Goal: Task Accomplishment & Management: Manage account settings

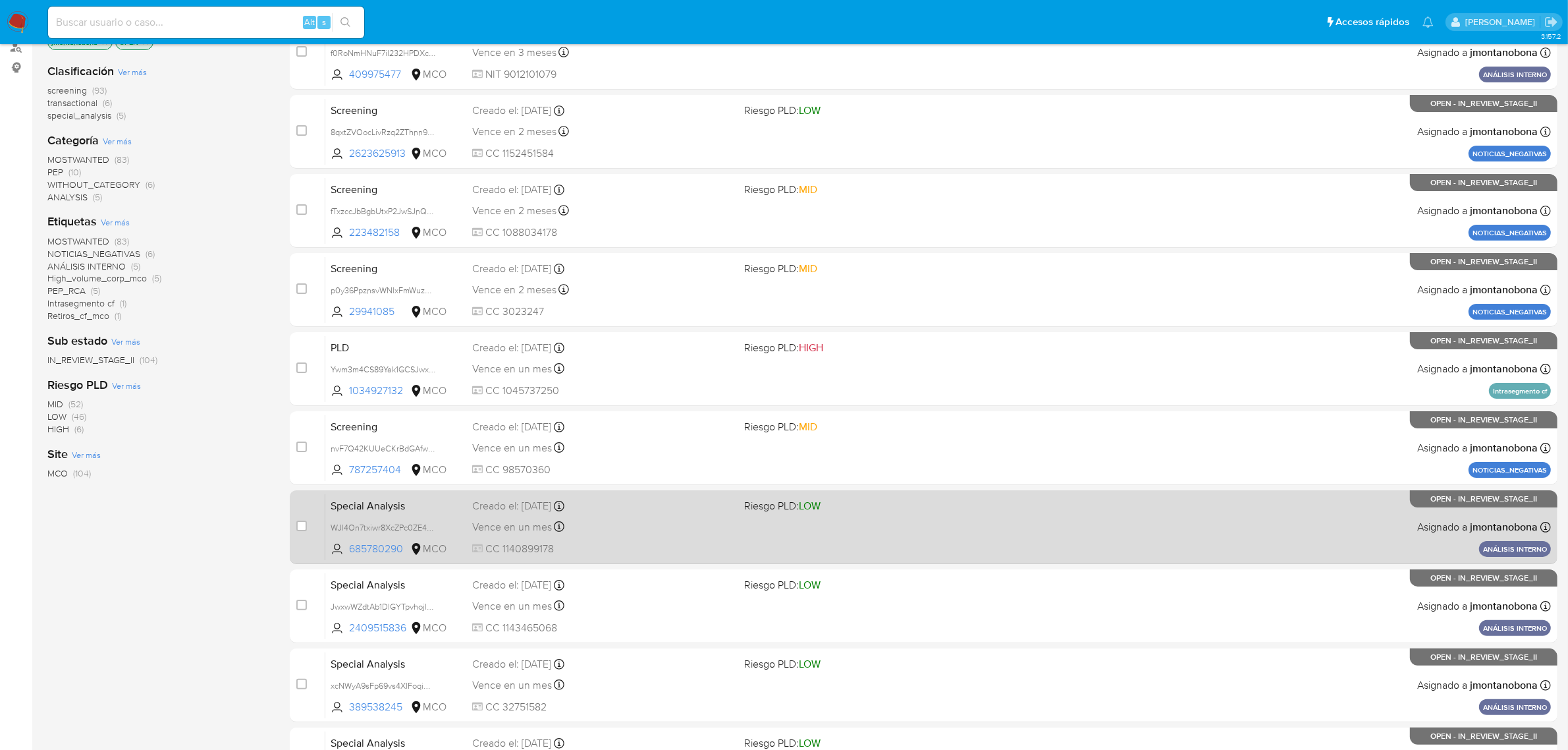
scroll to position [289, 0]
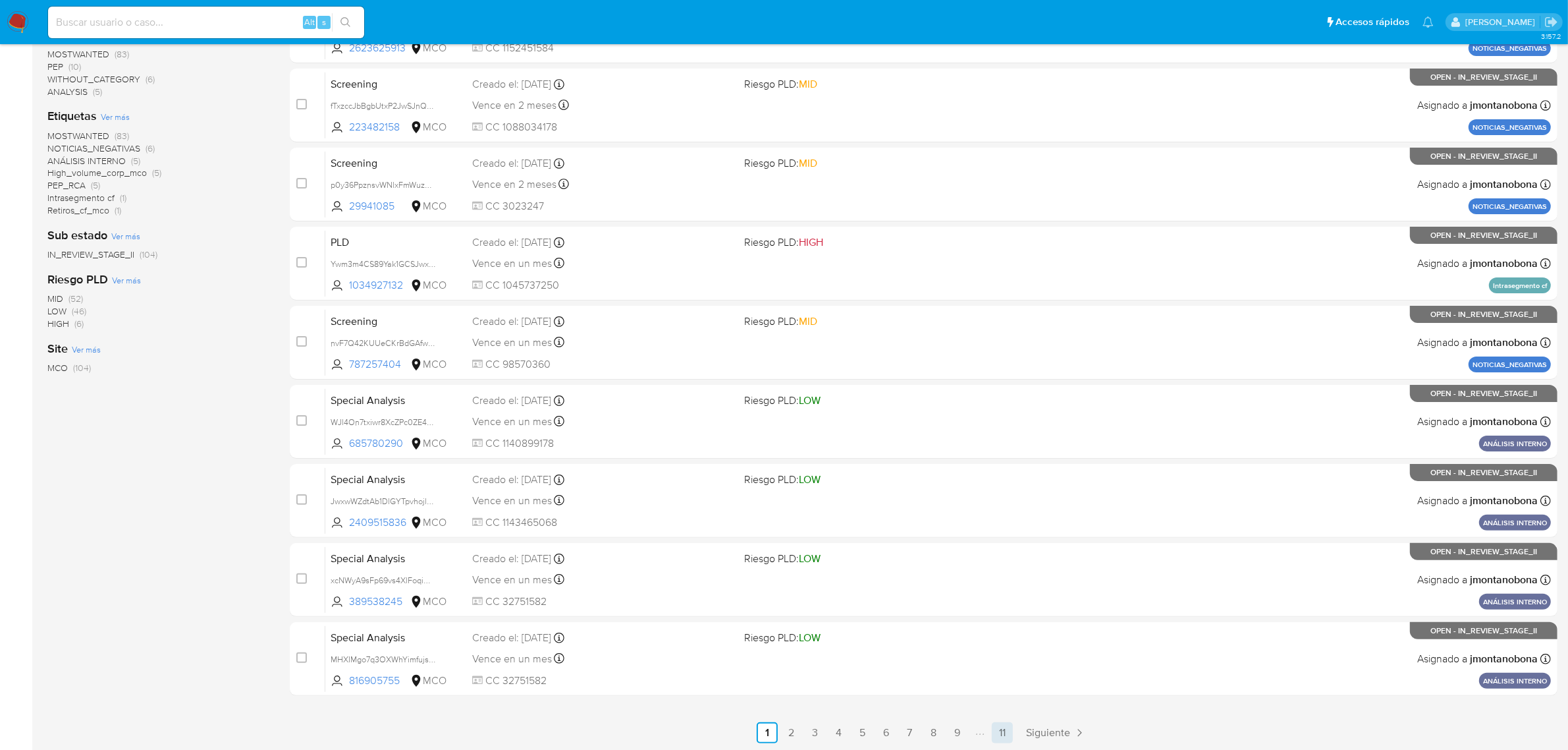
click at [995, 727] on link "11" at bounding box center [1002, 732] width 21 height 21
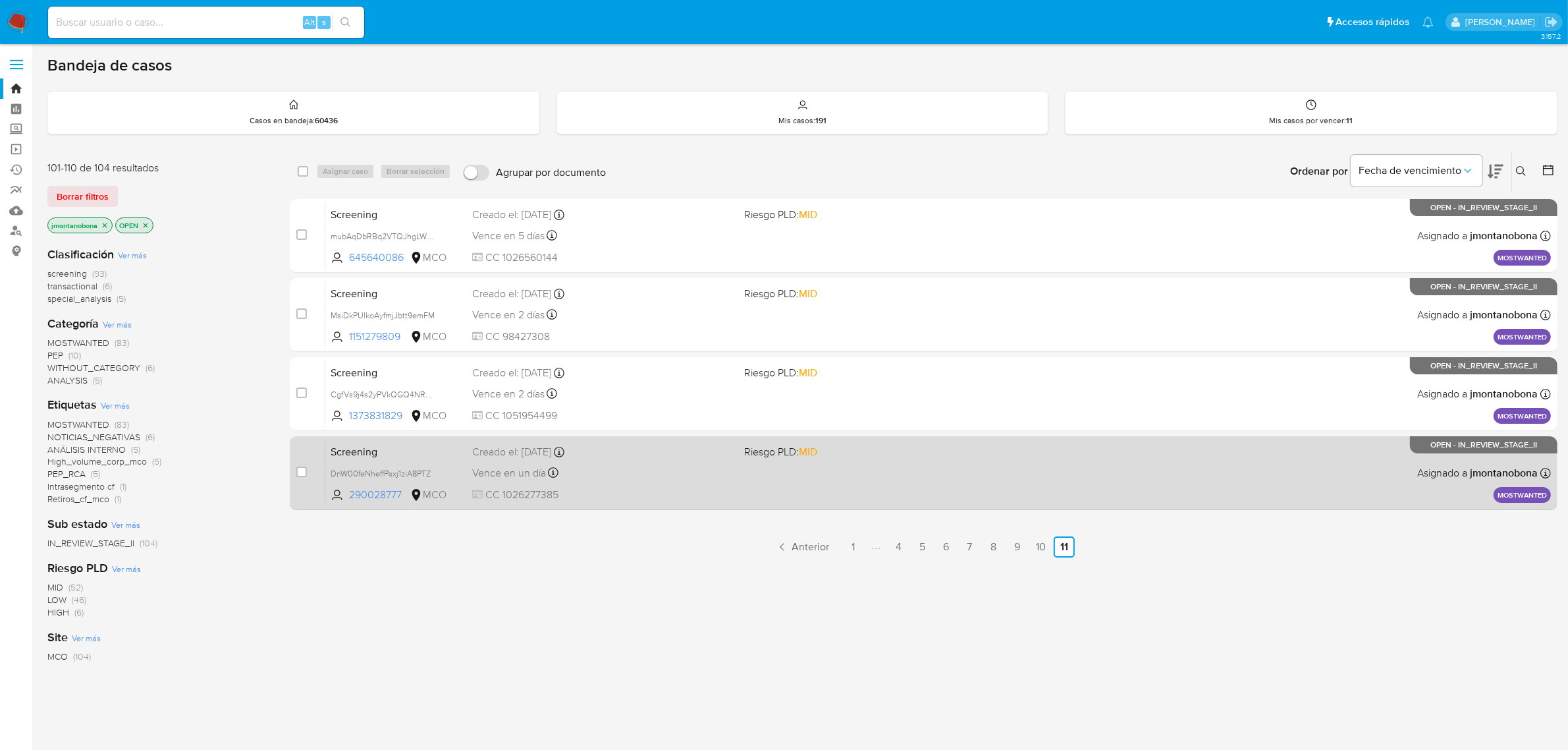
click at [392, 456] on span "Screening" at bounding box center [396, 451] width 131 height 17
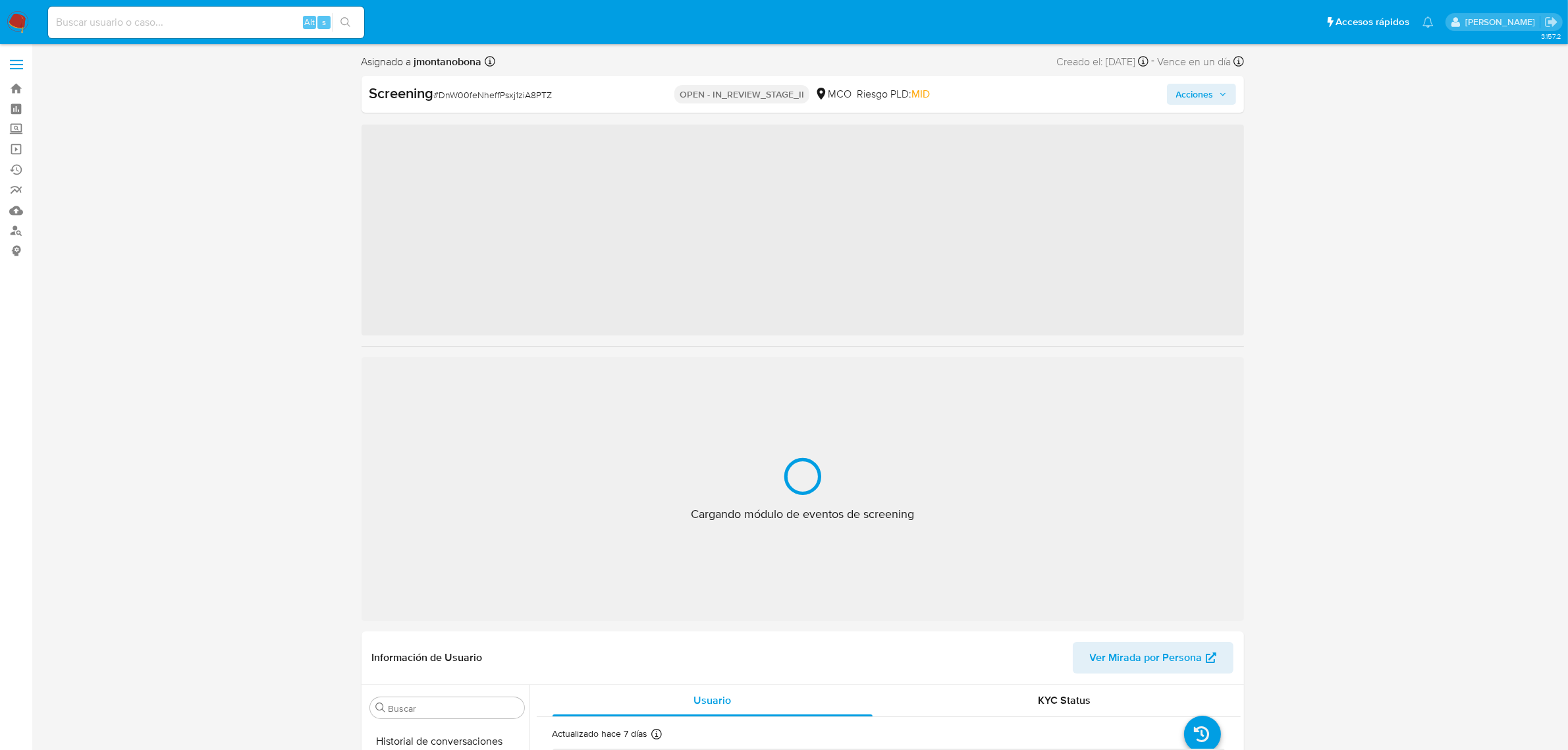
scroll to position [556, 0]
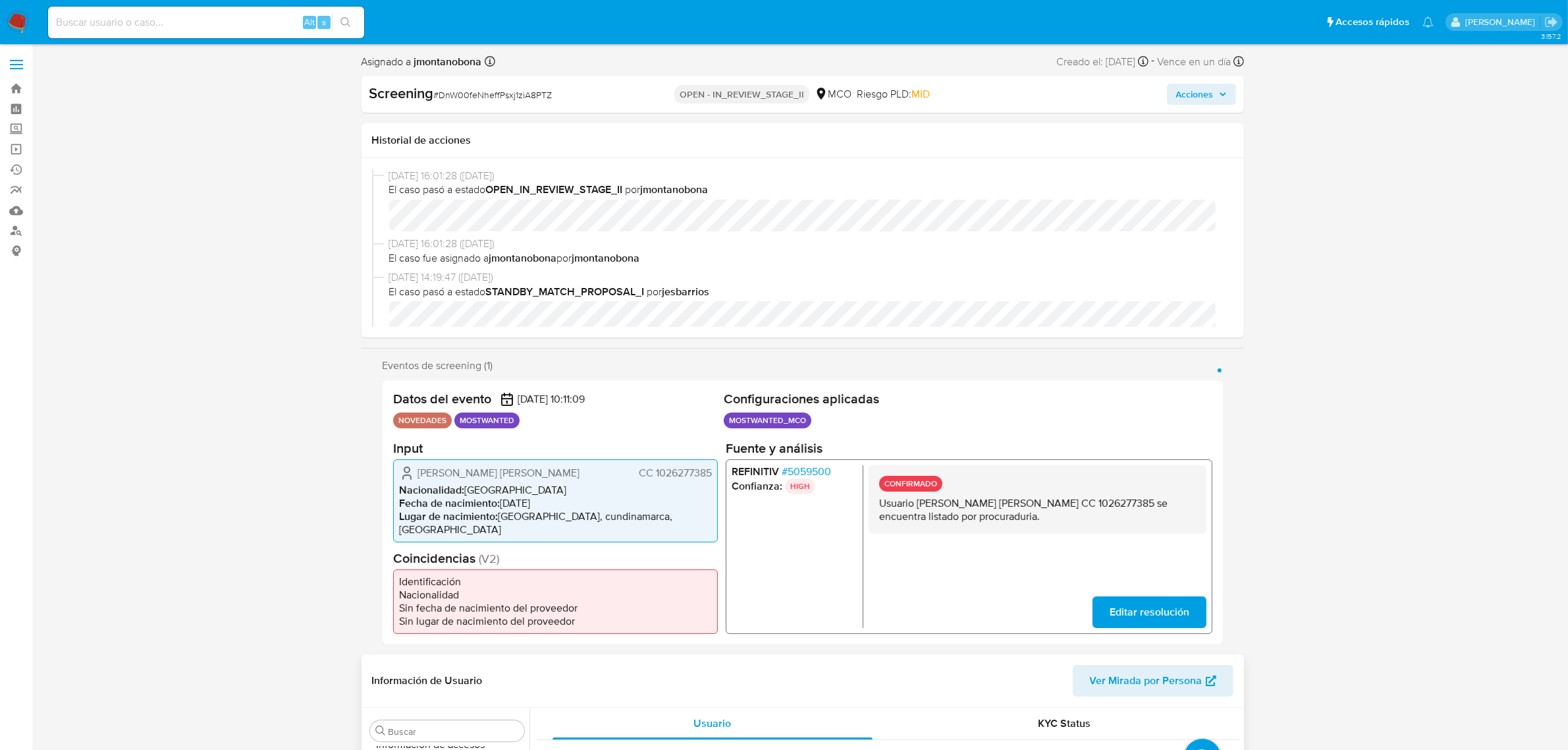
select select "10"
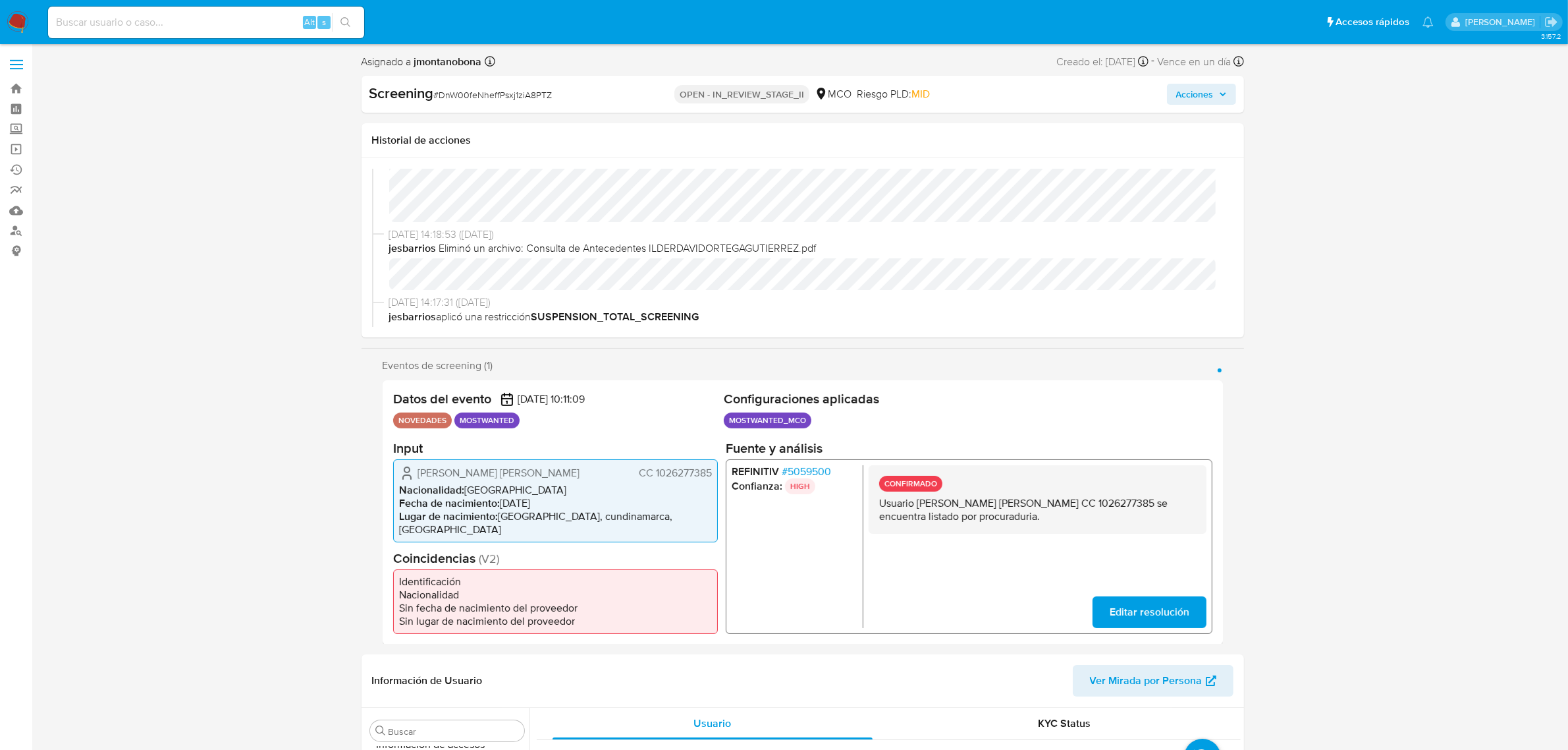
scroll to position [82, 0]
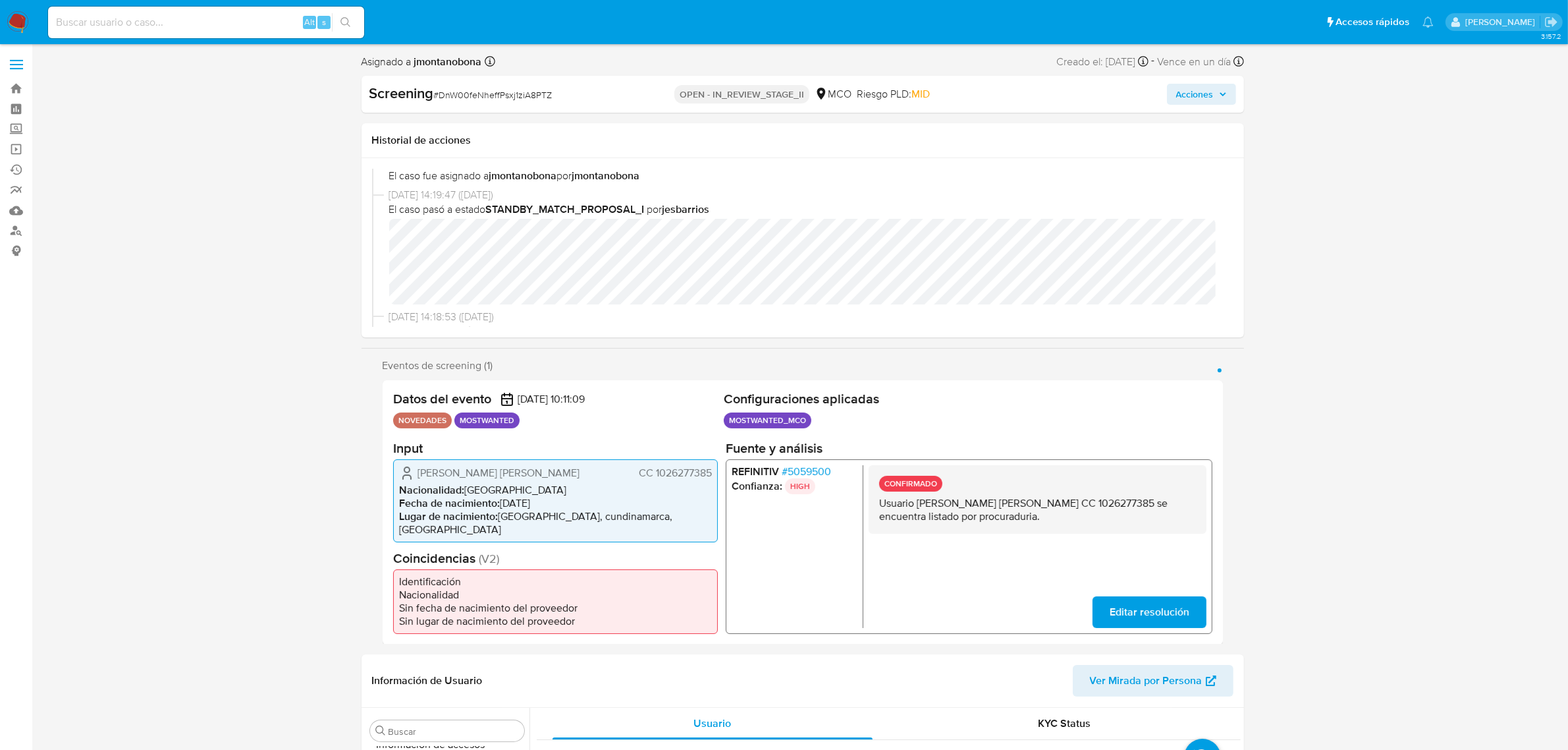
drag, startPoint x: 934, startPoint y: 504, endPoint x: 1061, endPoint y: 501, distance: 127.0
click at [1061, 501] on p "Usuario Duarte Montiel Christian Daniel CC 1026277385 se encuentra listado por …" at bounding box center [1037, 509] width 317 height 27
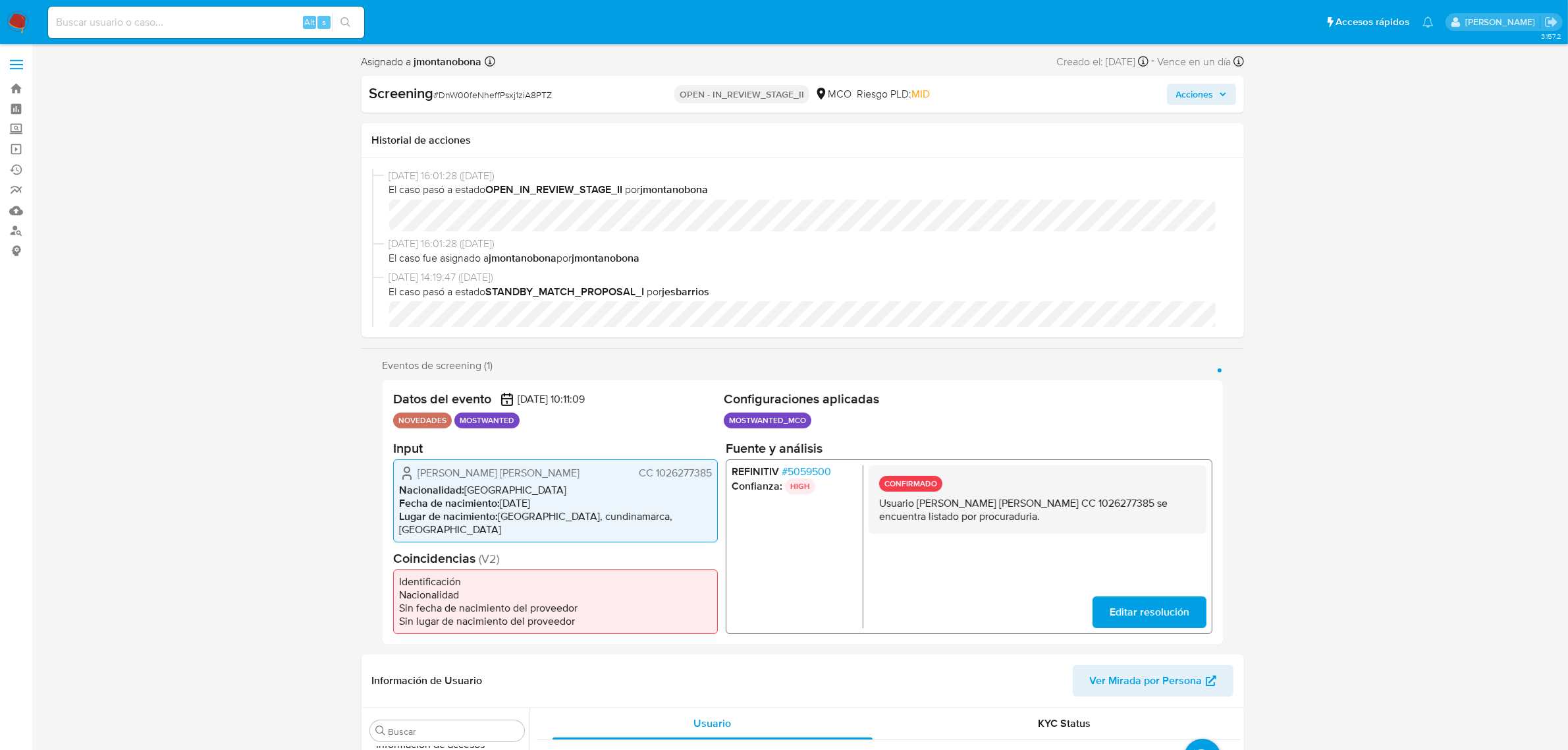
click at [1212, 103] on span "Acciones" at bounding box center [1195, 94] width 37 height 21
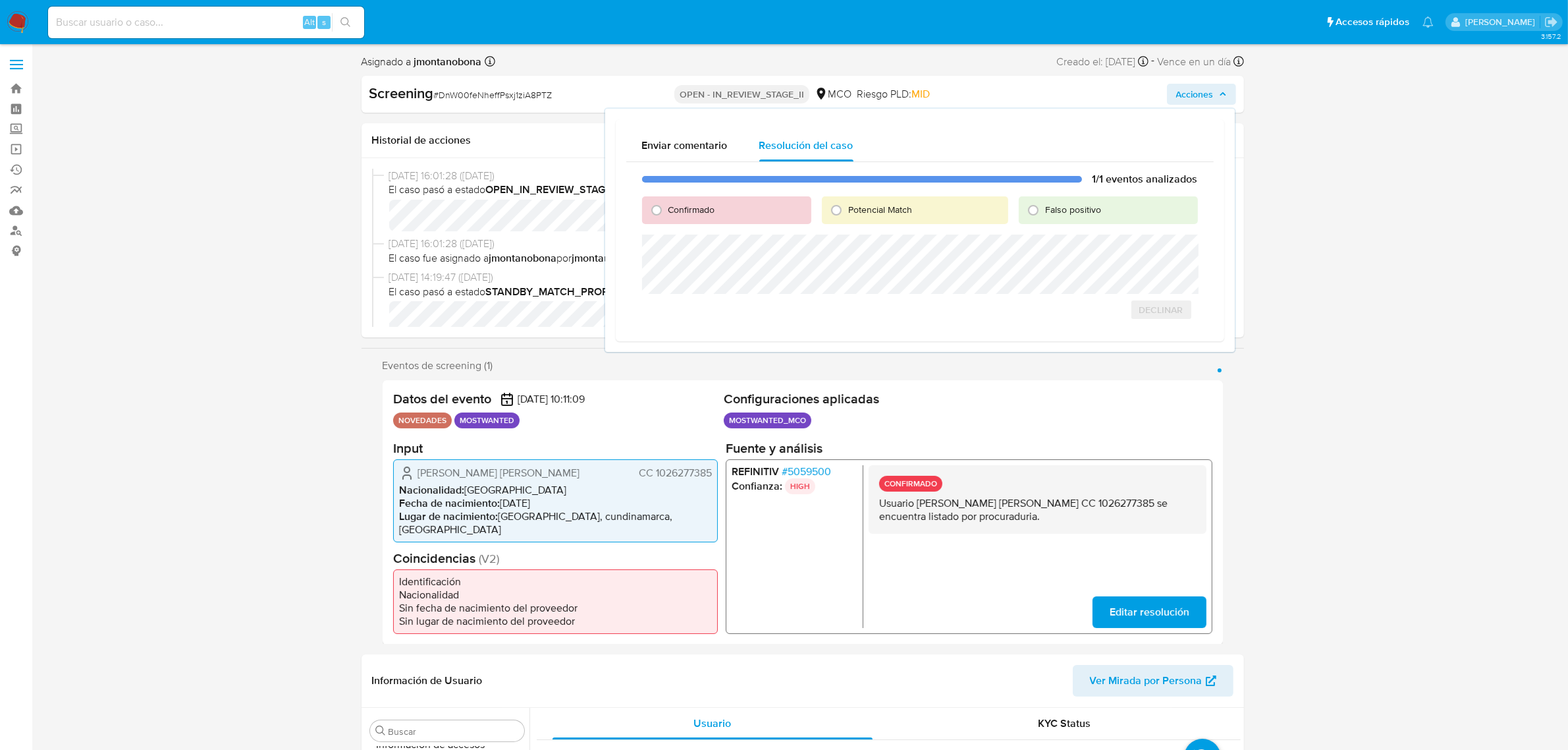
click at [679, 212] on span "Confirmado" at bounding box center [692, 209] width 47 height 13
click at [667, 212] on input "Confirmado" at bounding box center [656, 209] width 21 height 21
radio input "true"
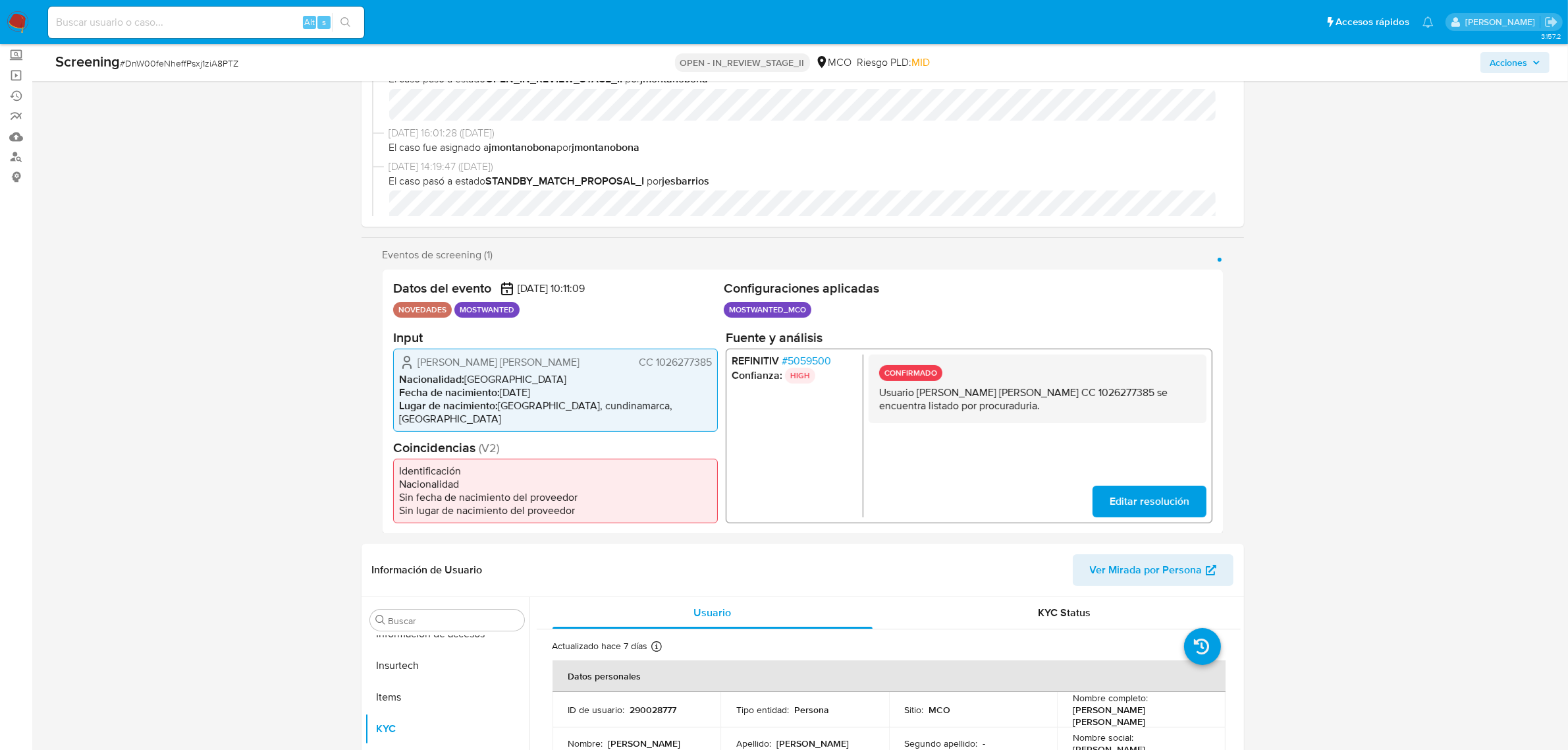
scroll to position [330, 0]
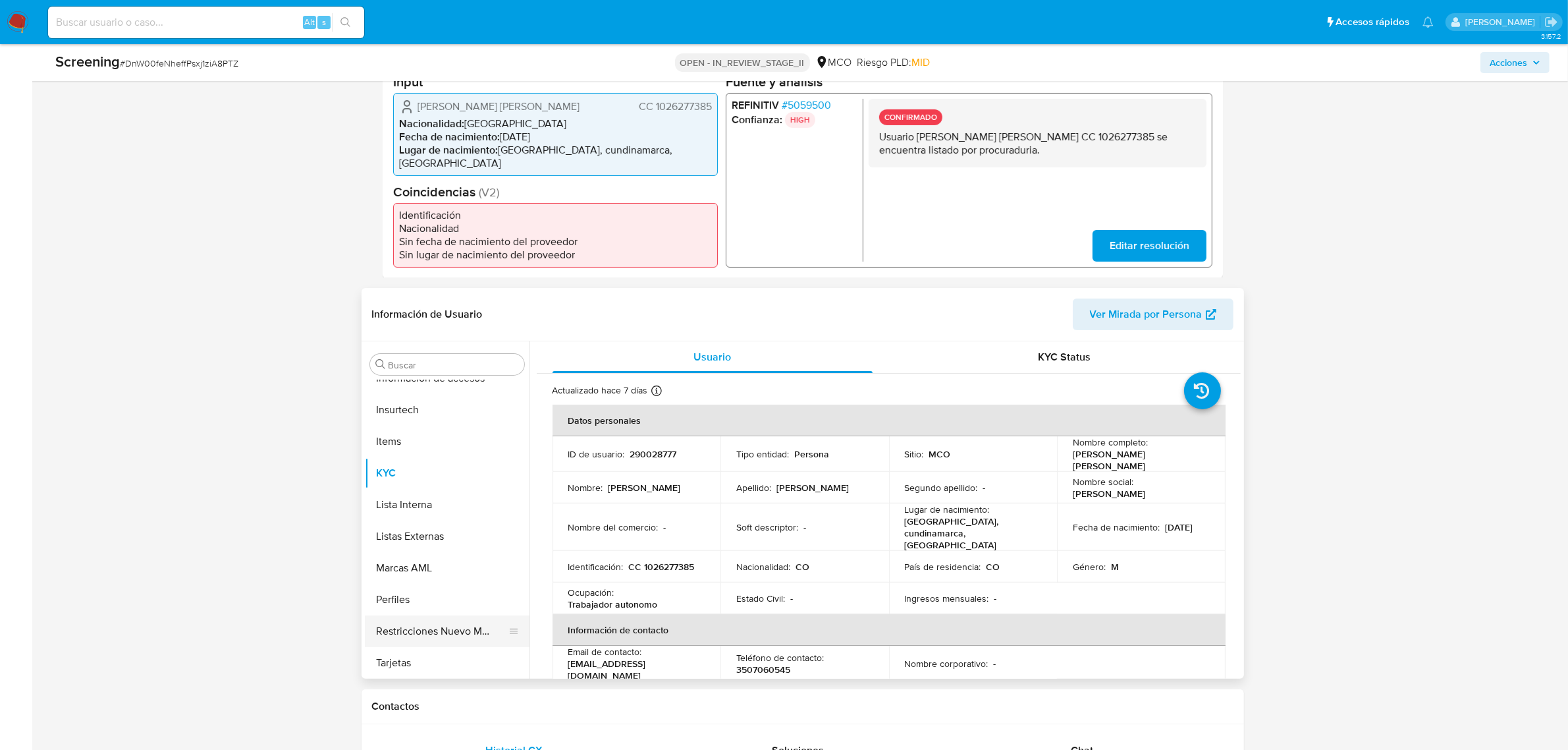
click at [432, 628] on button "Restricciones Nuevo Mundo" at bounding box center [441, 631] width 154 height 32
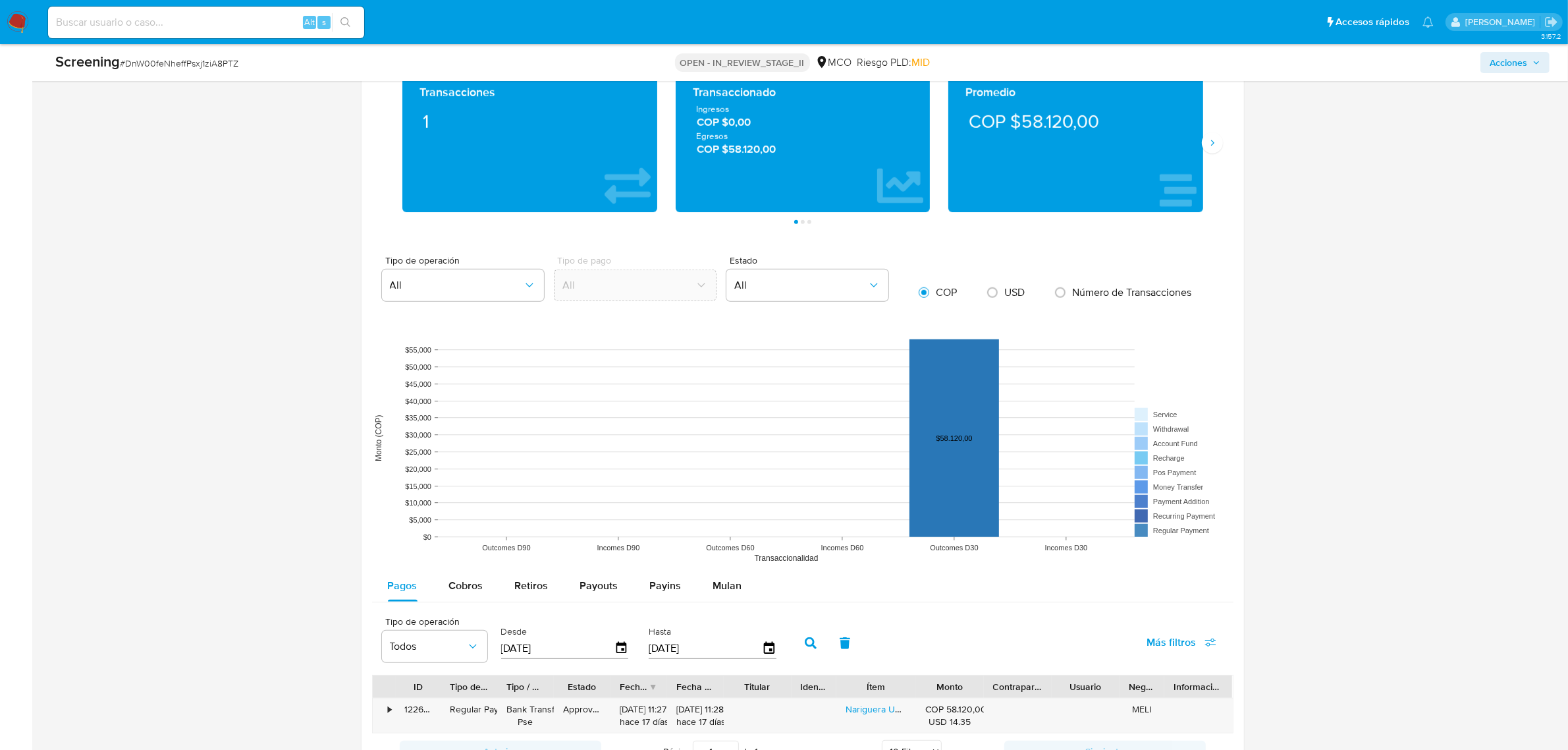
scroll to position [1071, 0]
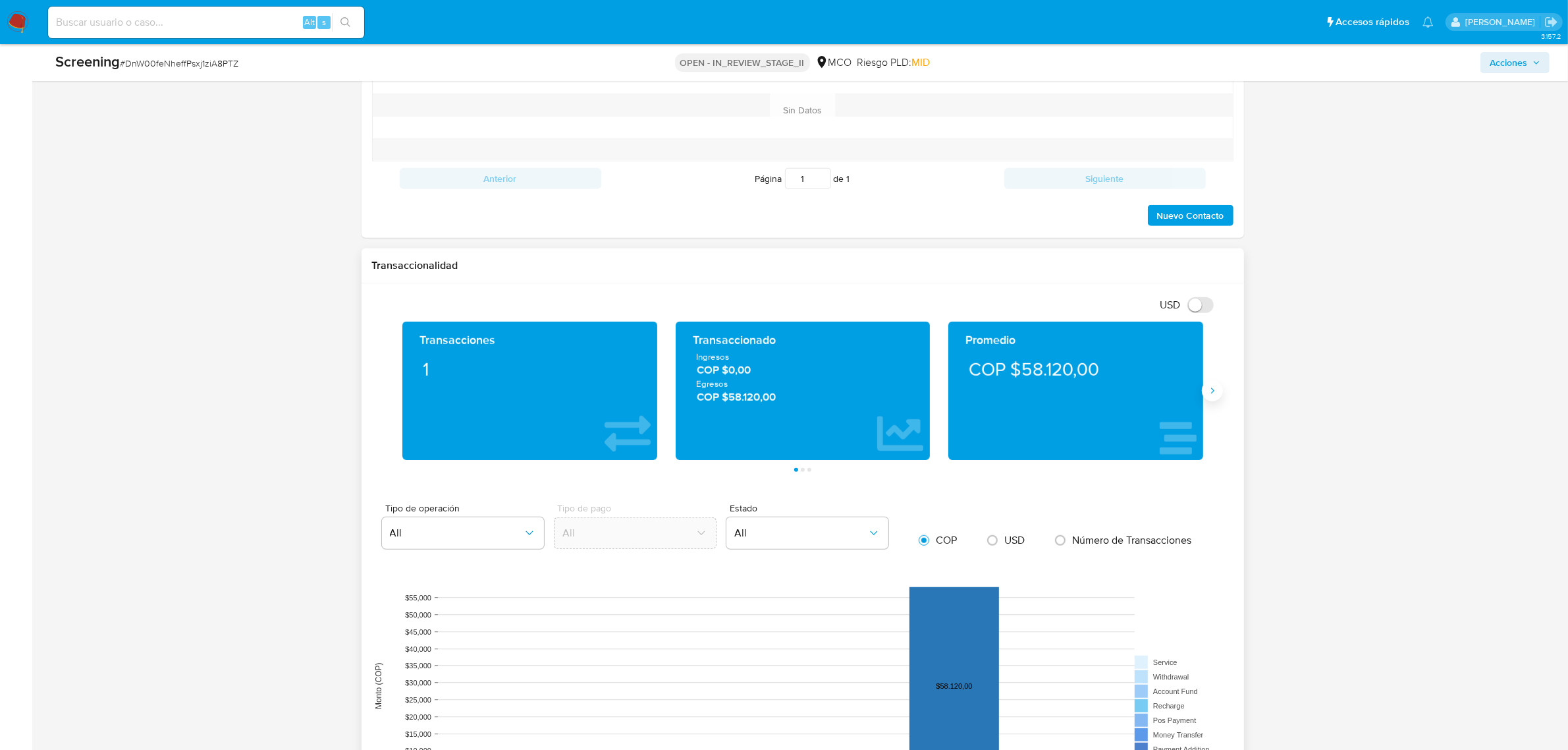
click at [1213, 392] on icon "Siguiente" at bounding box center [1213, 391] width 11 height 11
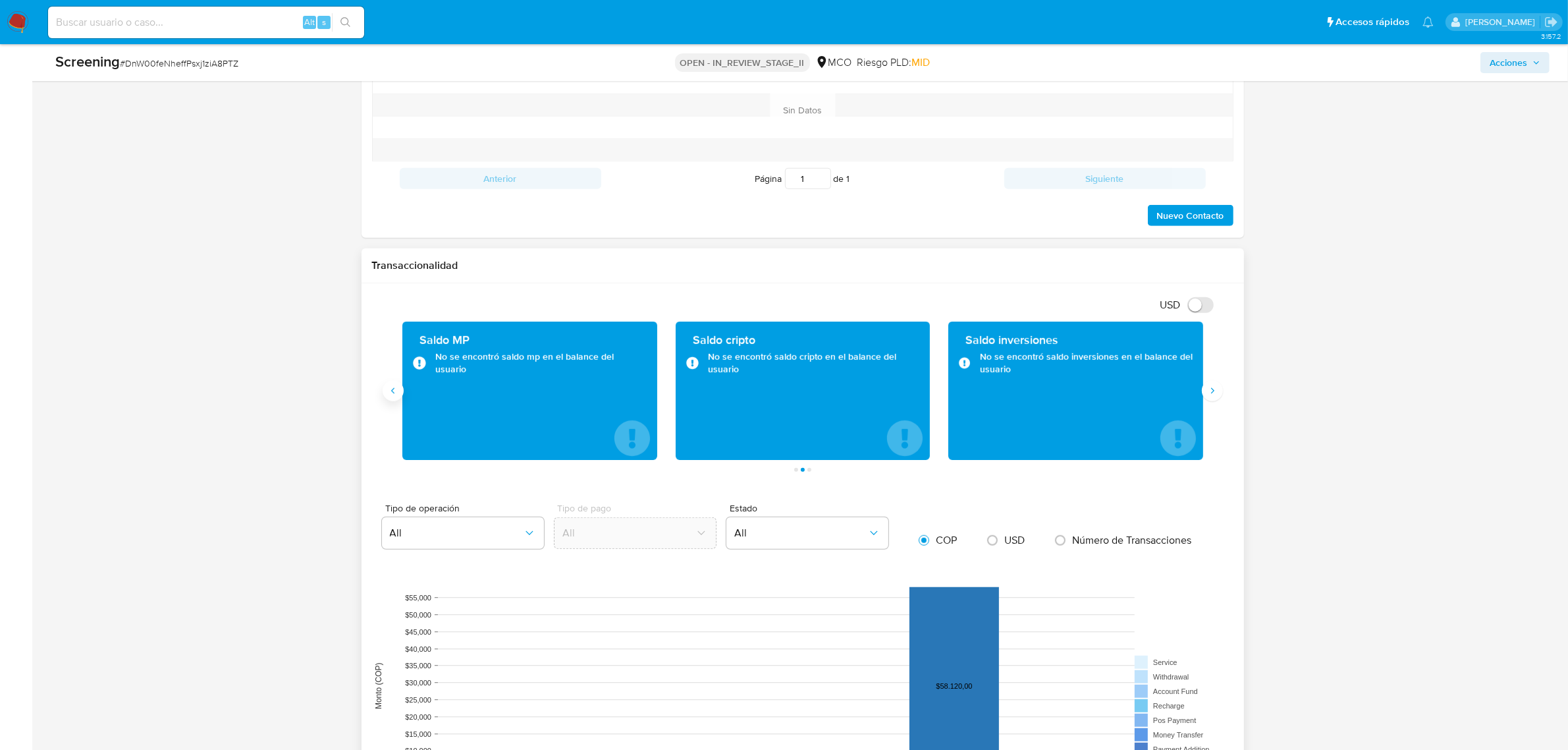
click at [388, 393] on icon "Anterior" at bounding box center [393, 391] width 11 height 11
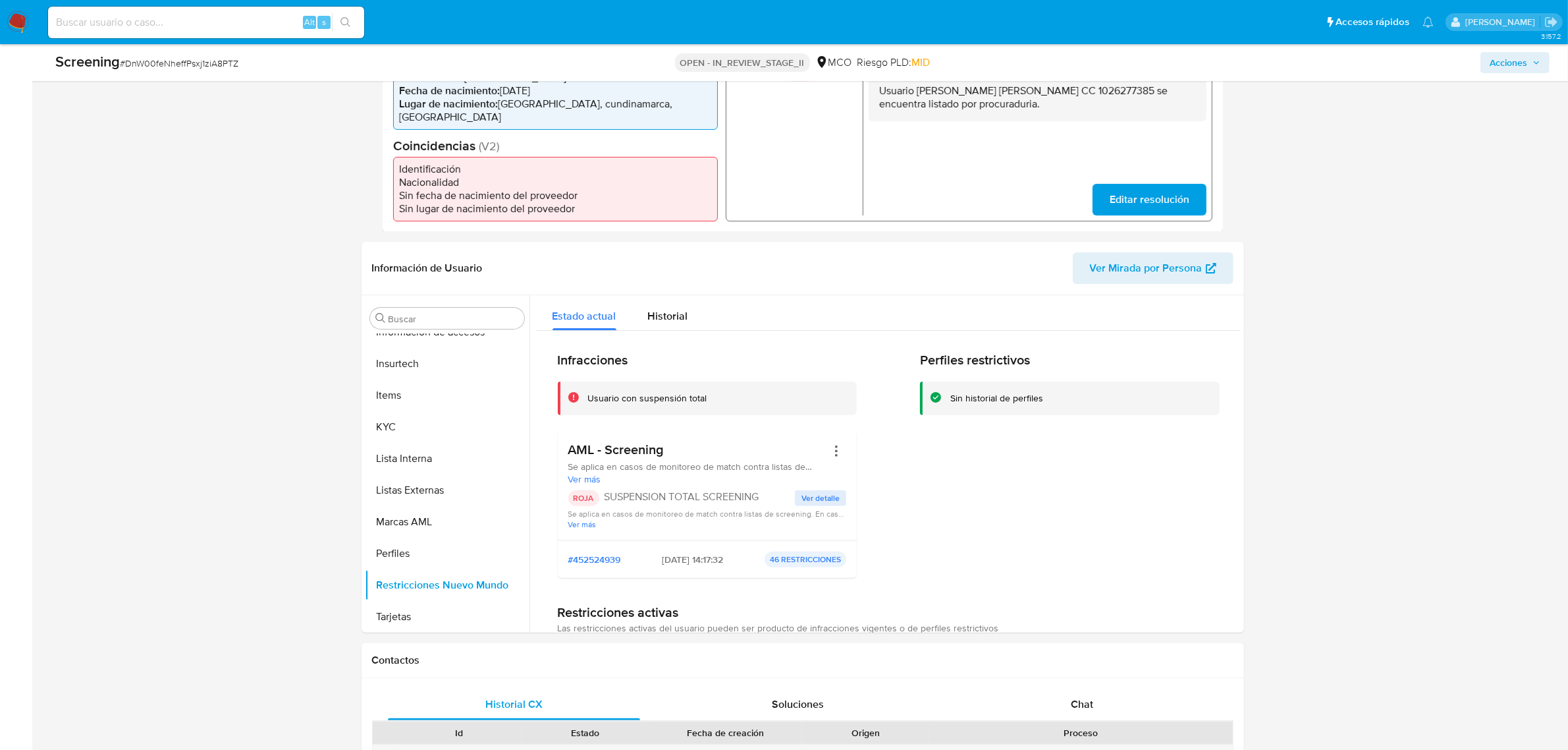
scroll to position [0, 0]
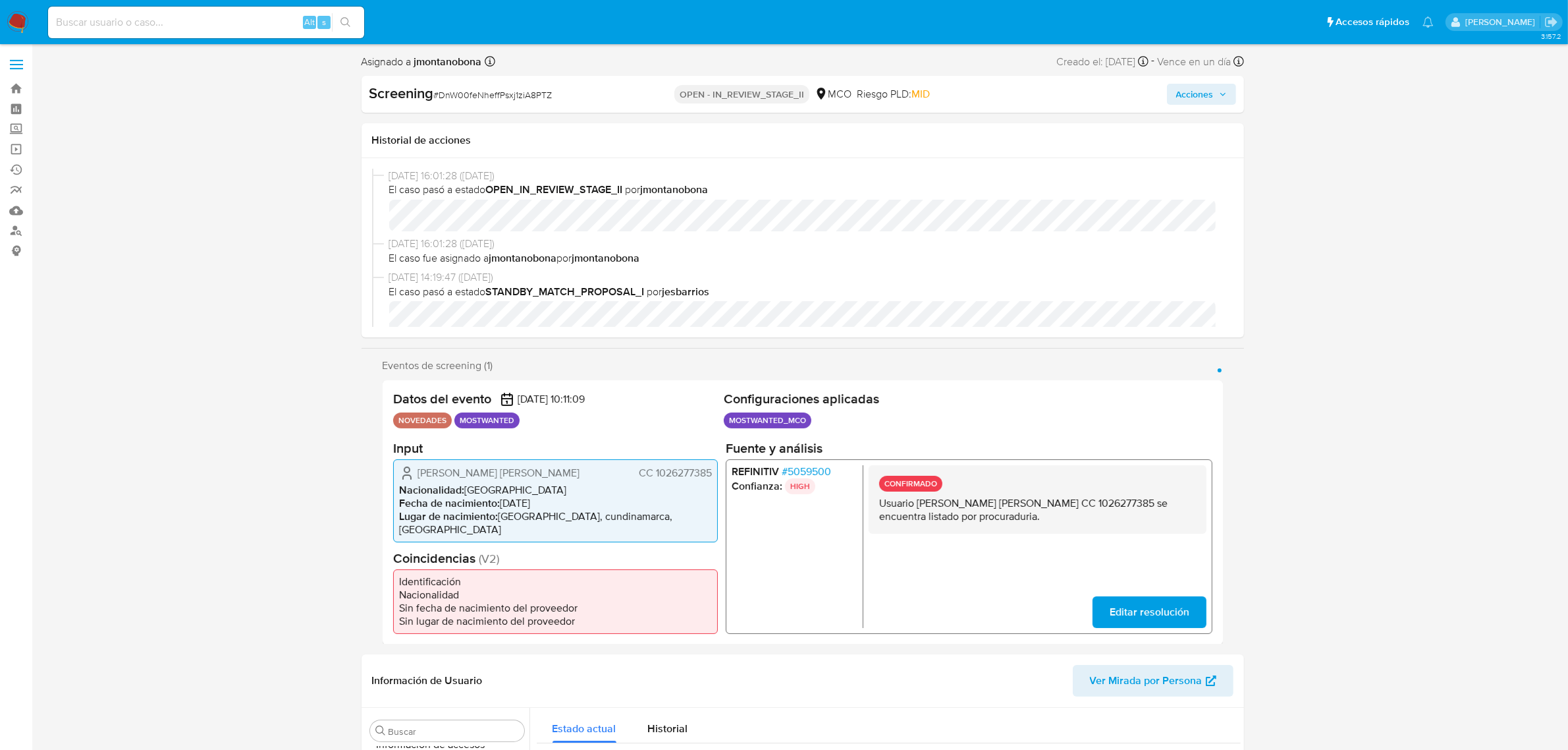
click at [1205, 100] on span "Acciones" at bounding box center [1195, 94] width 37 height 21
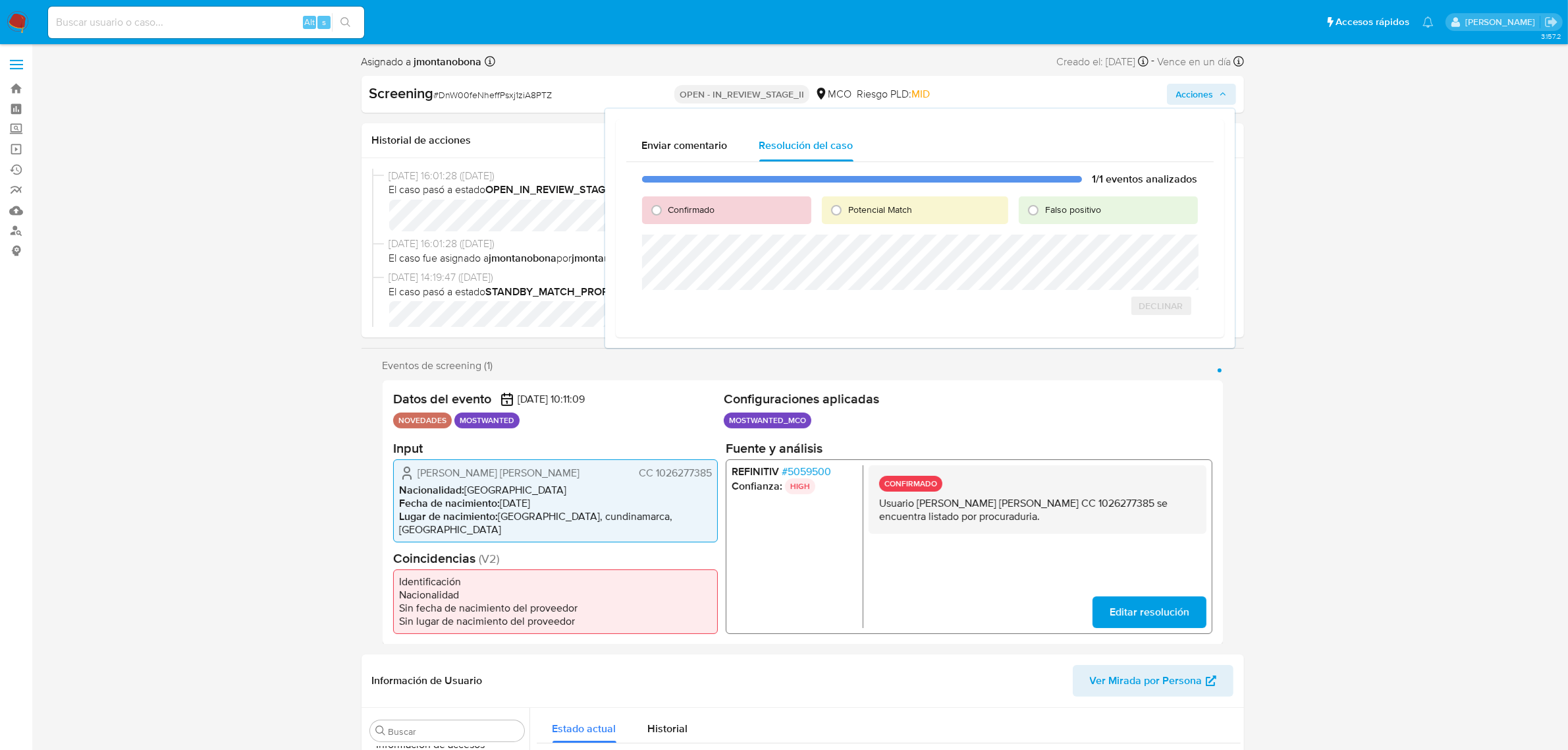
click at [669, 209] on span "Confirmado" at bounding box center [692, 209] width 47 height 13
click at [667, 209] on input "Confirmado" at bounding box center [656, 209] width 21 height 21
radio input "true"
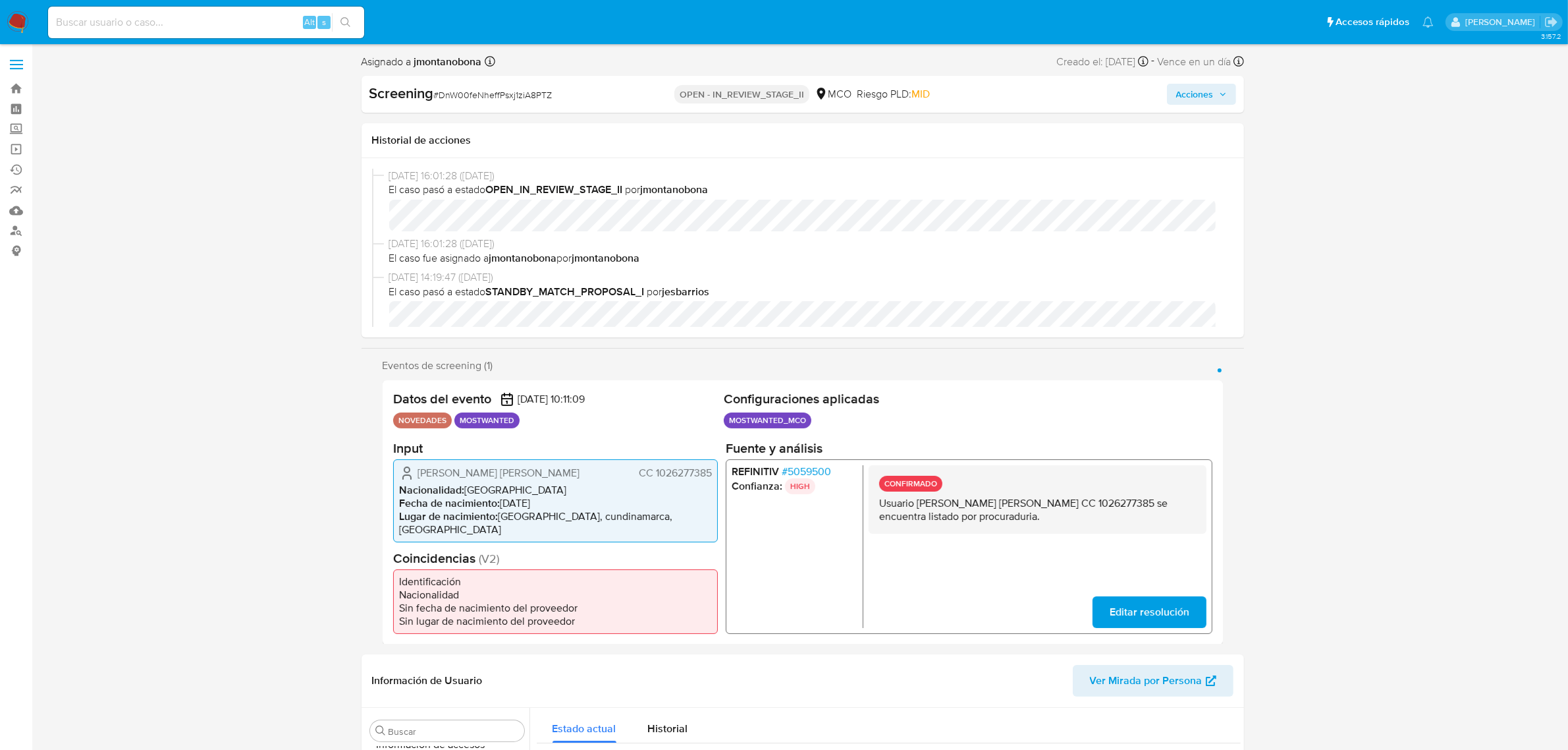
click at [1222, 95] on icon "button" at bounding box center [1223, 94] width 8 height 8
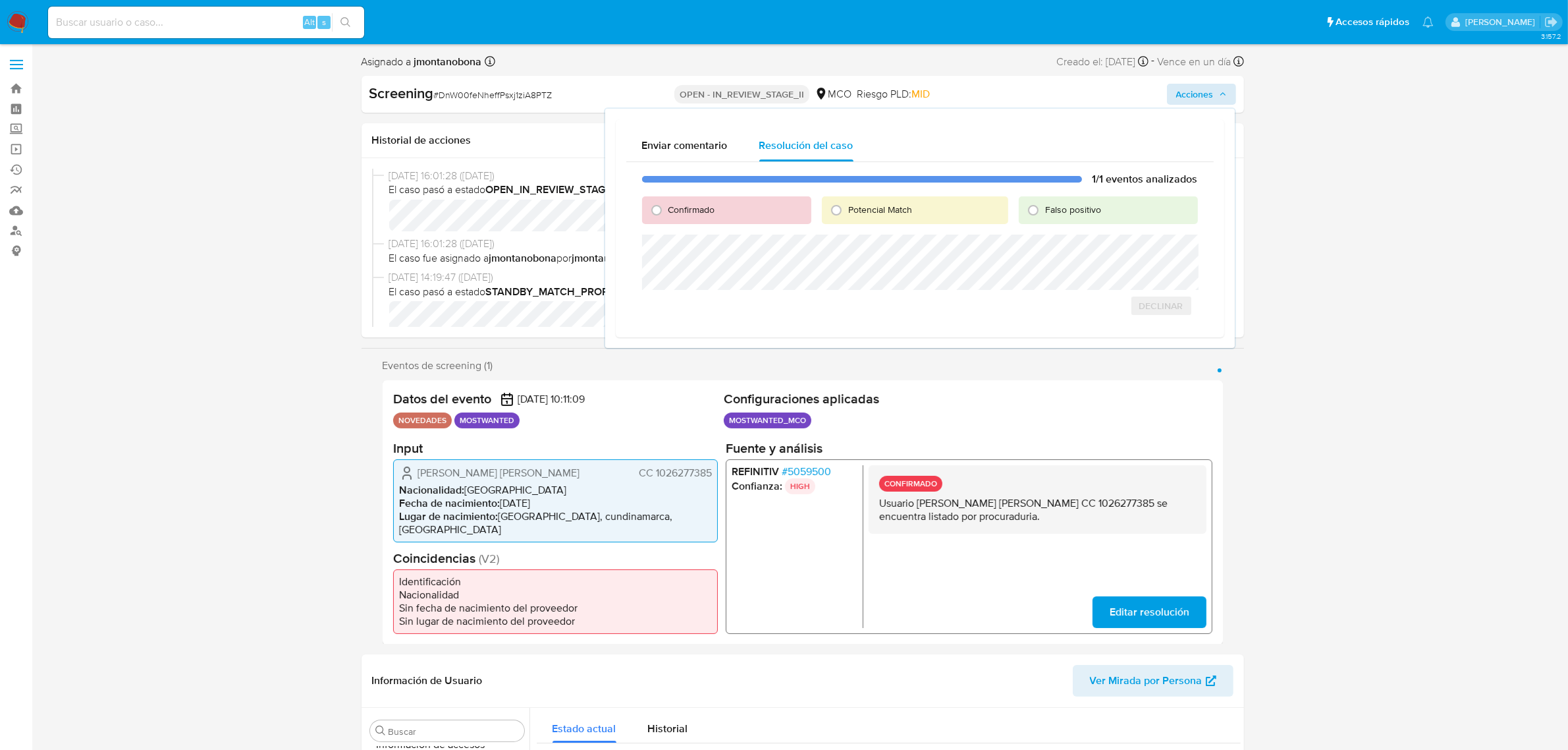
click at [1218, 93] on span "Acciones" at bounding box center [1201, 95] width 51 height 19
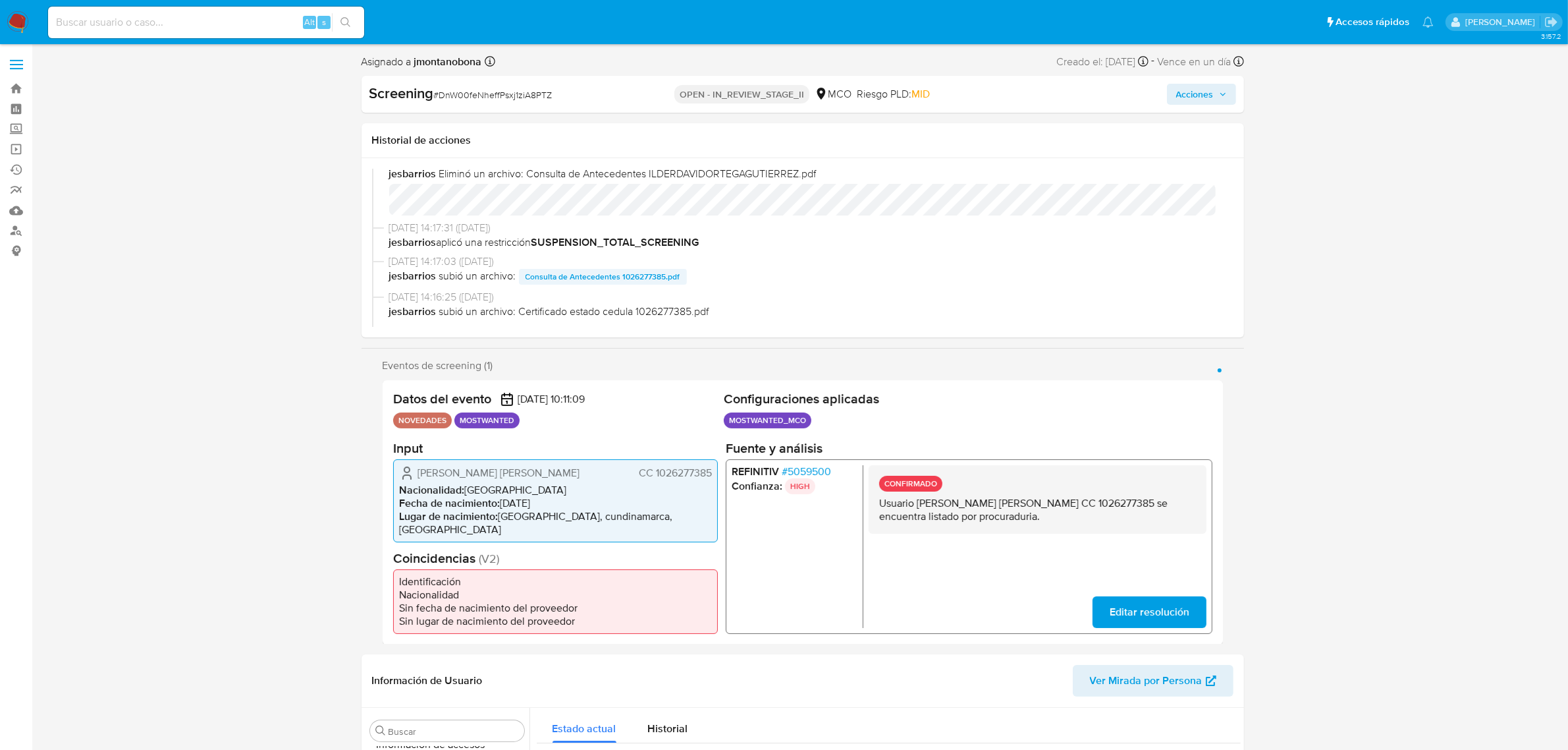
scroll to position [247, 0]
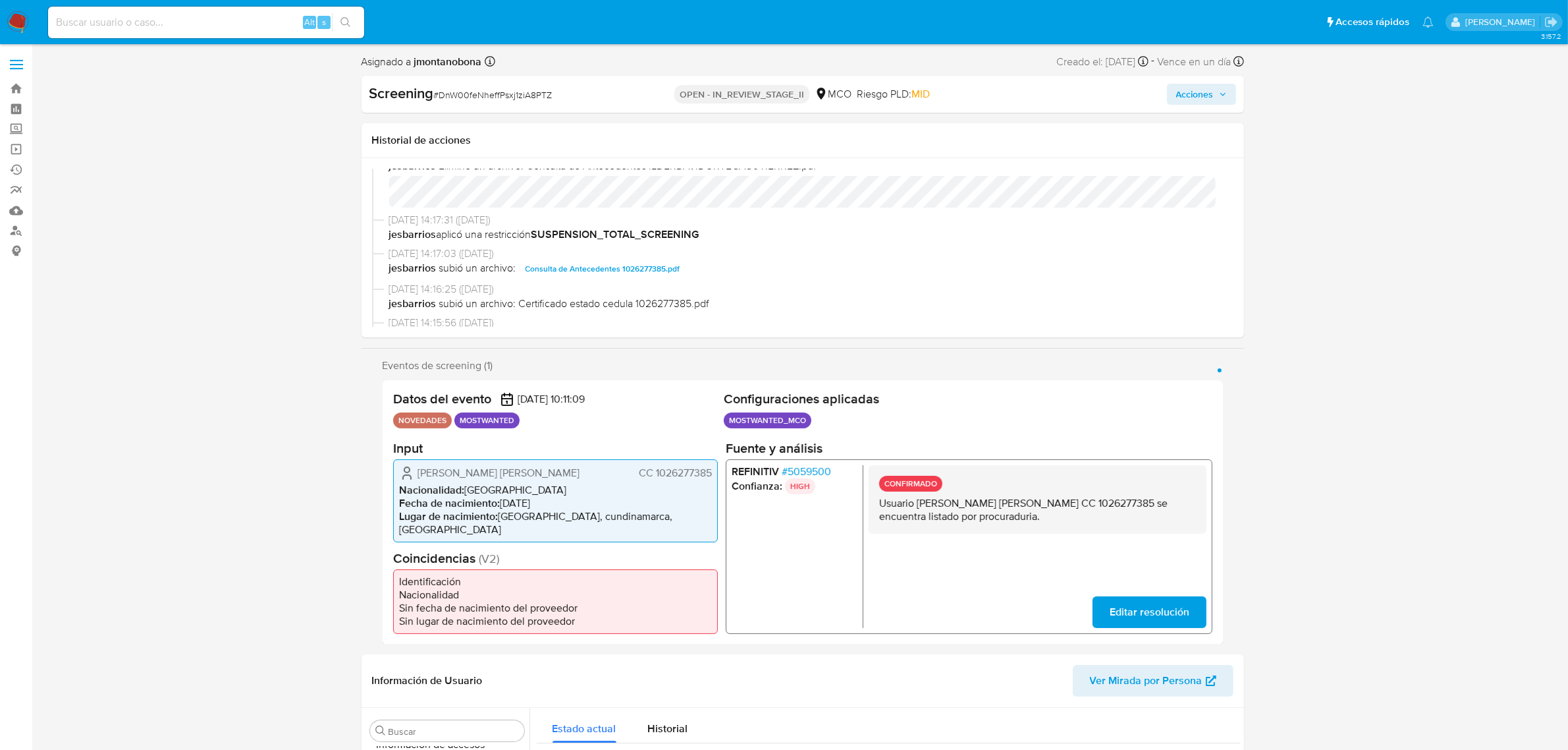
click at [601, 265] on span "Consulta de Antecedentes 1026277385.pdf" at bounding box center [603, 269] width 155 height 16
click at [1224, 89] on span "Acciones" at bounding box center [1201, 95] width 51 height 19
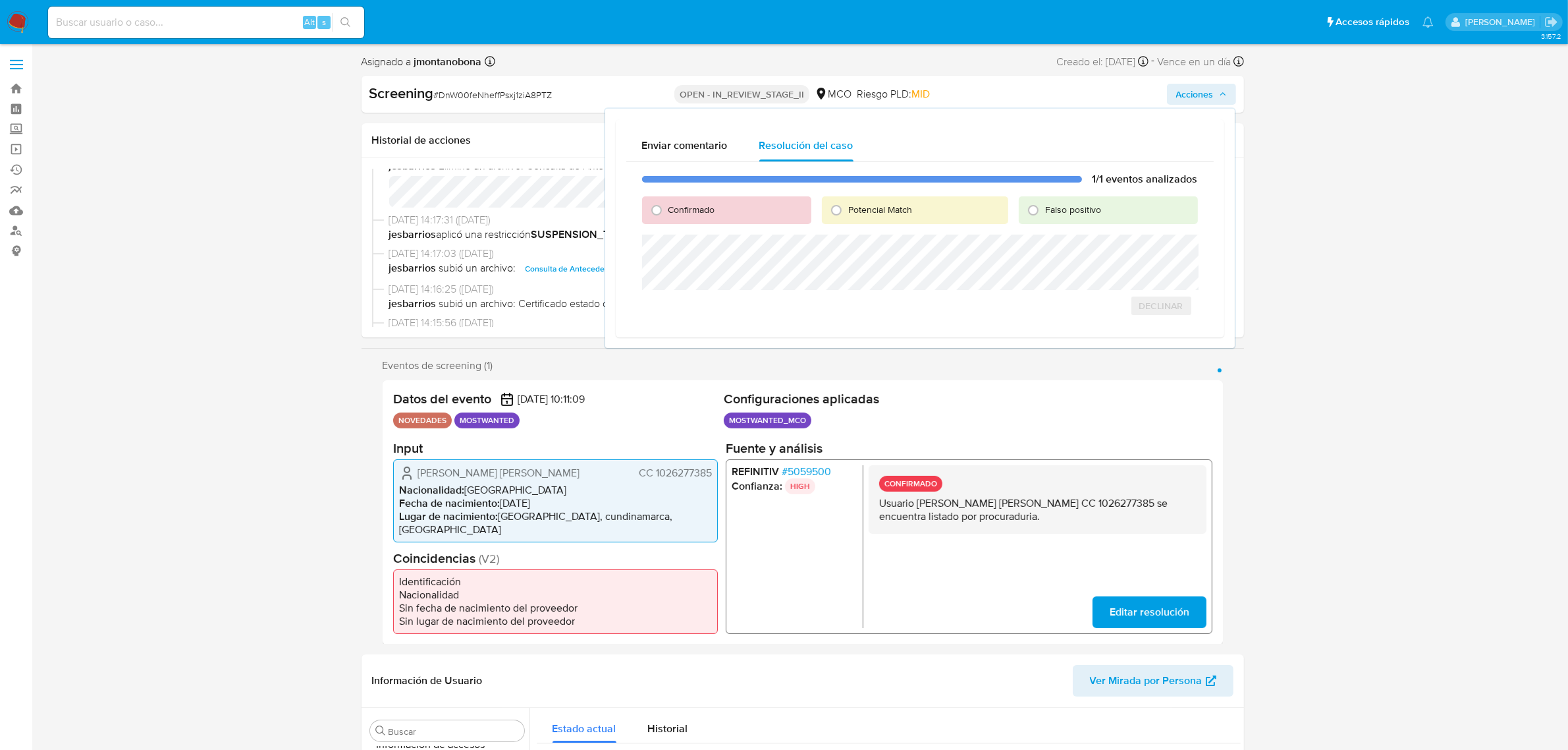
click at [754, 209] on div "Confirmado" at bounding box center [727, 210] width 169 height 28
click at [712, 207] on span "Confirmado" at bounding box center [692, 209] width 47 height 13
click at [667, 207] on input "Confirmado" at bounding box center [656, 209] width 21 height 21
radio input "true"
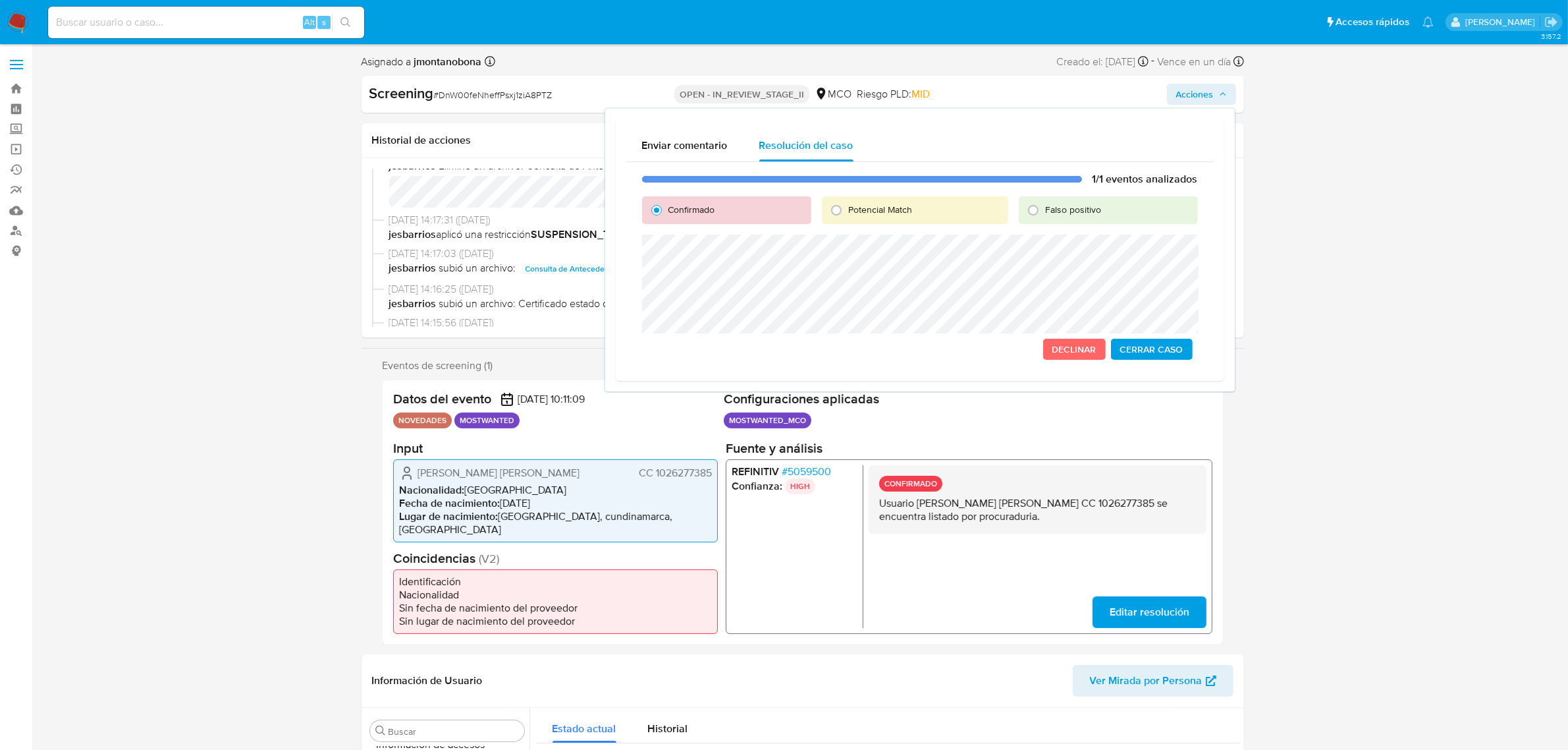
click at [1157, 351] on span "Cerrar Caso" at bounding box center [1152, 349] width 63 height 19
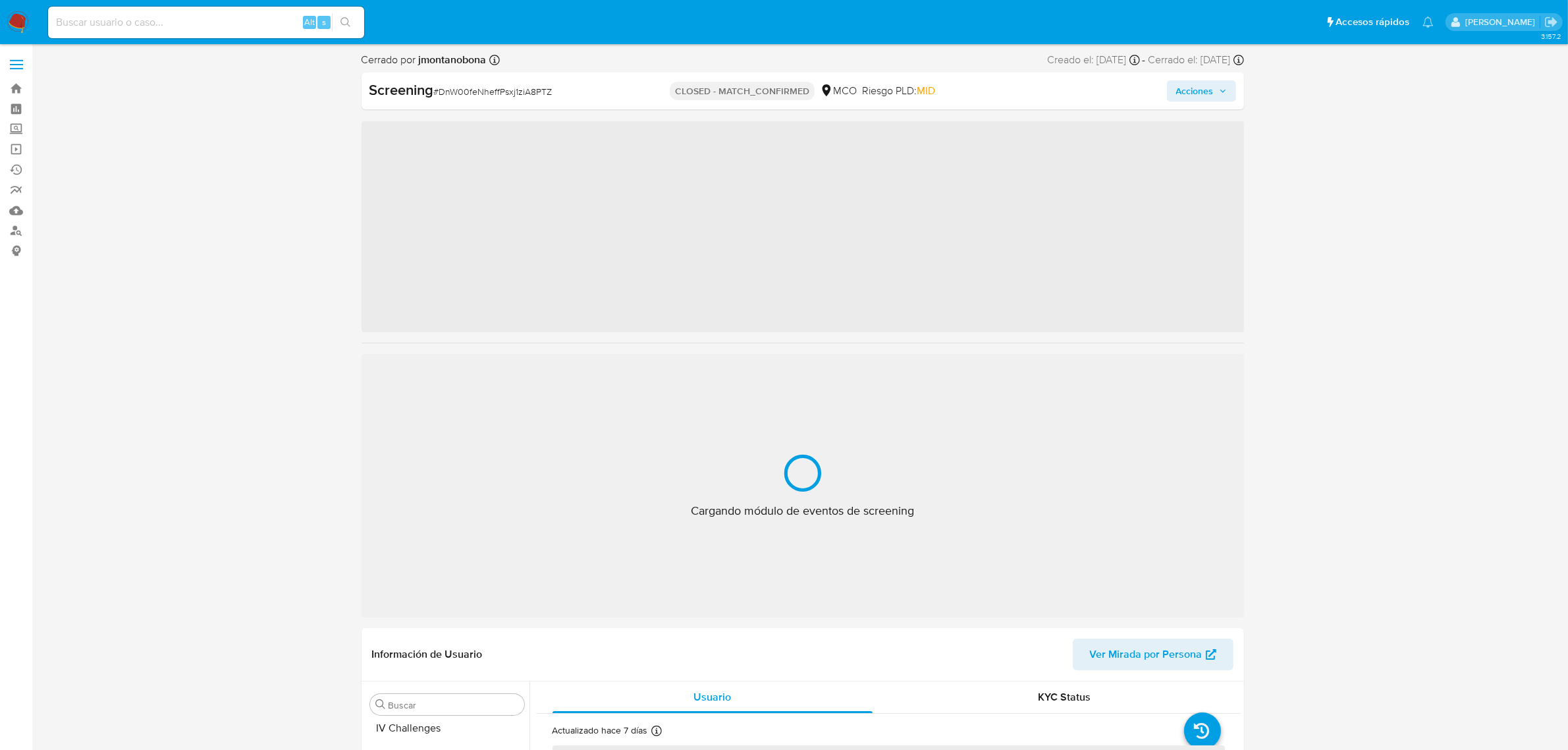
scroll to position [556, 0]
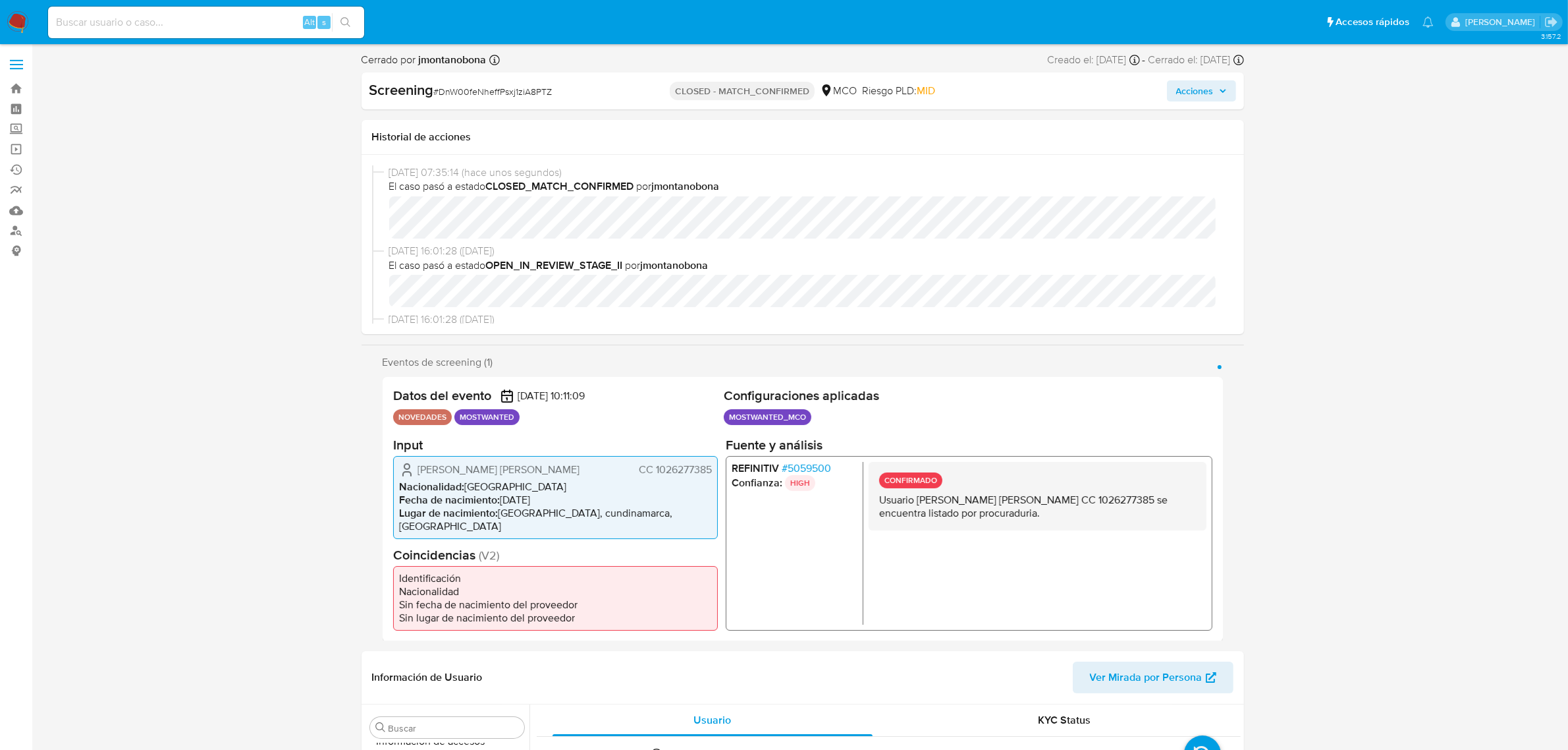
select select "10"
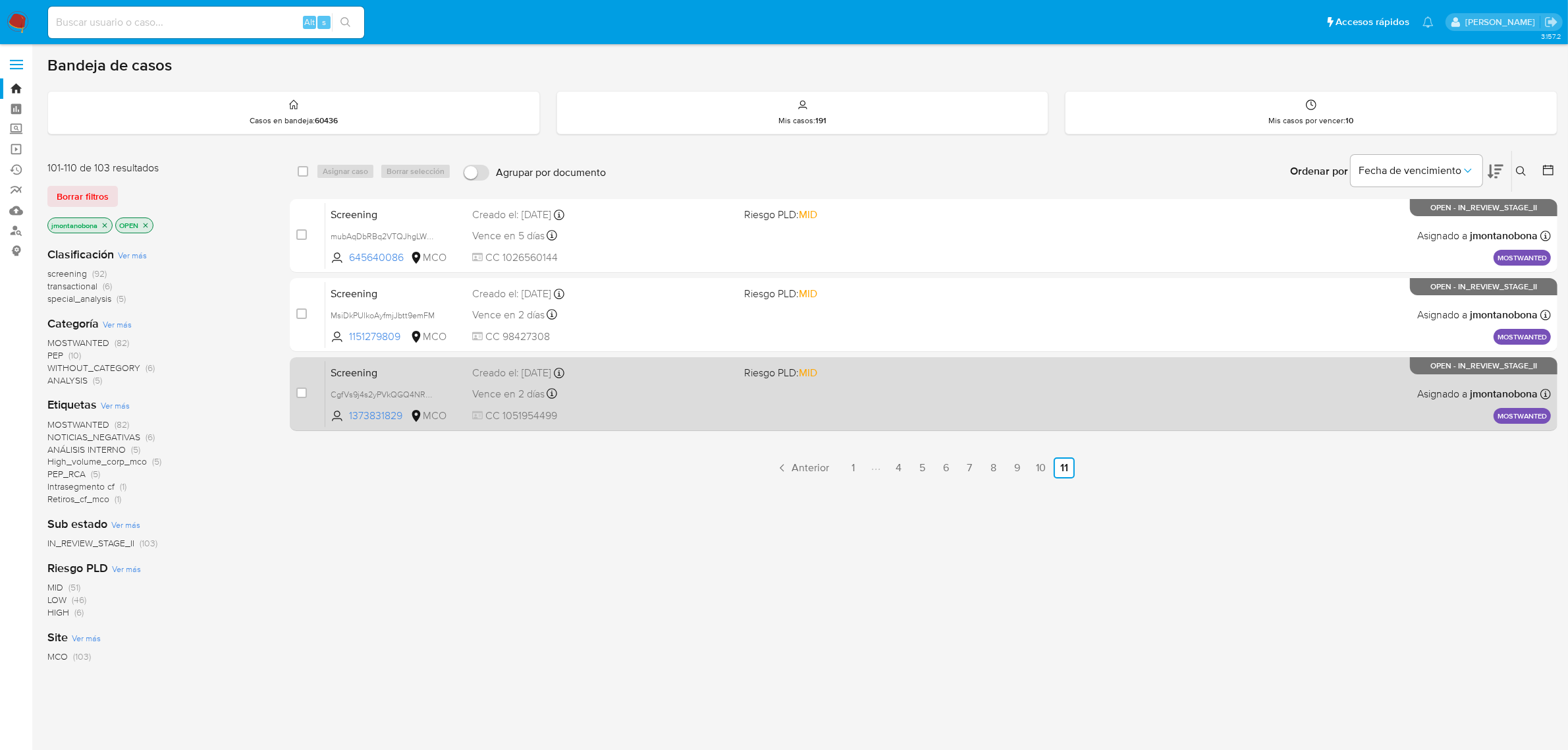
click at [419, 374] on span "Screening" at bounding box center [396, 371] width 131 height 17
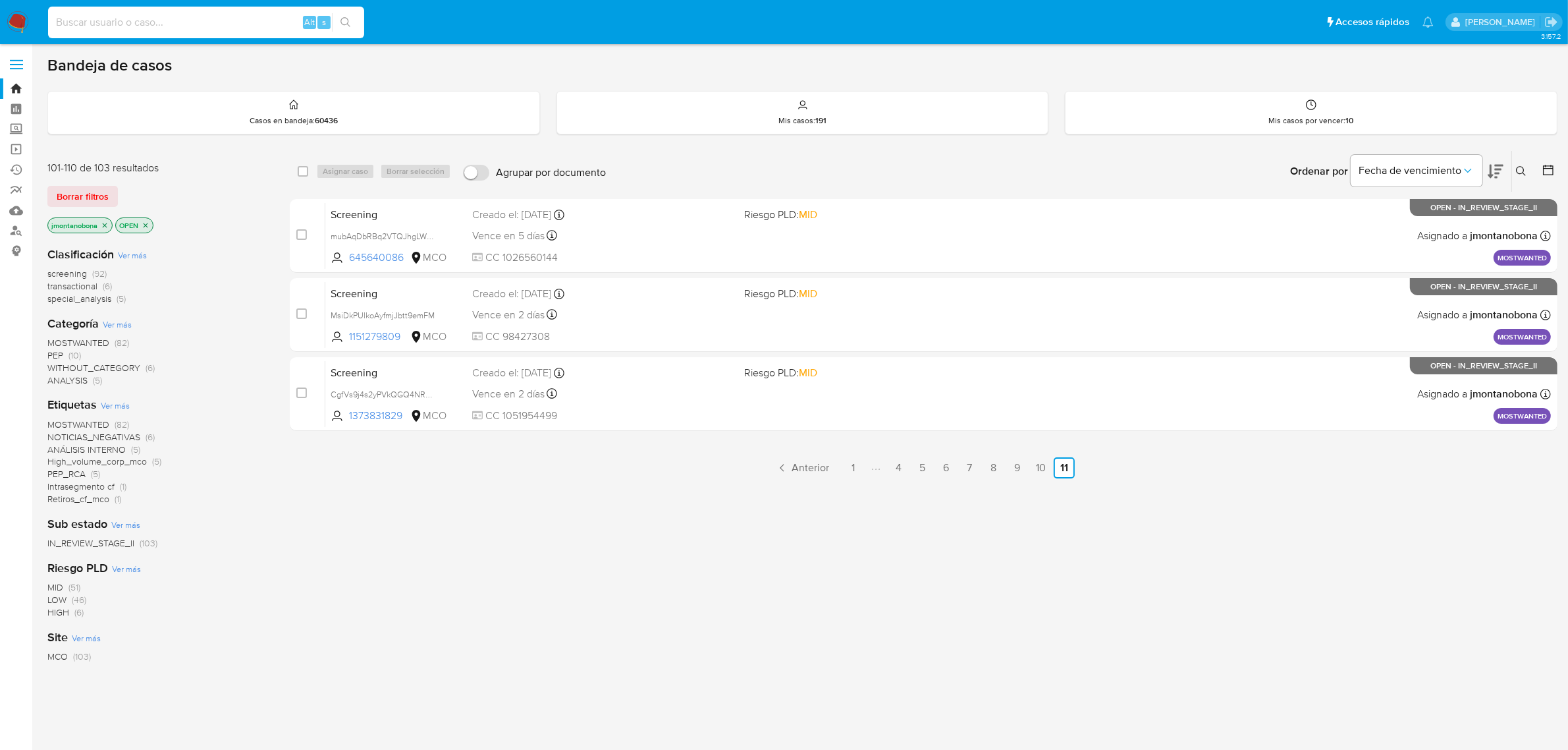
click at [205, 15] on input at bounding box center [206, 22] width 316 height 17
click at [104, 222] on icon "close-filter" at bounding box center [105, 225] width 8 height 8
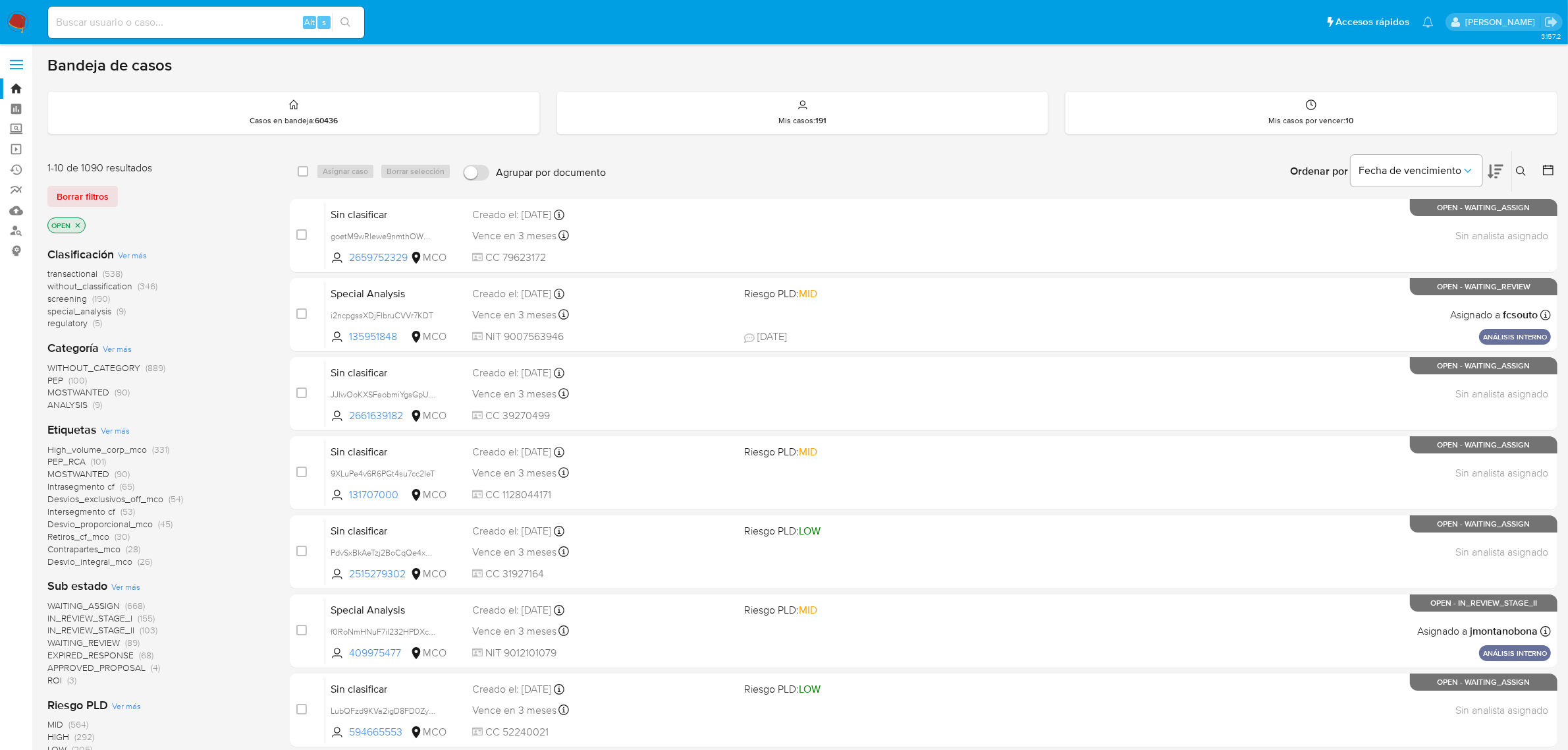
click at [77, 223] on icon "close-filter" at bounding box center [77, 225] width 8 height 8
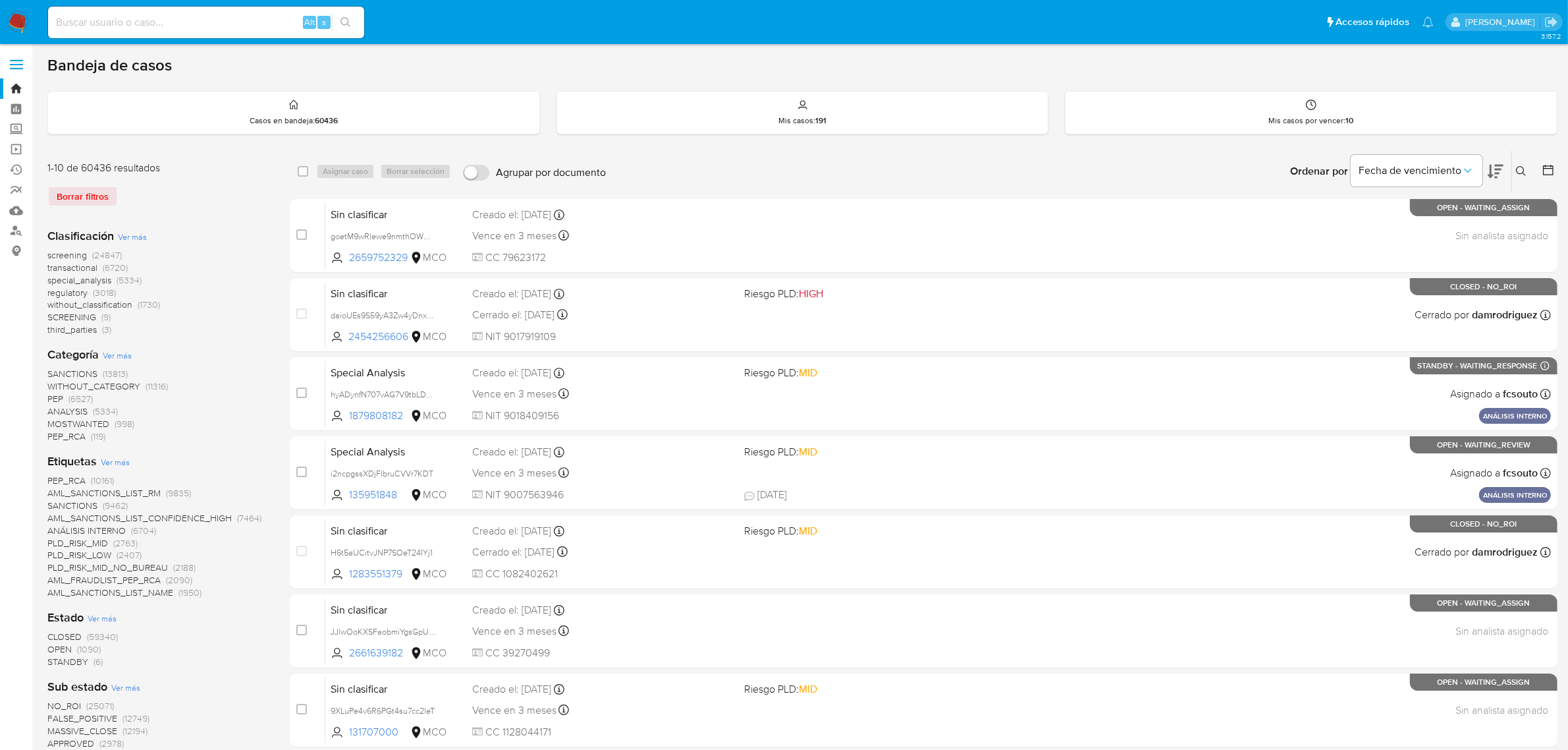
click at [1516, 170] on icon at bounding box center [1521, 171] width 11 height 11
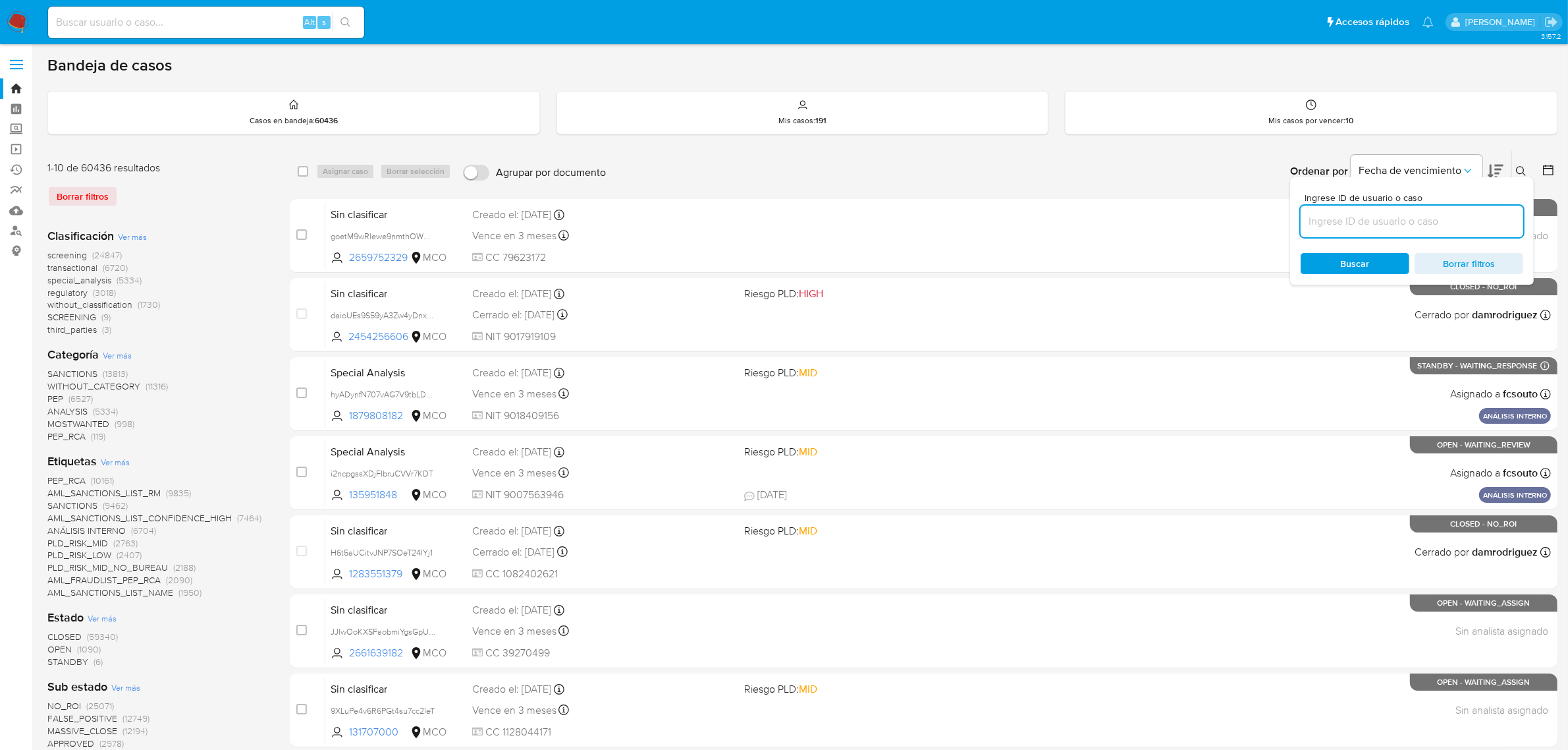
click at [1332, 224] on input at bounding box center [1412, 222] width 223 height 17
type input "1HolaMYY1NC4ZfbPXiGxhbyf"
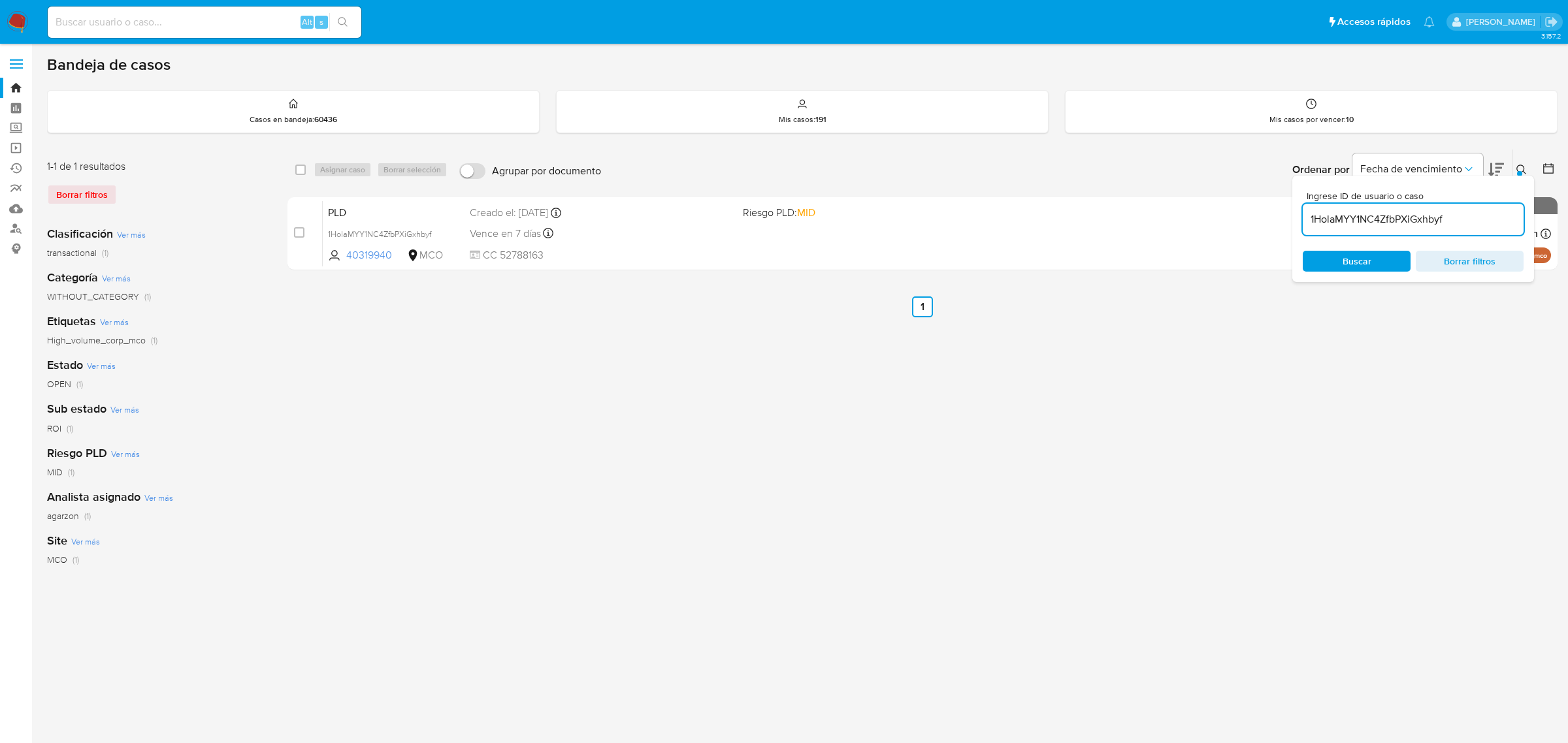
click at [922, 353] on div "select-all-cases-checkbox Asignar caso Borrar selección Agrupar por documento O…" at bounding box center [922, 435] width 1270 height 573
click at [1527, 164] on button at bounding box center [1523, 170] width 21 height 16
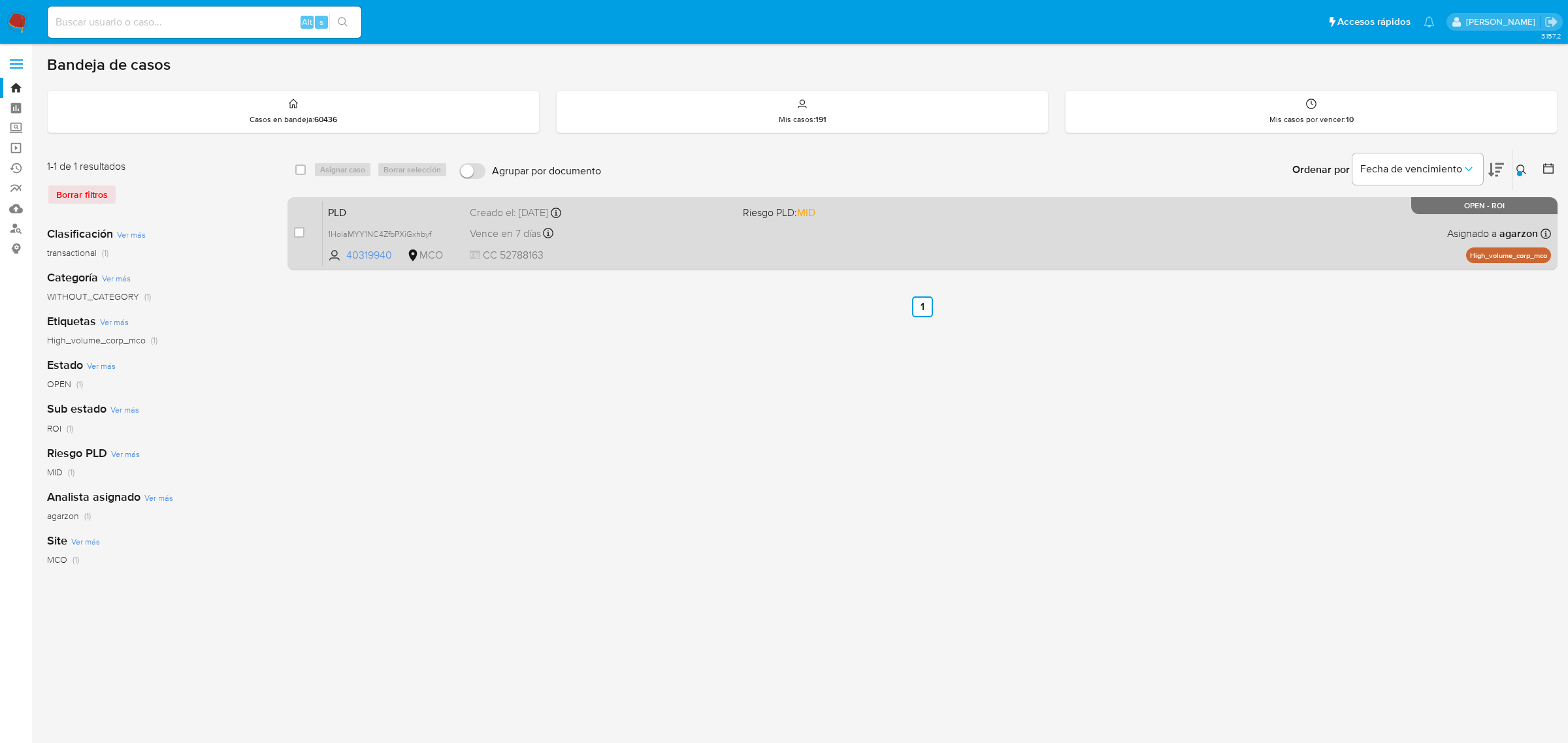
click at [306, 230] on div "case-item-checkbox No es posible asignar el caso" at bounding box center [308, 233] width 28 height 66
click at [301, 232] on input "checkbox" at bounding box center [299, 232] width 11 height 11
checkbox input "true"
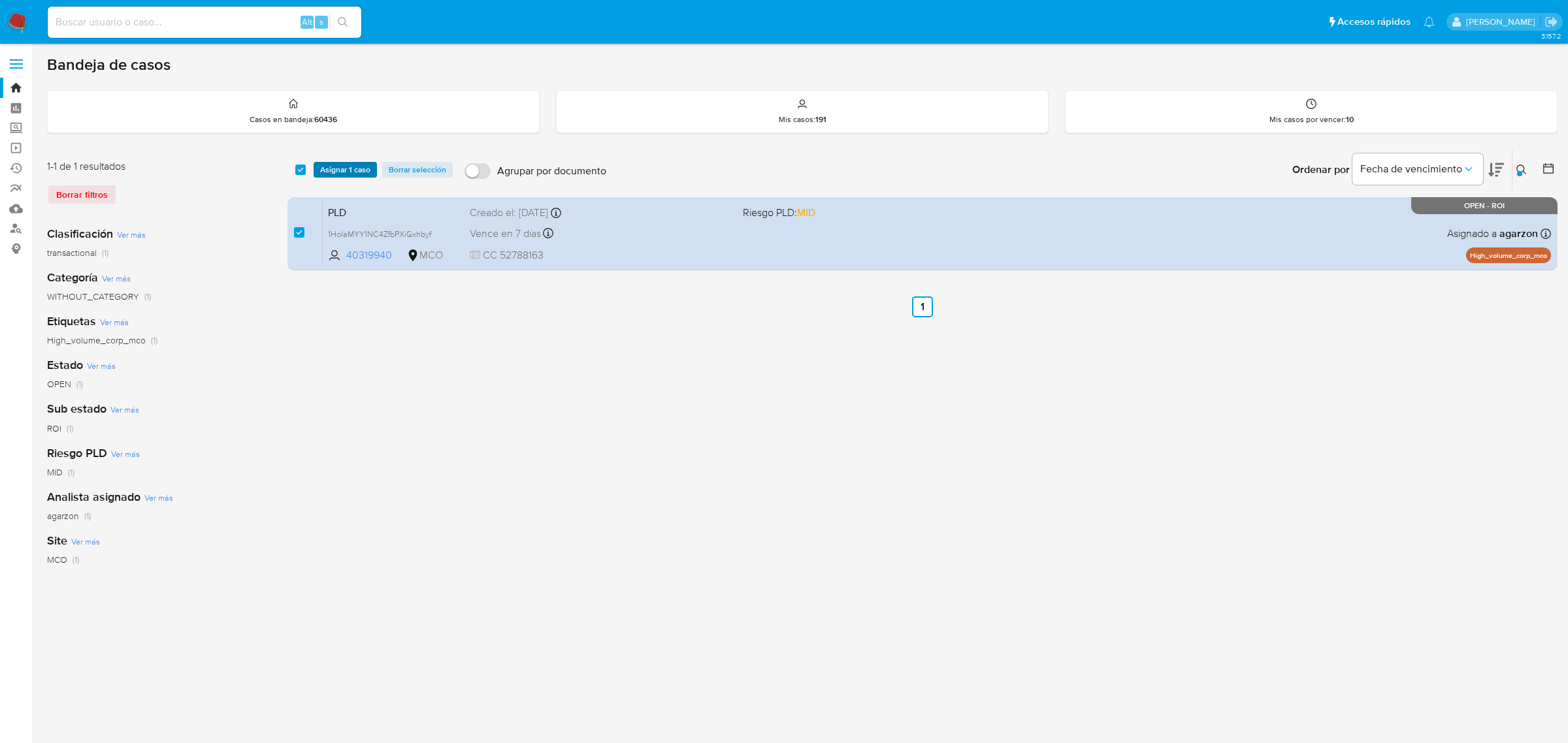
click at [346, 170] on span "Asignar 1 caso" at bounding box center [345, 170] width 50 height 13
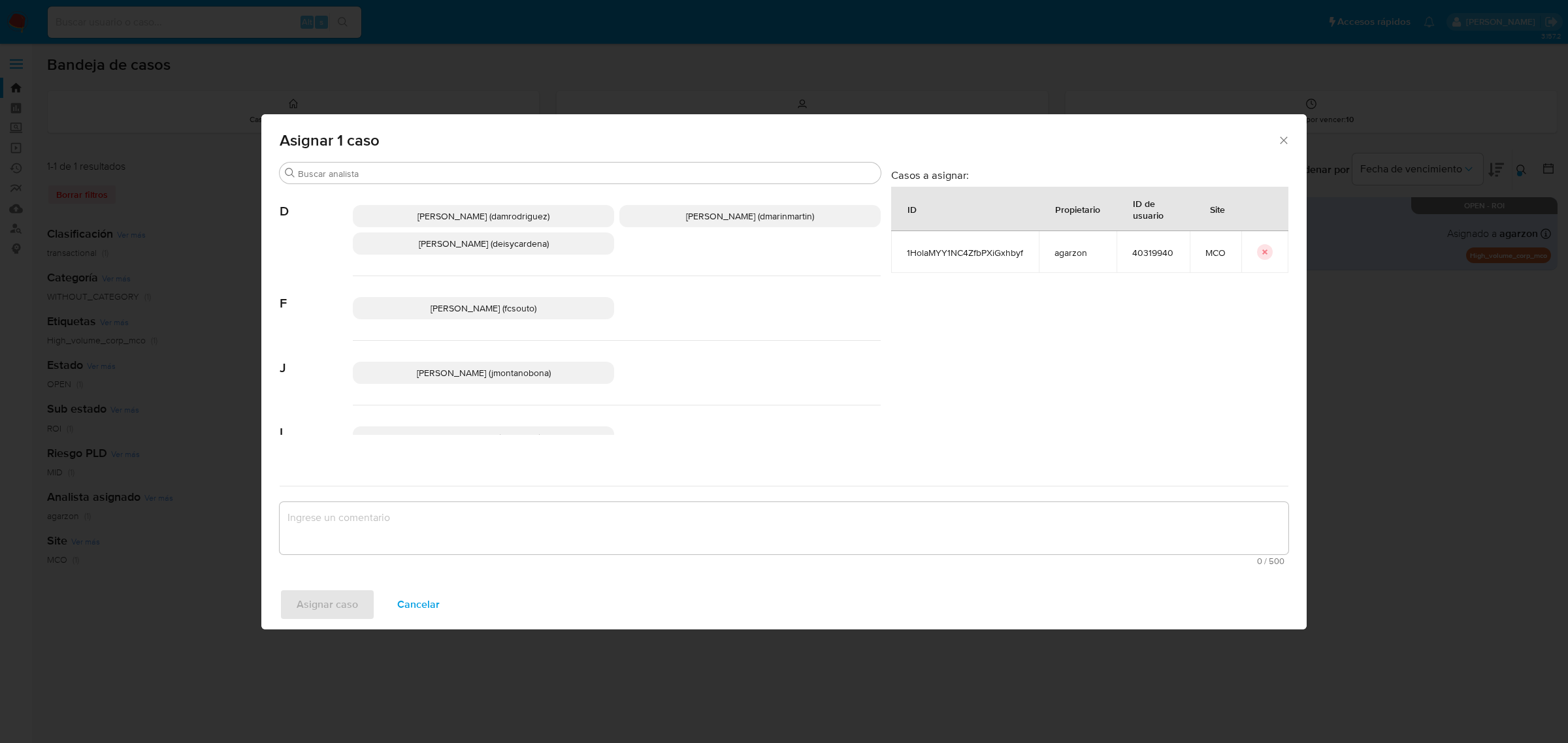
click at [490, 215] on span "[PERSON_NAME] (damrodriguez)" at bounding box center [483, 216] width 132 height 13
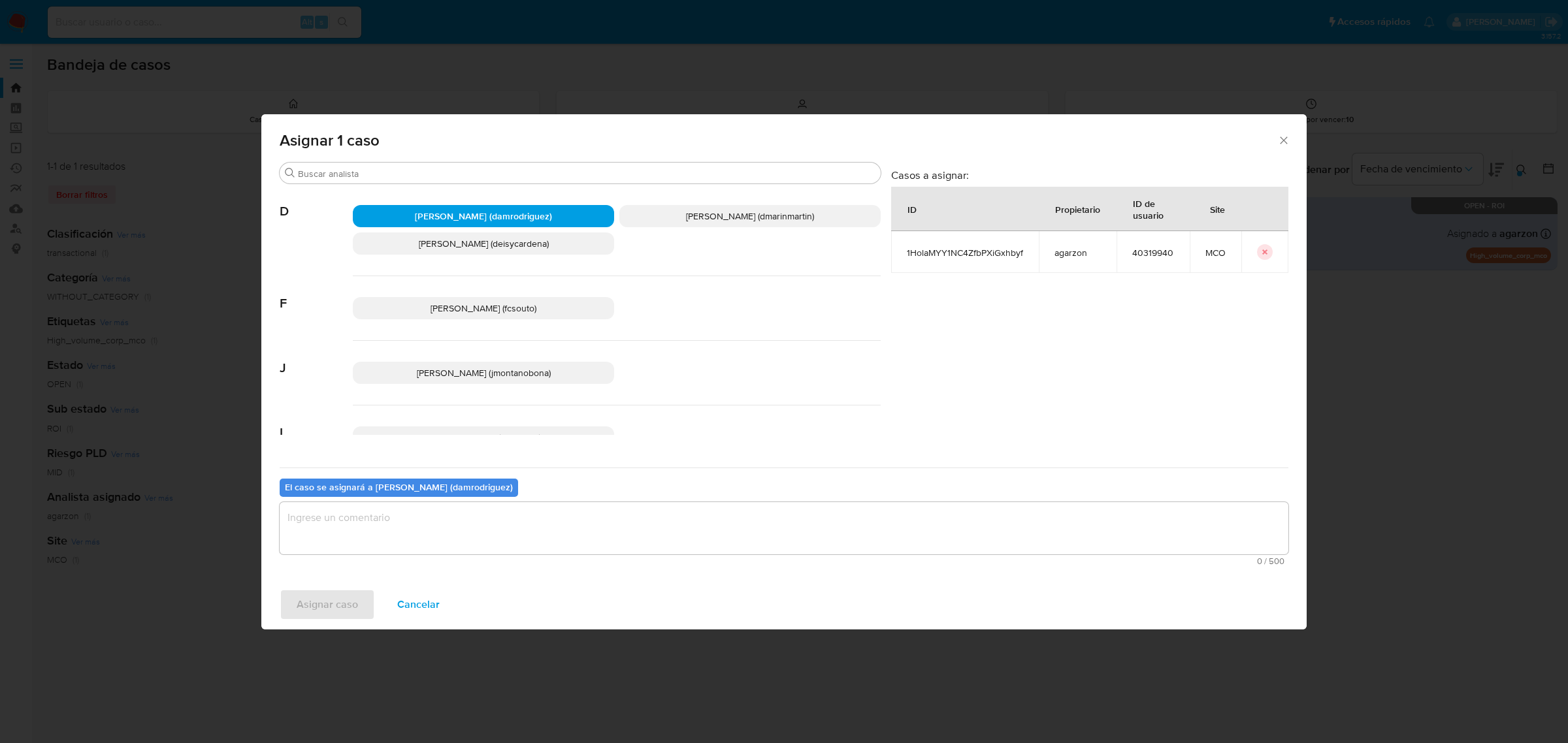
click at [525, 536] on textarea "assign-modal" at bounding box center [783, 528] width 1009 height 53
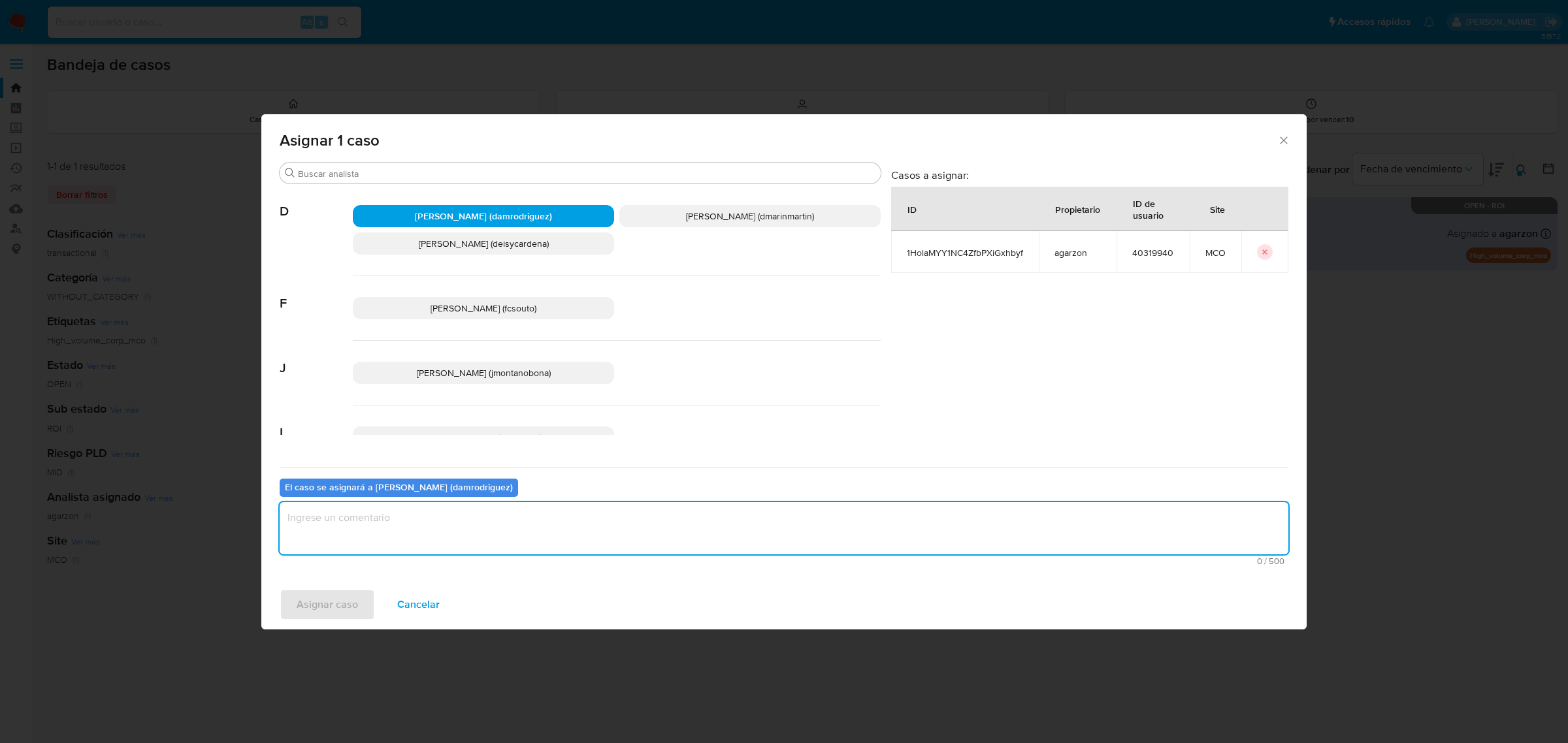
type textarea "s"
type textarea "Asignación"
click at [336, 594] on span "Asignar caso" at bounding box center [327, 604] width 61 height 28
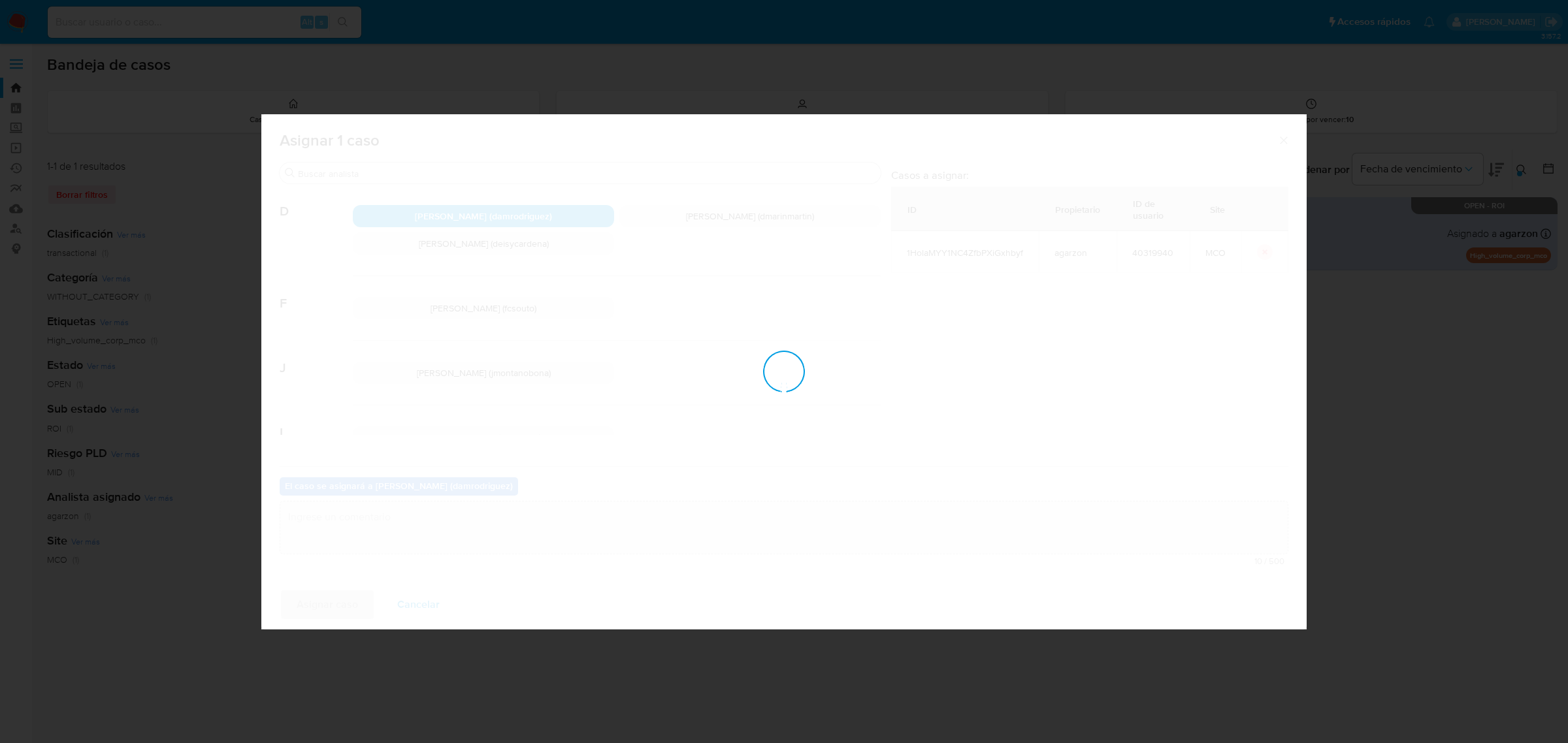
checkbox input "false"
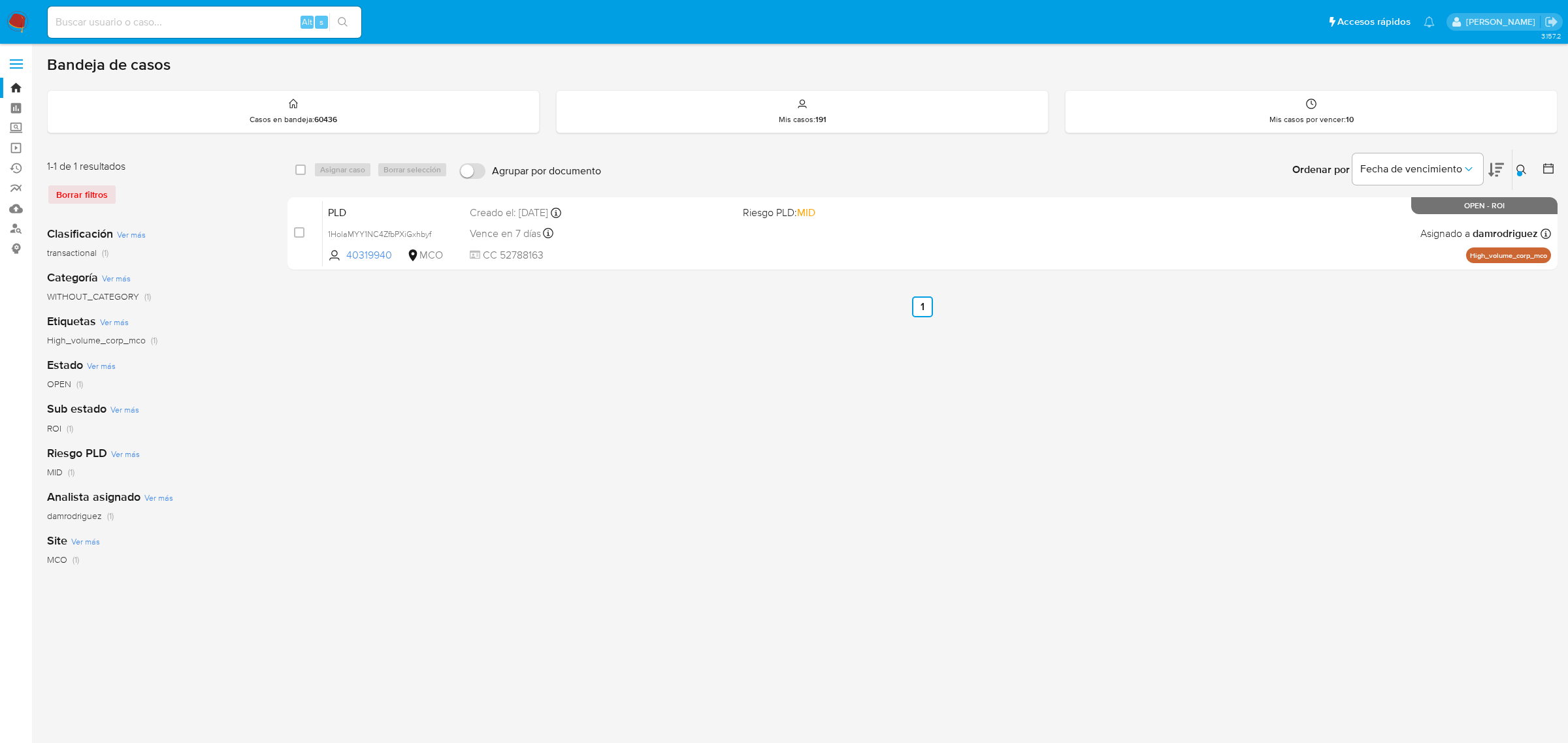
click at [247, 28] on input at bounding box center [204, 22] width 313 height 17
paste input "2061687298"
type input "2061687298"
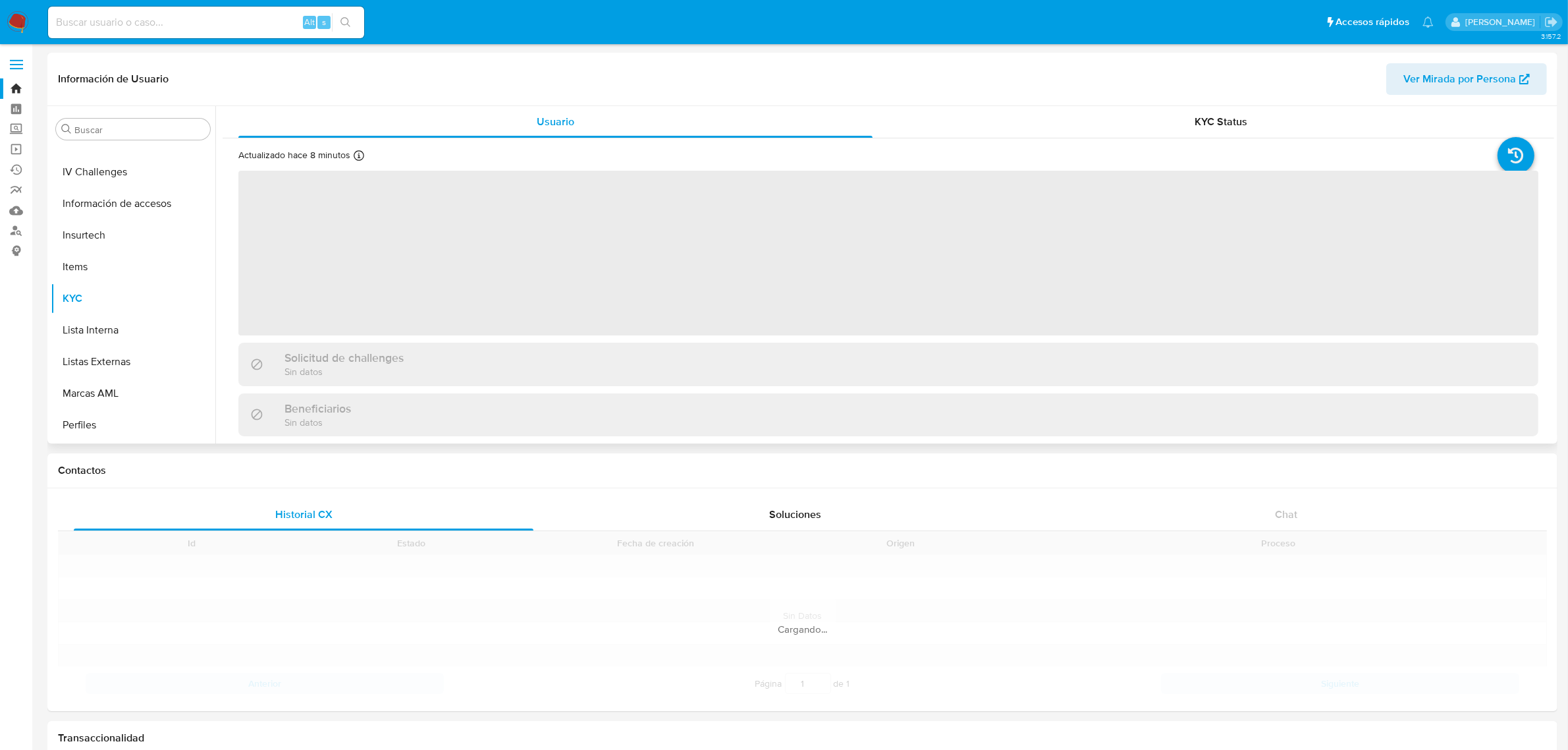
scroll to position [556, 0]
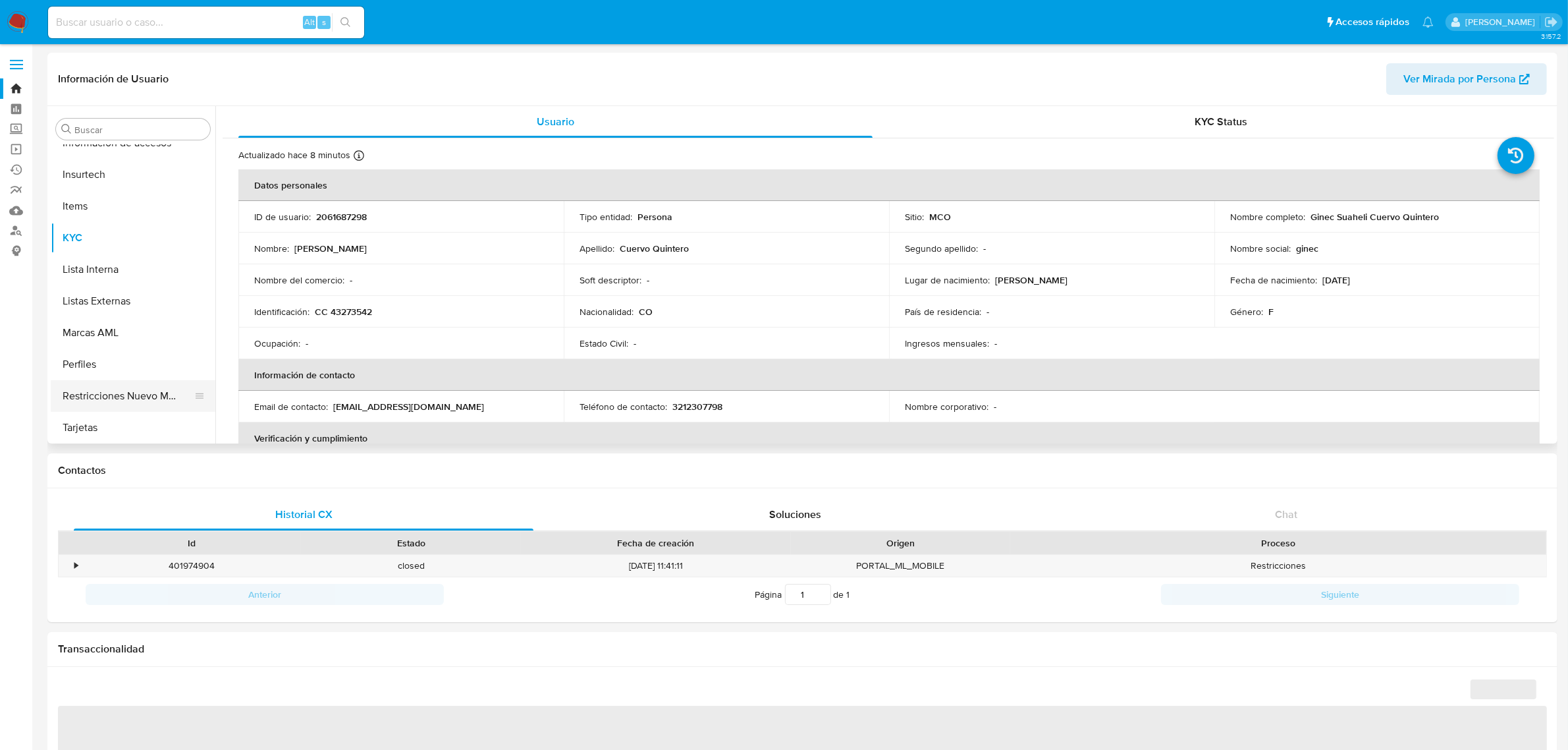
click at [136, 390] on button "Restricciones Nuevo Mundo" at bounding box center [128, 396] width 154 height 32
select select "10"
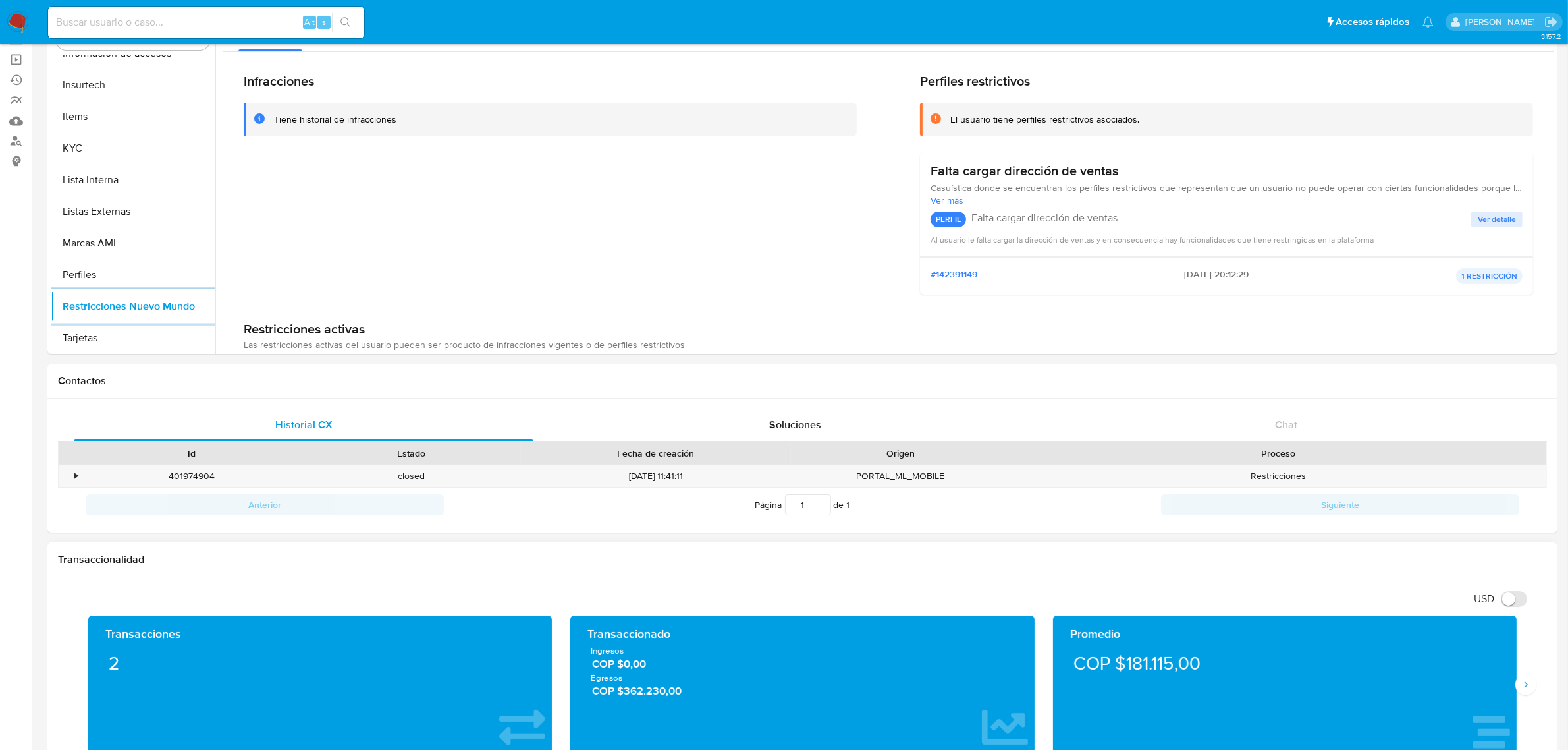
scroll to position [247, 0]
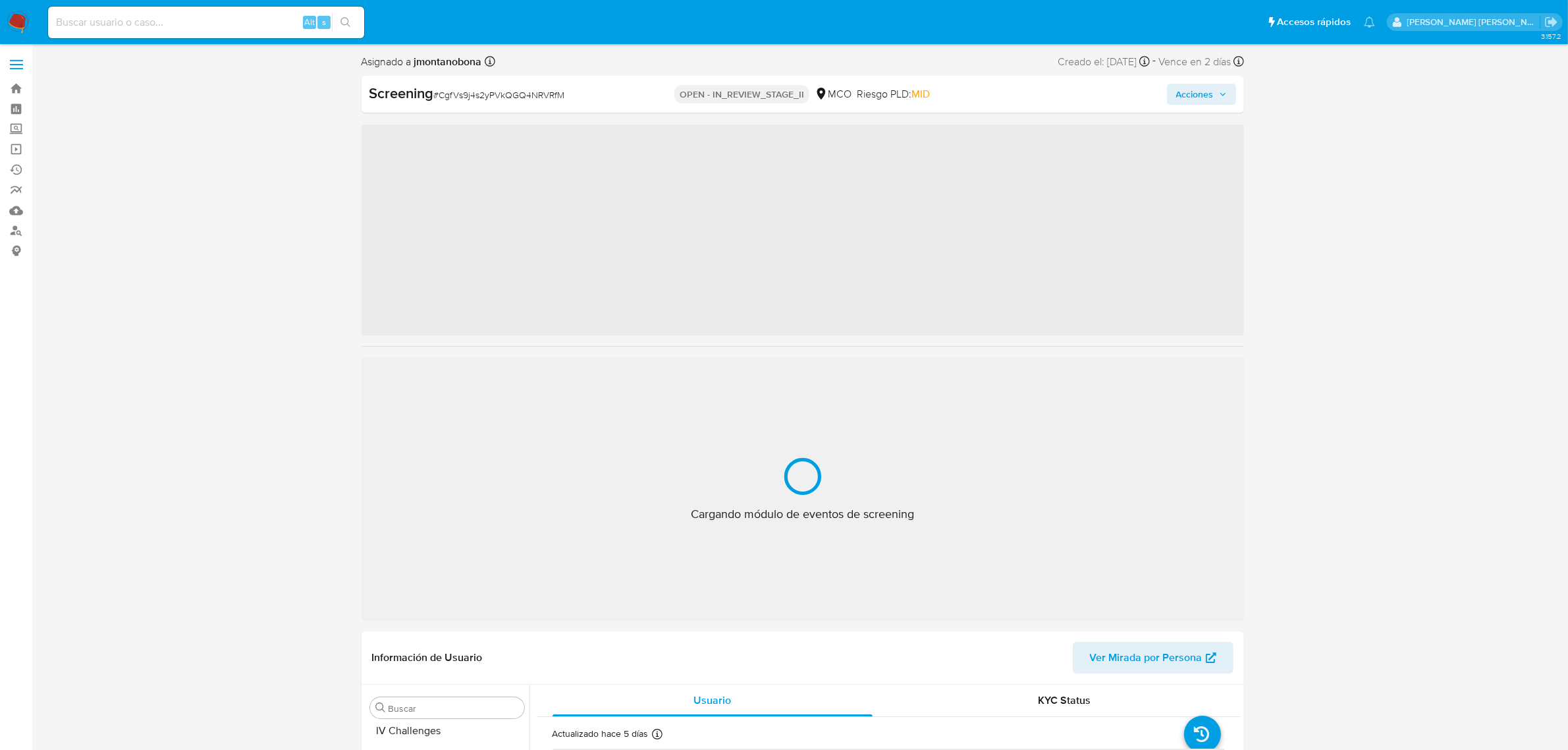
scroll to position [556, 0]
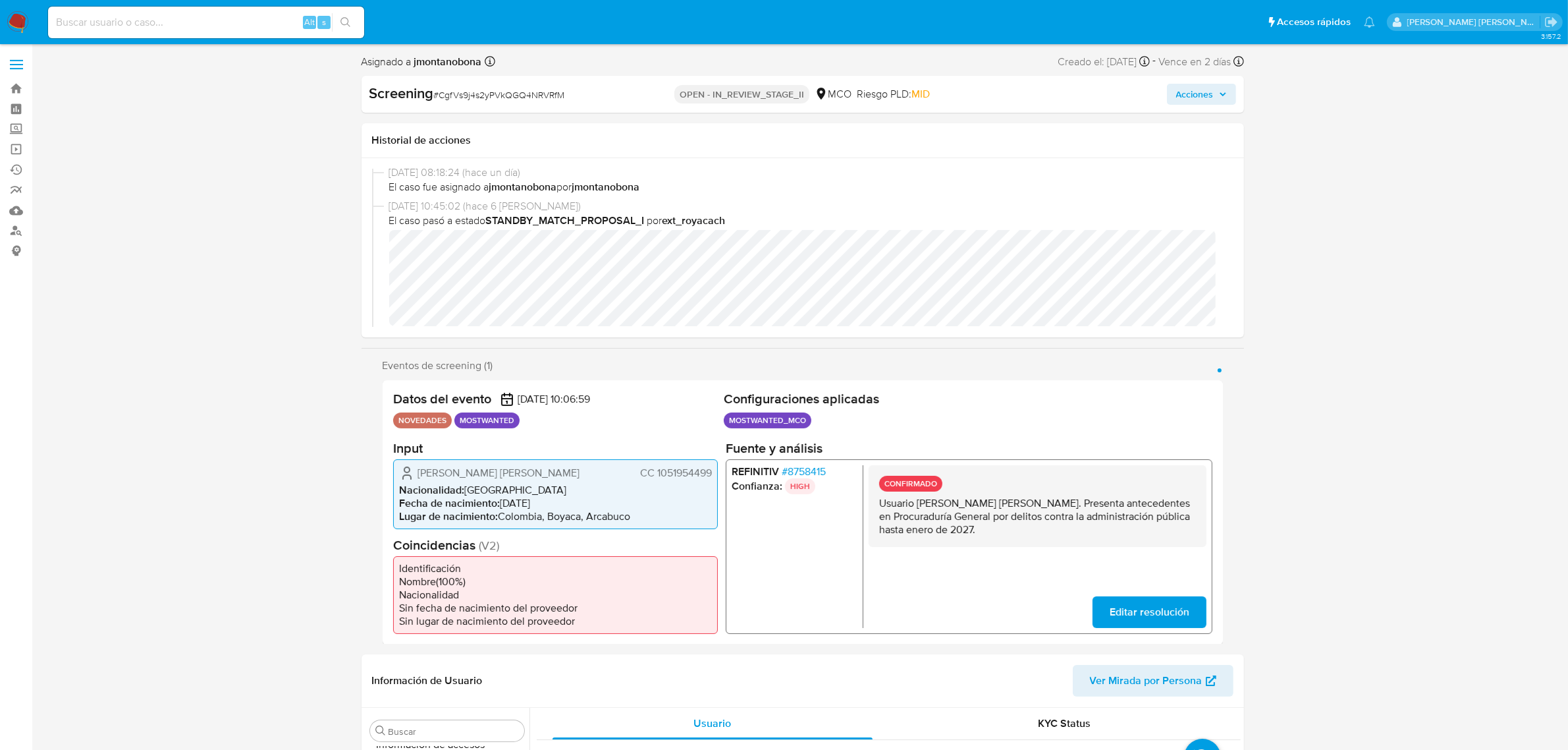
select select "10"
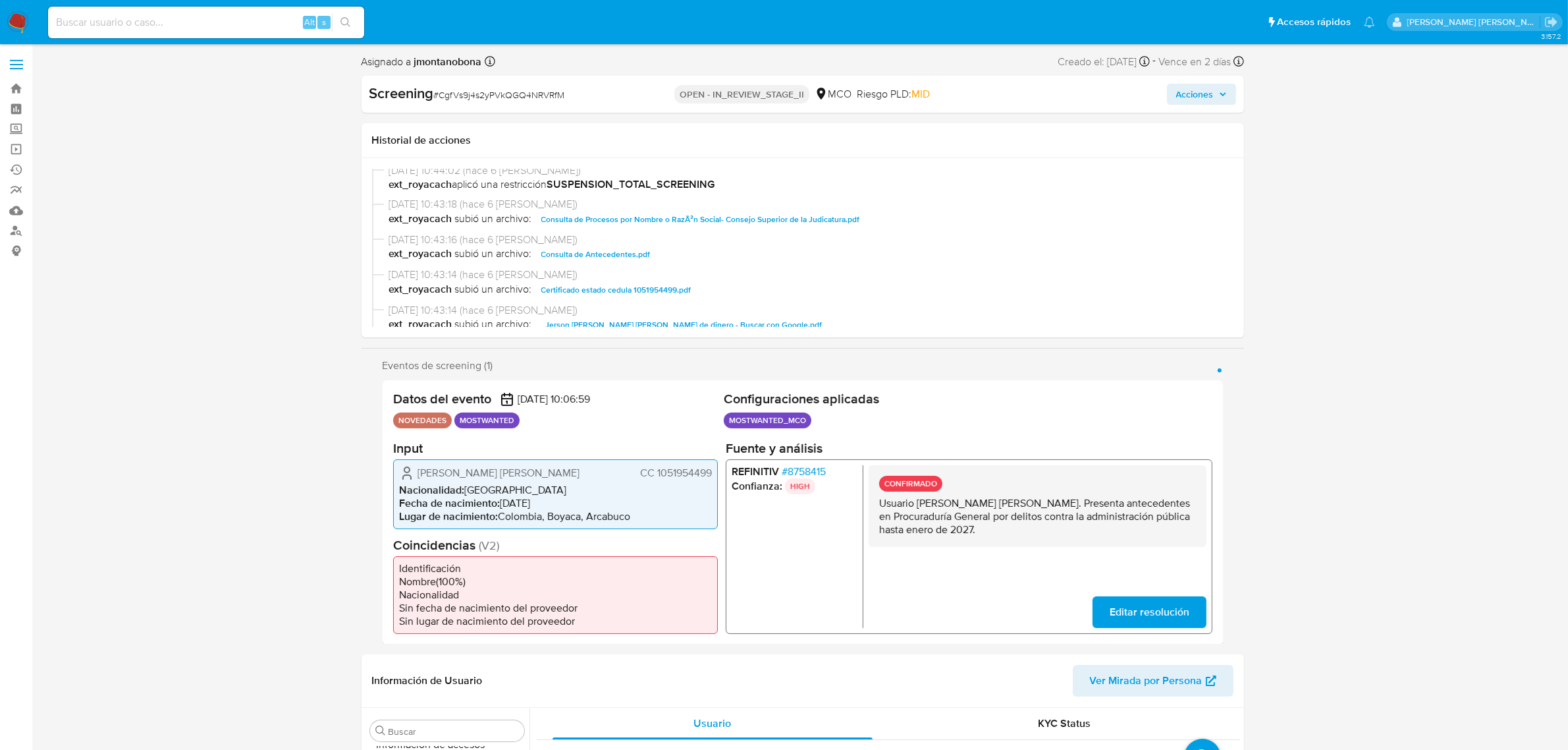
scroll to position [247, 0]
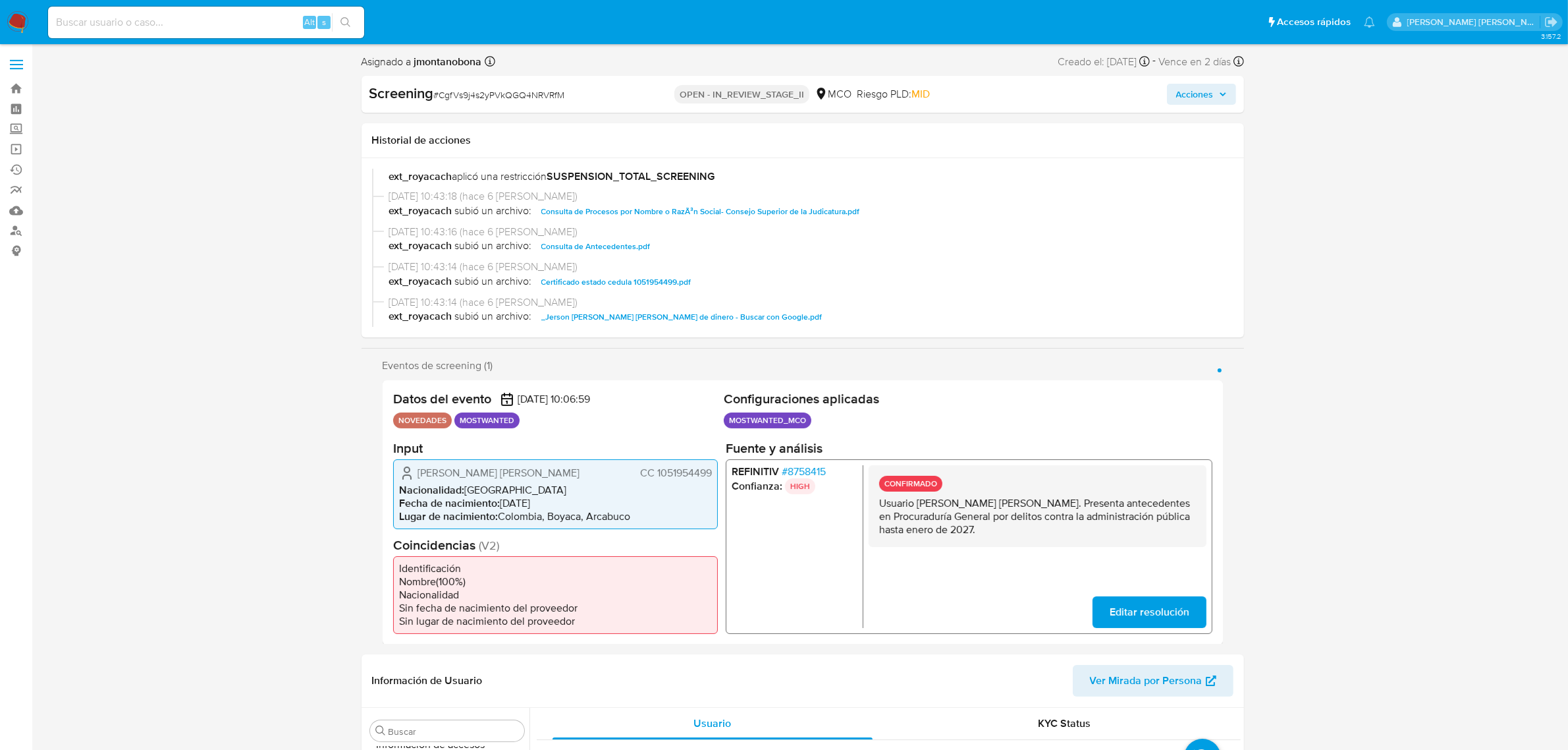
click at [606, 245] on span "Consulta de Antecedentes.pdf" at bounding box center [596, 247] width 110 height 16
click at [216, 22] on input at bounding box center [206, 22] width 316 height 17
paste input "39343984"
type input "39343984"
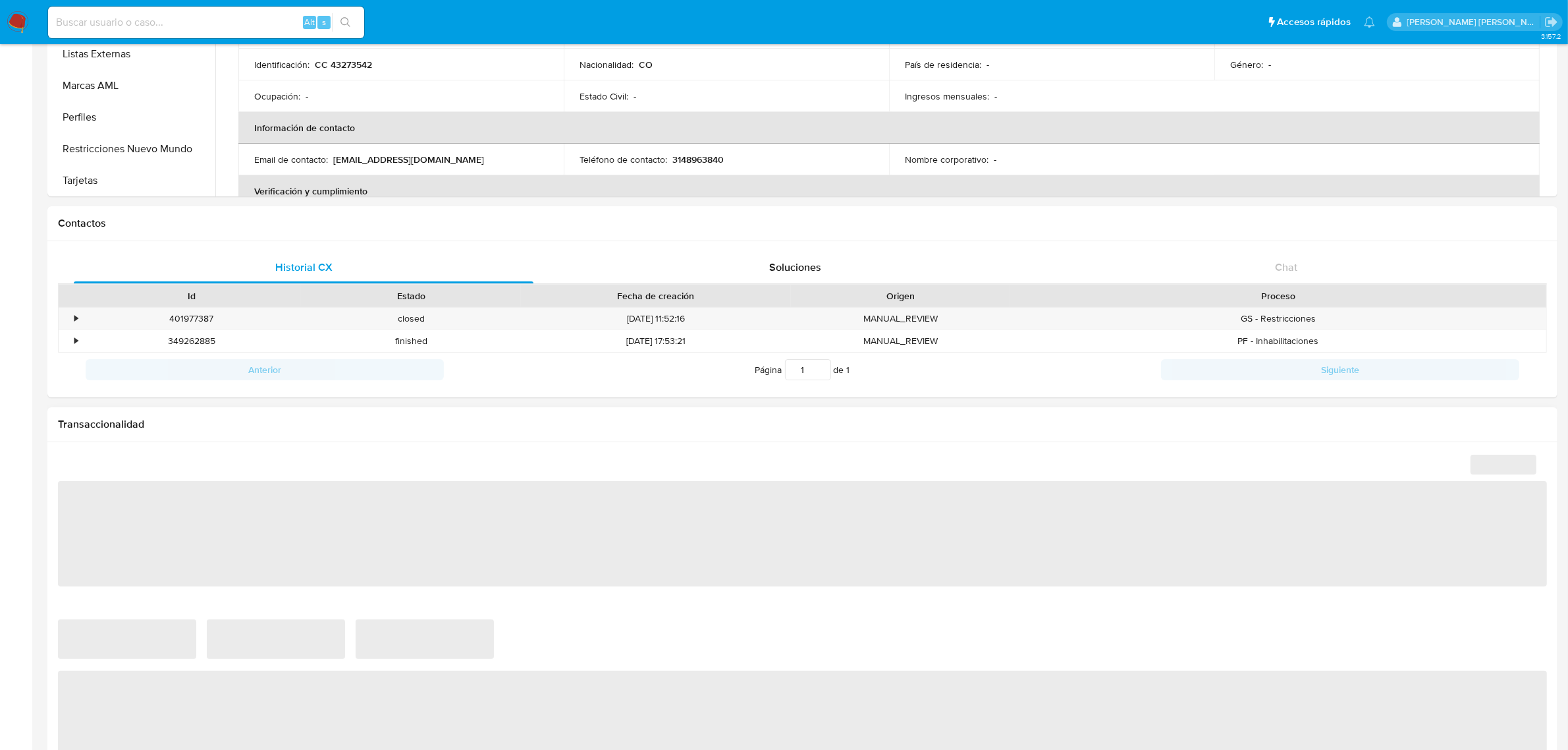
scroll to position [123, 0]
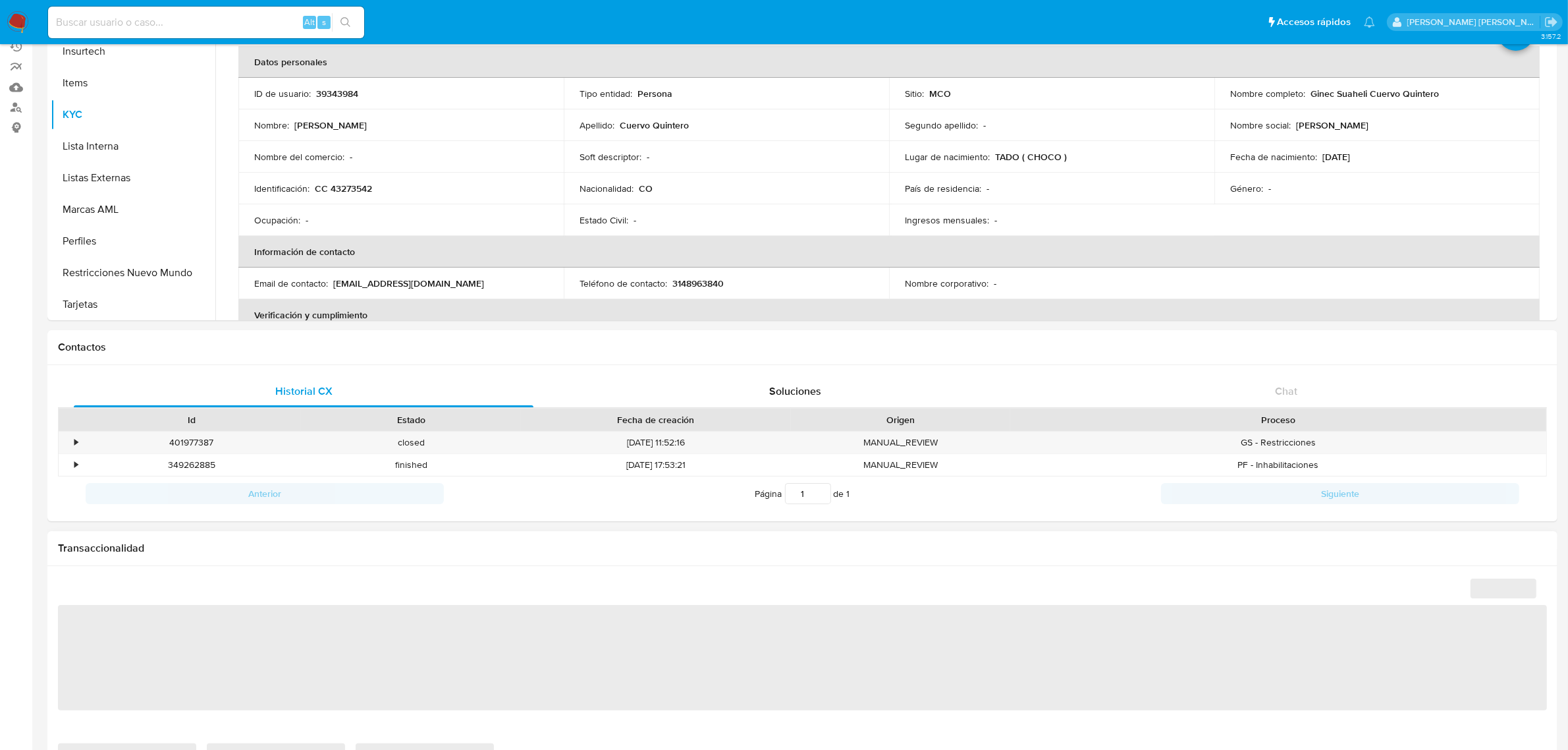
select select "10"
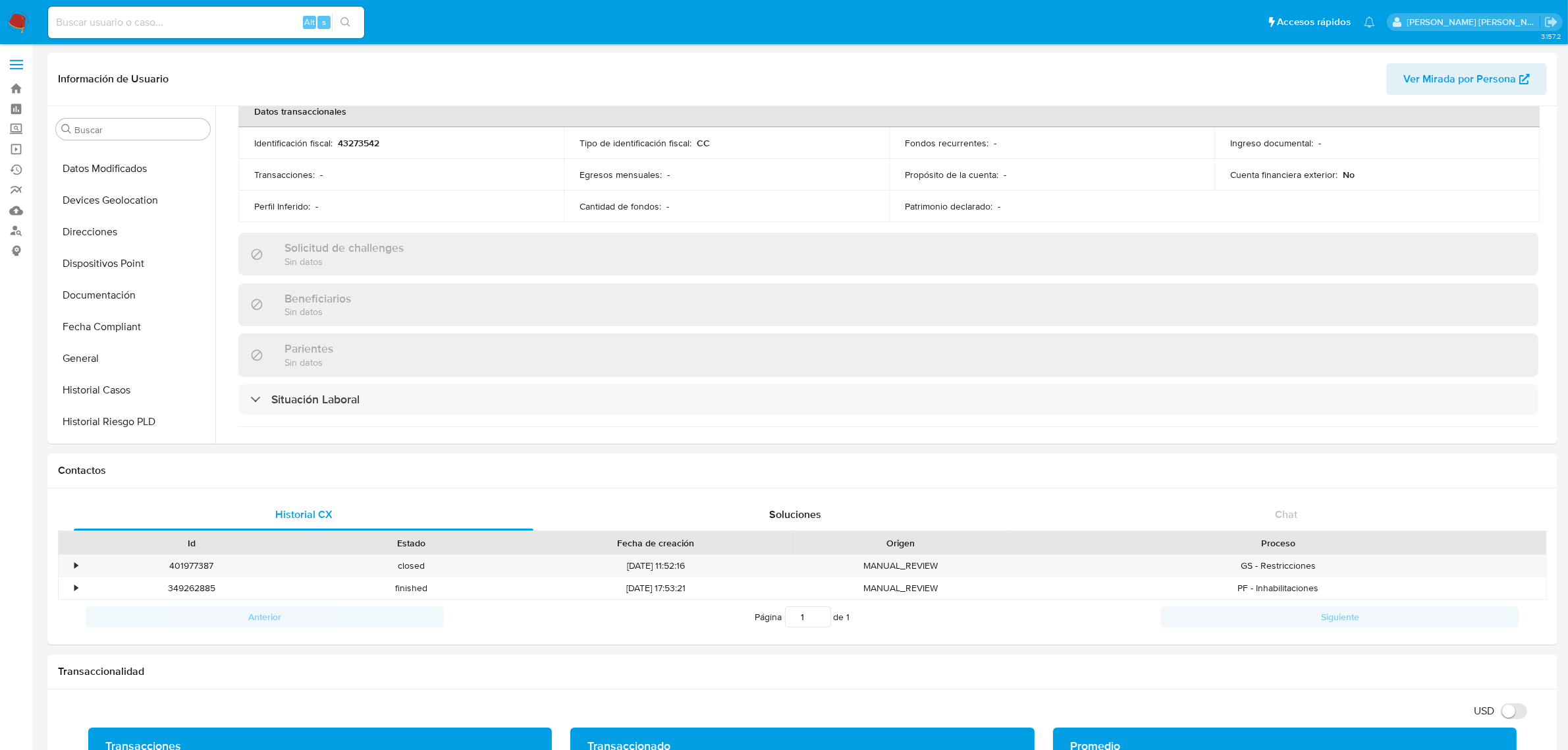
scroll to position [61, 0]
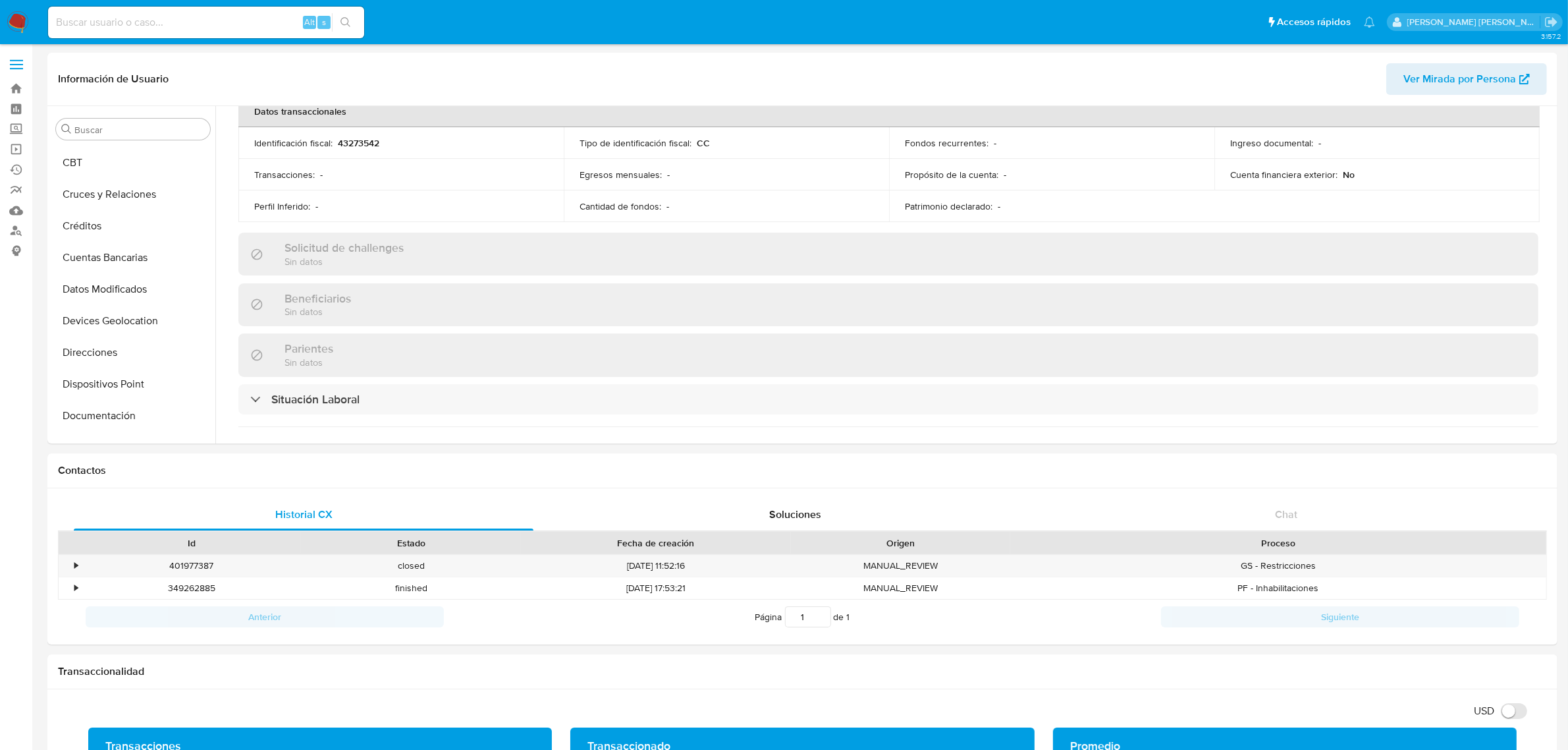
click at [189, 16] on input at bounding box center [206, 22] width 316 height 17
paste input "YiLpL6Q47O1L6ignRe0y31Cv"
type input "YiLpL6Q47O1L6ignRe0y31Cv"
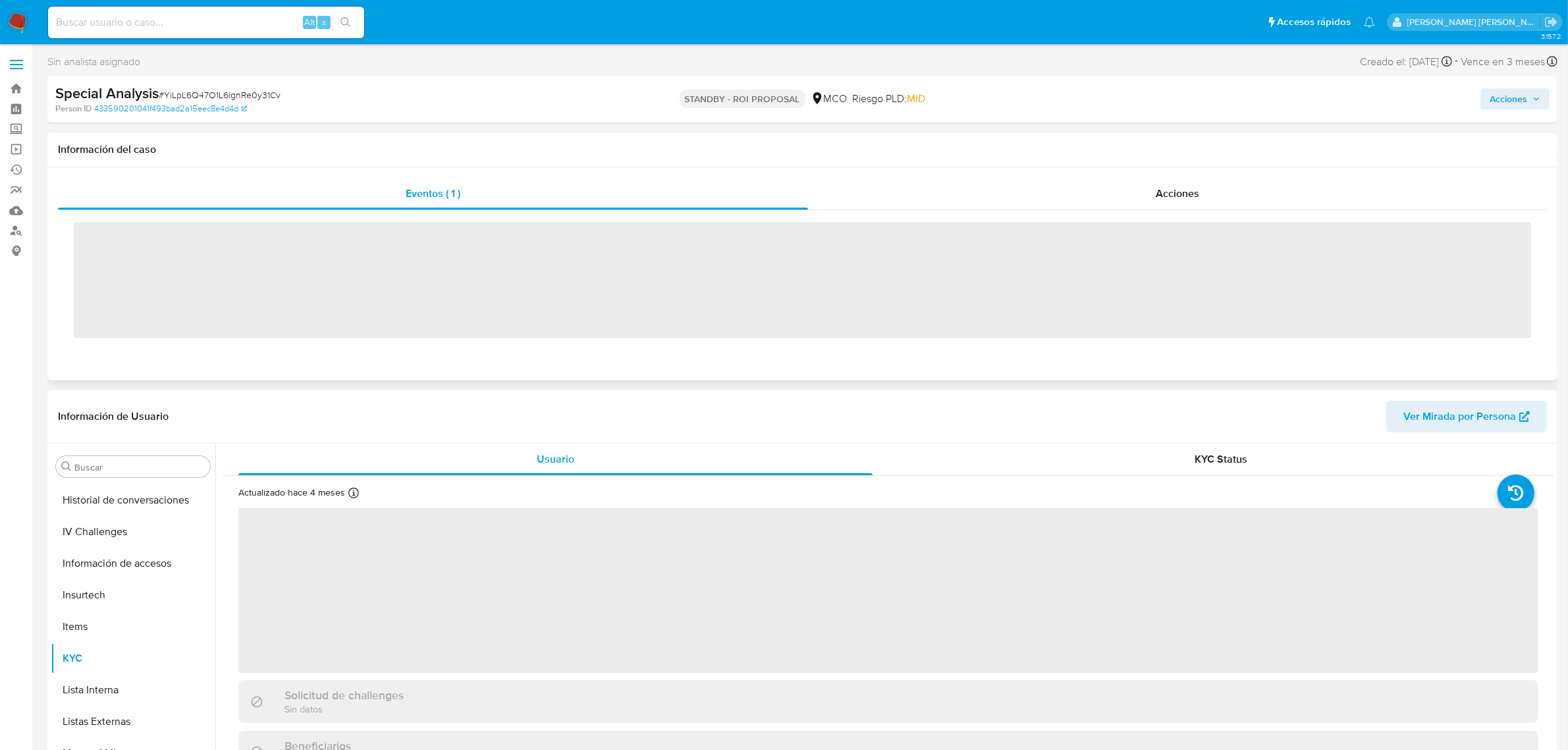
scroll to position [556, 0]
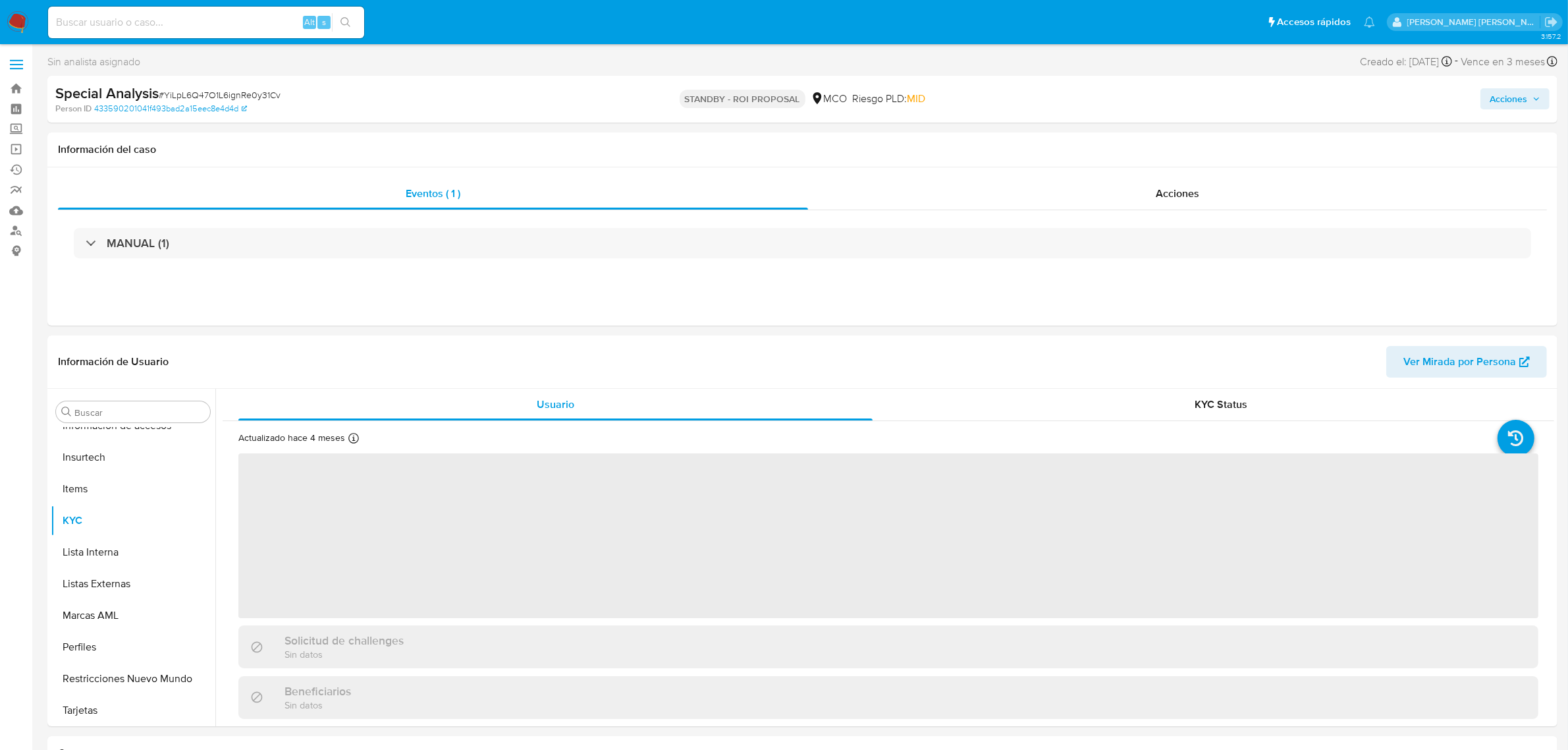
select select "10"
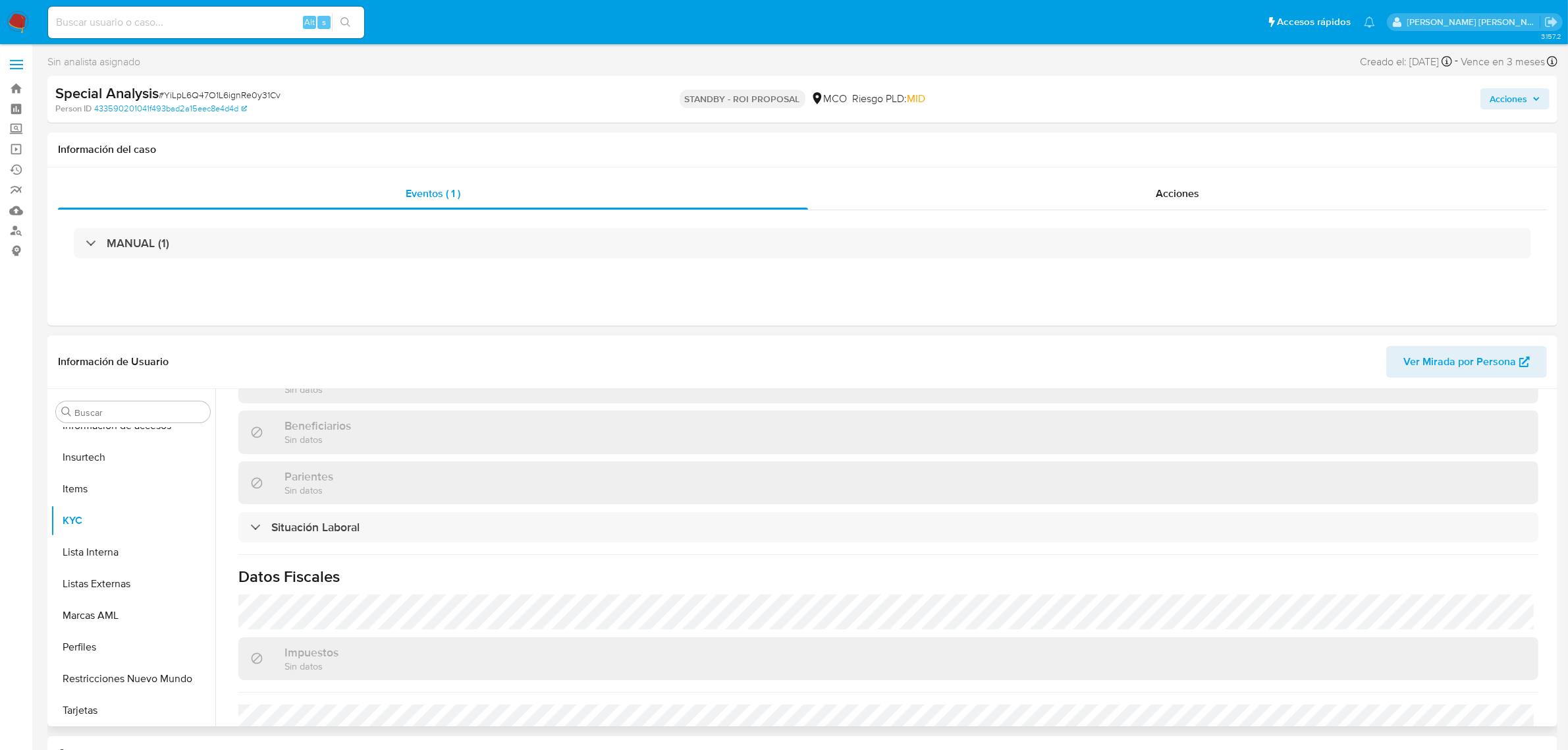
scroll to position [669, 0]
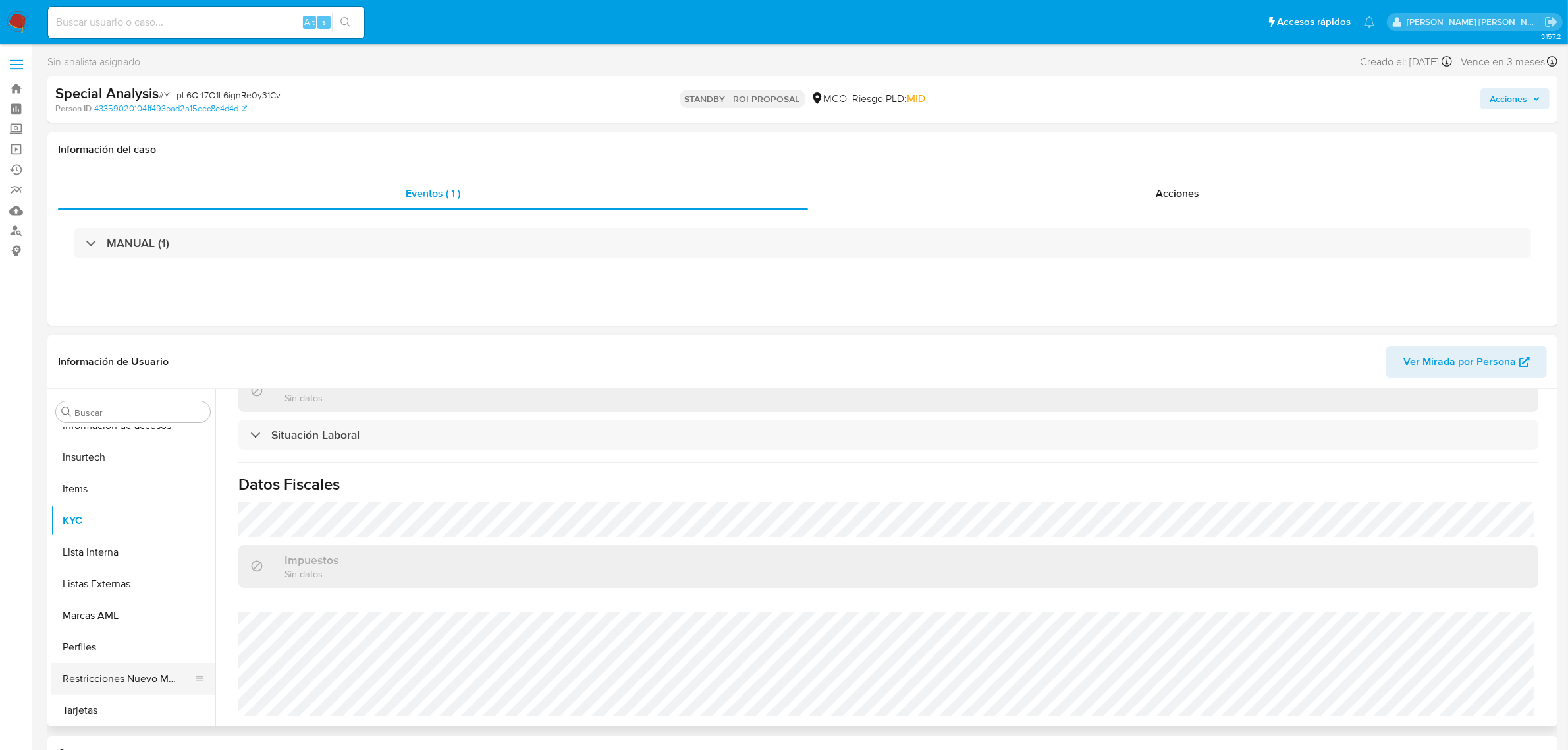
click at [109, 678] on button "Restricciones Nuevo Mundo" at bounding box center [128, 679] width 154 height 32
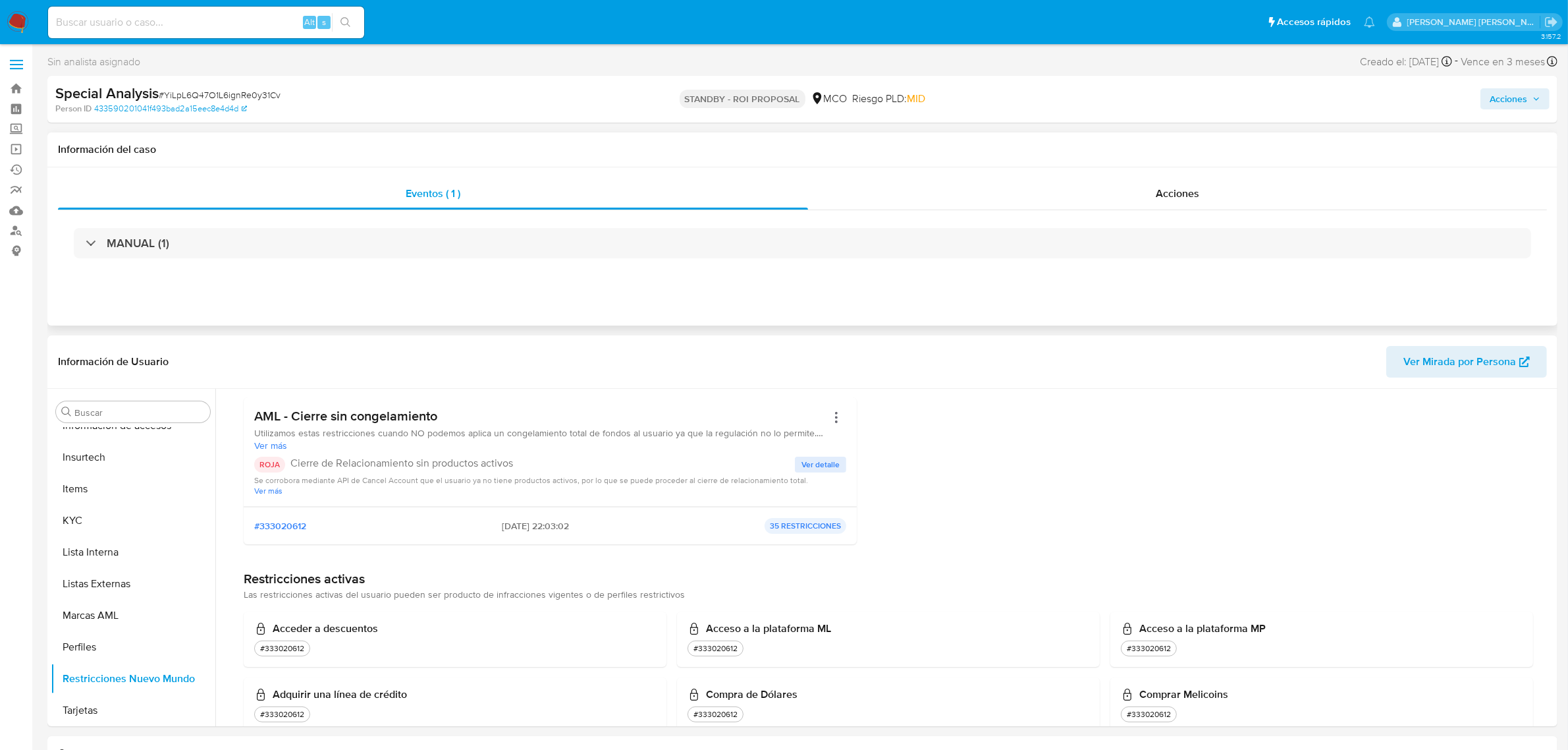
scroll to position [0, 0]
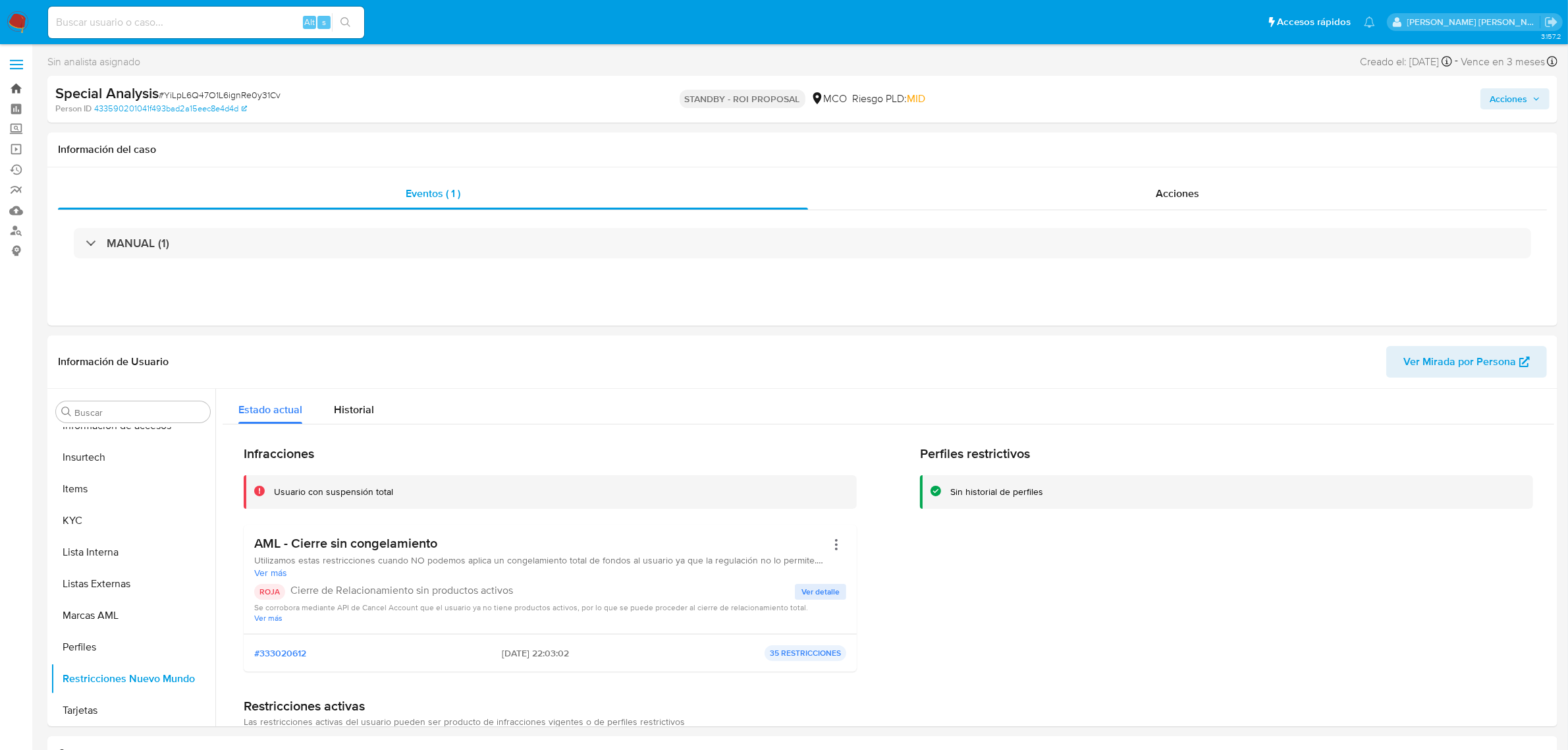
click at [10, 85] on link "Bandeja" at bounding box center [78, 88] width 157 height 20
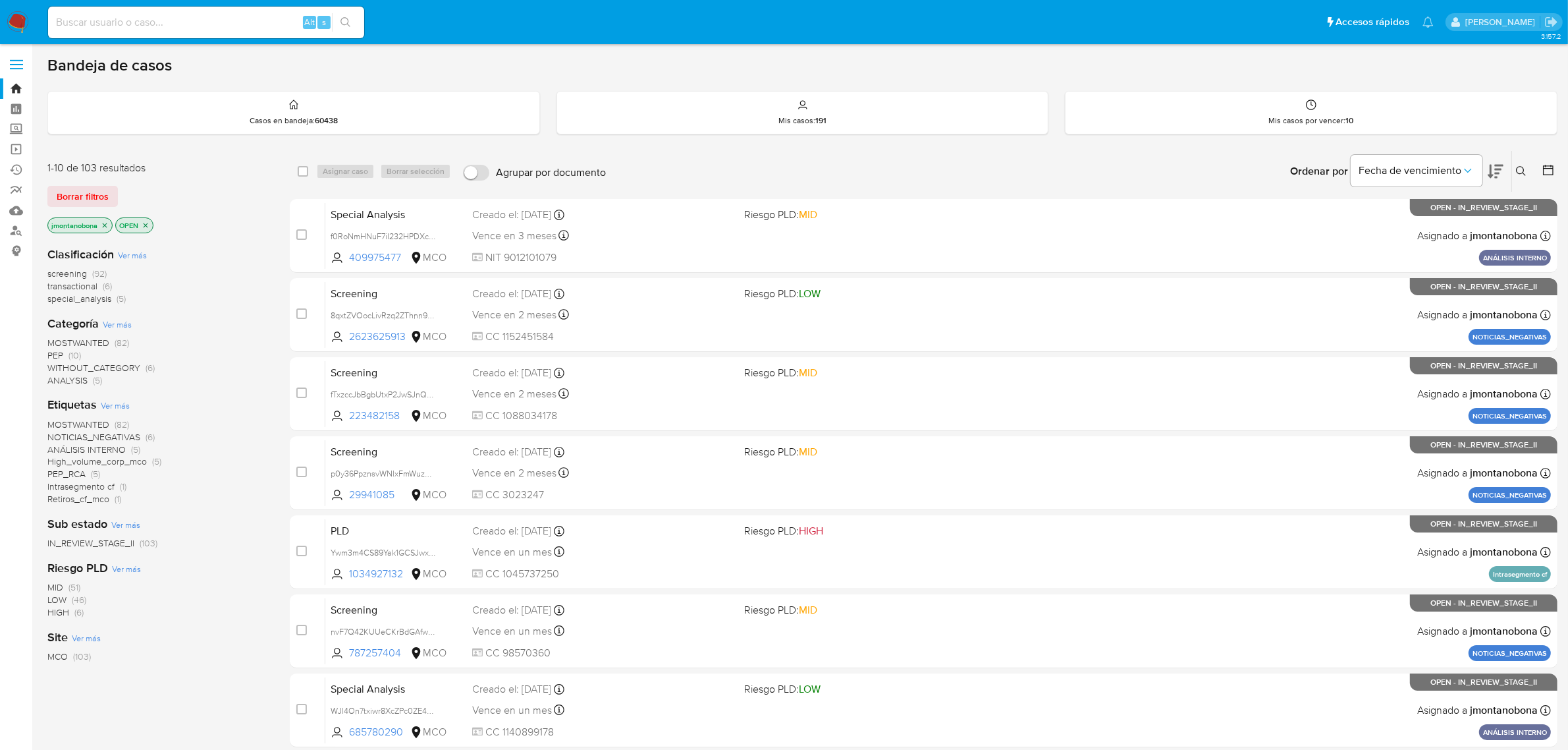
click at [1516, 166] on icon at bounding box center [1521, 171] width 11 height 11
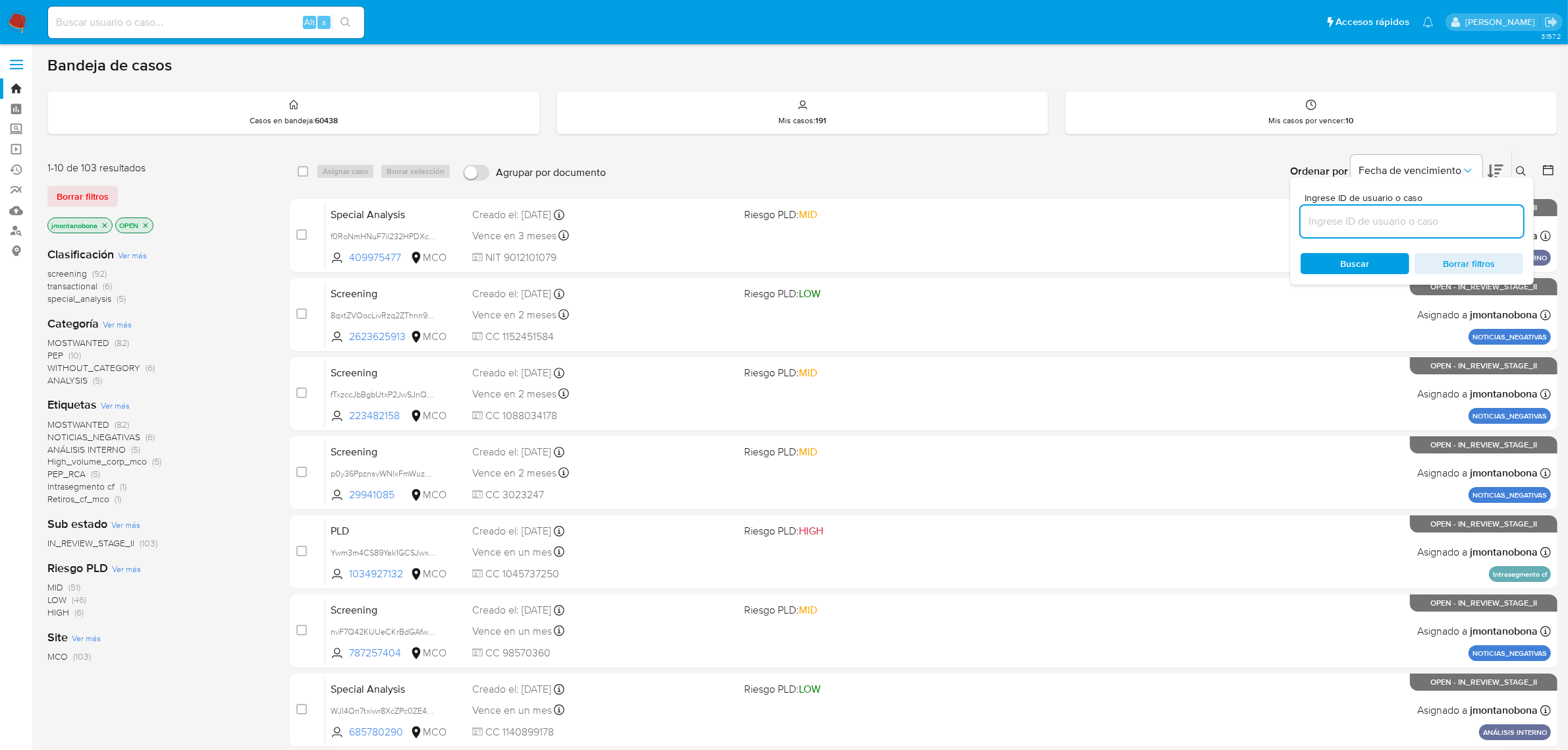
click at [1387, 223] on input at bounding box center [1412, 222] width 223 height 17
type input "YiLpL6Q47O1L6ignRe0y31Cv"
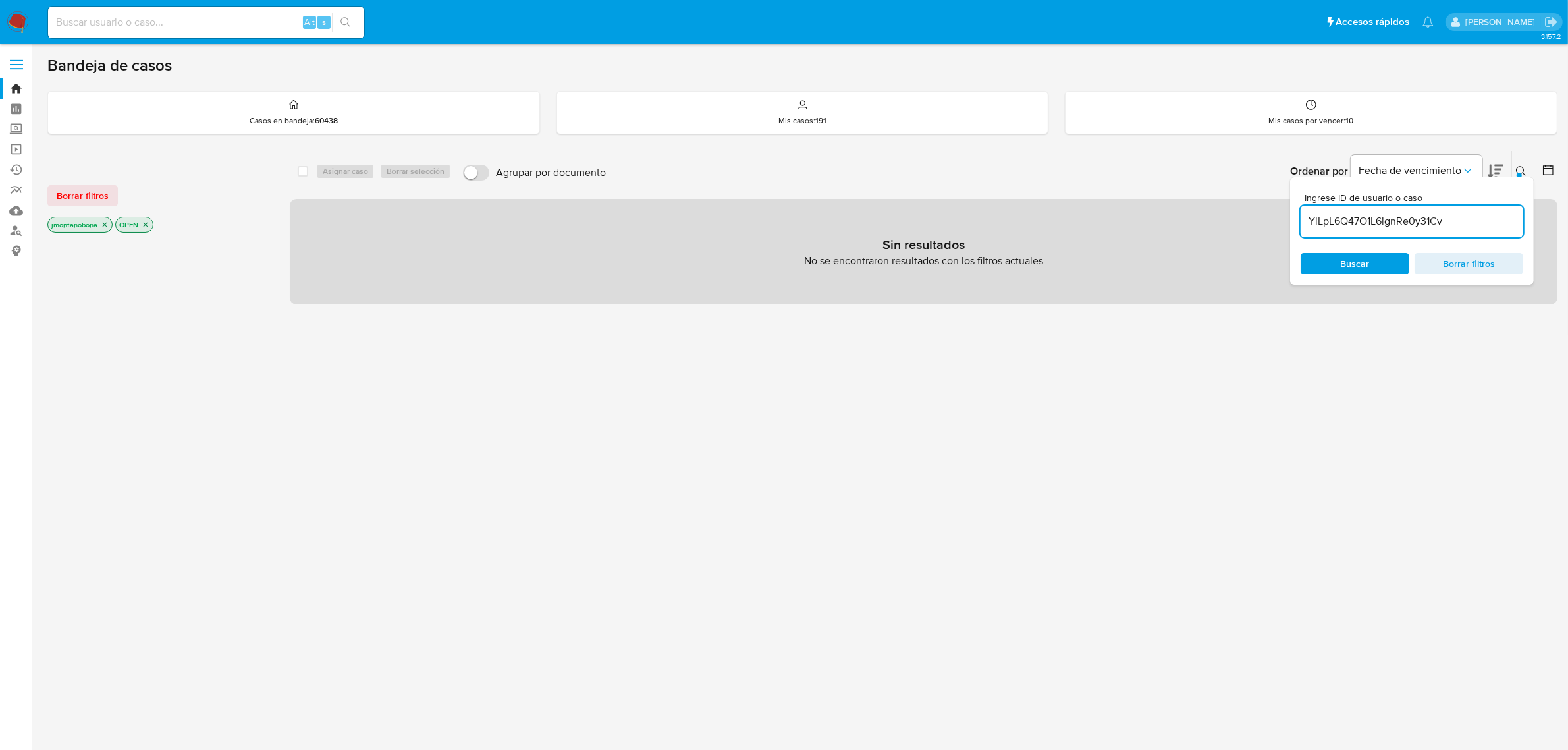
click at [107, 222] on icon "close-filter" at bounding box center [105, 224] width 8 height 8
click at [79, 224] on icon "close-filter" at bounding box center [77, 224] width 8 height 8
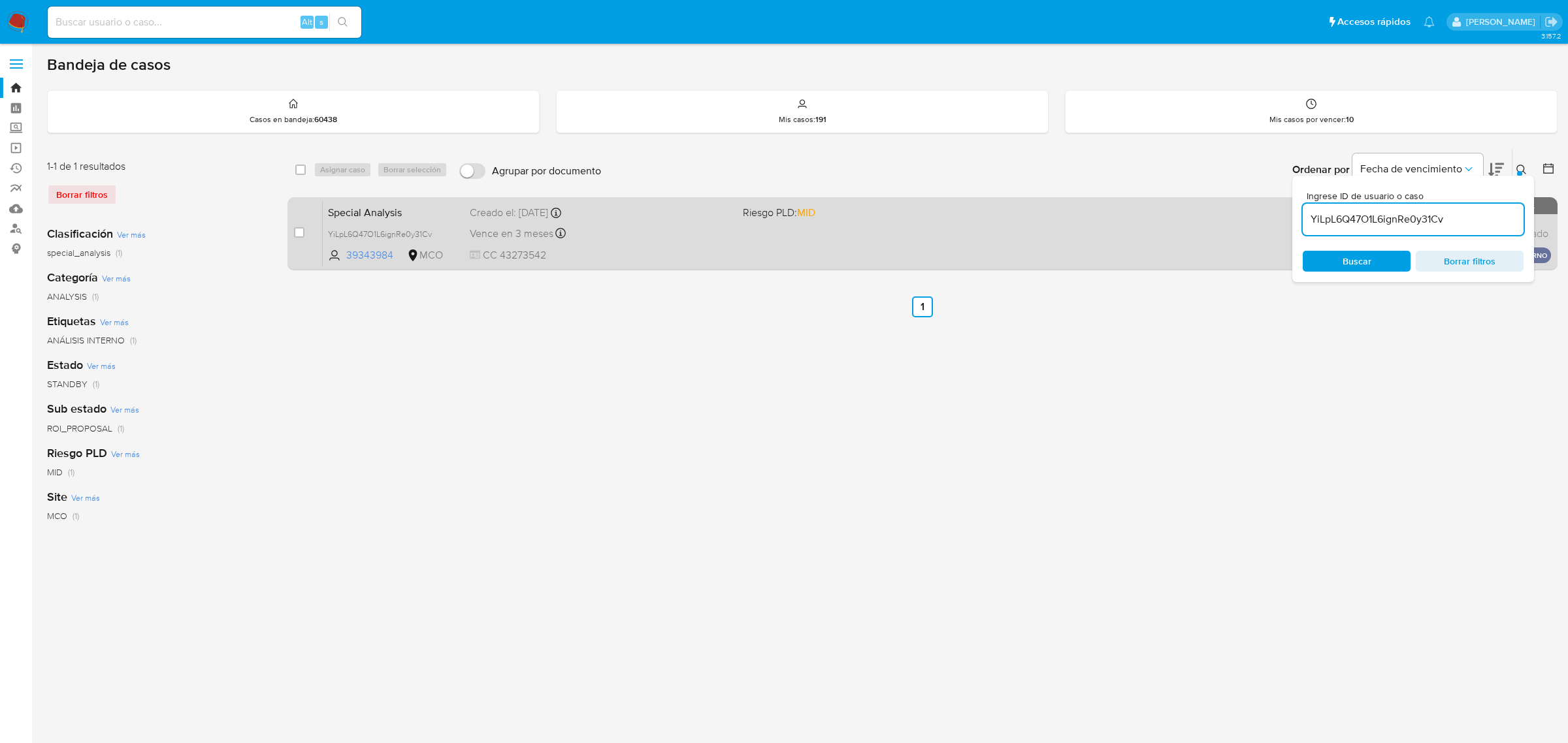
click at [439, 219] on div "Special Analysis YiLpL6Q47O1L6ignRe0y31Cv 39343984 MCO Riesgo PLD: MID Creado e…" at bounding box center [937, 233] width 1228 height 66
click at [296, 233] on input "checkbox" at bounding box center [299, 232] width 11 height 11
checkbox input "true"
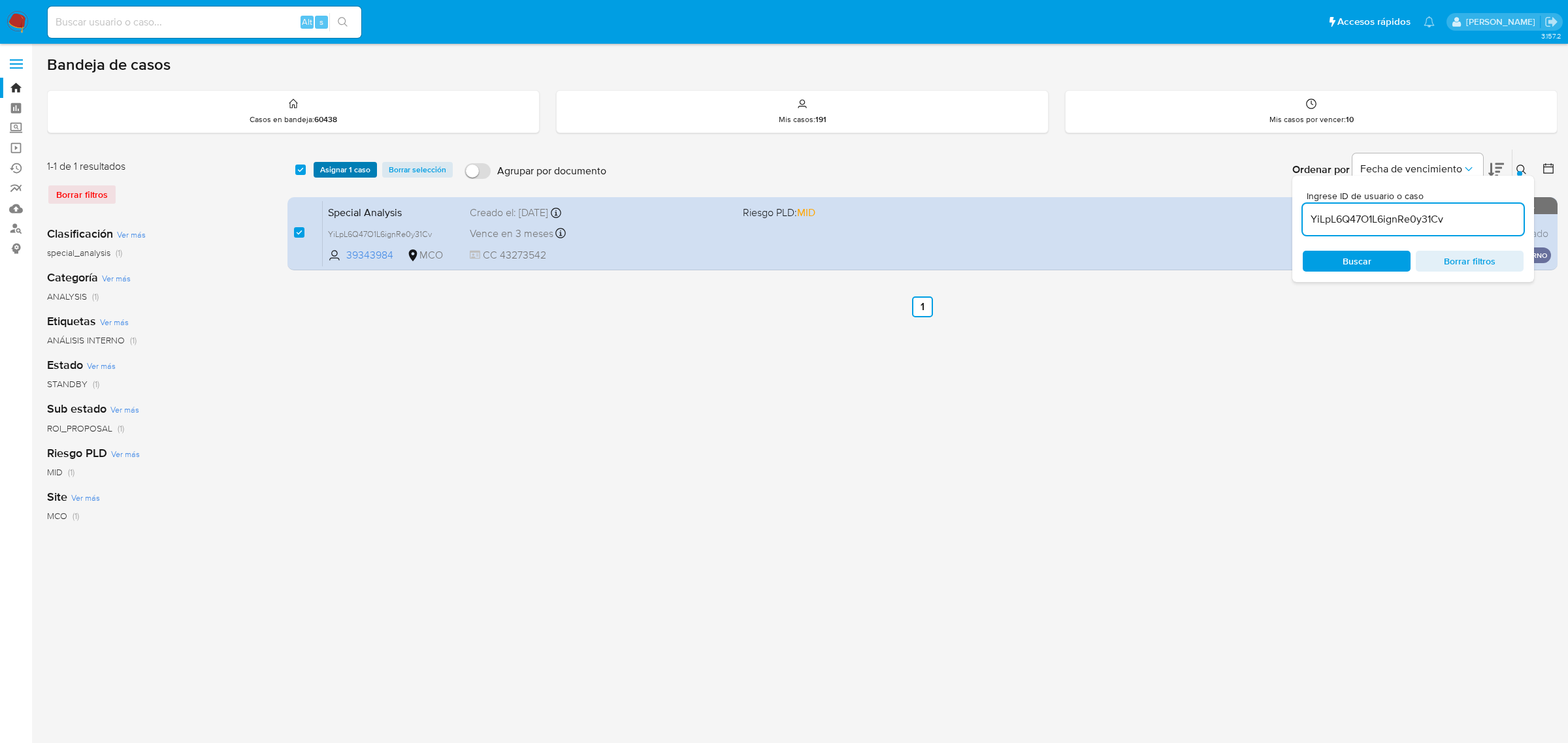
click at [348, 166] on span "Asignar 1 caso" at bounding box center [345, 170] width 50 height 13
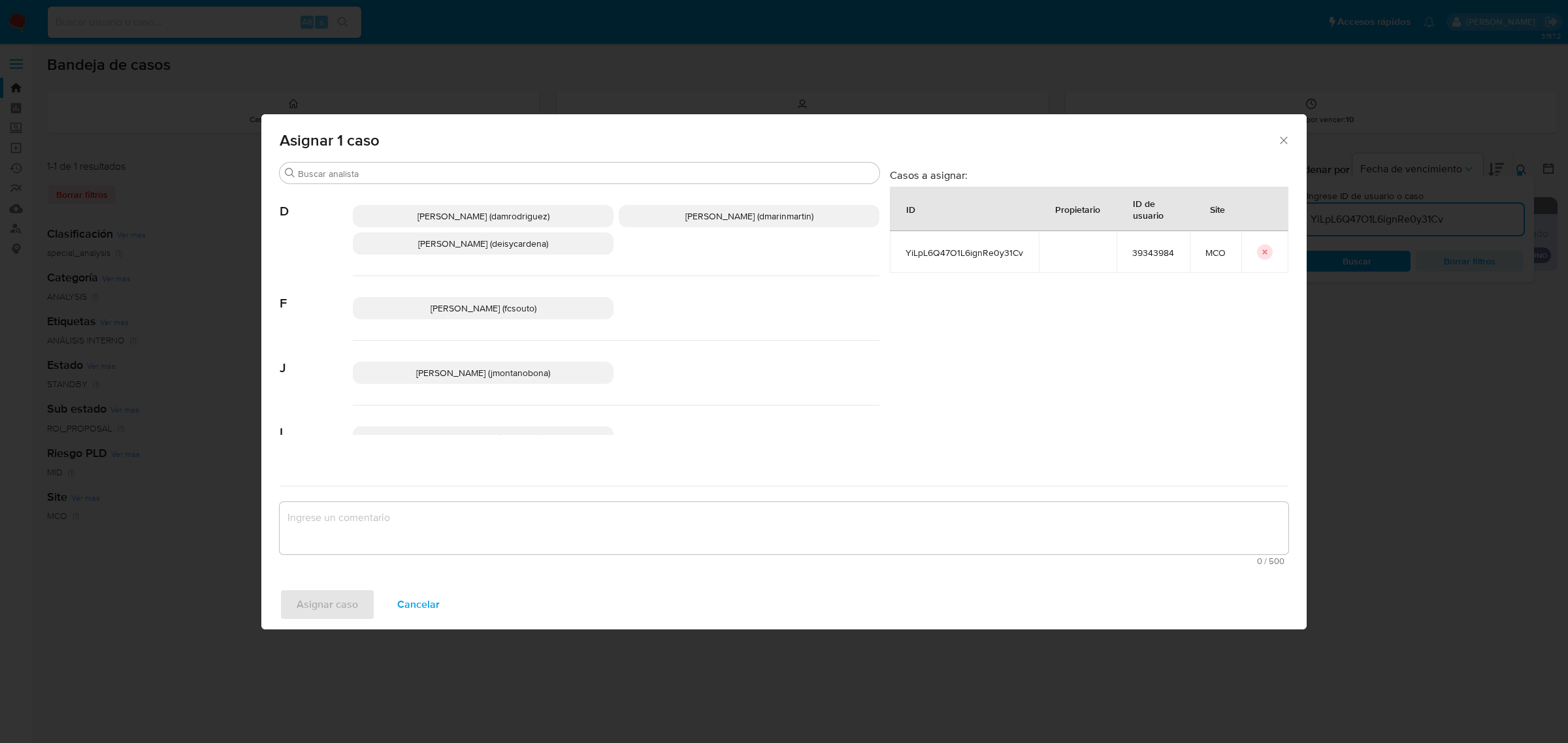
click at [497, 369] on span "[PERSON_NAME] (jmontanobona)" at bounding box center [483, 373] width 134 height 13
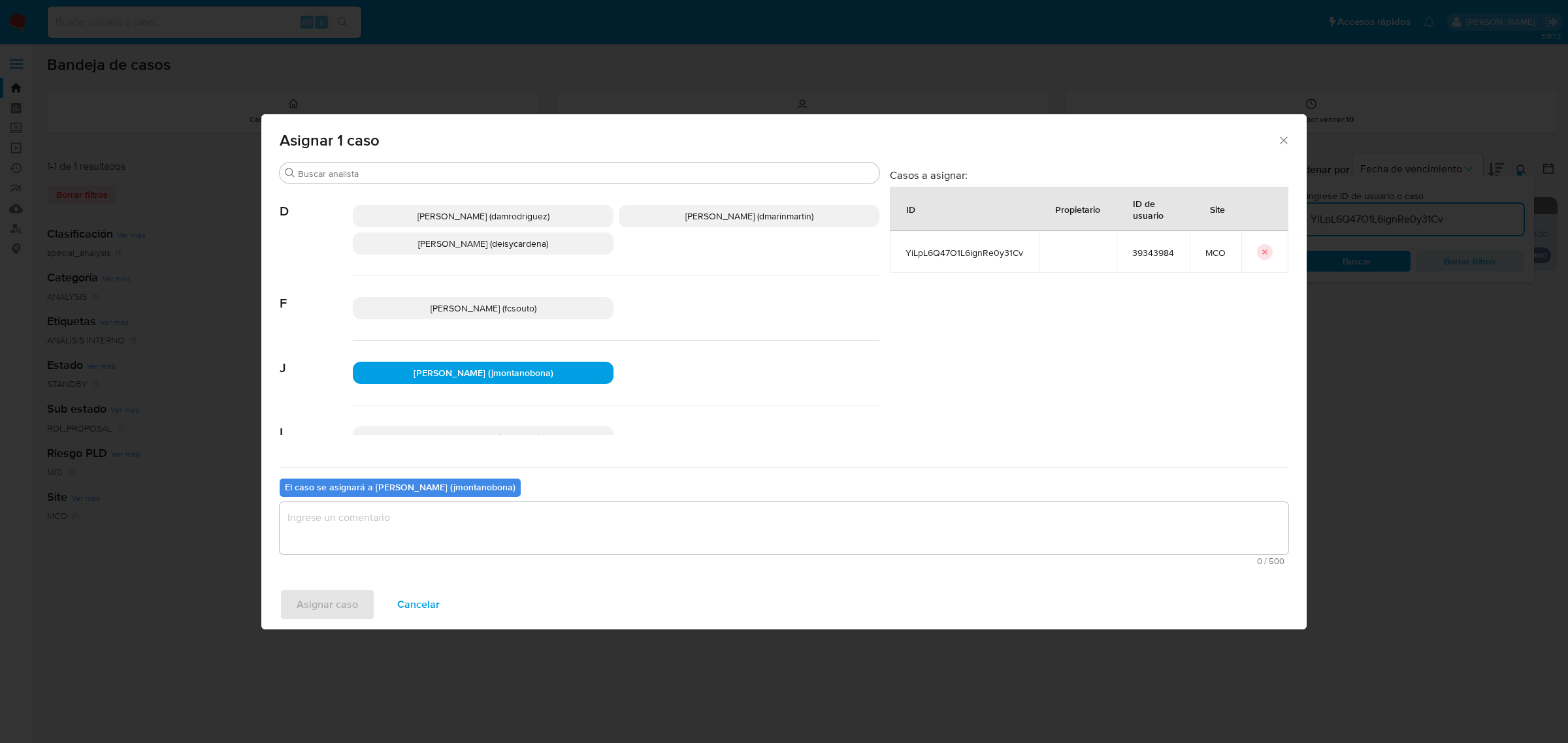
click at [663, 544] on textarea "assign-modal" at bounding box center [783, 528] width 1009 height 53
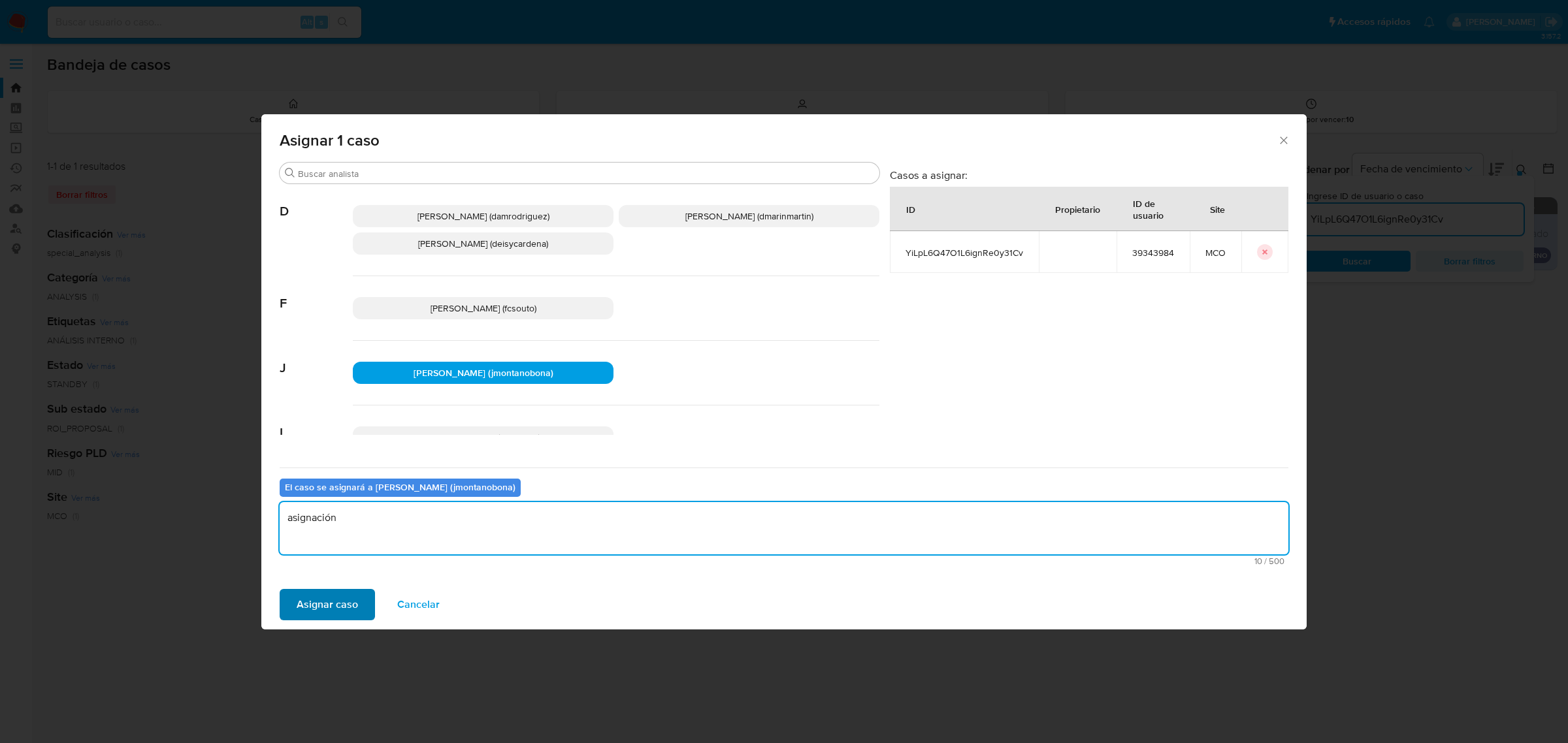
type textarea "asignación"
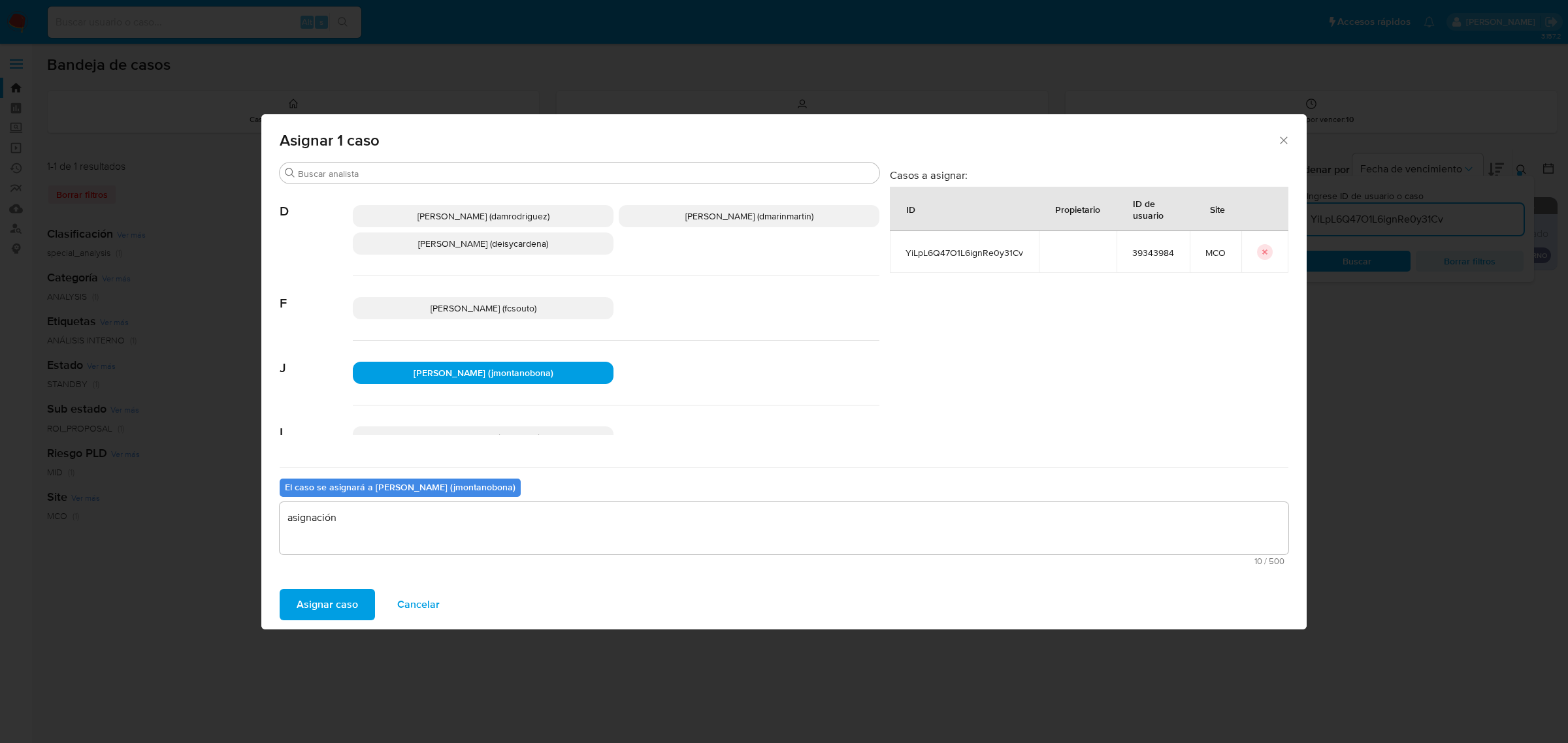
click at [317, 604] on span "Asignar caso" at bounding box center [327, 604] width 61 height 28
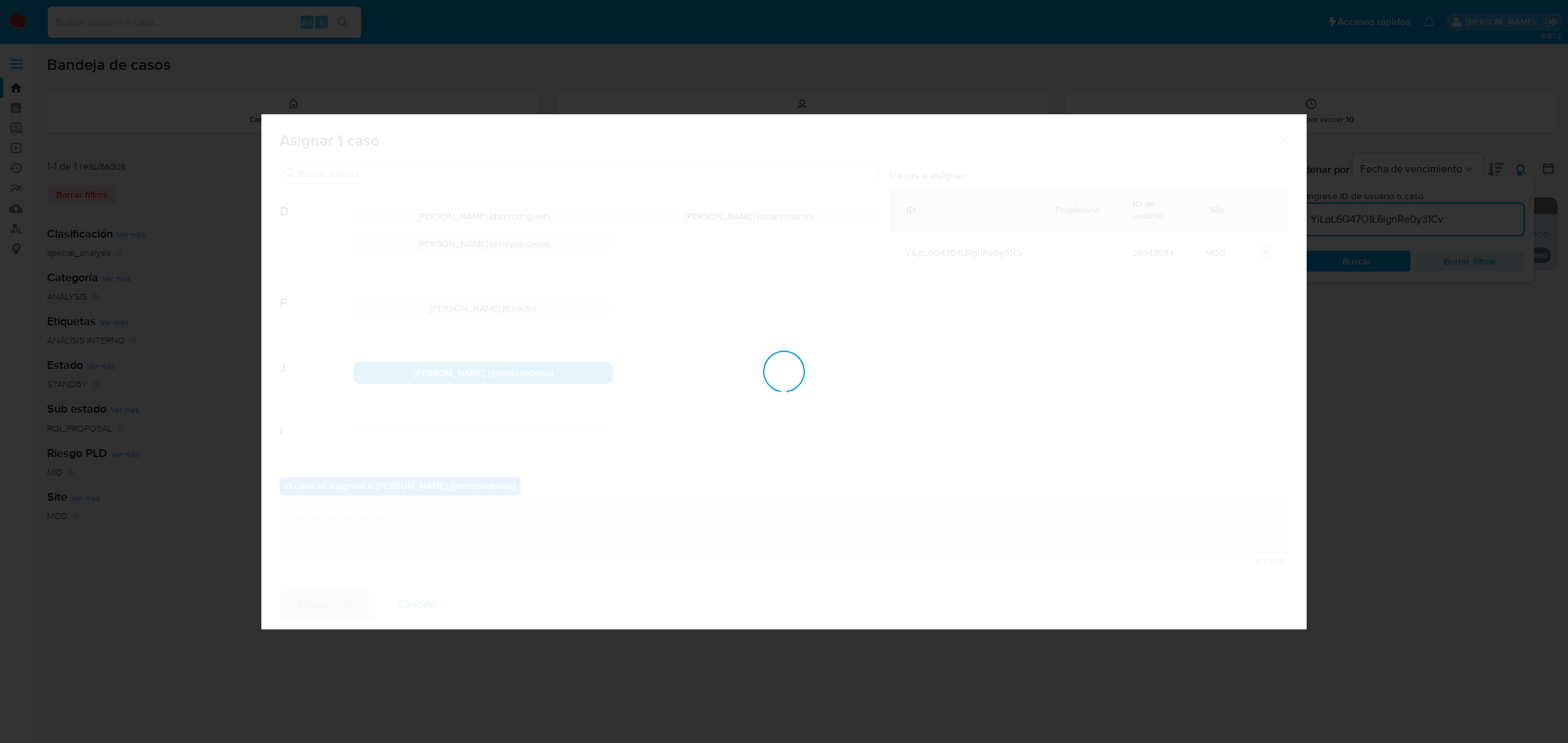
checkbox input "false"
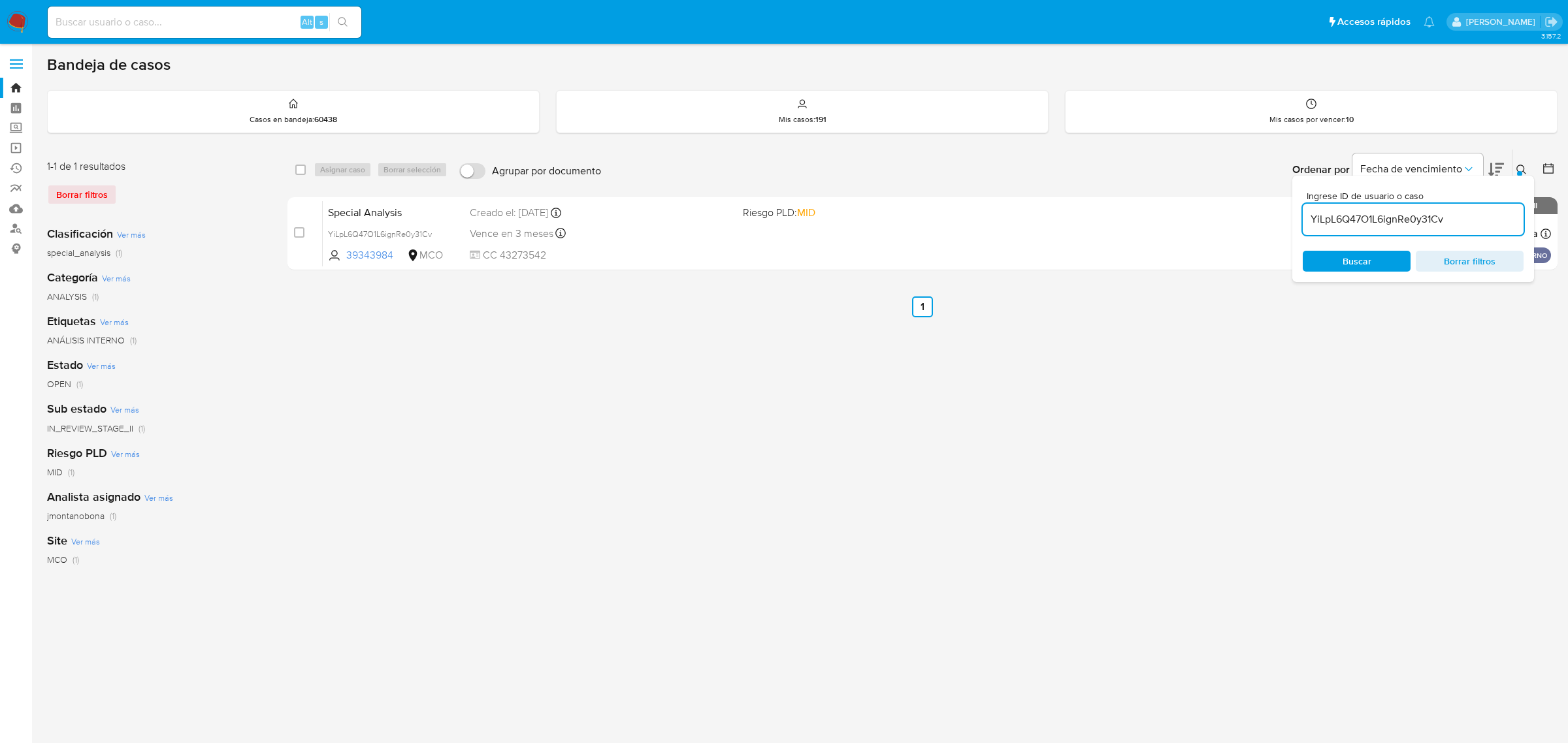
click at [1523, 165] on icon at bounding box center [1521, 170] width 11 height 11
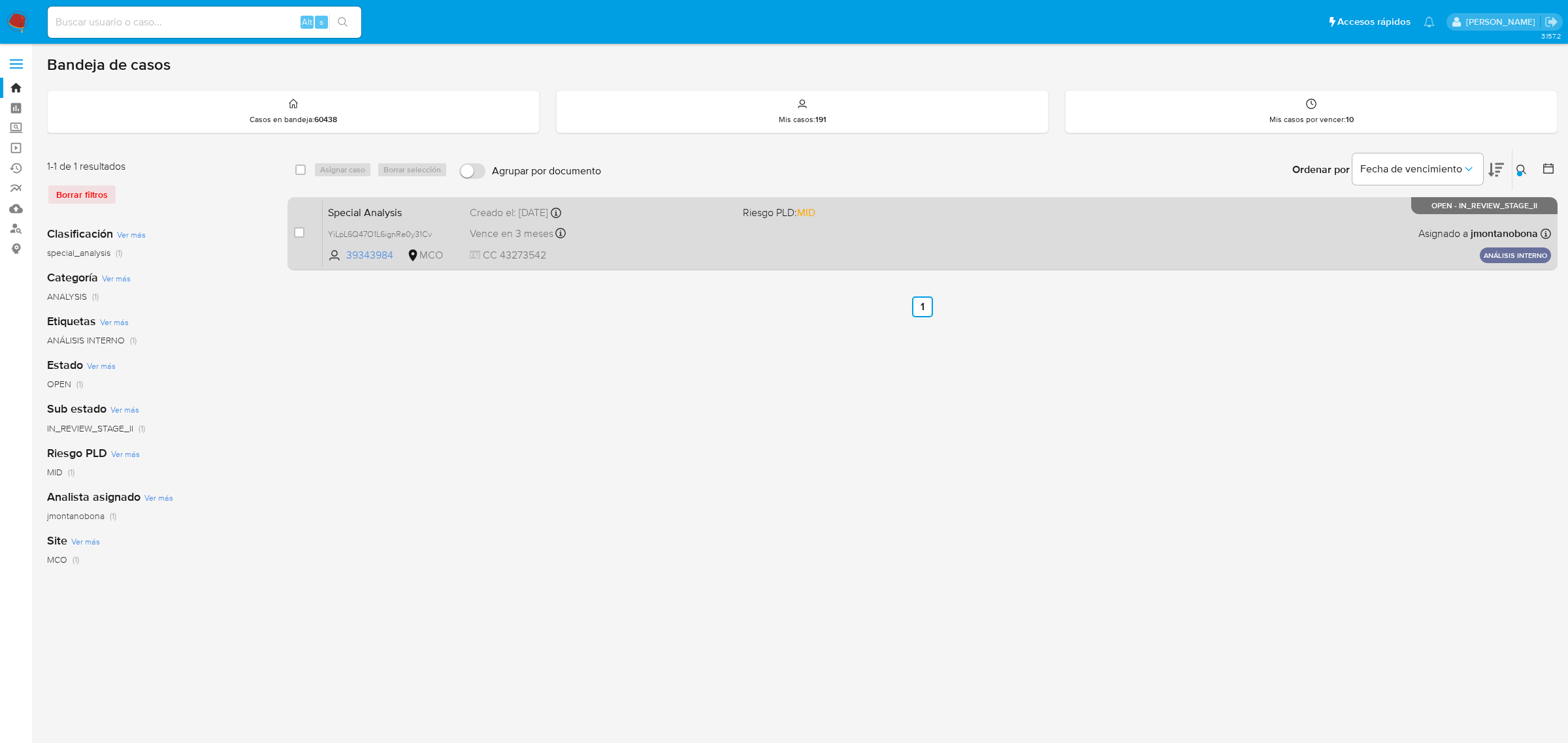
click at [383, 219] on span "Special Analysis" at bounding box center [393, 212] width 131 height 17
click at [425, 230] on span "YiLpL6Q47O1L6ignRe0y31Cv" at bounding box center [380, 233] width 104 height 14
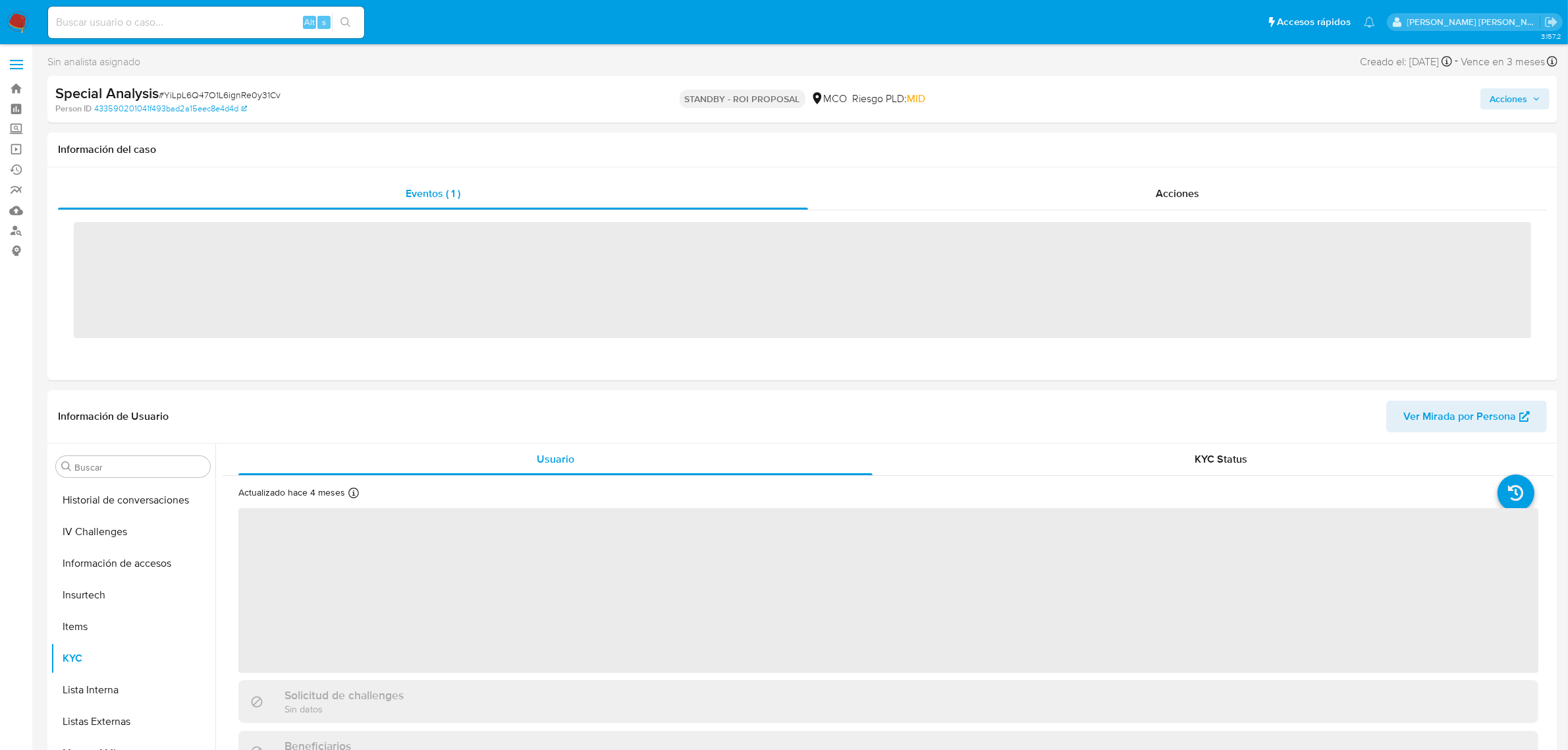
scroll to position [556, 0]
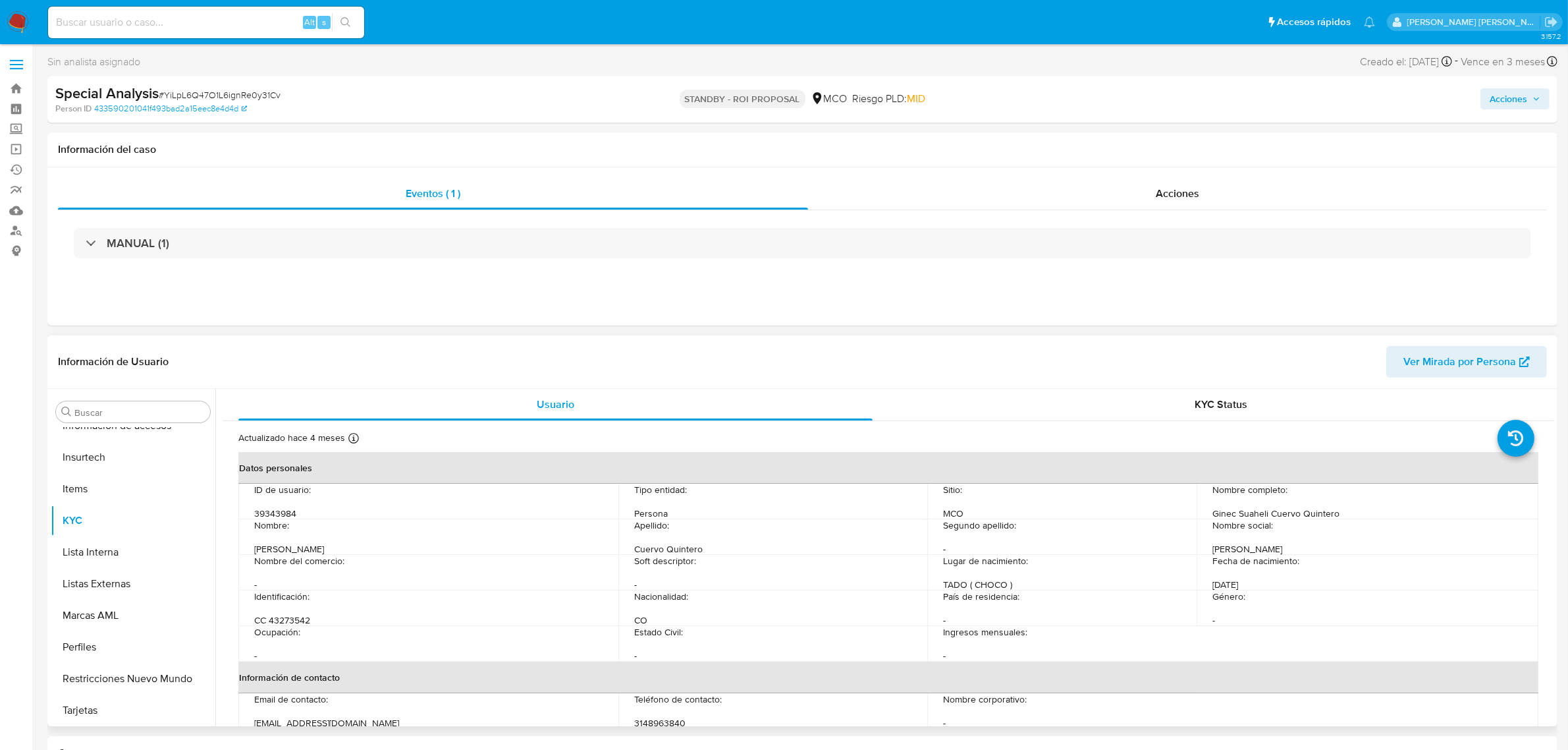
select select "10"
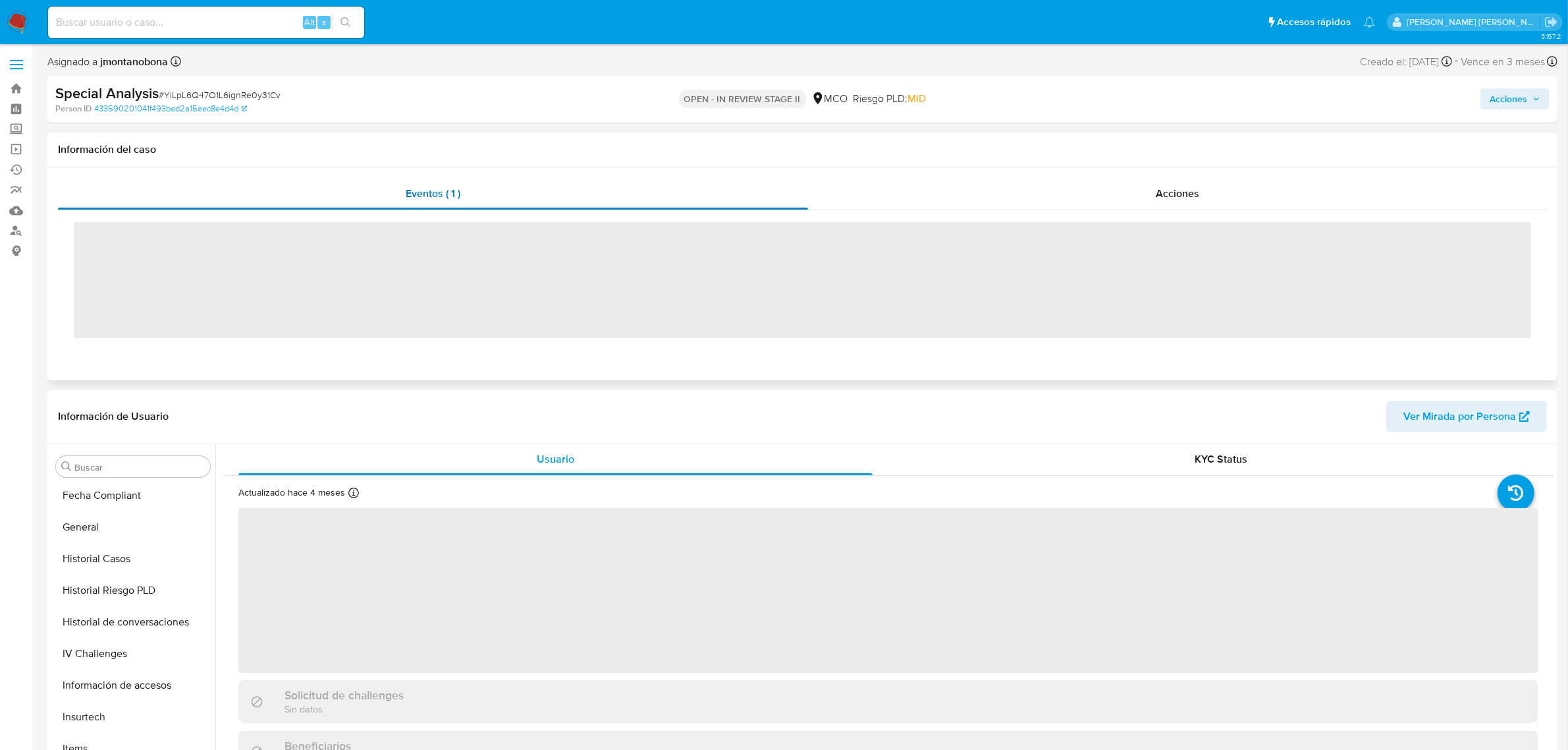
scroll to position [556, 0]
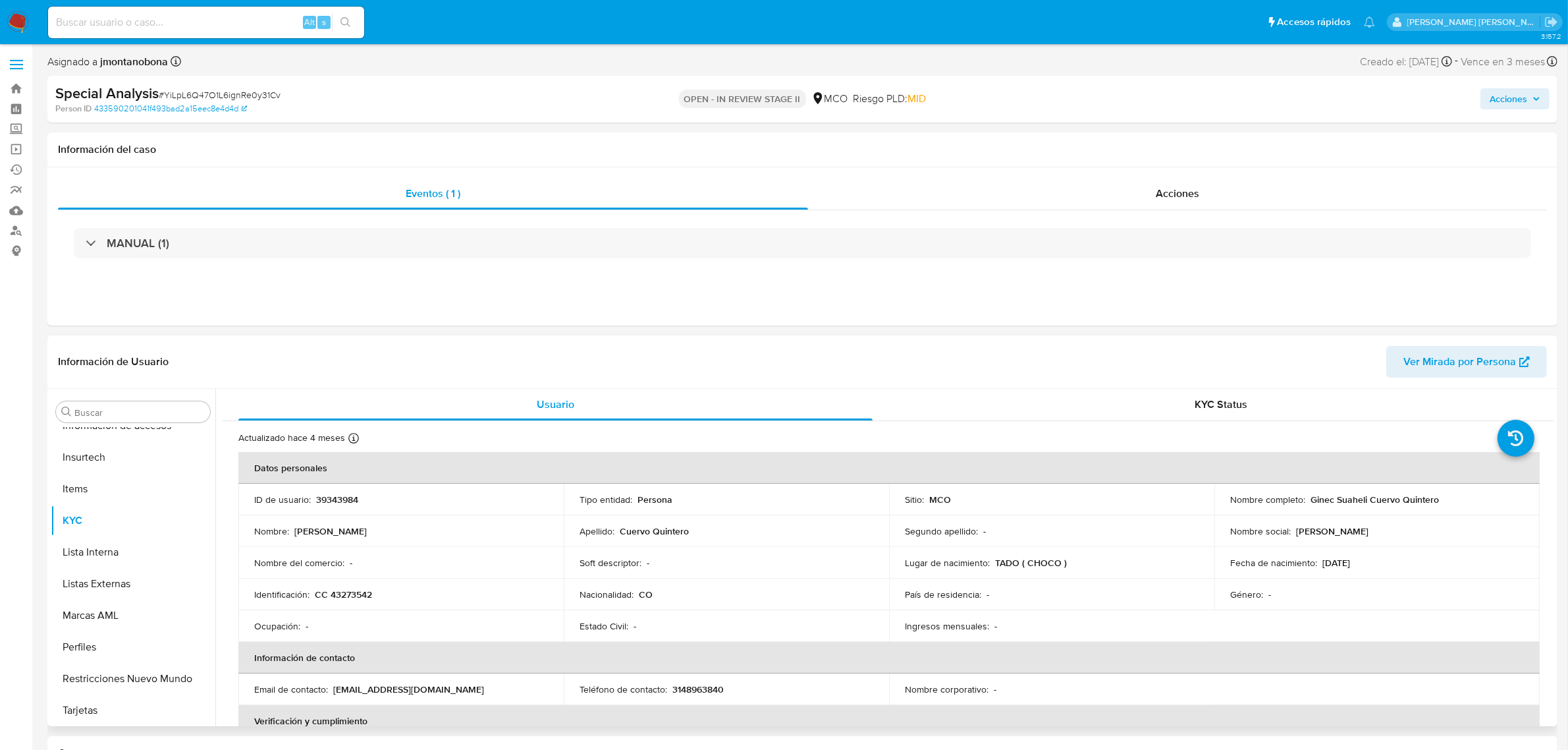
select select "10"
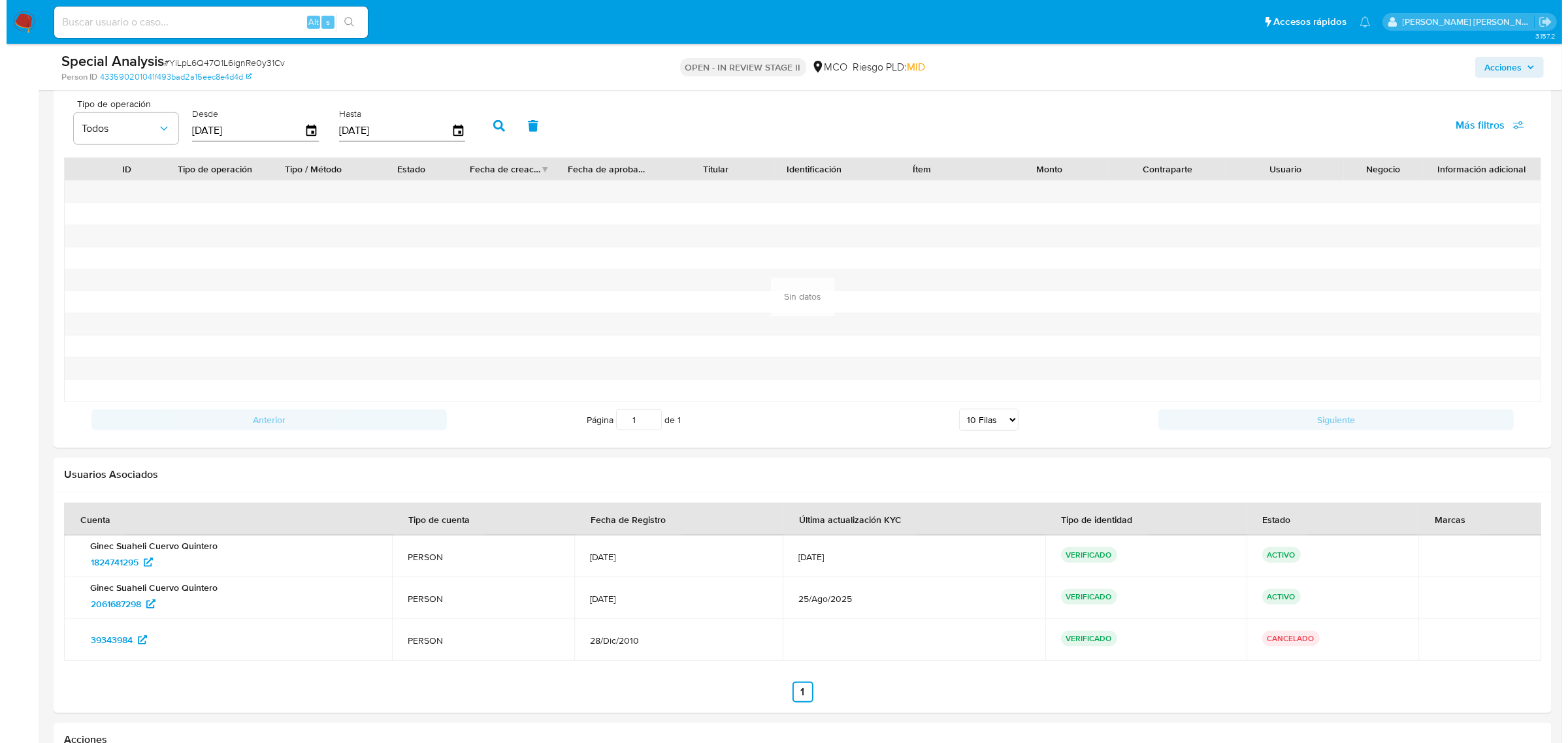
scroll to position [1547, 0]
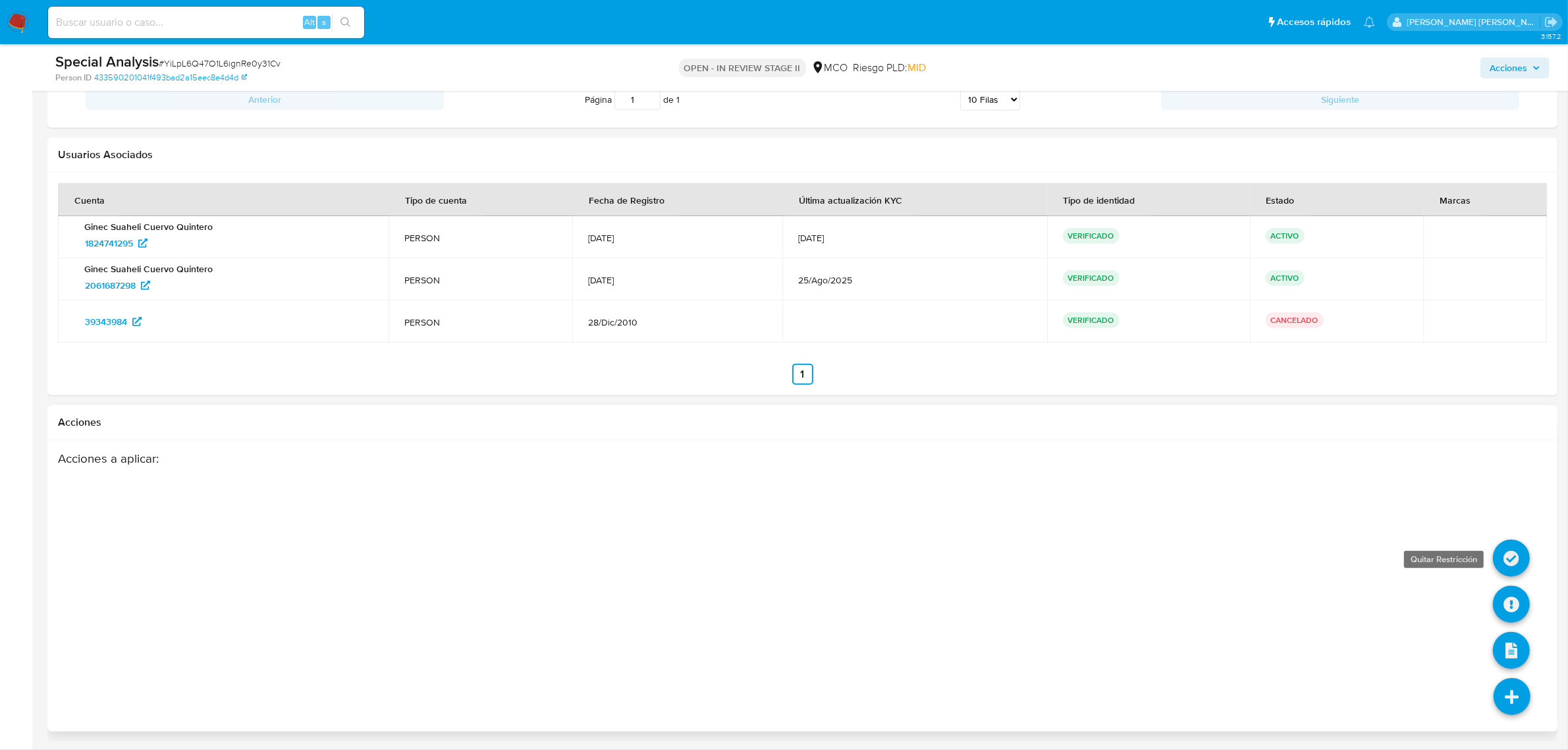
click at [1509, 554] on icon at bounding box center [1511, 558] width 37 height 37
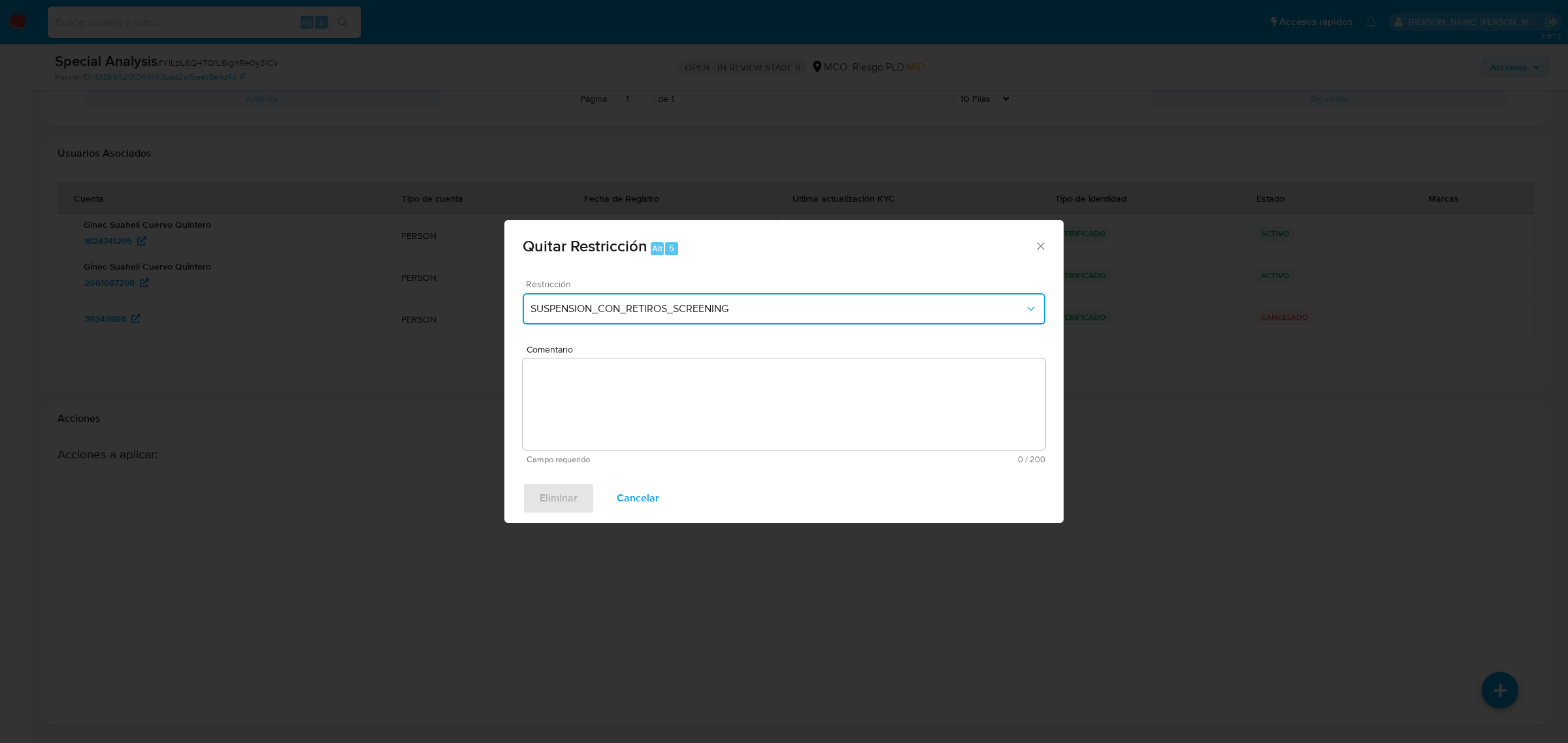
click at [756, 314] on span "SUSPENSION_CON_RETIROS_SCREENING" at bounding box center [777, 309] width 494 height 13
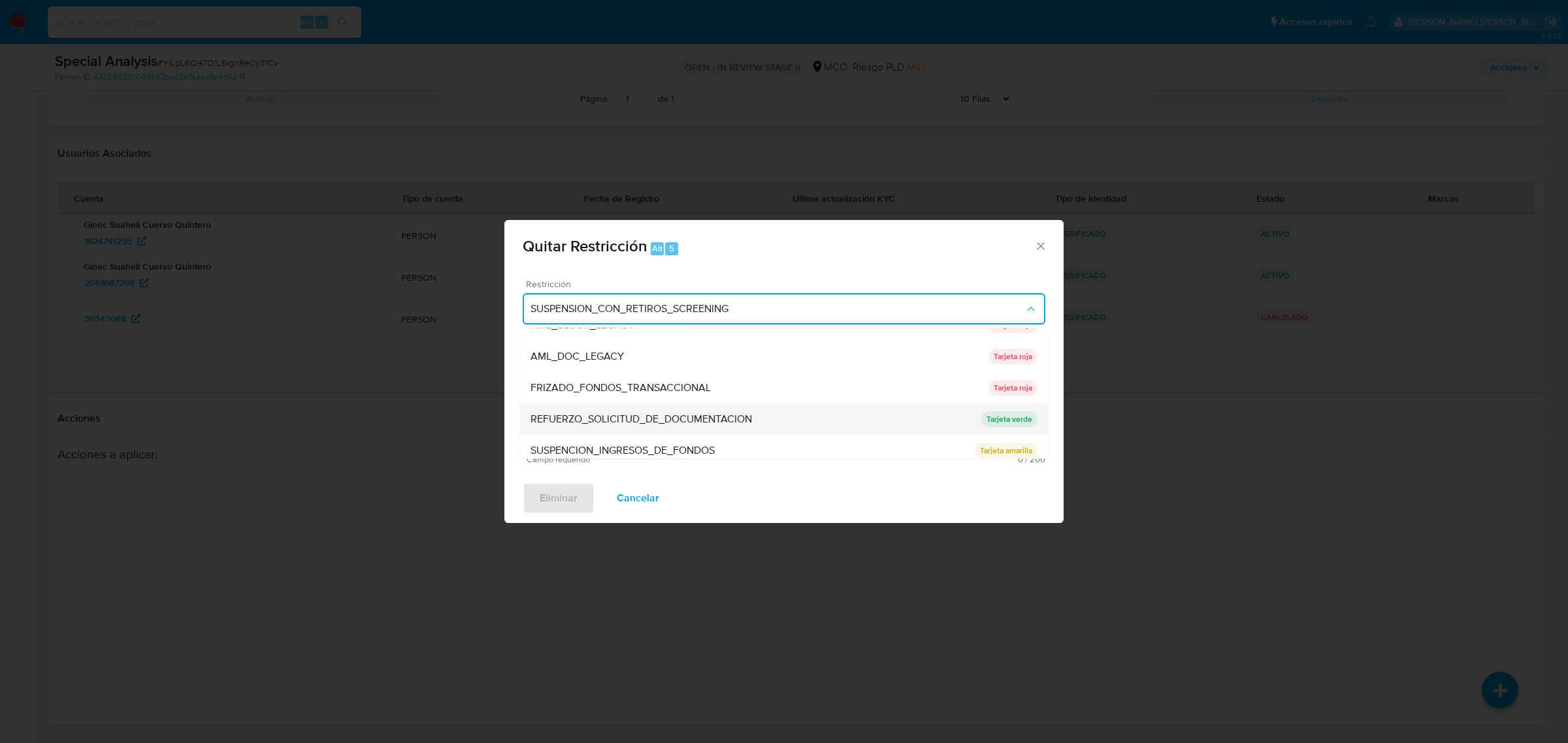
scroll to position [119, 0]
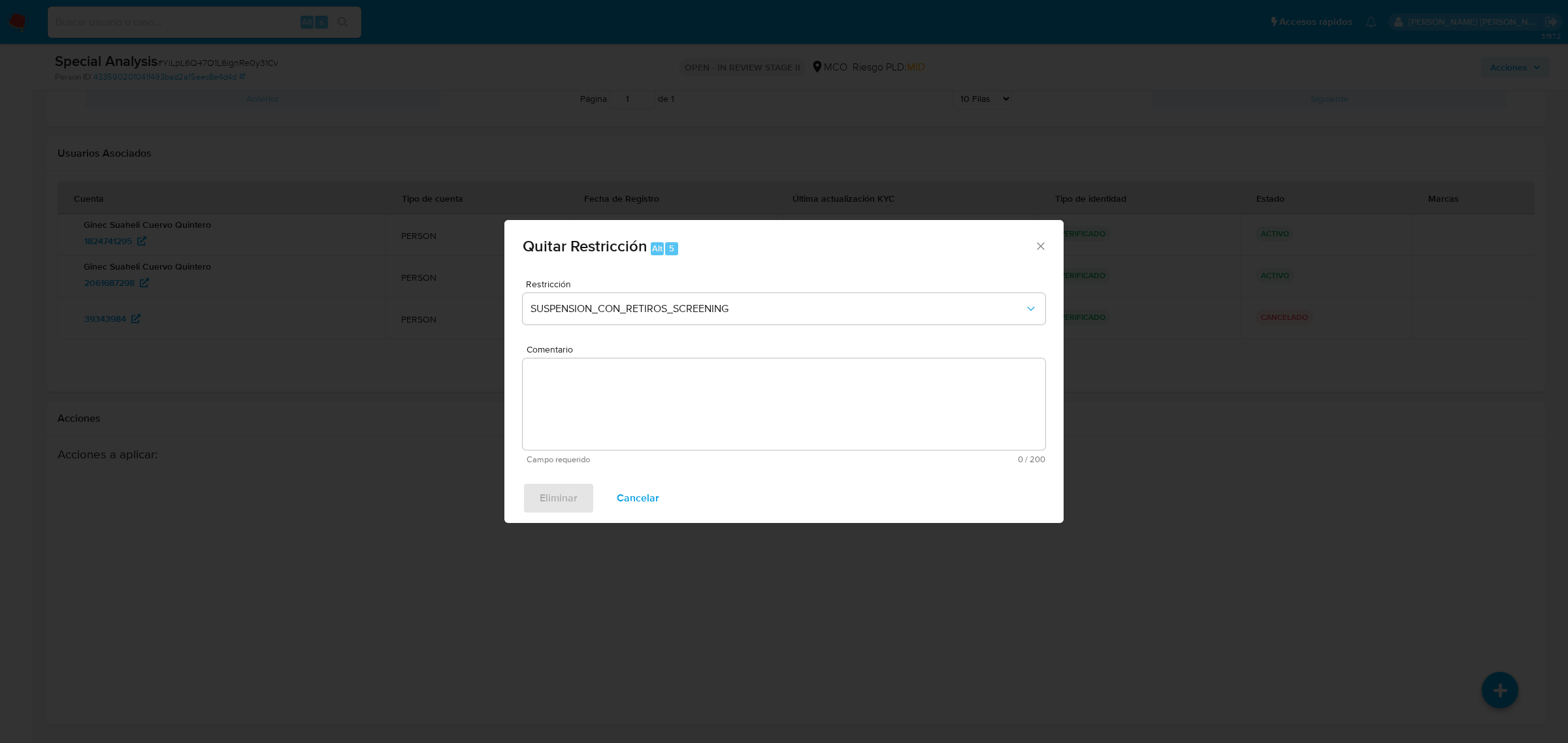
click at [1039, 248] on icon "Cerrar ventana" at bounding box center [1041, 246] width 13 height 13
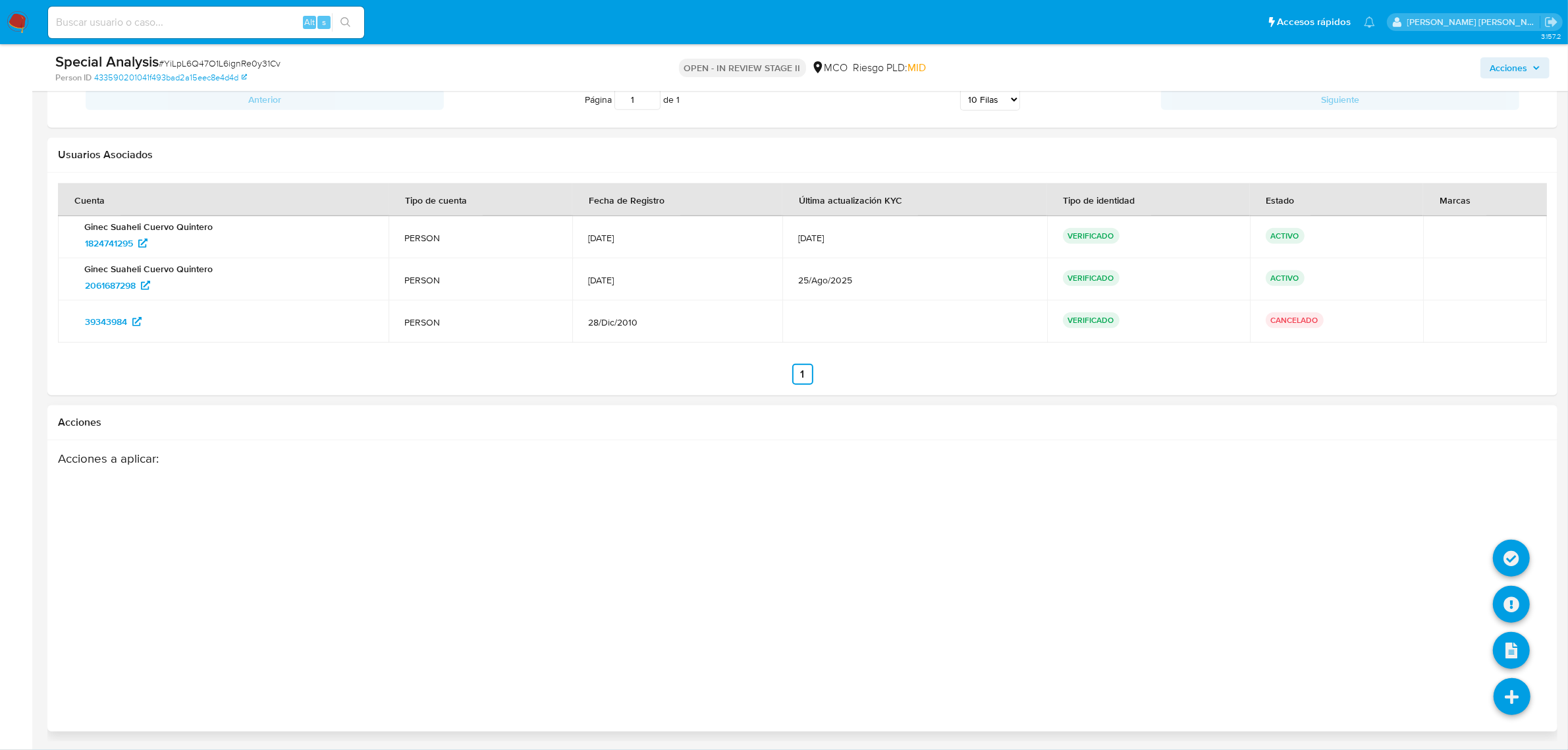
click at [1533, 696] on li at bounding box center [1512, 698] width 70 height 74
click at [1512, 594] on icon at bounding box center [1511, 604] width 37 height 37
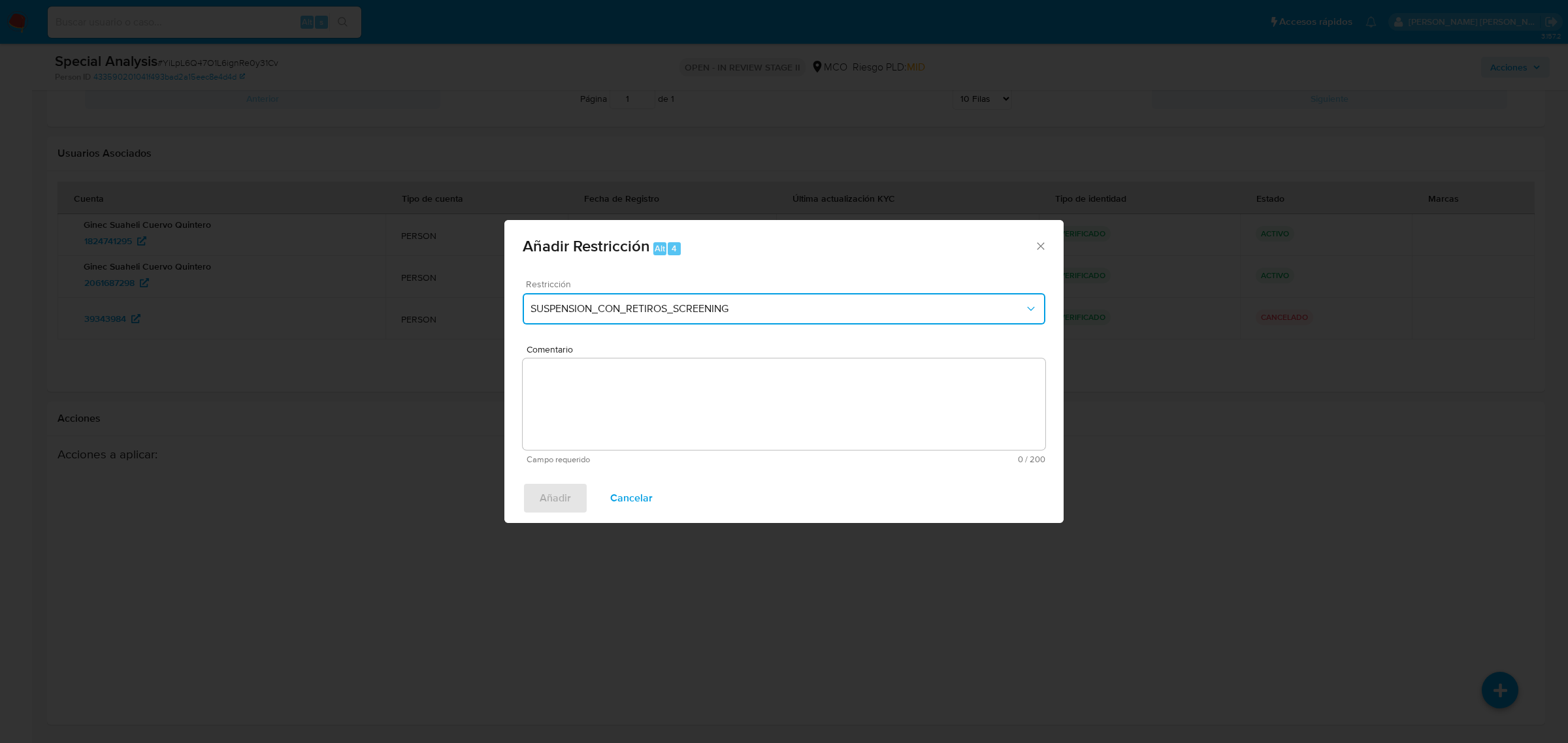
click at [853, 318] on button "SUSPENSION_CON_RETIROS_SCREENING" at bounding box center [783, 309] width 522 height 31
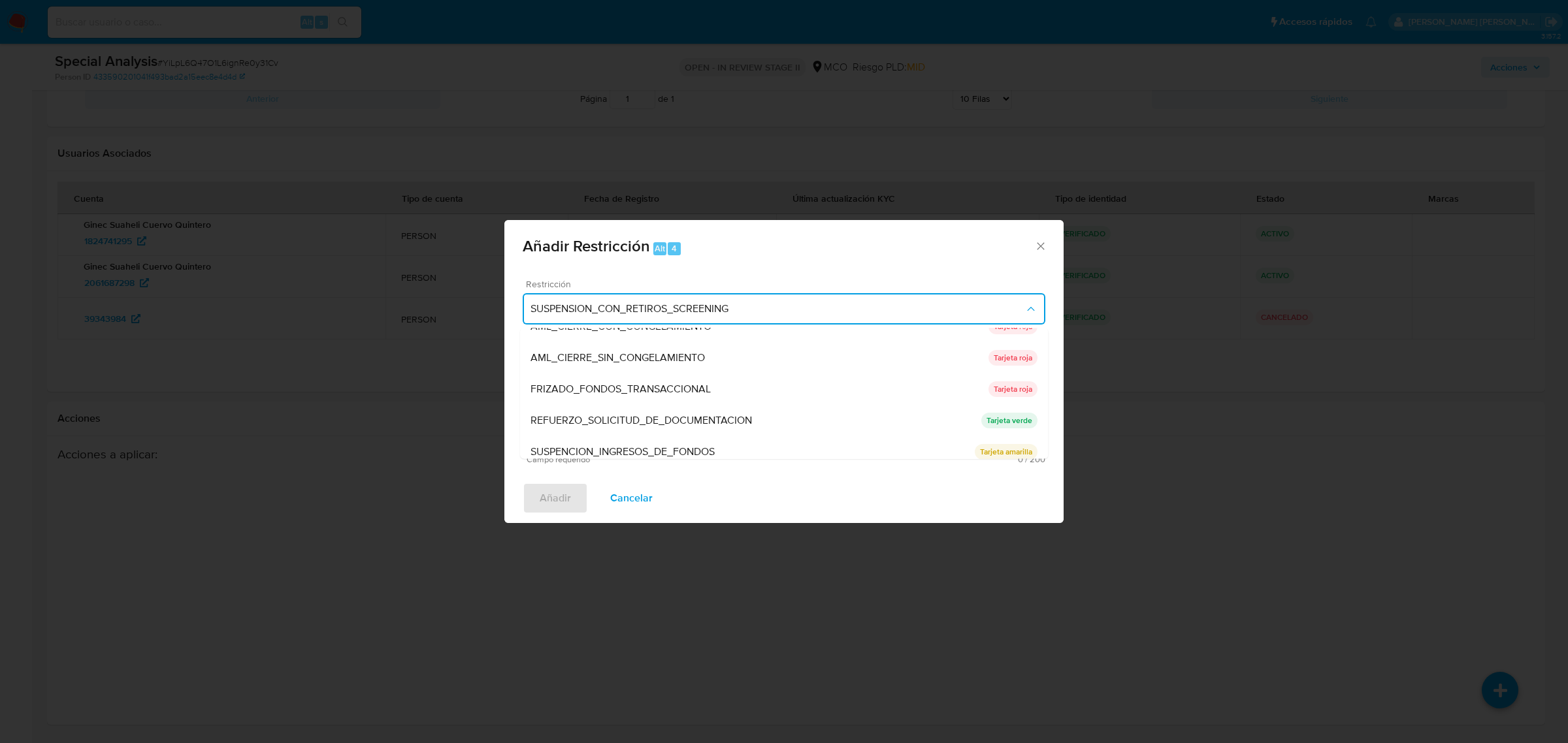
scroll to position [82, 0]
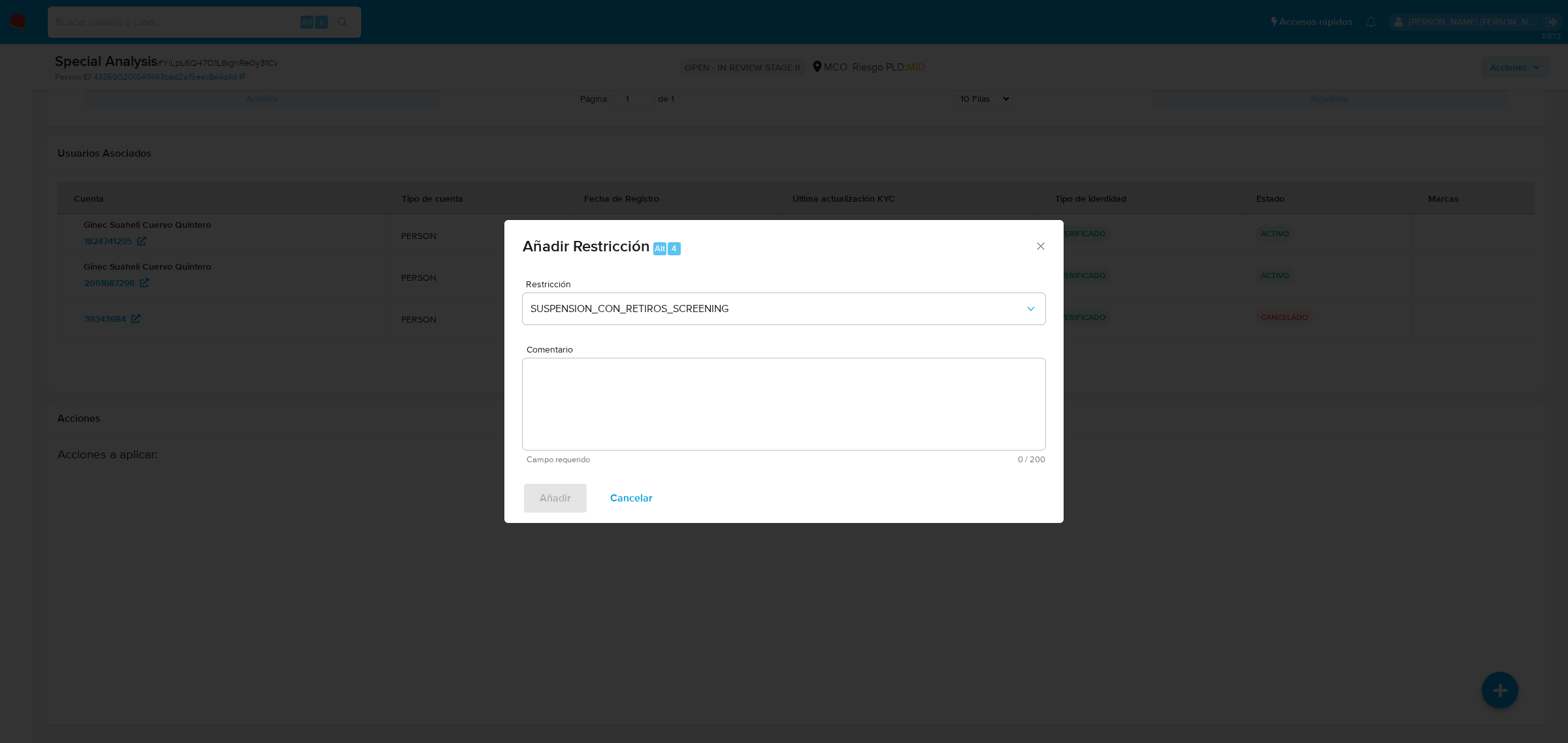
click at [1036, 242] on icon "Cerrar ventana" at bounding box center [1041, 246] width 13 height 13
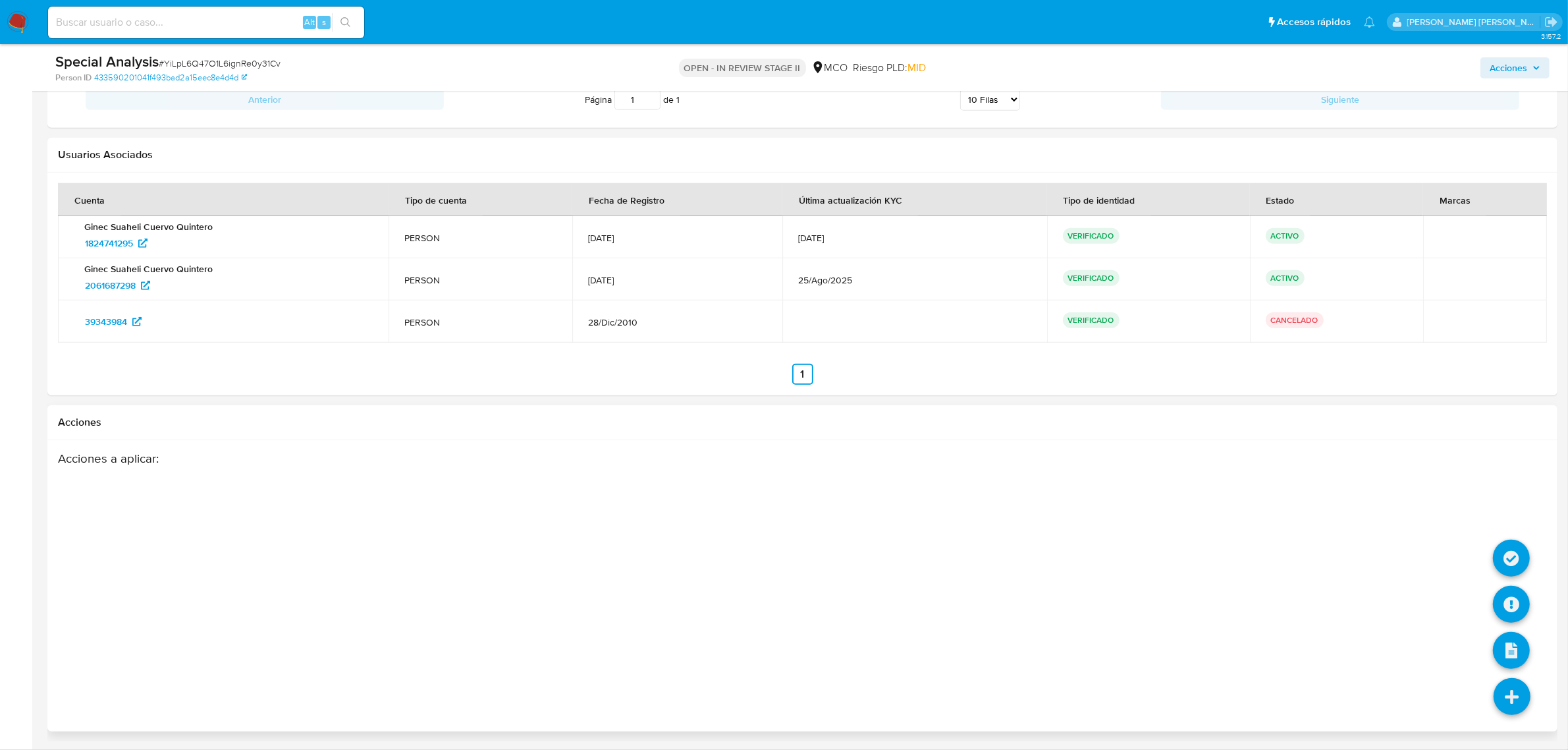
click at [1509, 688] on icon at bounding box center [1511, 696] width 37 height 37
click at [1525, 550] on icon at bounding box center [1511, 558] width 37 height 37
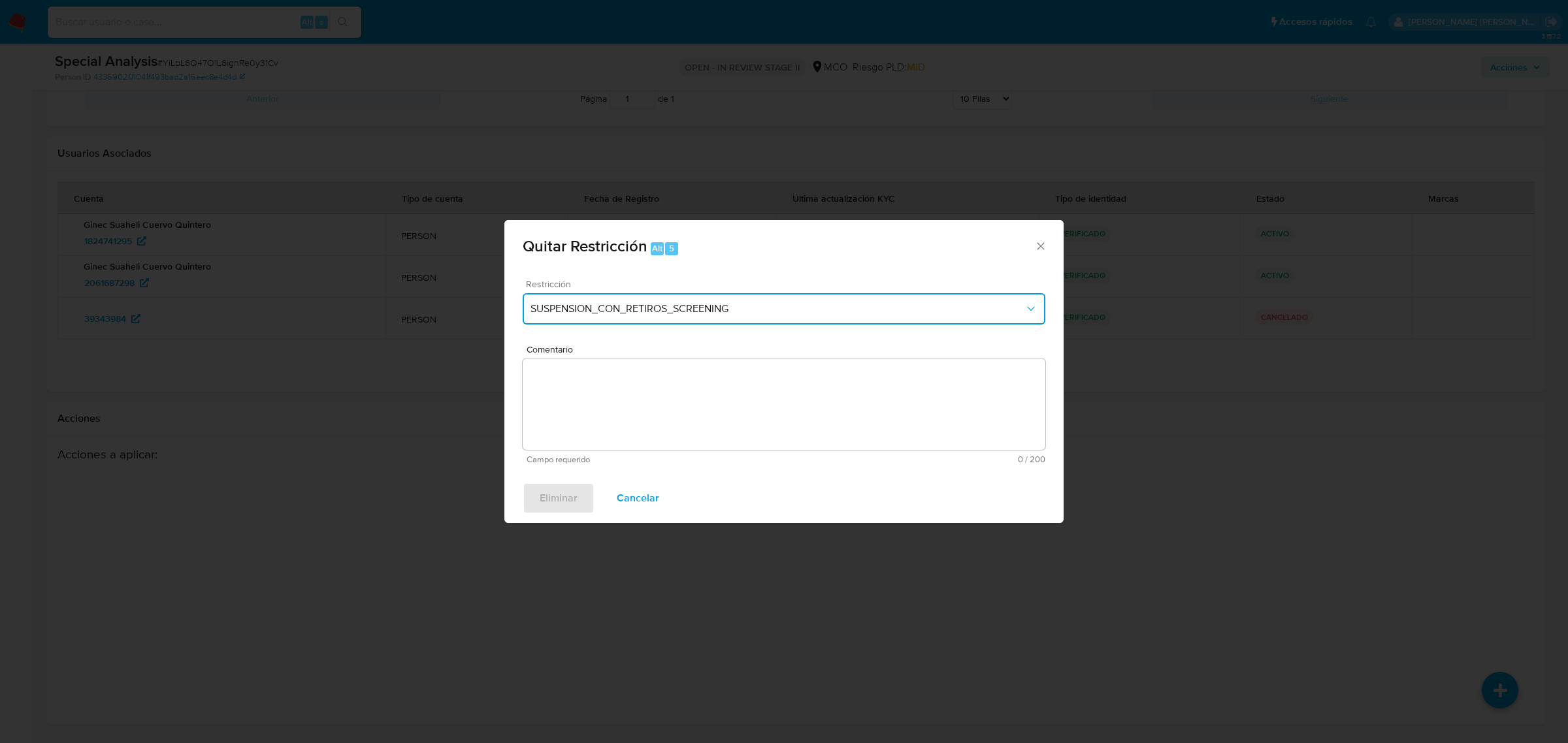
click at [827, 311] on span "SUSPENSION_CON_RETIROS_SCREENING" at bounding box center [777, 309] width 494 height 13
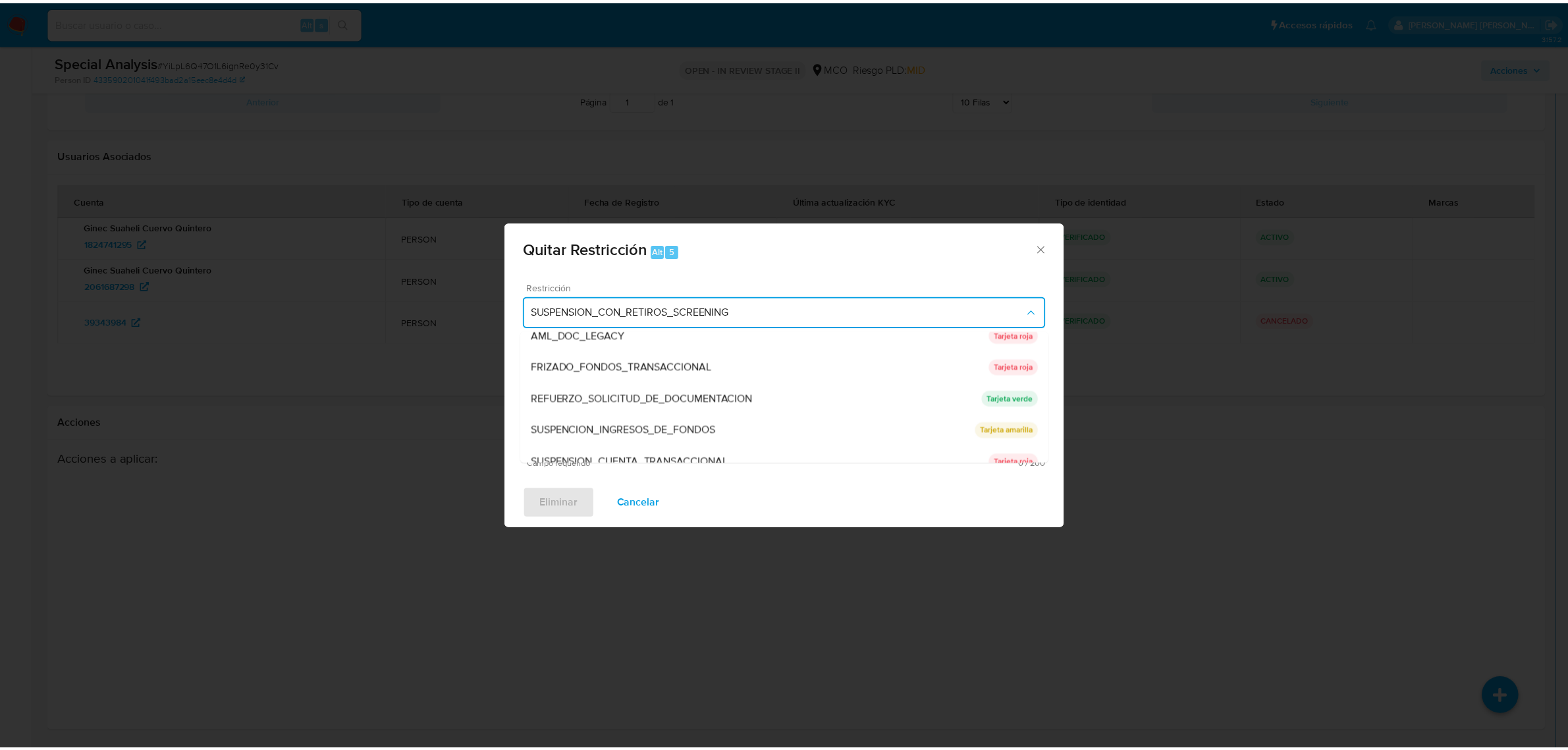
scroll to position [120, 0]
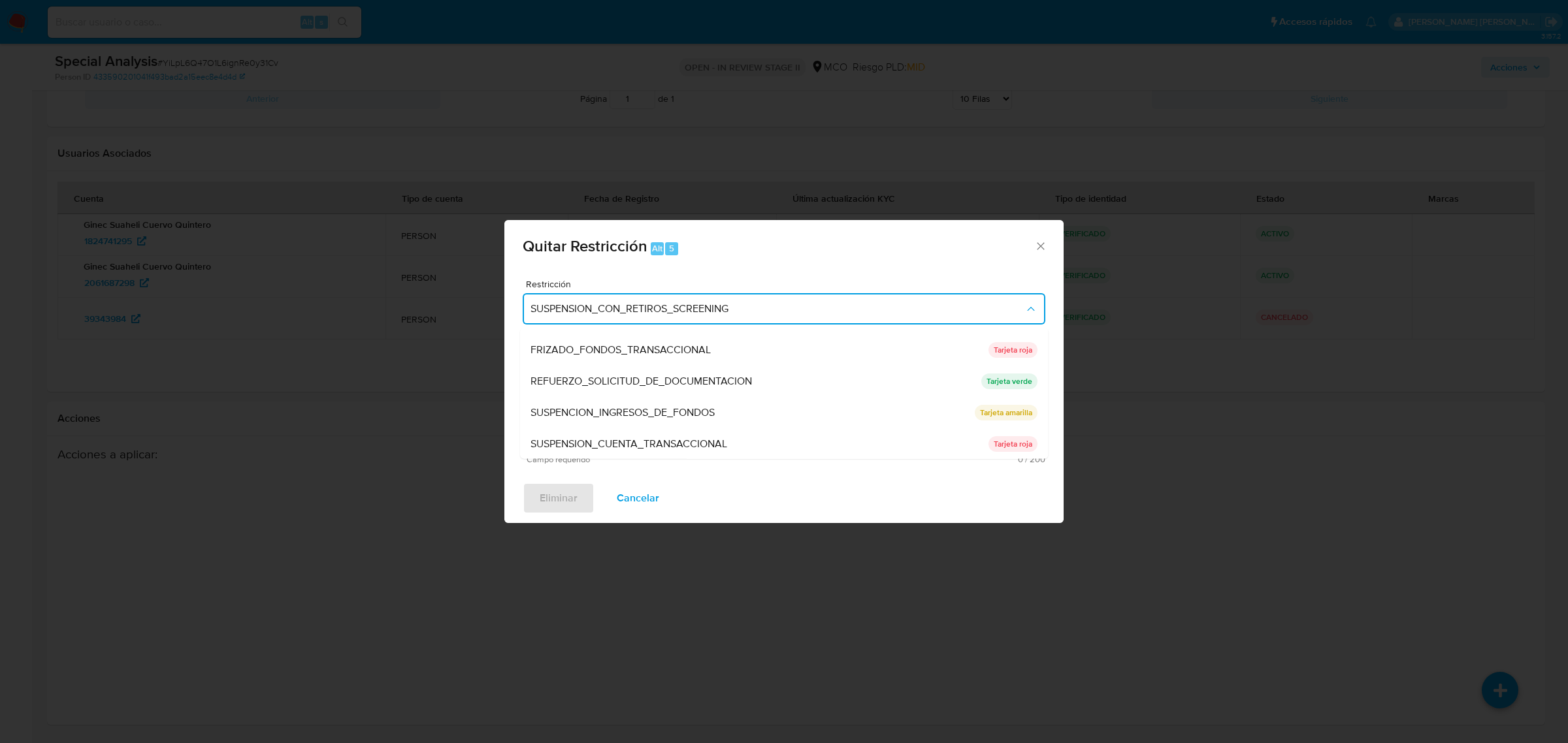
click at [1036, 246] on icon "Cerrar ventana" at bounding box center [1041, 246] width 13 height 13
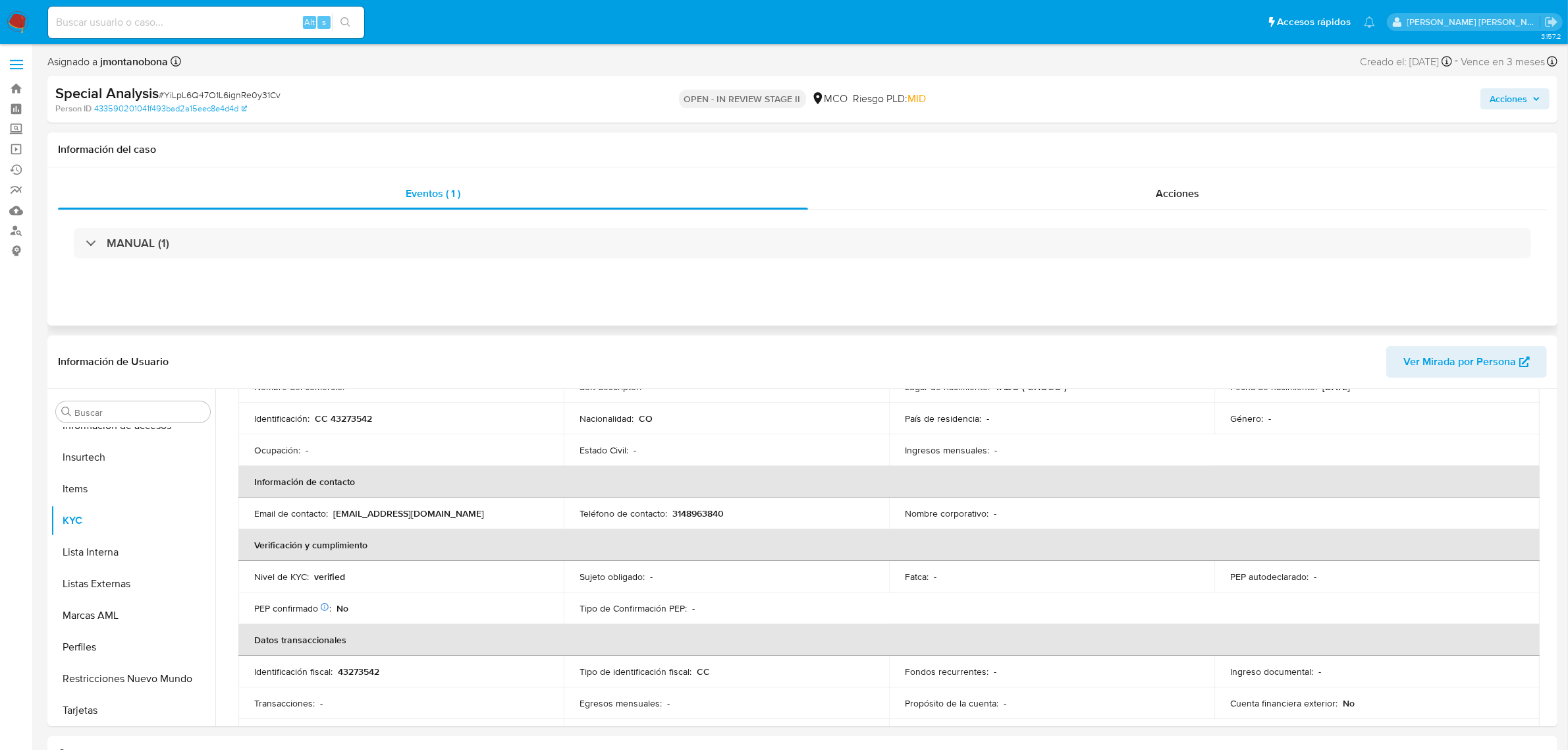
scroll to position [0, 0]
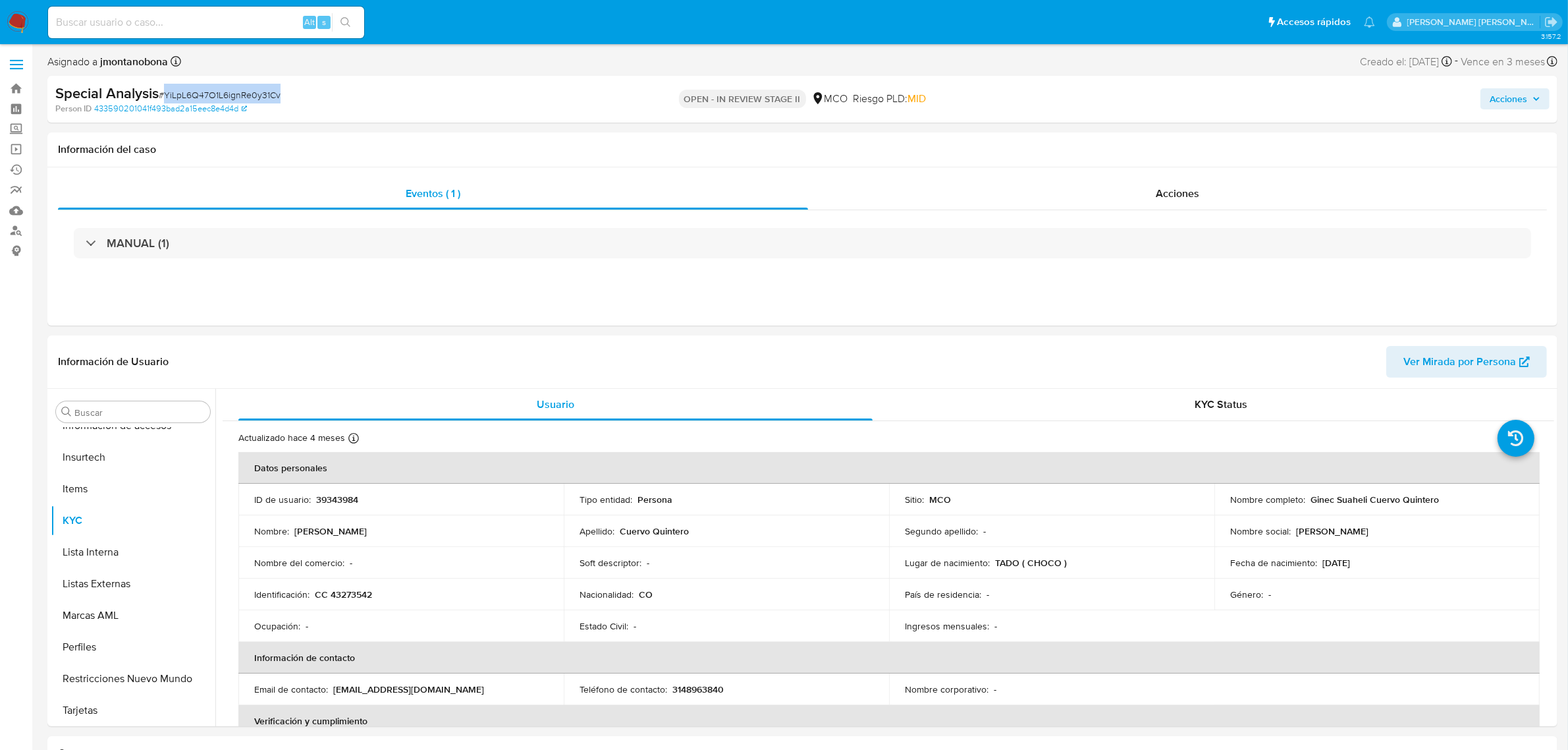
drag, startPoint x: 282, startPoint y: 94, endPoint x: 166, endPoint y: 95, distance: 116.0
click at [166, 95] on div "Special Analysis # YiLpL6Q47O1L6ignRe0y31Cv" at bounding box center [302, 94] width 493 height 20
copy span "YiLpL6Q47O1L6ignRe0y31Cv"
click at [178, 24] on input at bounding box center [206, 22] width 316 height 17
click at [16, 90] on link "Bandeja" at bounding box center [78, 88] width 157 height 20
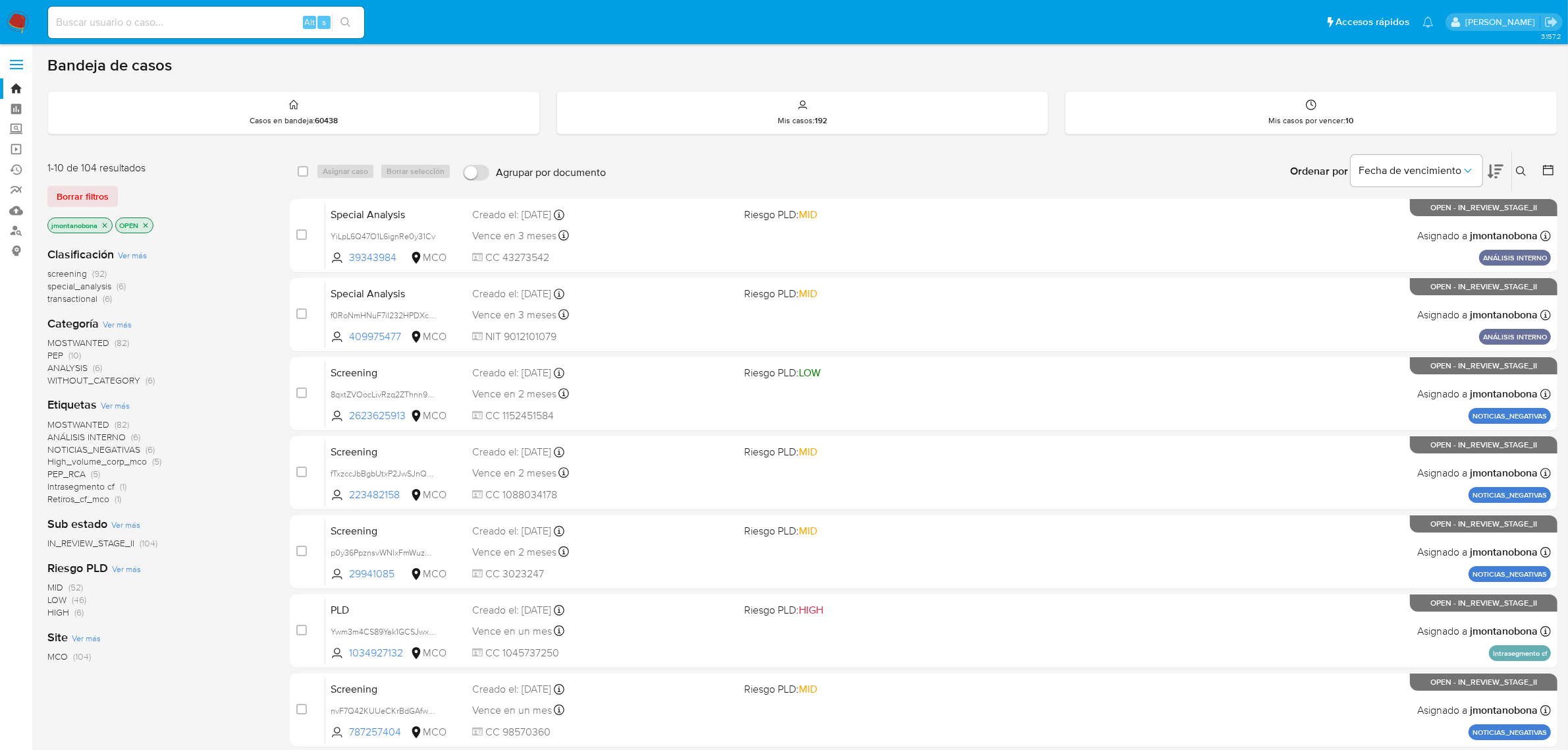
click at [1519, 163] on button at bounding box center [1523, 171] width 21 height 16
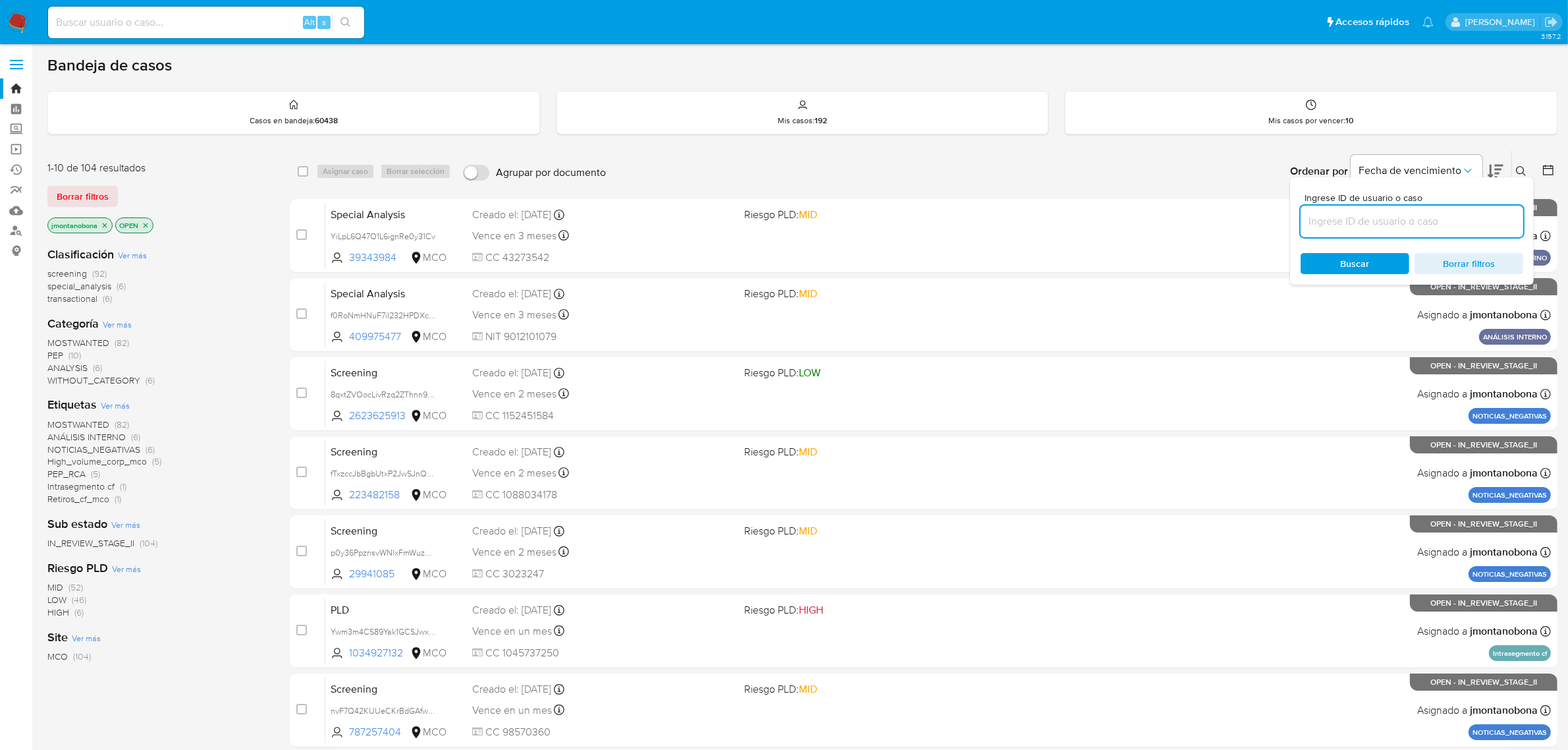
click at [1400, 213] on input at bounding box center [1412, 222] width 223 height 17
type input "YiLpL6Q47O1L6ignRe0y31Cv"
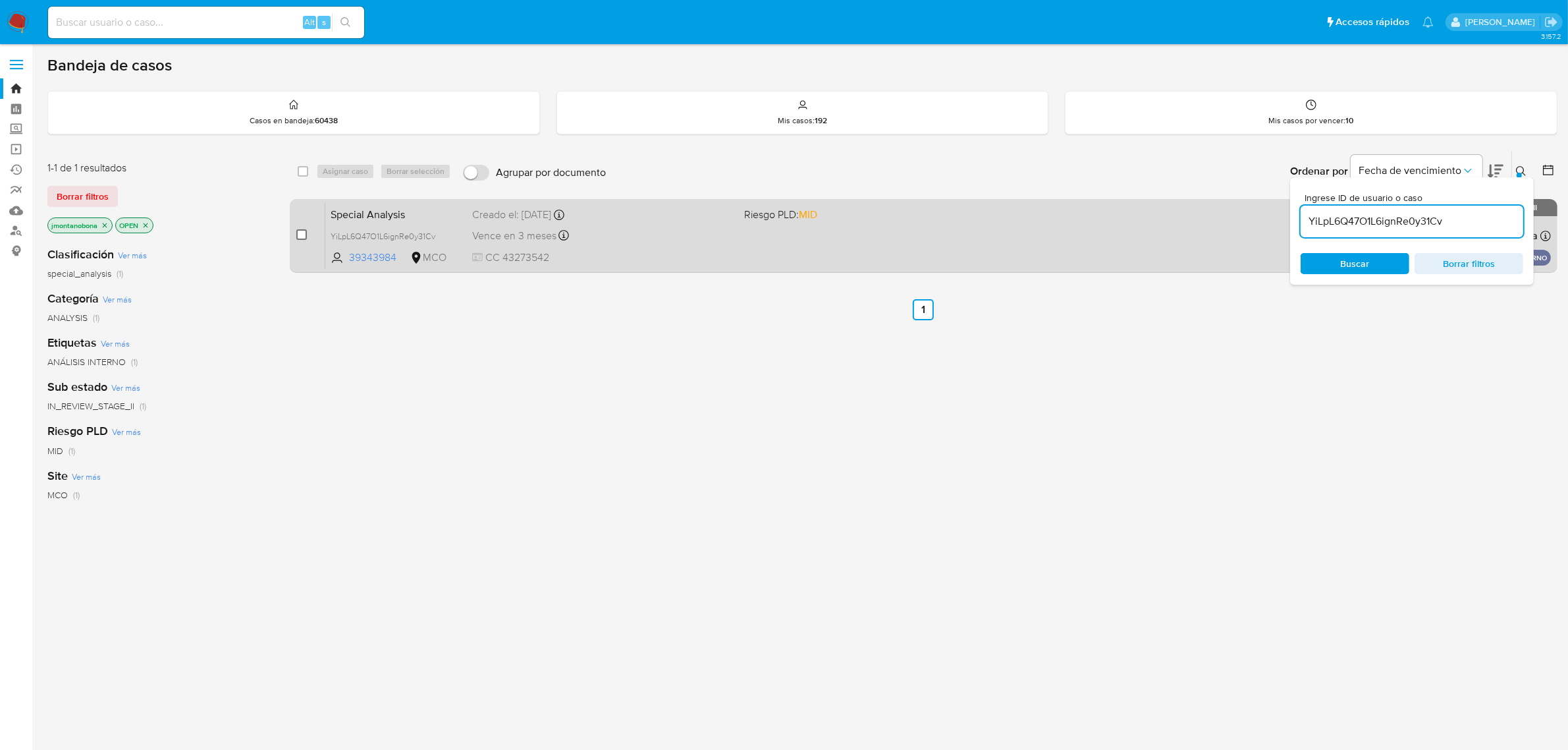
click at [305, 232] on input "checkbox" at bounding box center [302, 234] width 11 height 11
checkbox input "true"
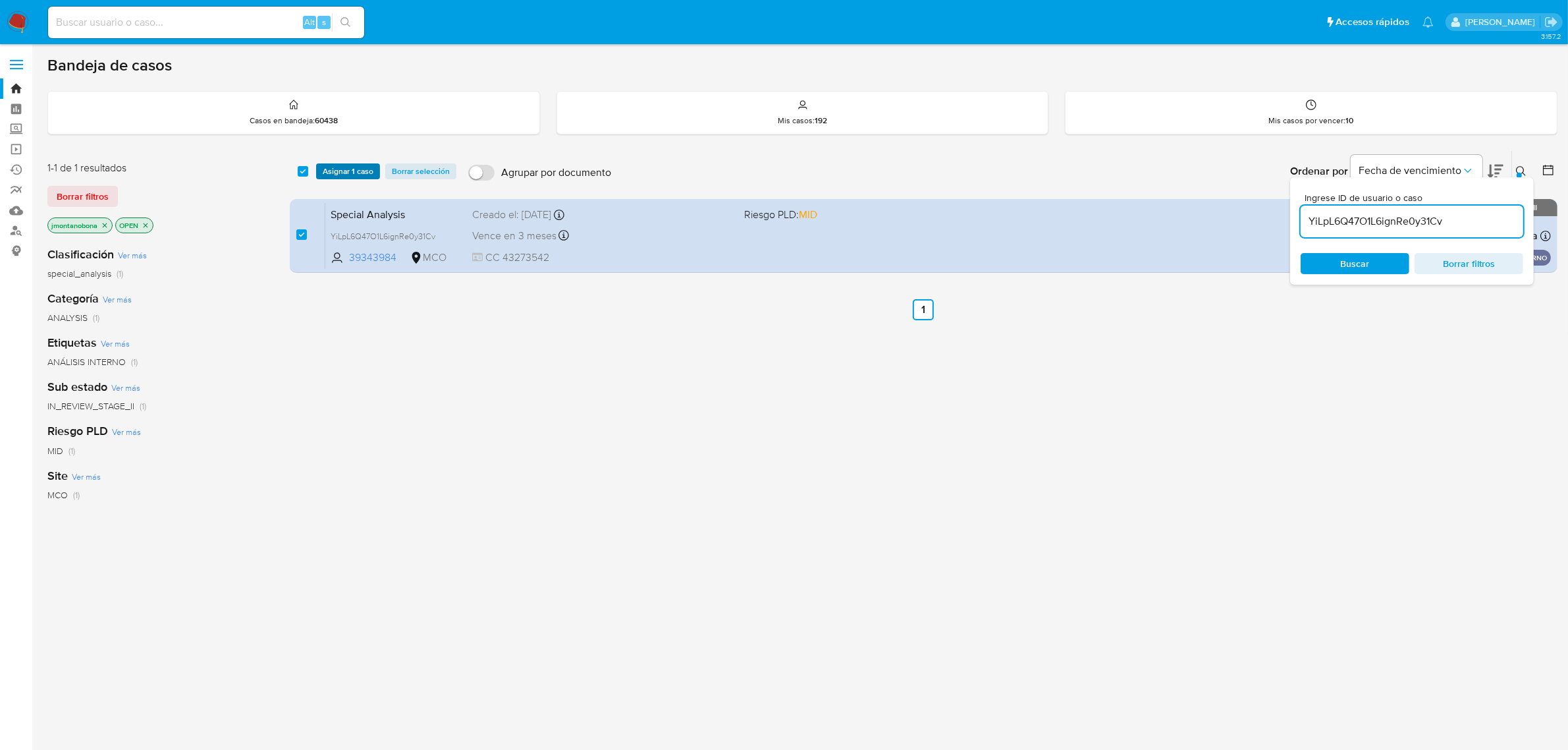
click at [366, 175] on span "Asignar 1 caso" at bounding box center [348, 171] width 51 height 13
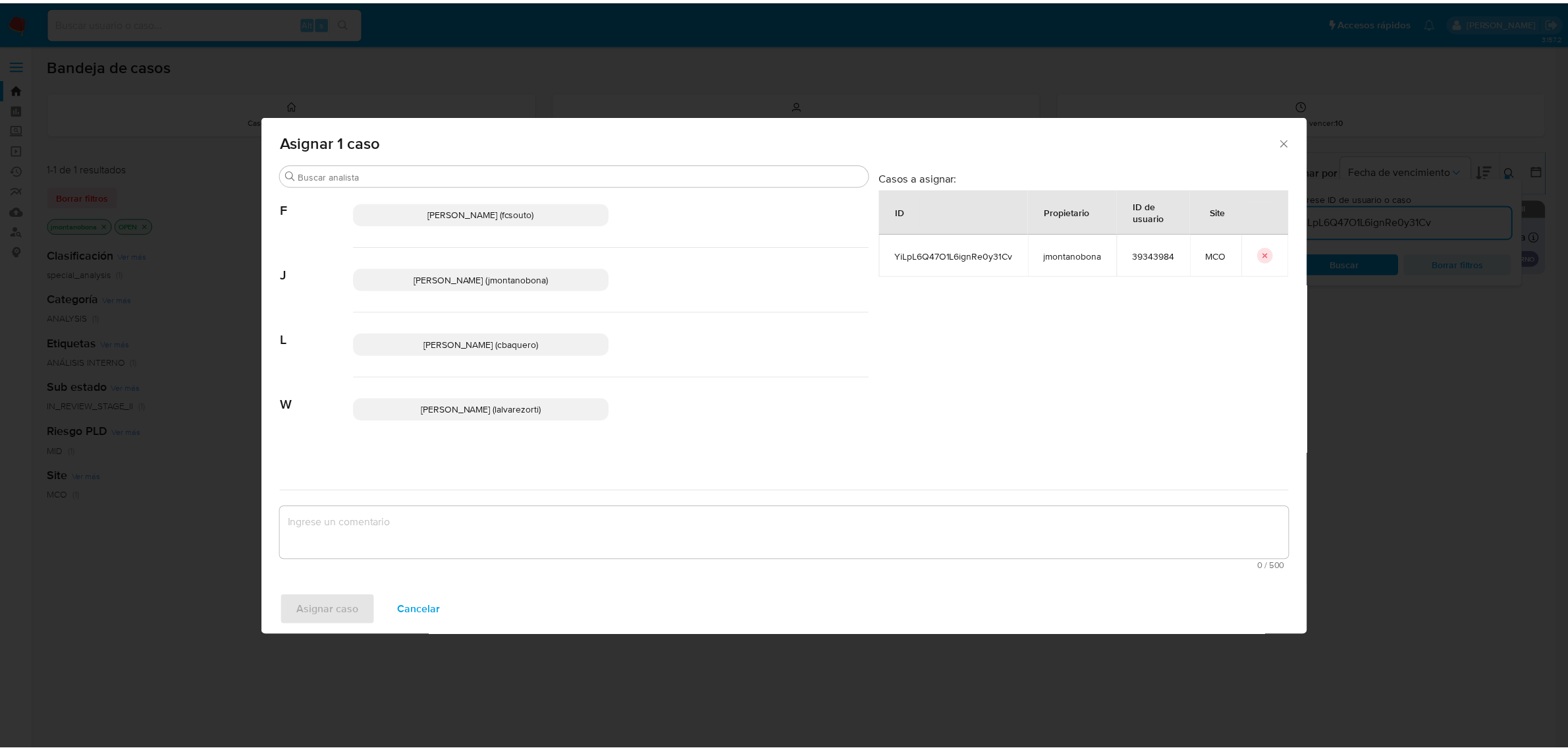
scroll to position [100, 0]
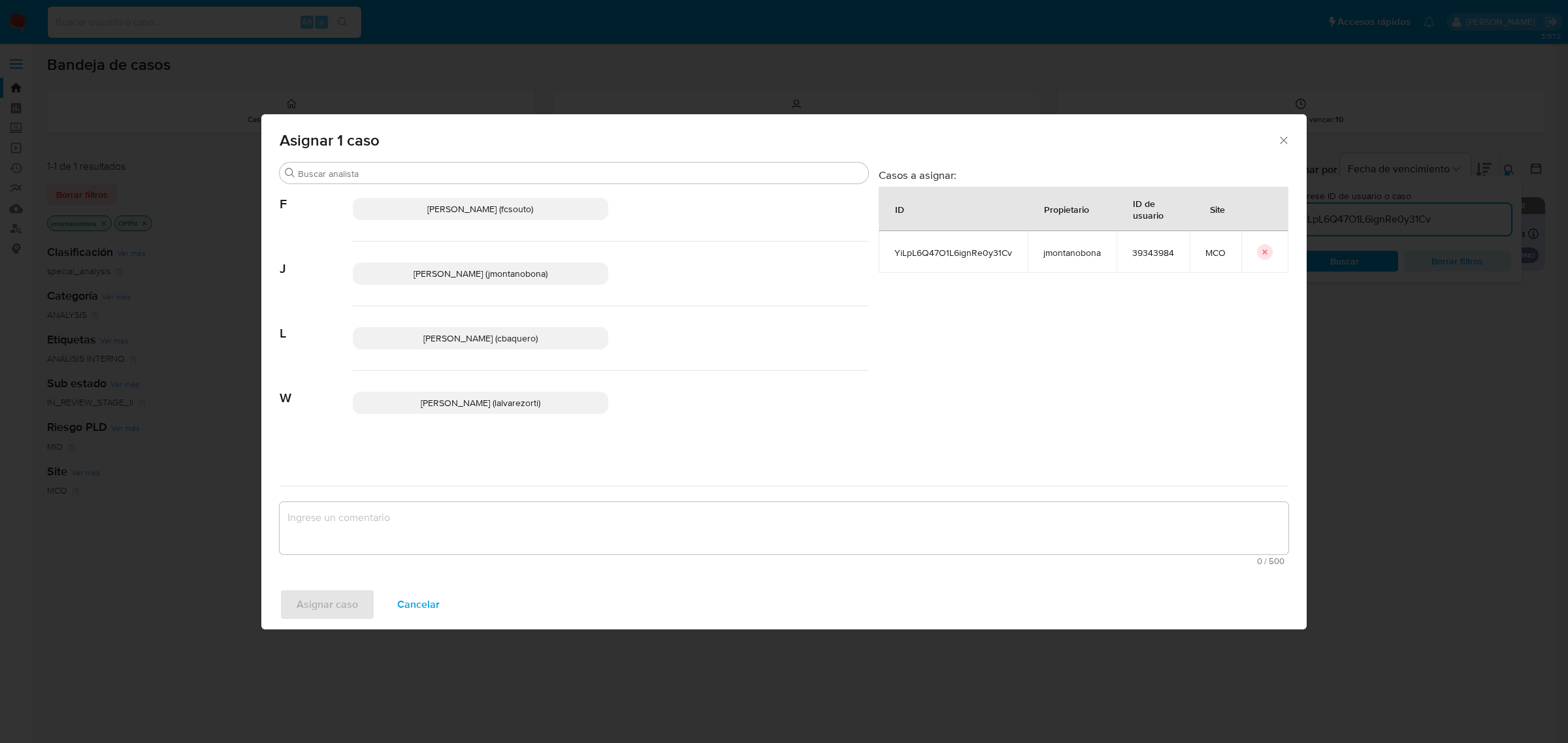
click at [520, 338] on span "Laura Camila Baquero Beltran (cbaquero)" at bounding box center [480, 338] width 114 height 13
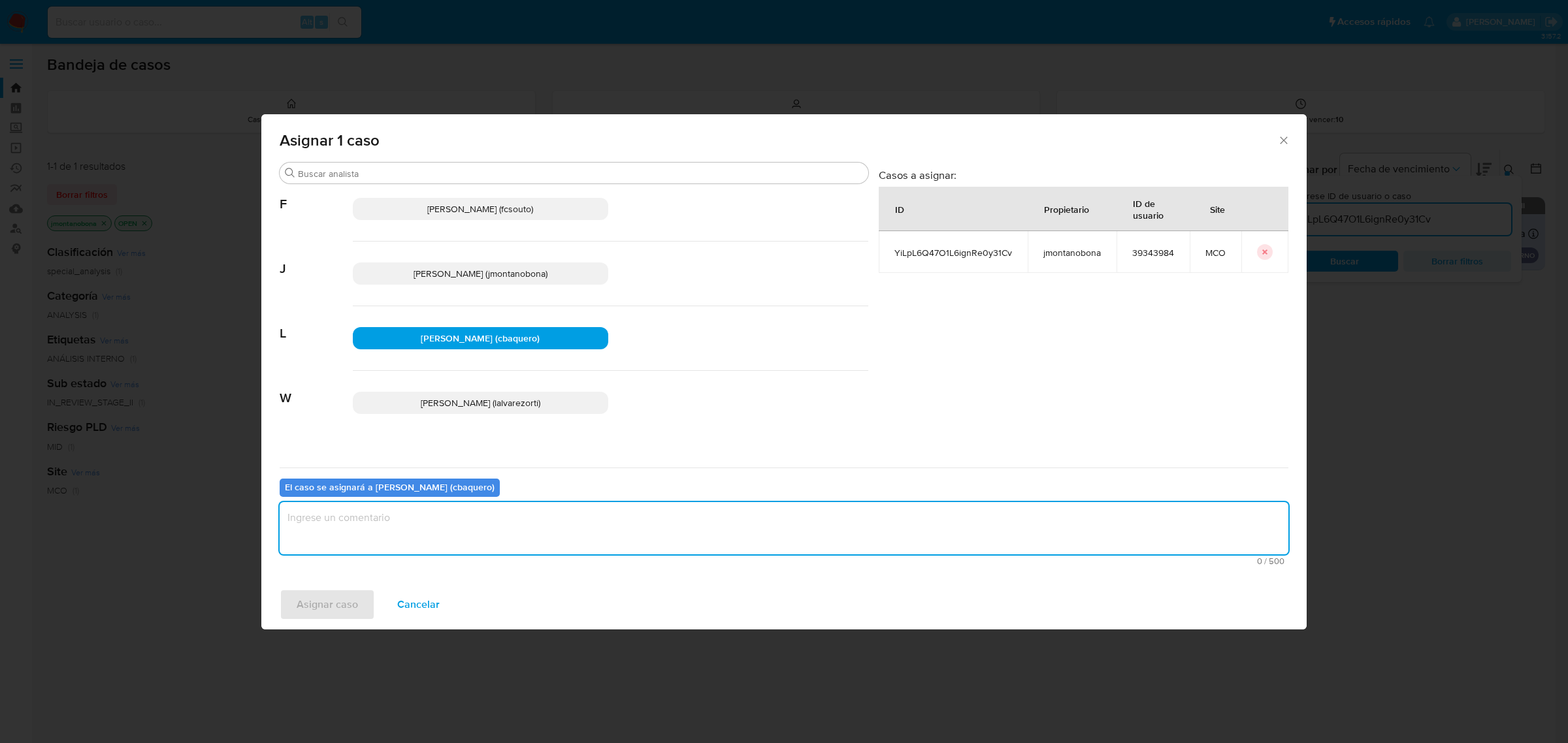
click at [521, 547] on textarea "assign-modal" at bounding box center [783, 528] width 1009 height 53
type textarea "Asignación"
click at [319, 602] on span "Asignar caso" at bounding box center [327, 604] width 61 height 28
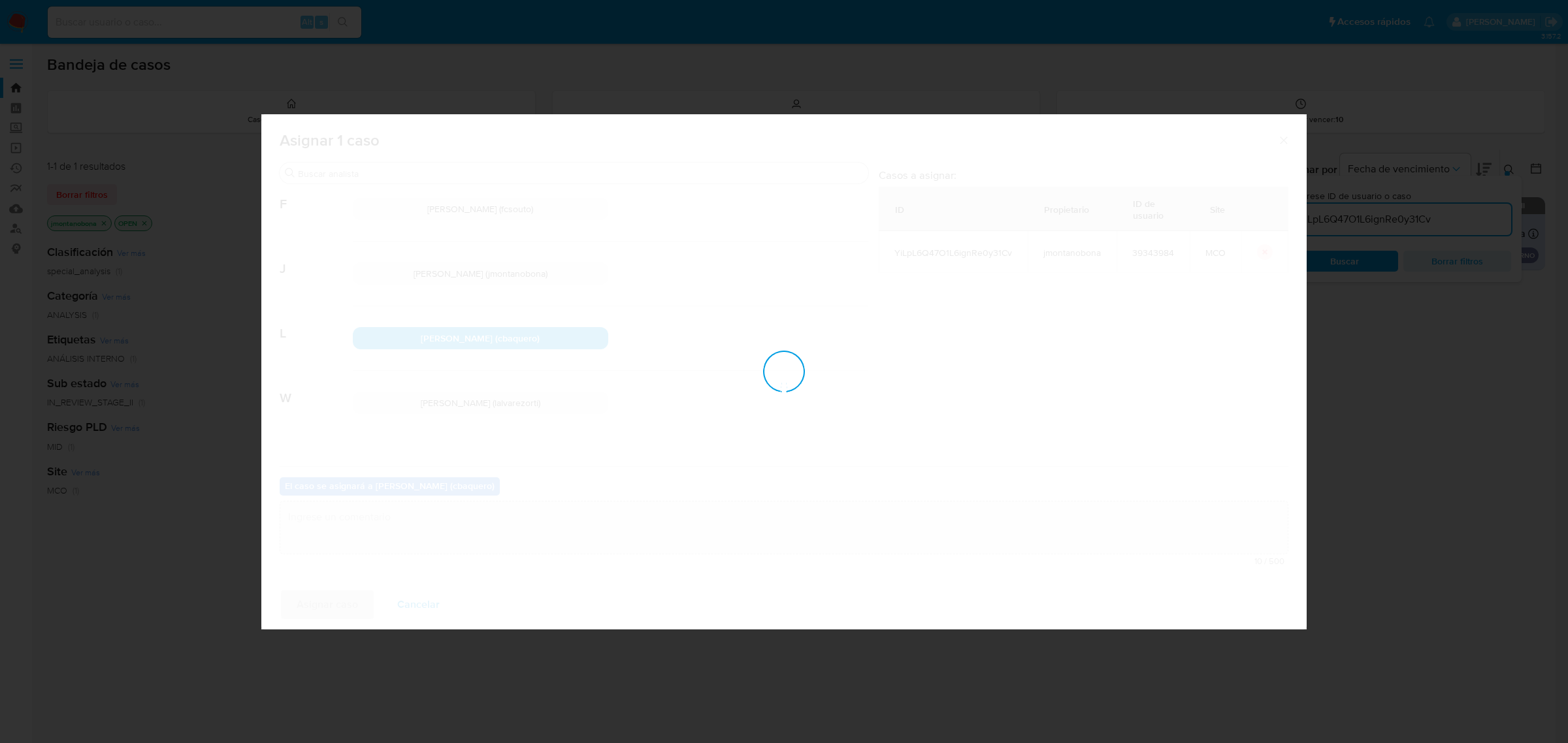
checkbox input "false"
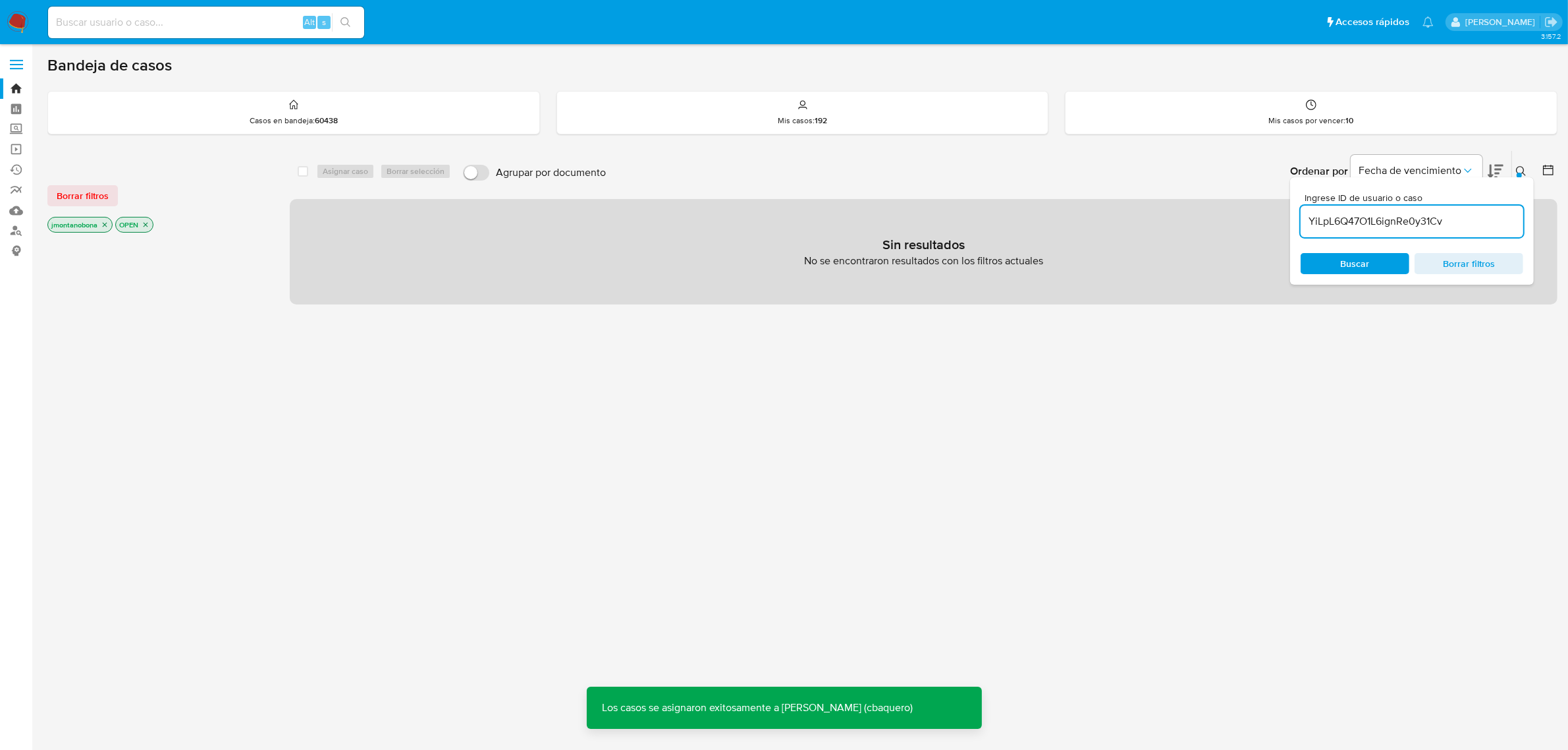
click at [1519, 163] on button at bounding box center [1523, 171] width 21 height 16
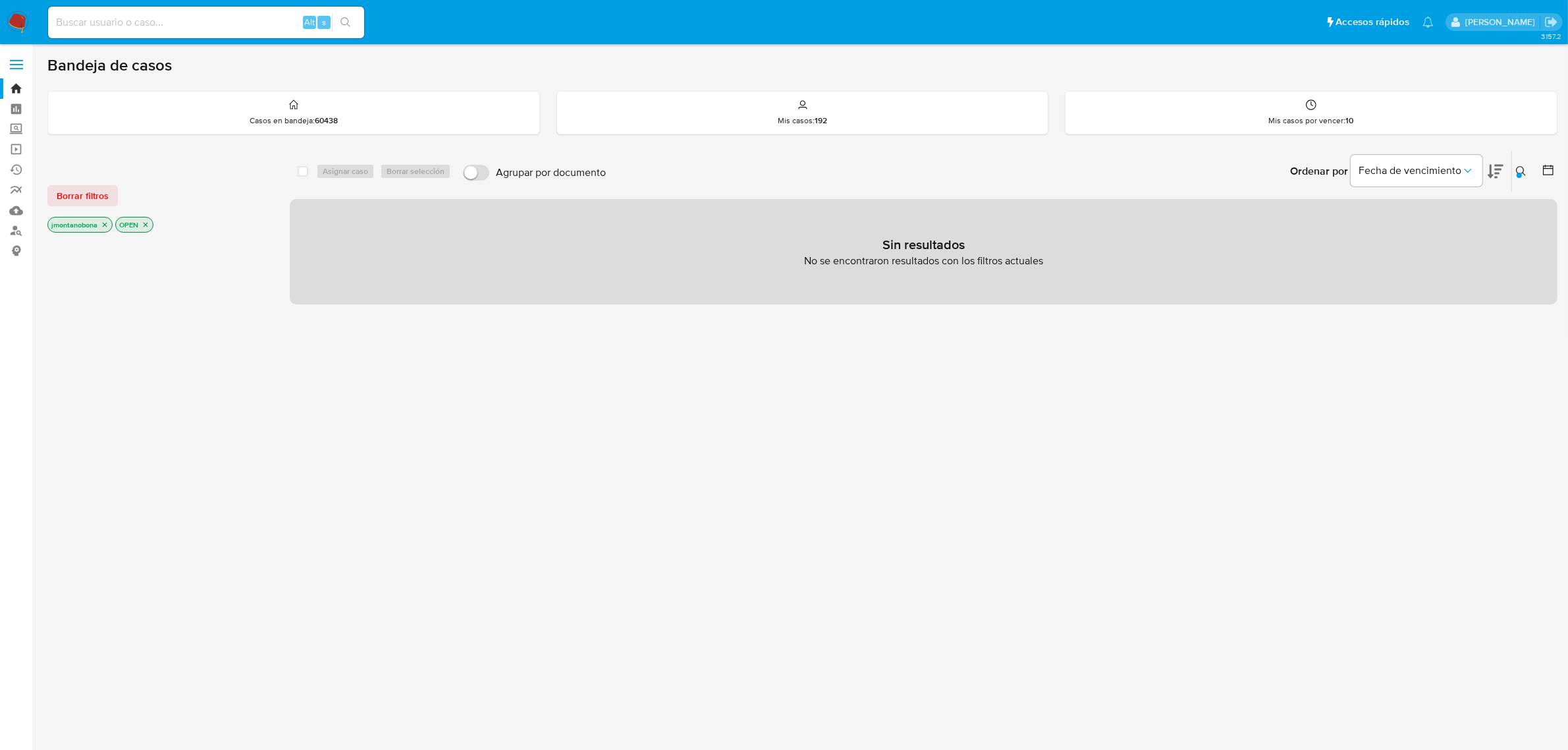
click at [172, 18] on input at bounding box center [206, 22] width 316 height 17
paste input "2061687298"
type input "2061687298"
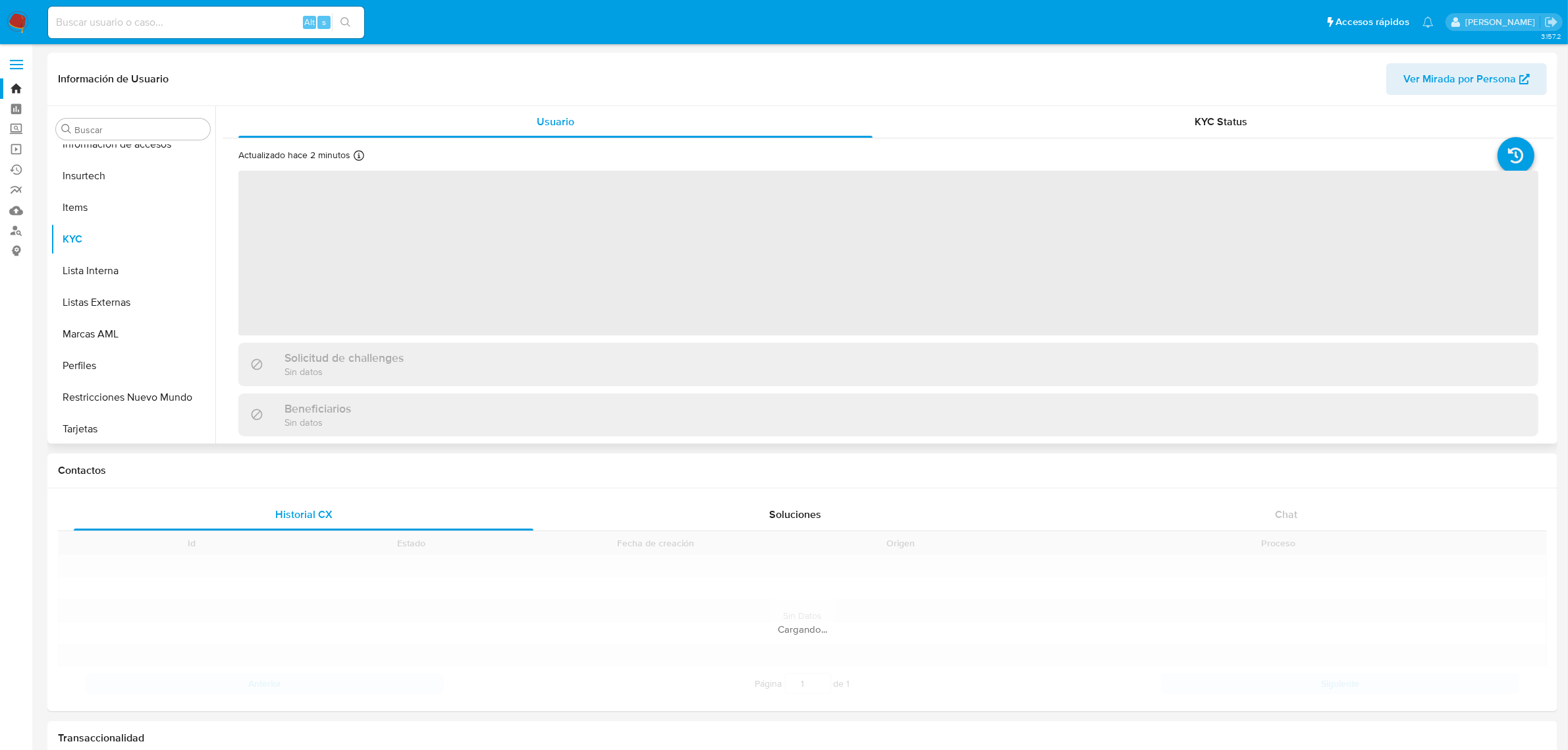
scroll to position [556, 0]
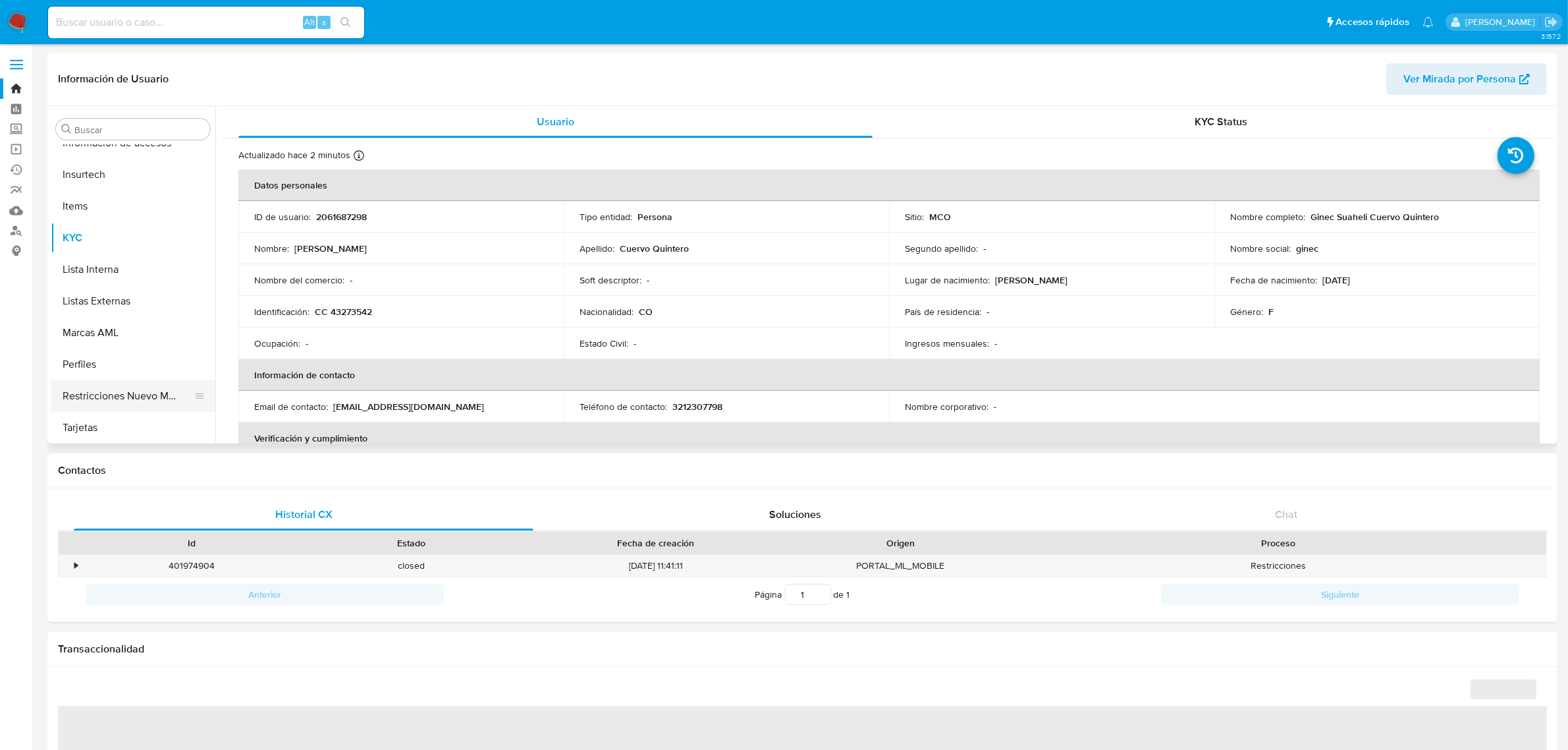
select select "10"
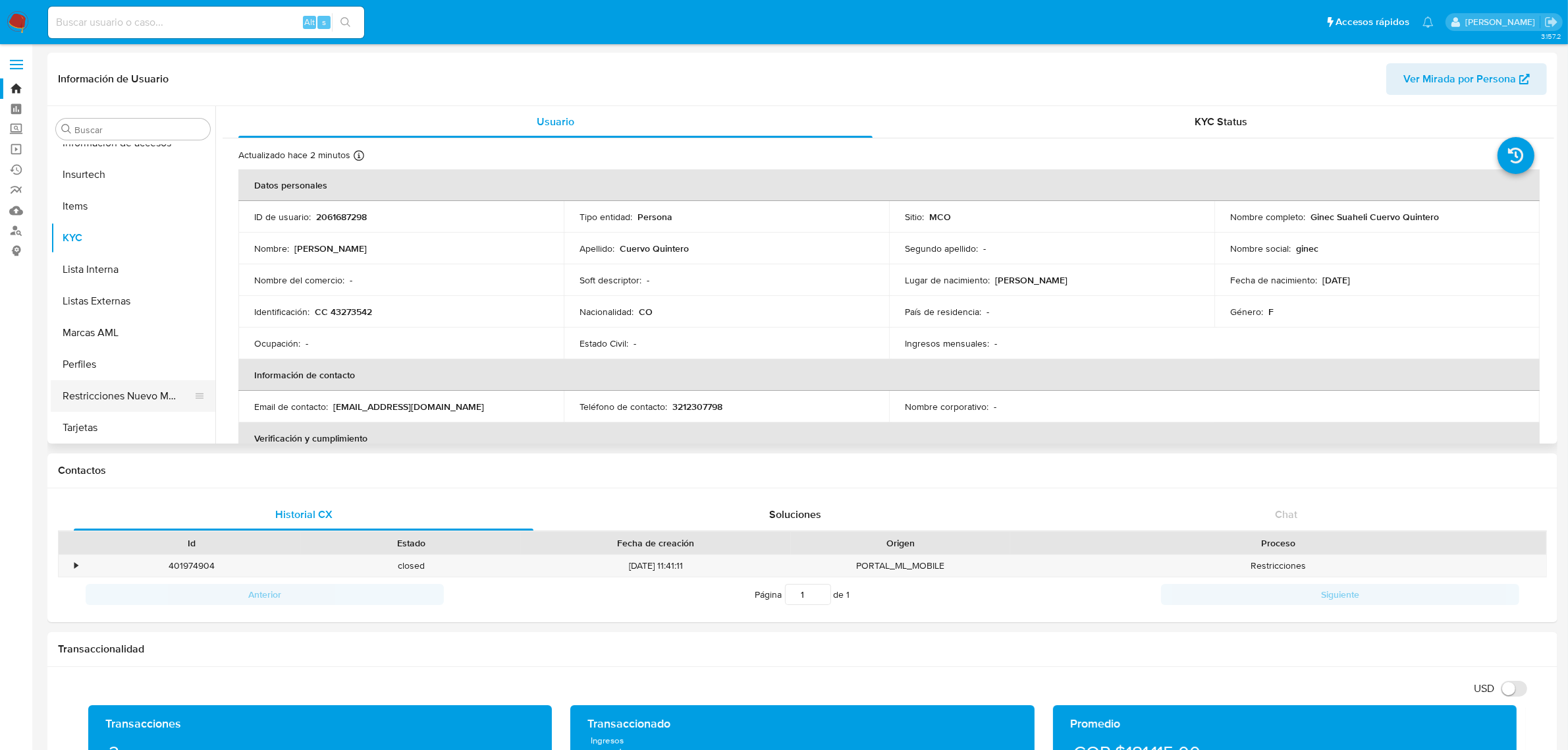
click at [128, 397] on button "Restricciones Nuevo Mundo" at bounding box center [128, 396] width 154 height 32
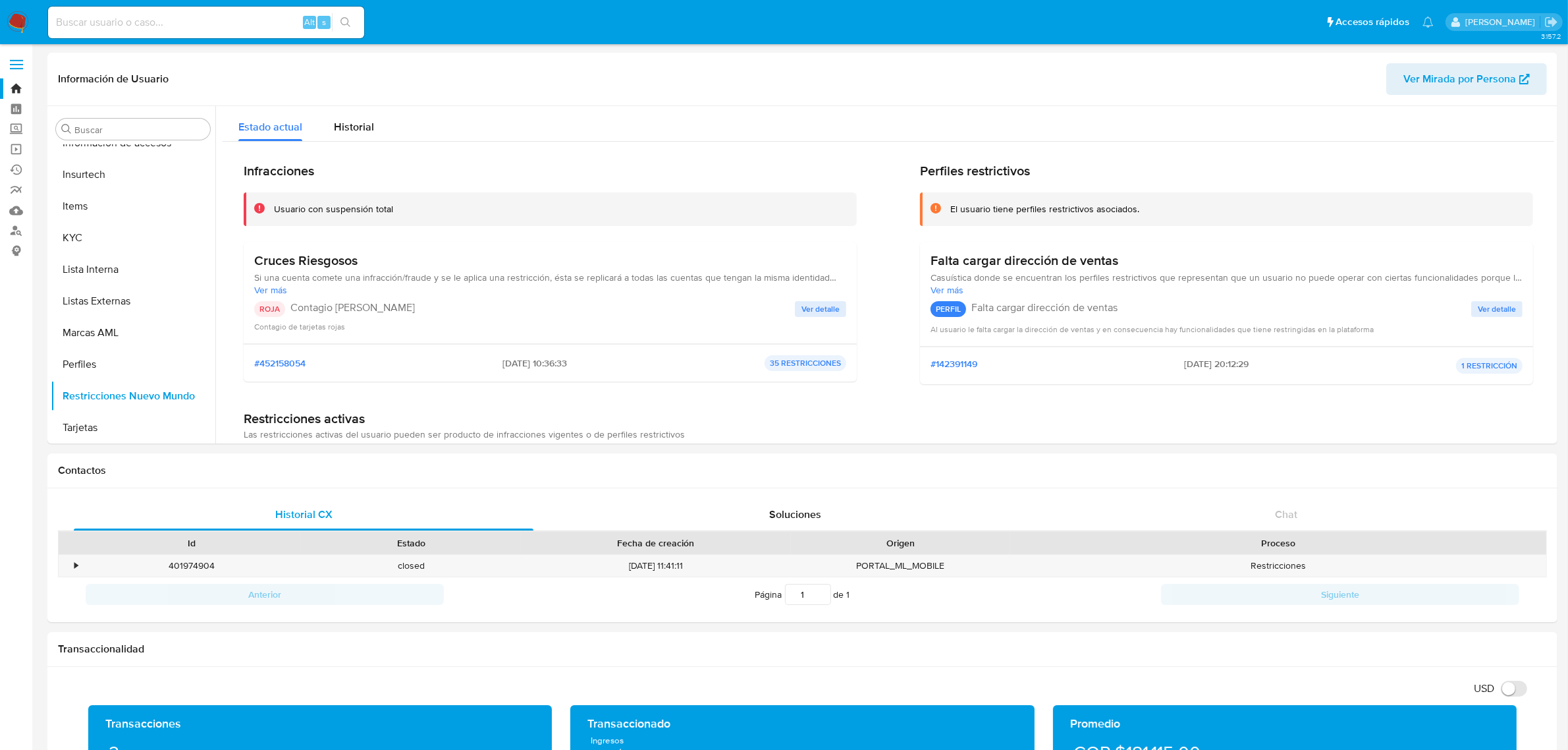
click at [817, 308] on span "Ver detalle" at bounding box center [821, 309] width 38 height 13
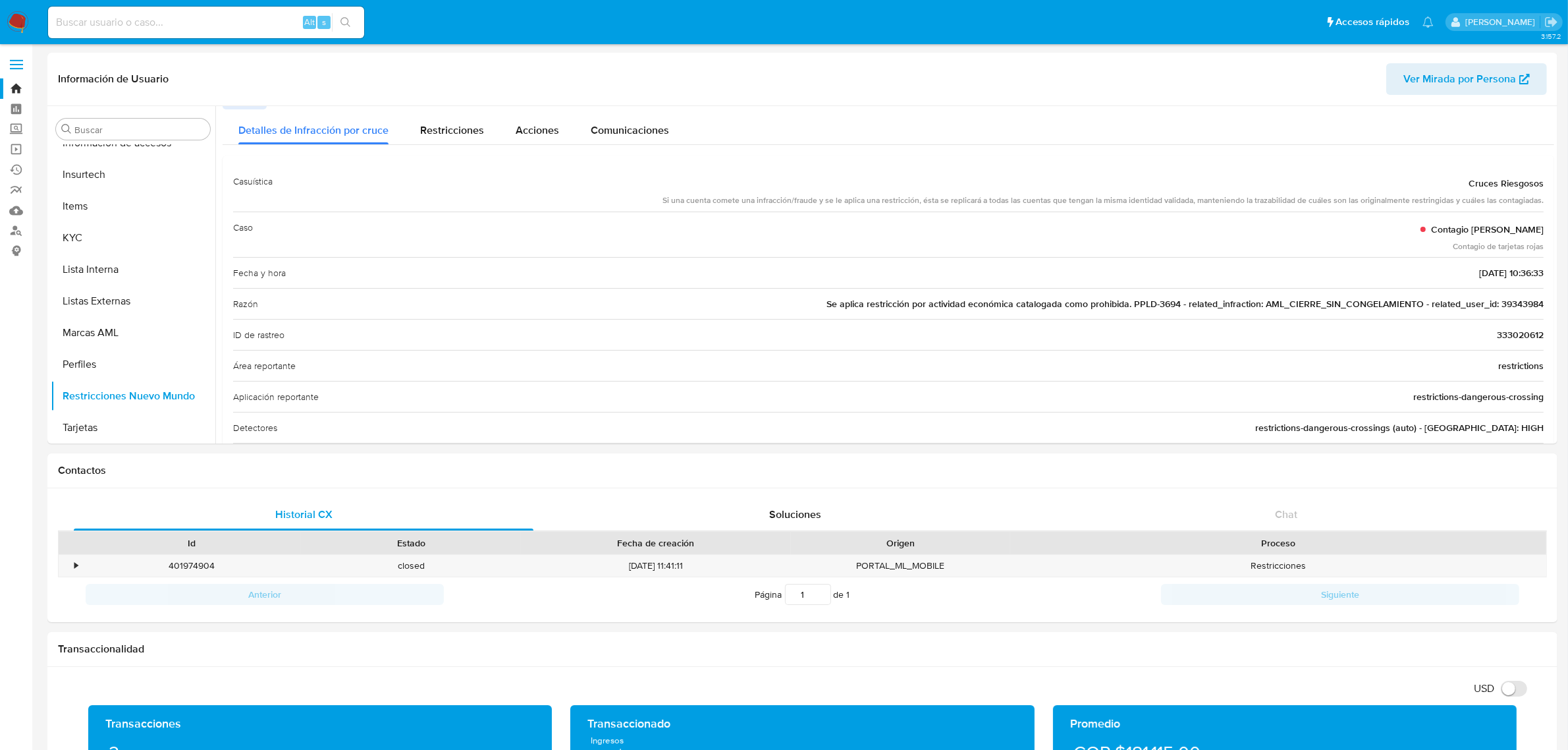
scroll to position [0, 0]
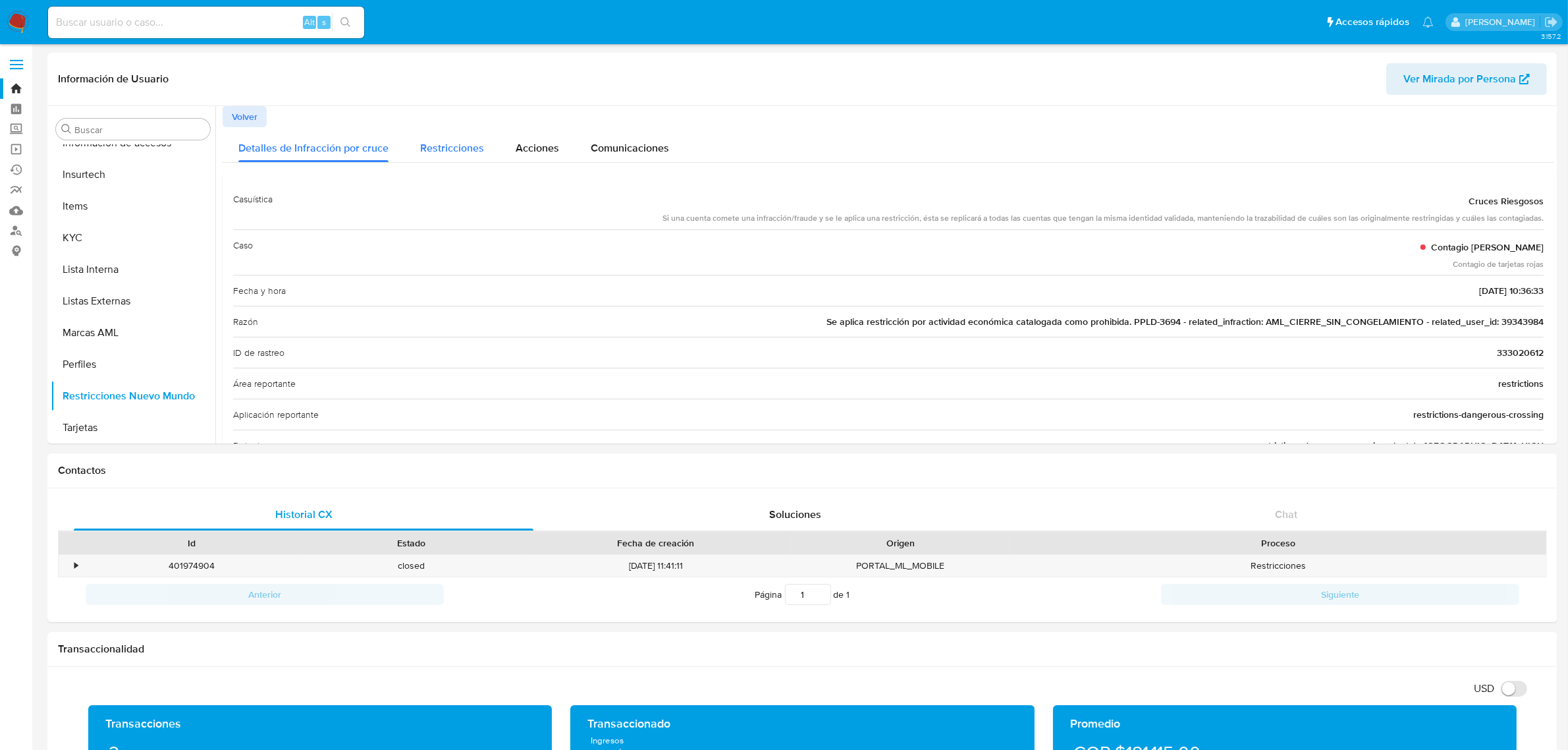
click at [448, 138] on div "Restricciones" at bounding box center [451, 144] width 64 height 35
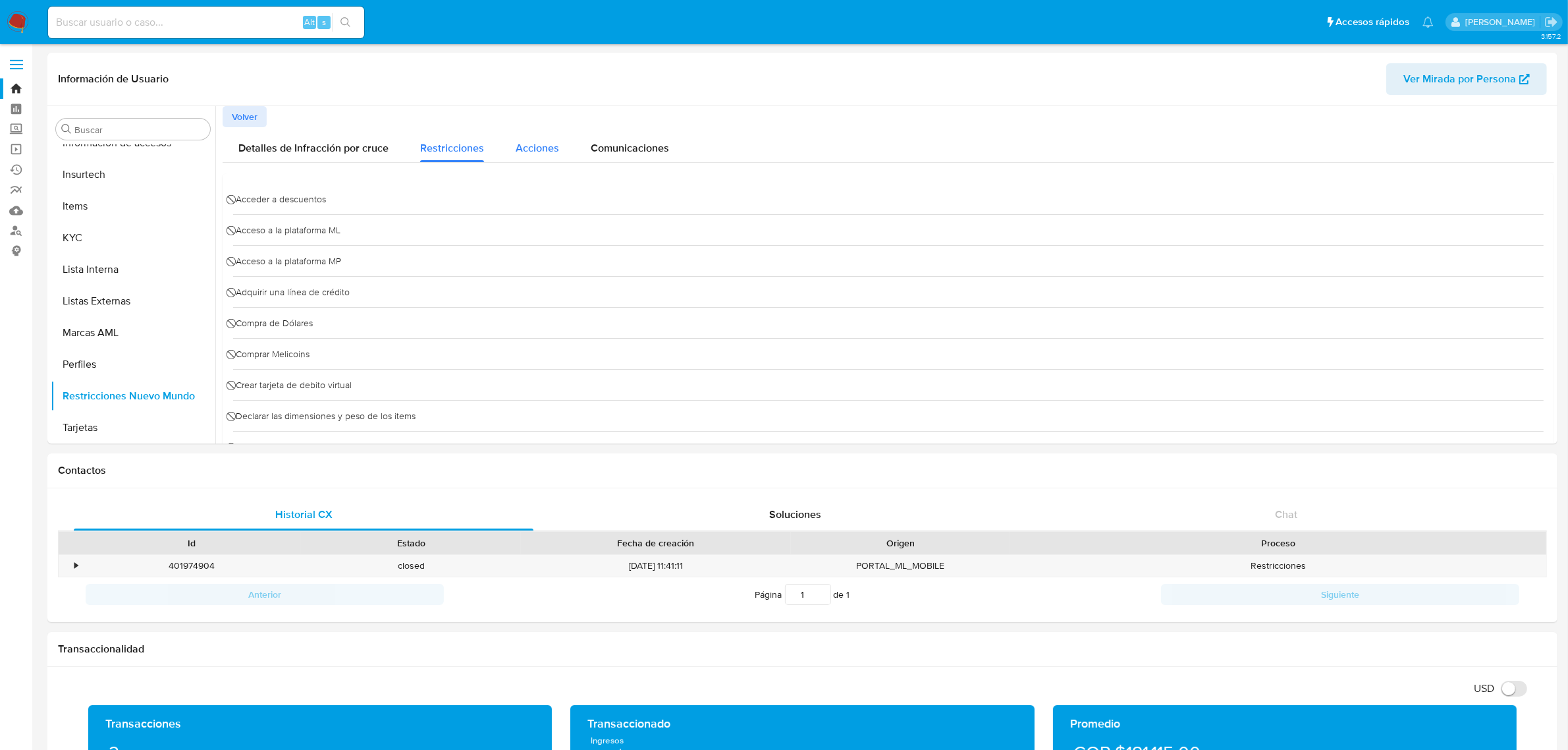
click at [537, 148] on span "Acciones" at bounding box center [537, 148] width 44 height 15
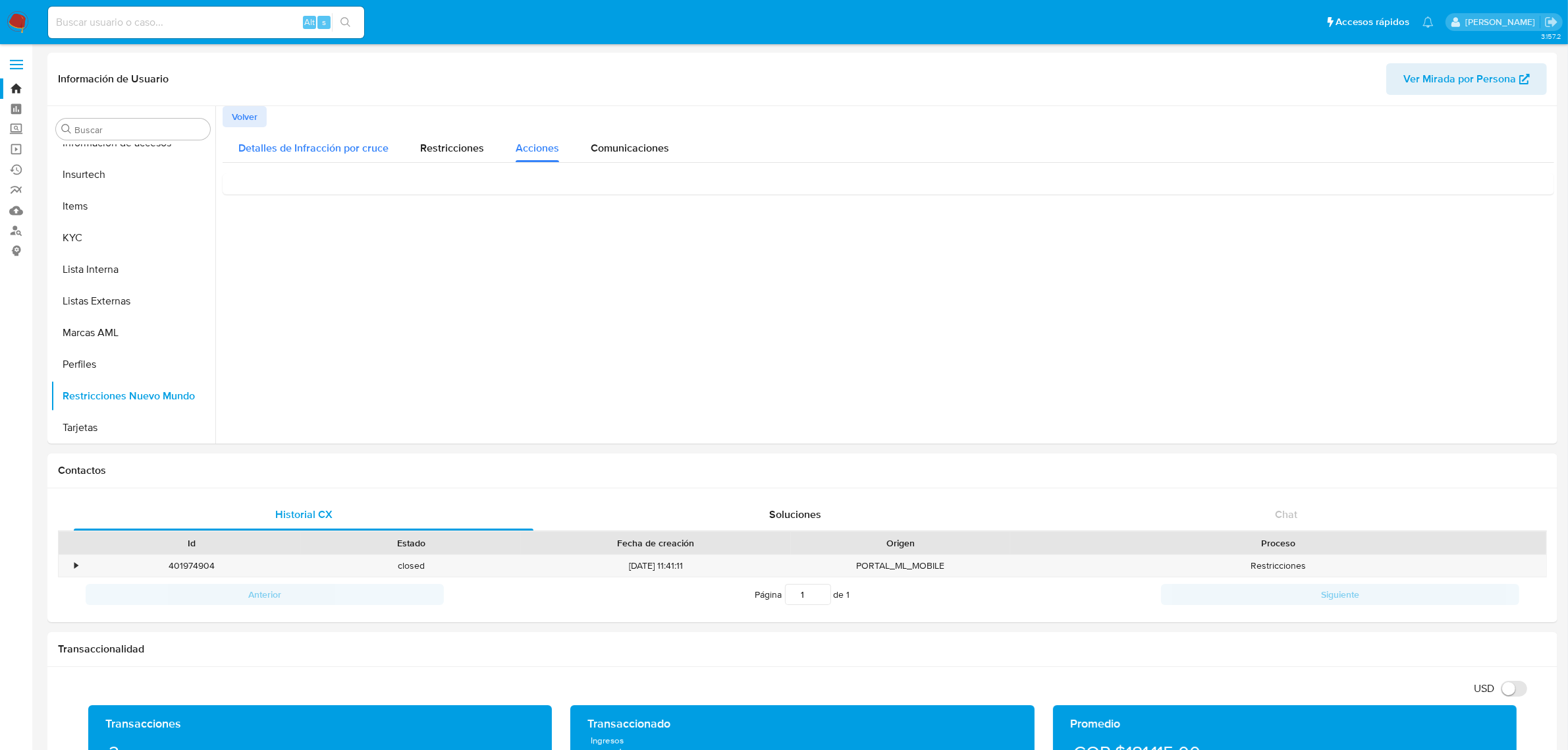
click at [354, 143] on span "Detalles de Infracción por cruce" at bounding box center [314, 148] width 150 height 15
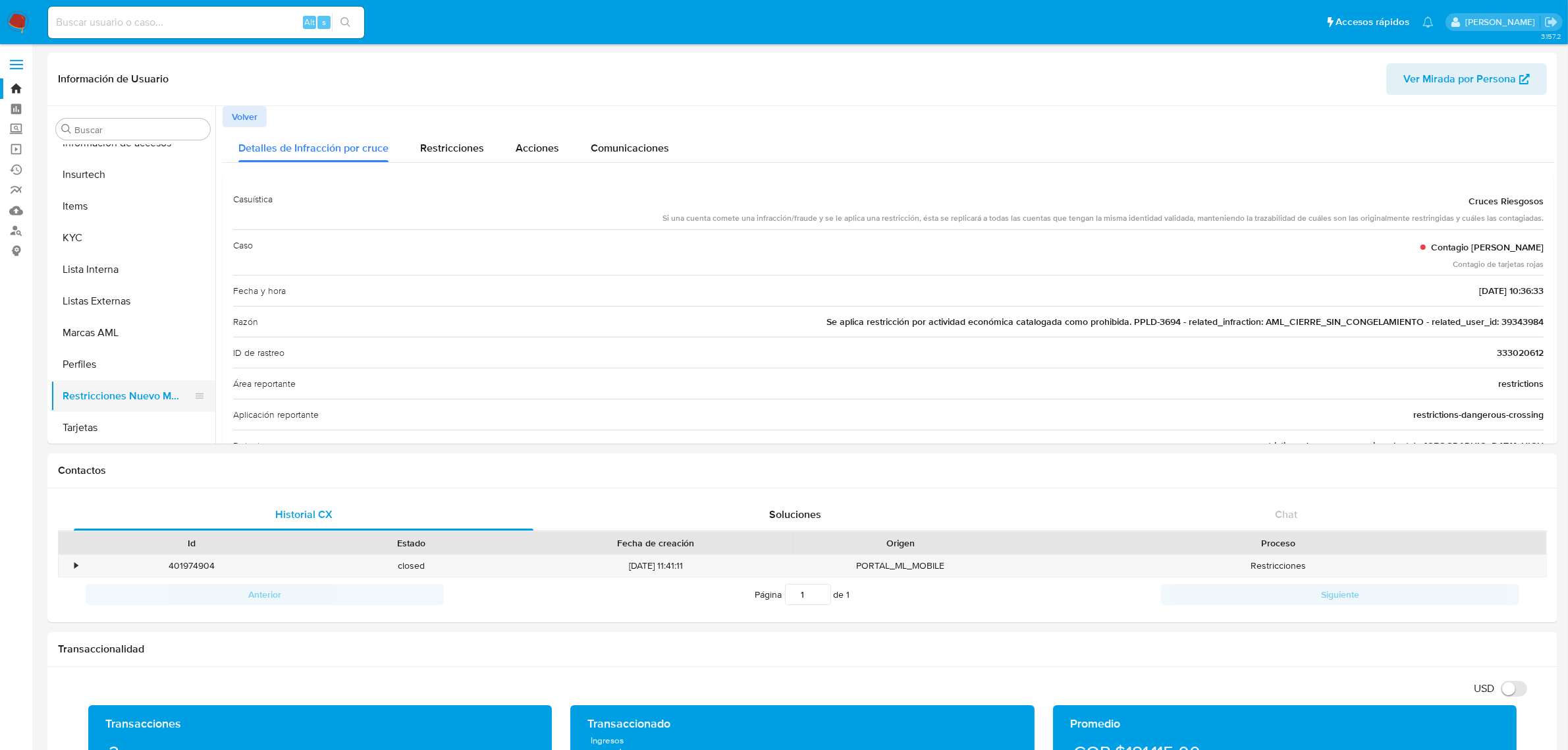
click at [146, 387] on button "Restricciones Nuevo Mundo" at bounding box center [128, 396] width 154 height 32
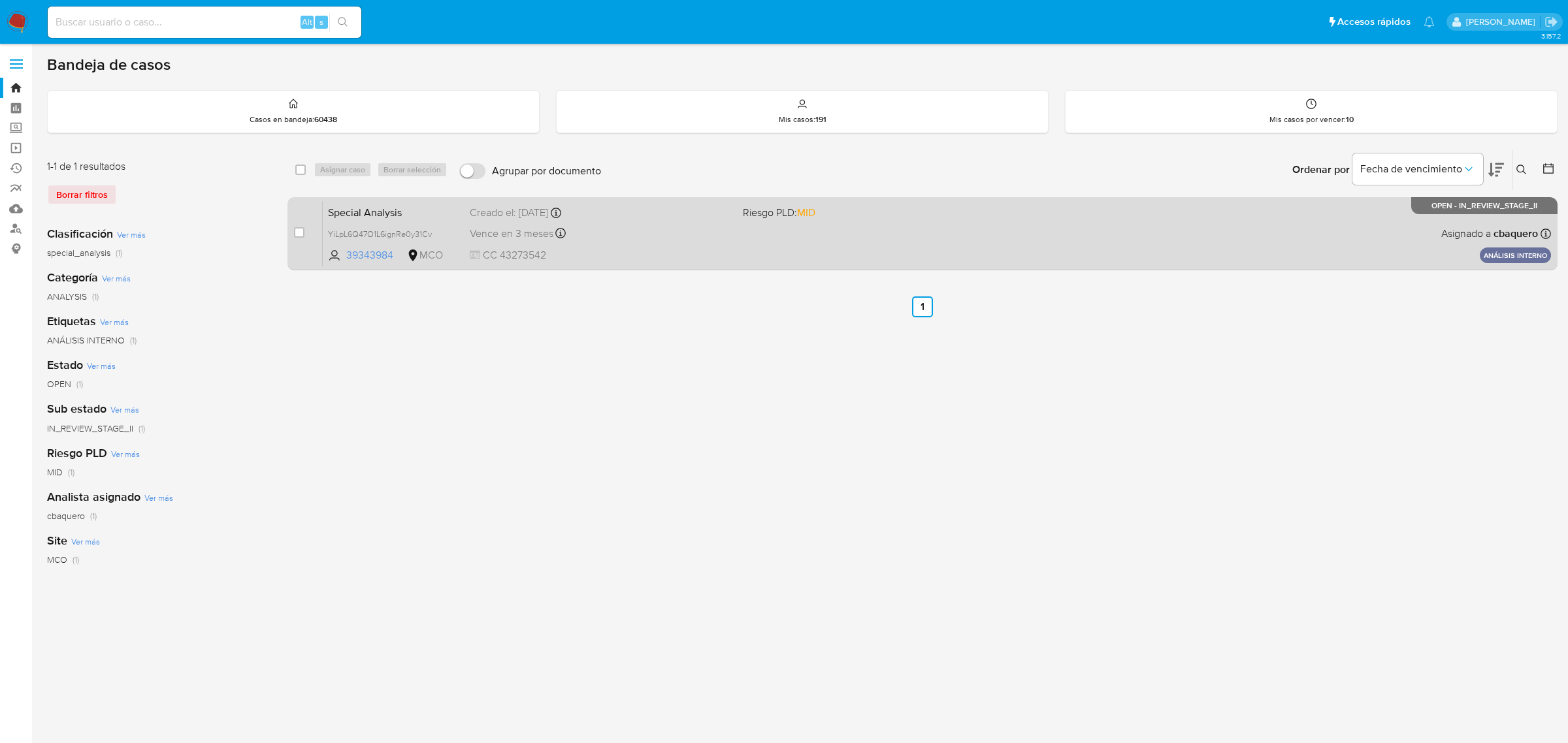
click at [404, 212] on span "Special Analysis" at bounding box center [393, 212] width 131 height 17
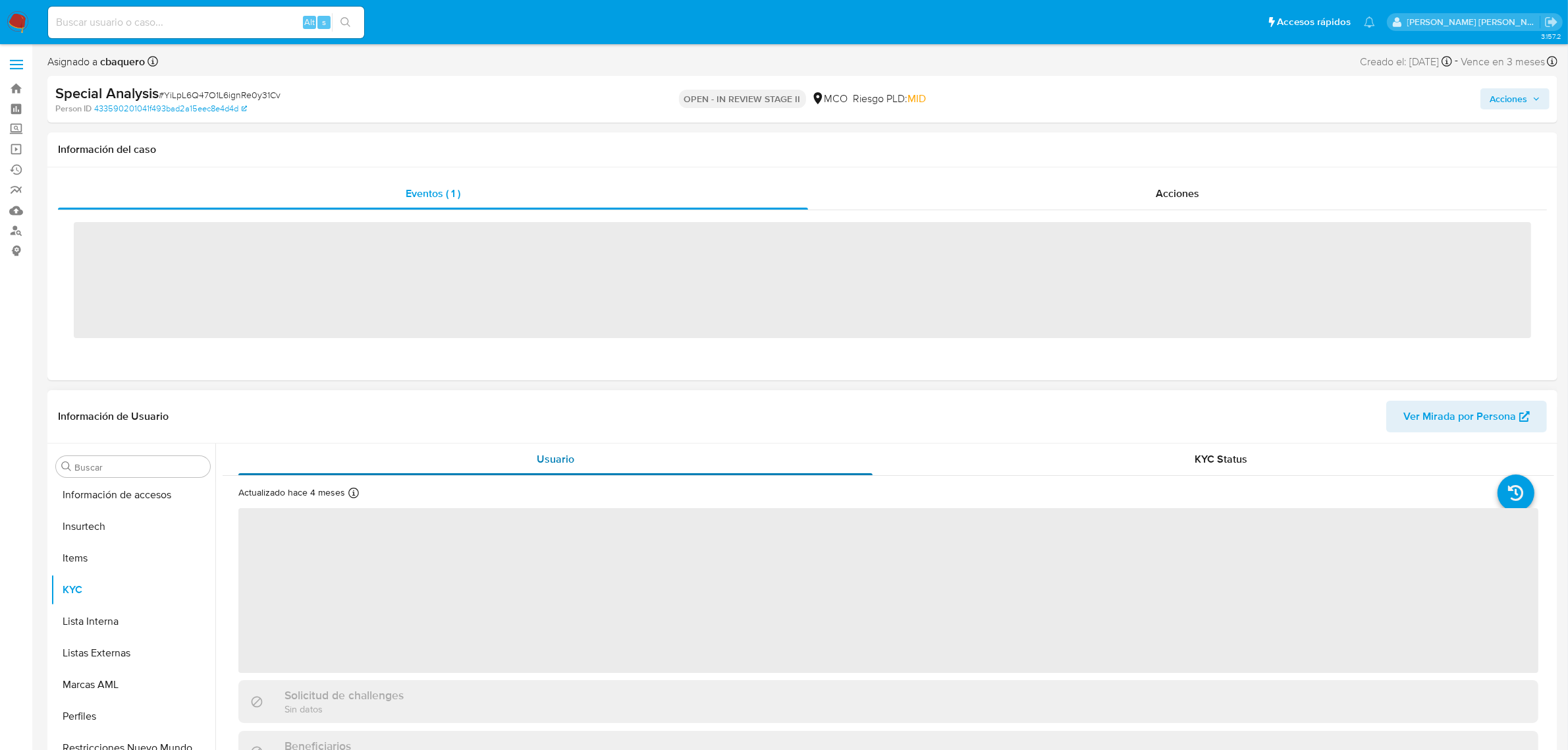
scroll to position [556, 0]
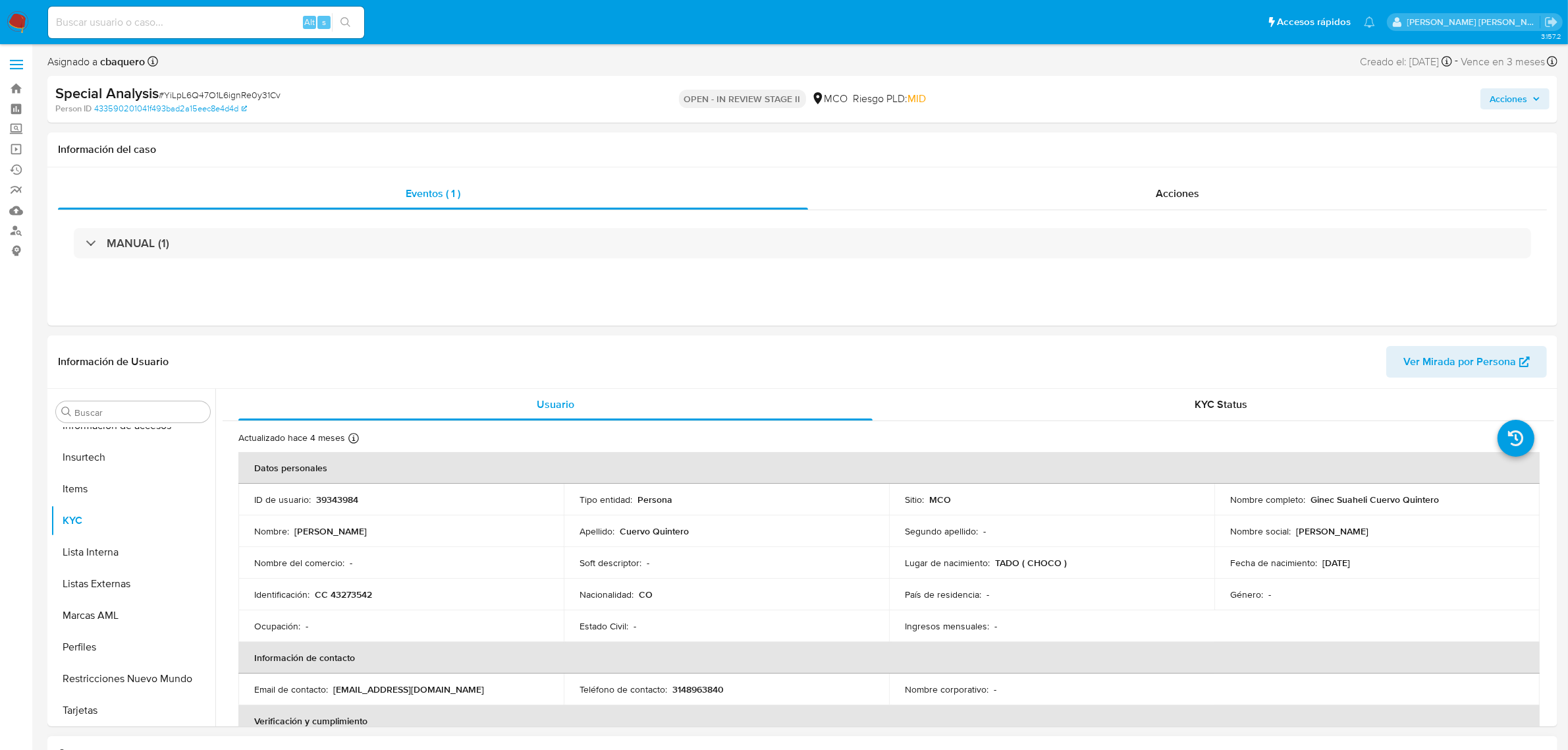
select select "10"
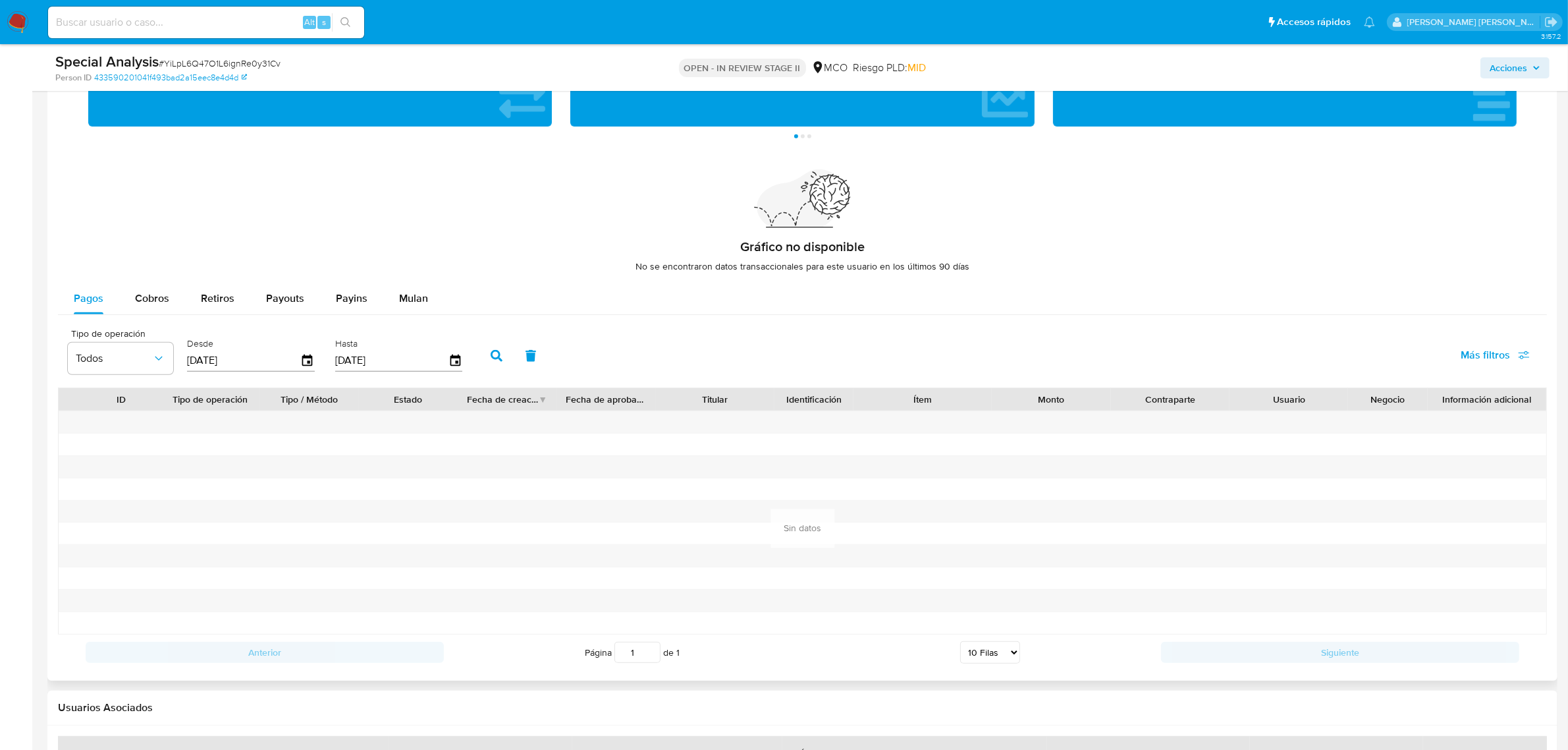
scroll to position [946, 0]
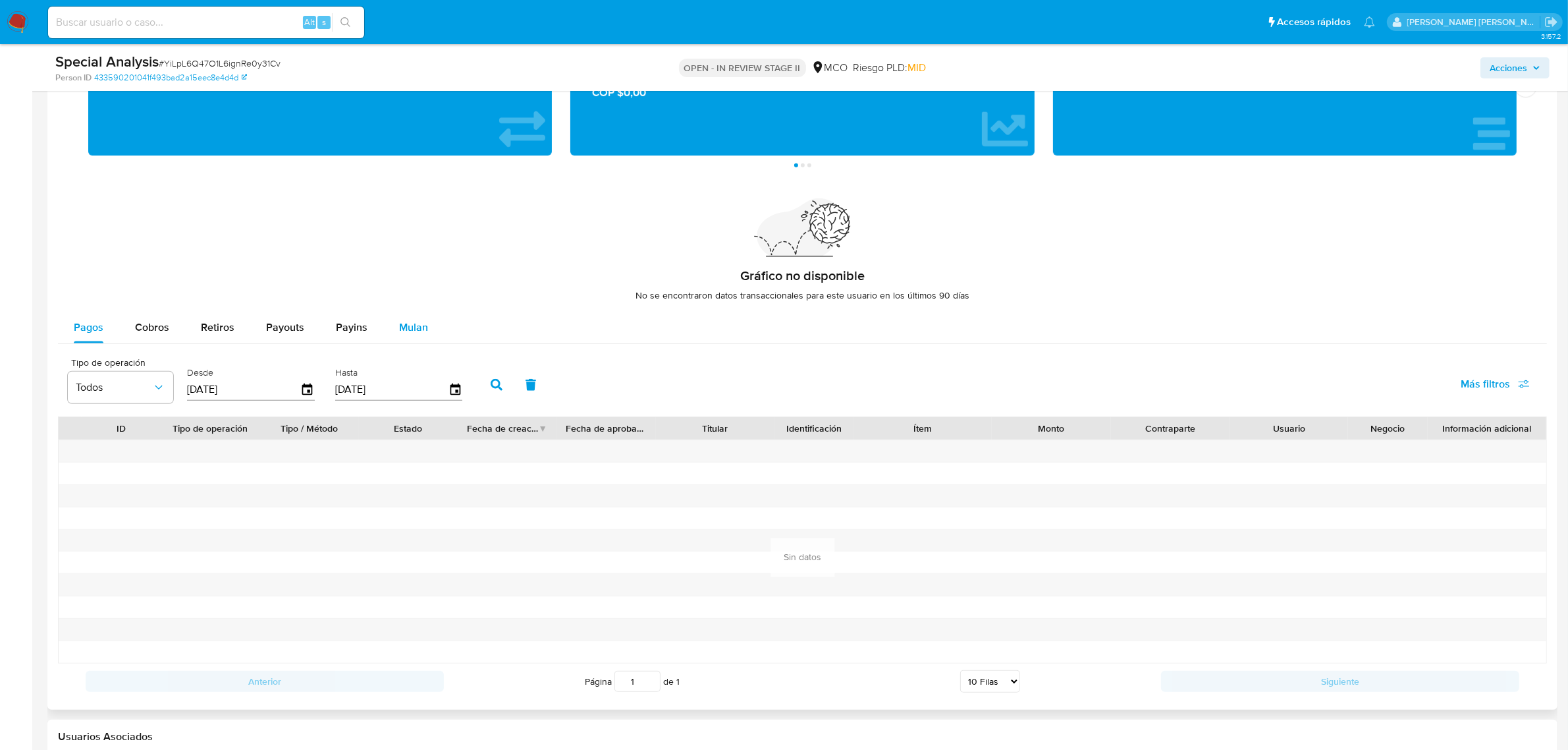
click at [399, 324] on span "Mulan" at bounding box center [413, 327] width 29 height 15
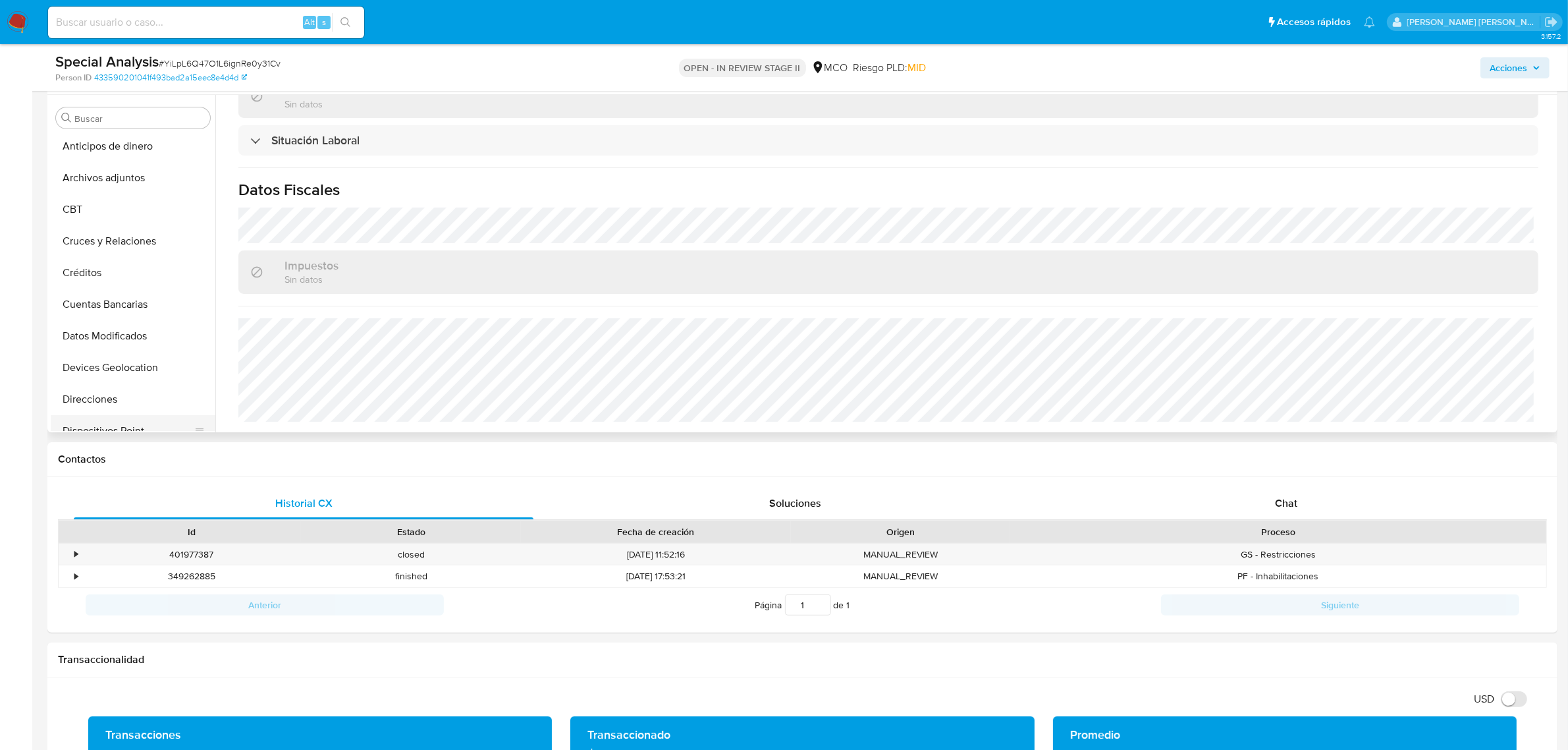
scroll to position [0, 0]
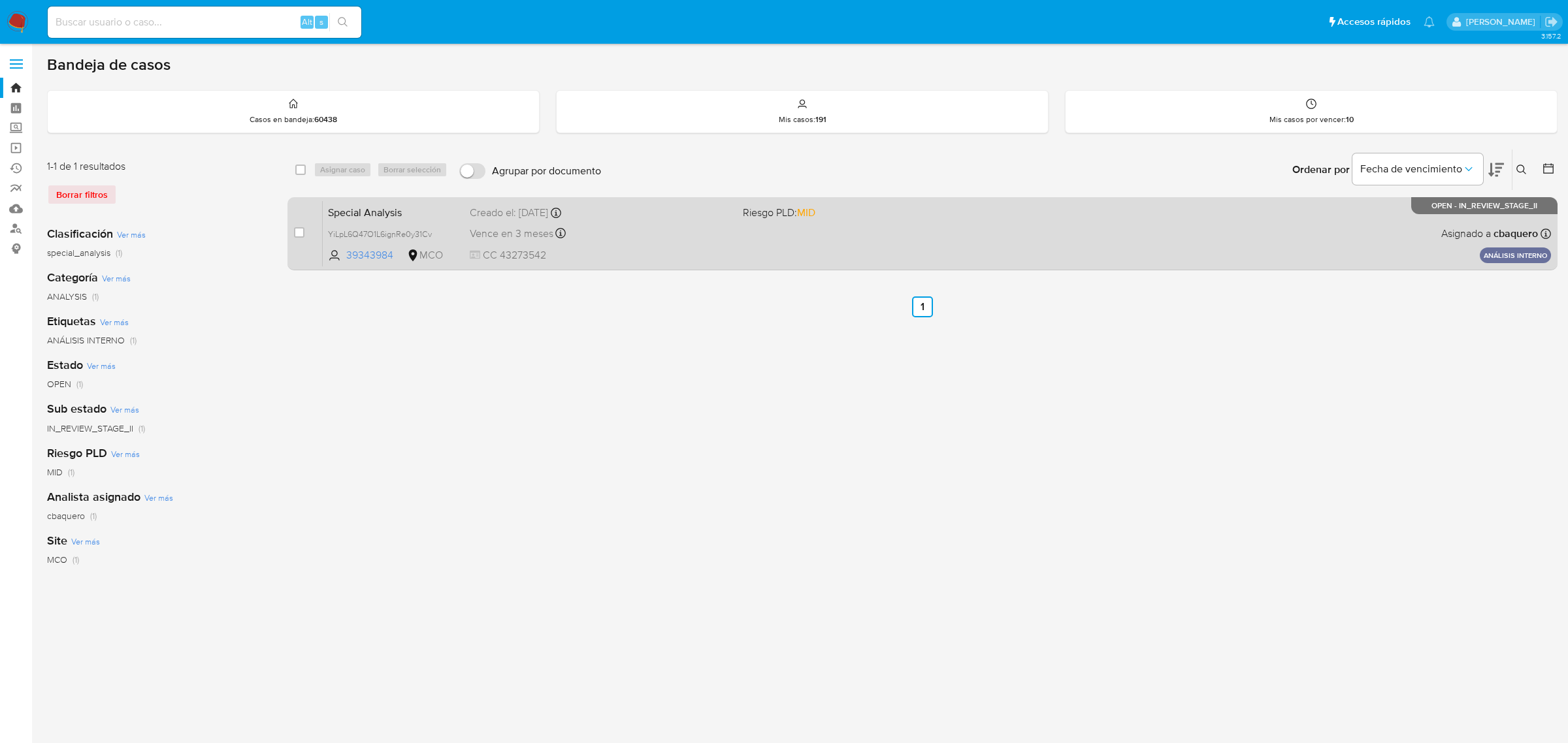
click at [415, 220] on div "Special Analysis YiLpL6Q47O1L6ignRe0y31Cv 39343984 MCO Riesgo PLD: MID Creado e…" at bounding box center [937, 233] width 1228 height 66
click at [297, 229] on input "checkbox" at bounding box center [299, 232] width 11 height 11
checkbox input "true"
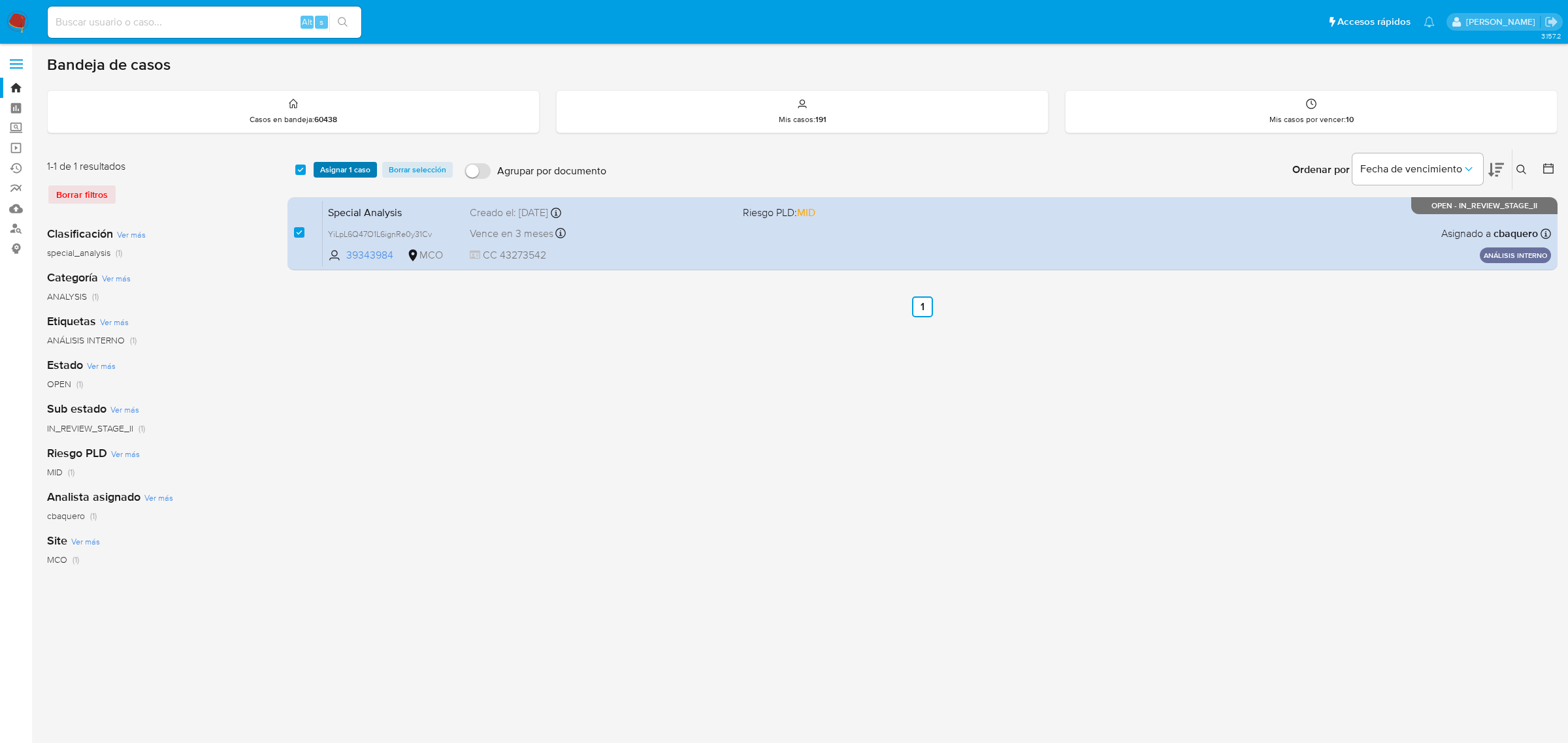
click at [343, 165] on span "Asignar 1 caso" at bounding box center [345, 170] width 50 height 13
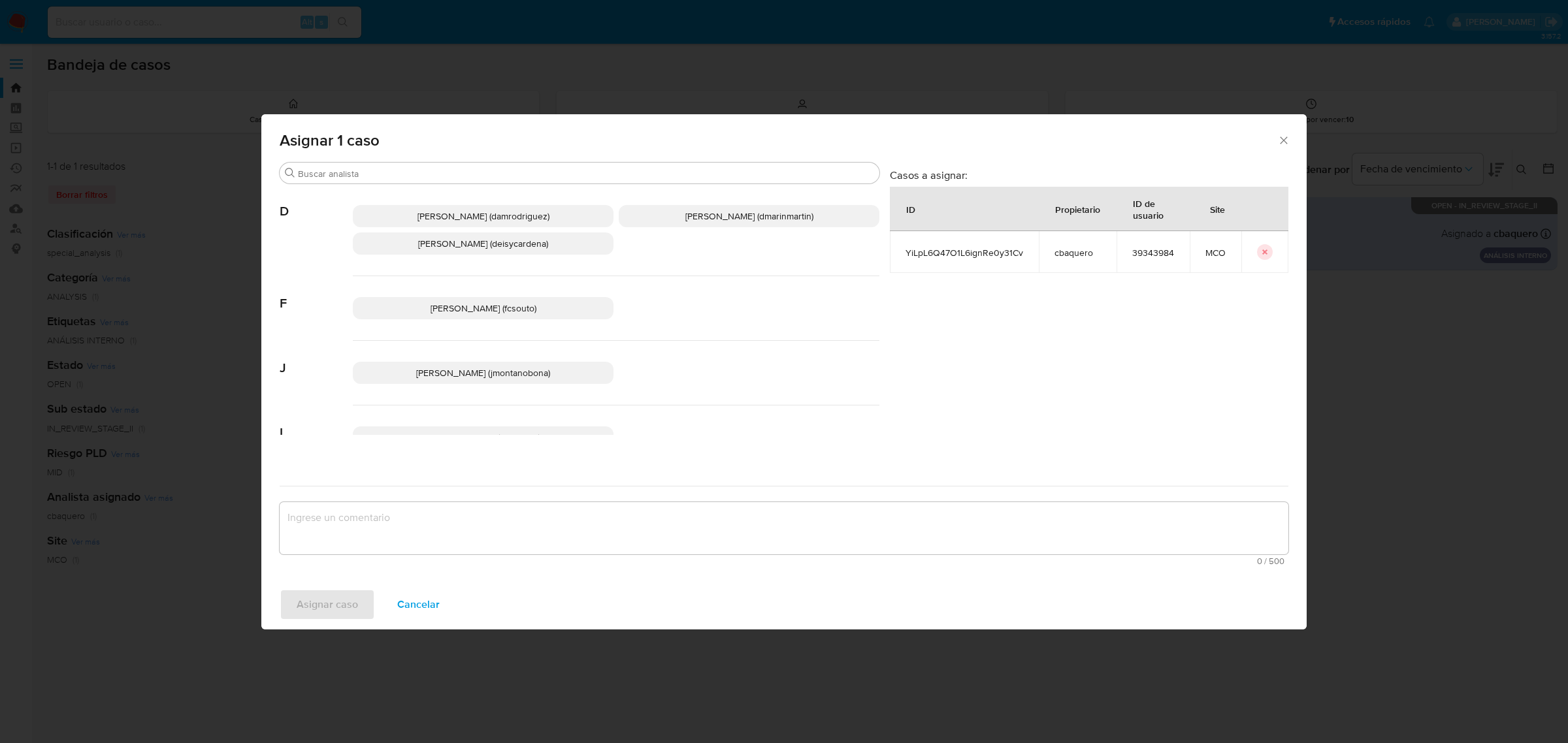
click at [480, 376] on span "[PERSON_NAME] (jmontanobona)" at bounding box center [483, 373] width 134 height 13
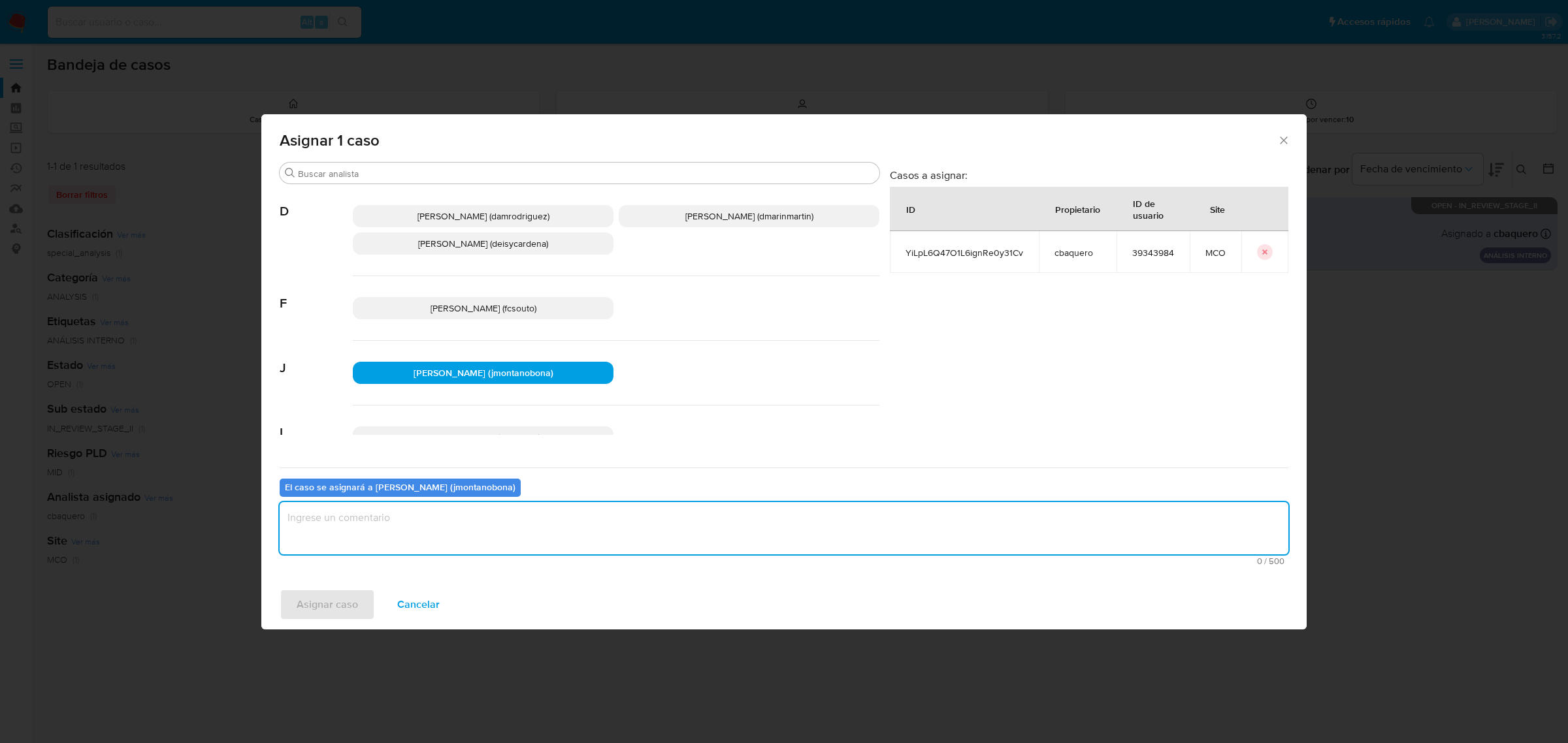
click at [392, 529] on textarea "assign-modal" at bounding box center [783, 528] width 1009 height 53
type textarea "Asignación"
click at [330, 606] on span "Asignar caso" at bounding box center [327, 604] width 61 height 28
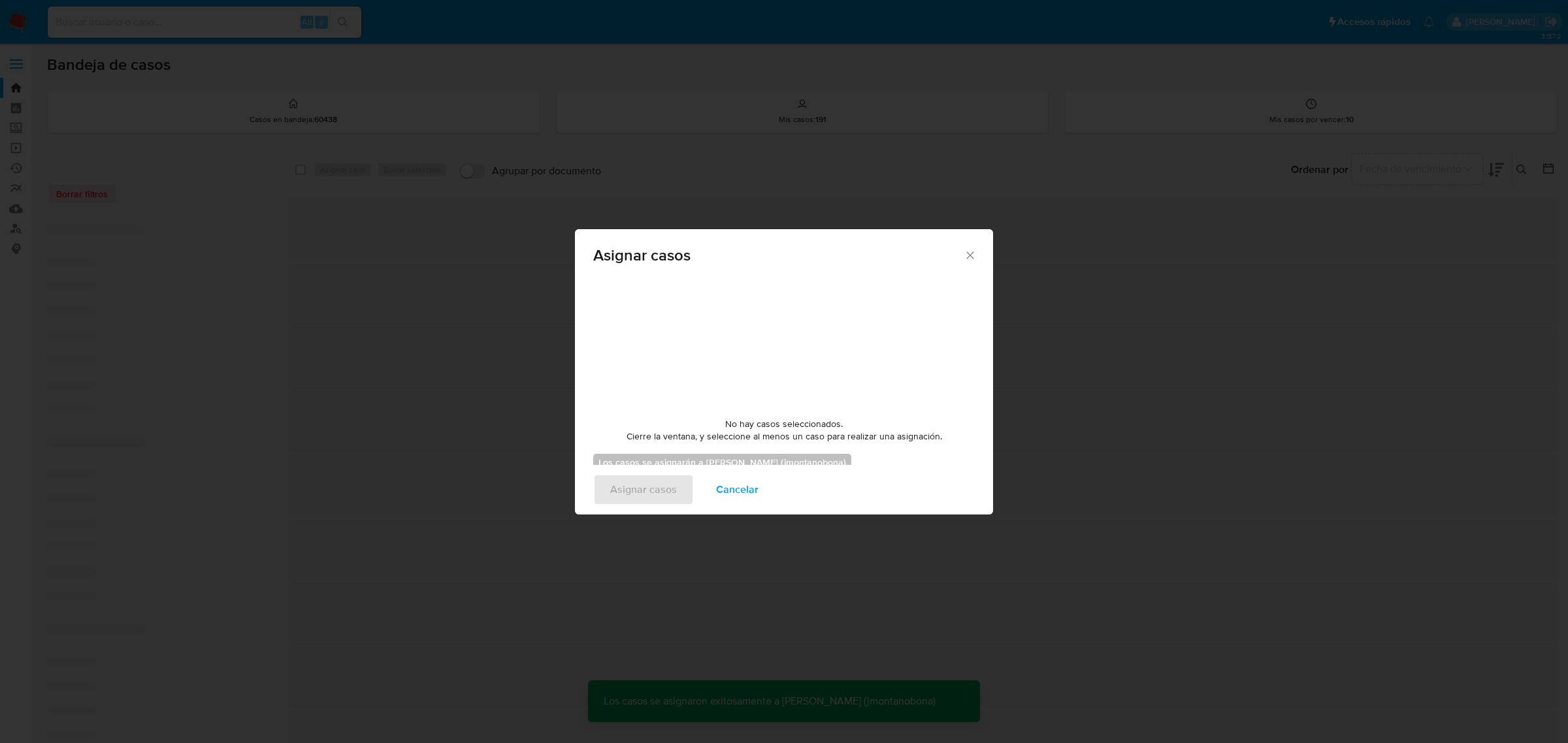
checkbox input "false"
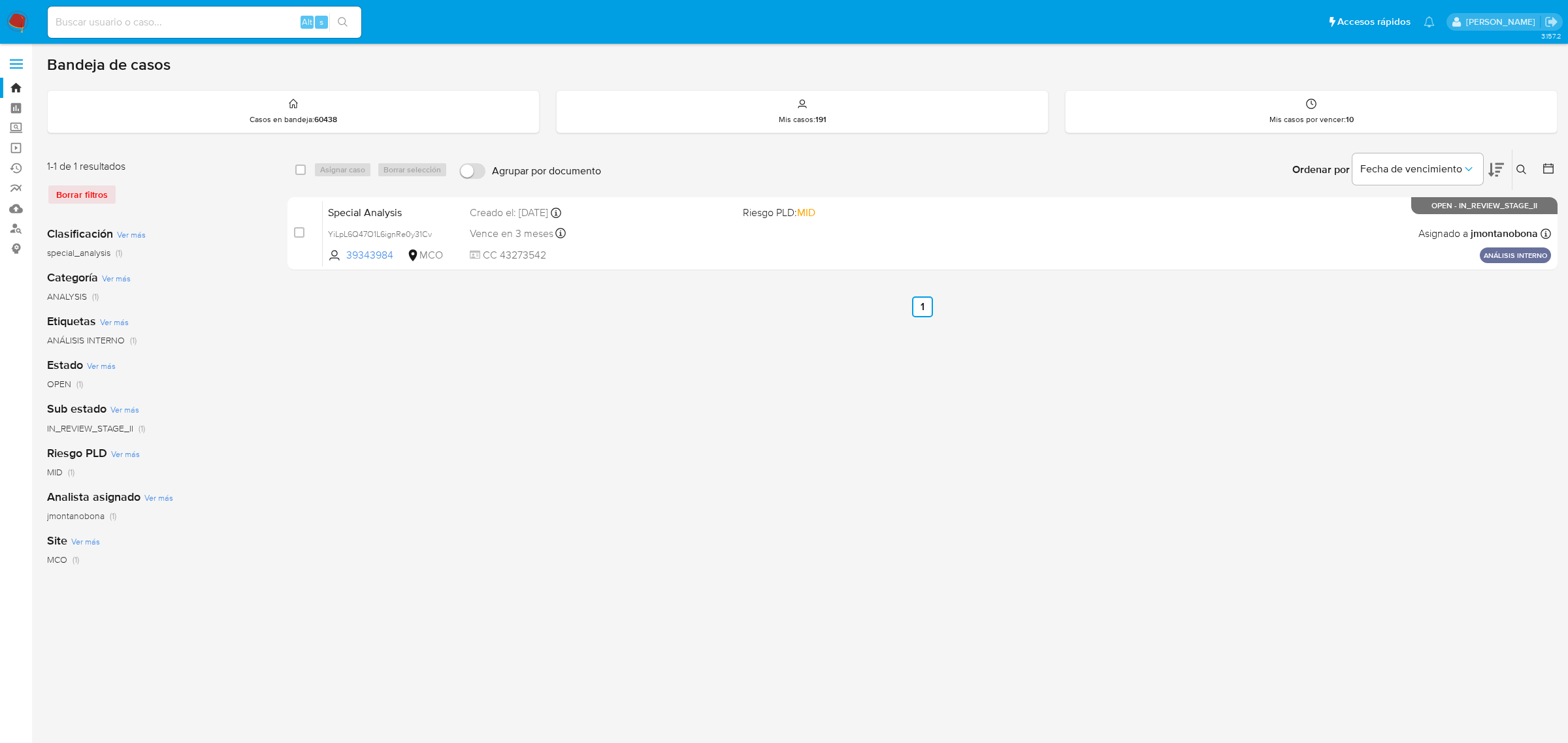
click at [729, 360] on div "select-all-cases-checkbox Asignar caso Borrar selección Agrupar por documento O…" at bounding box center [922, 435] width 1270 height 573
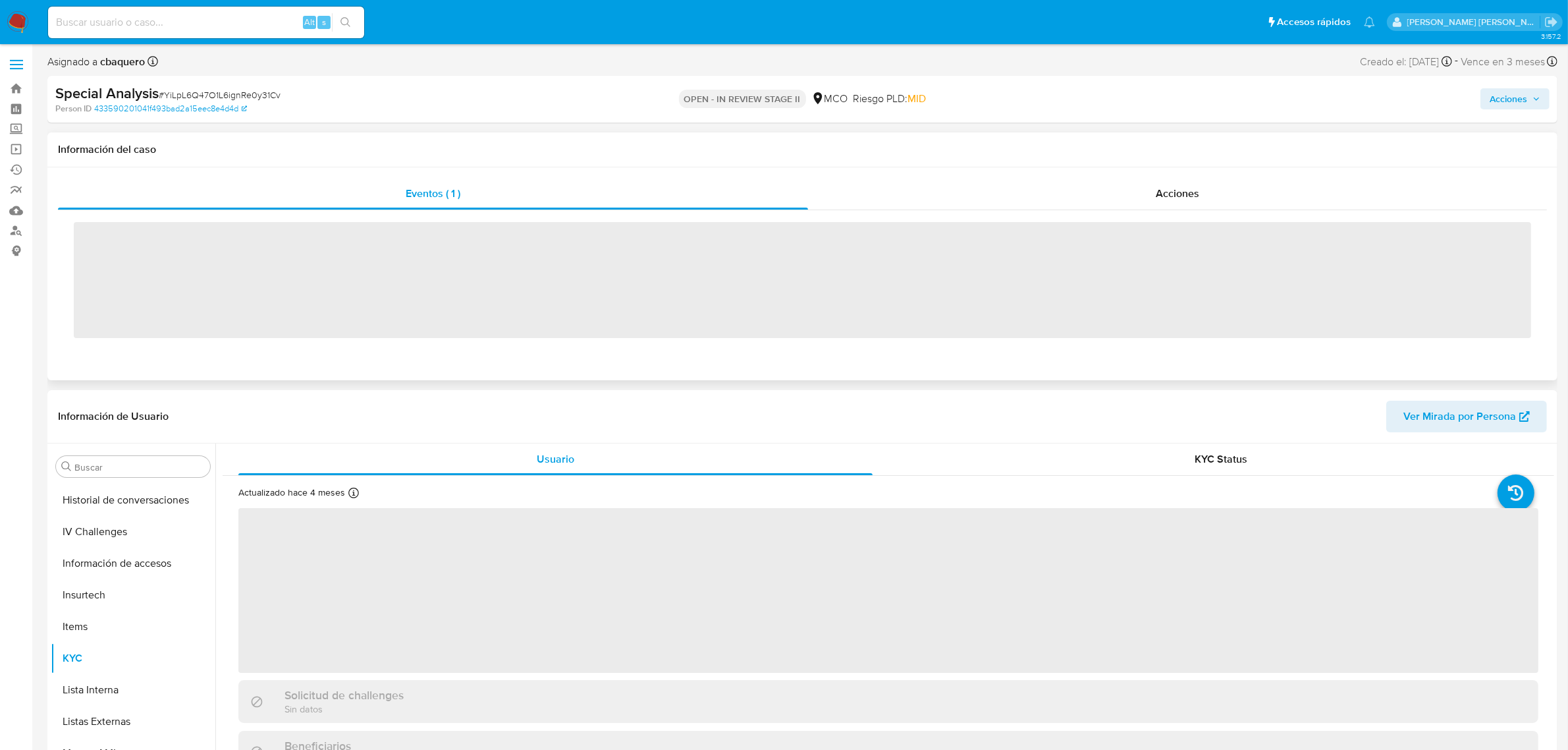
scroll to position [556, 0]
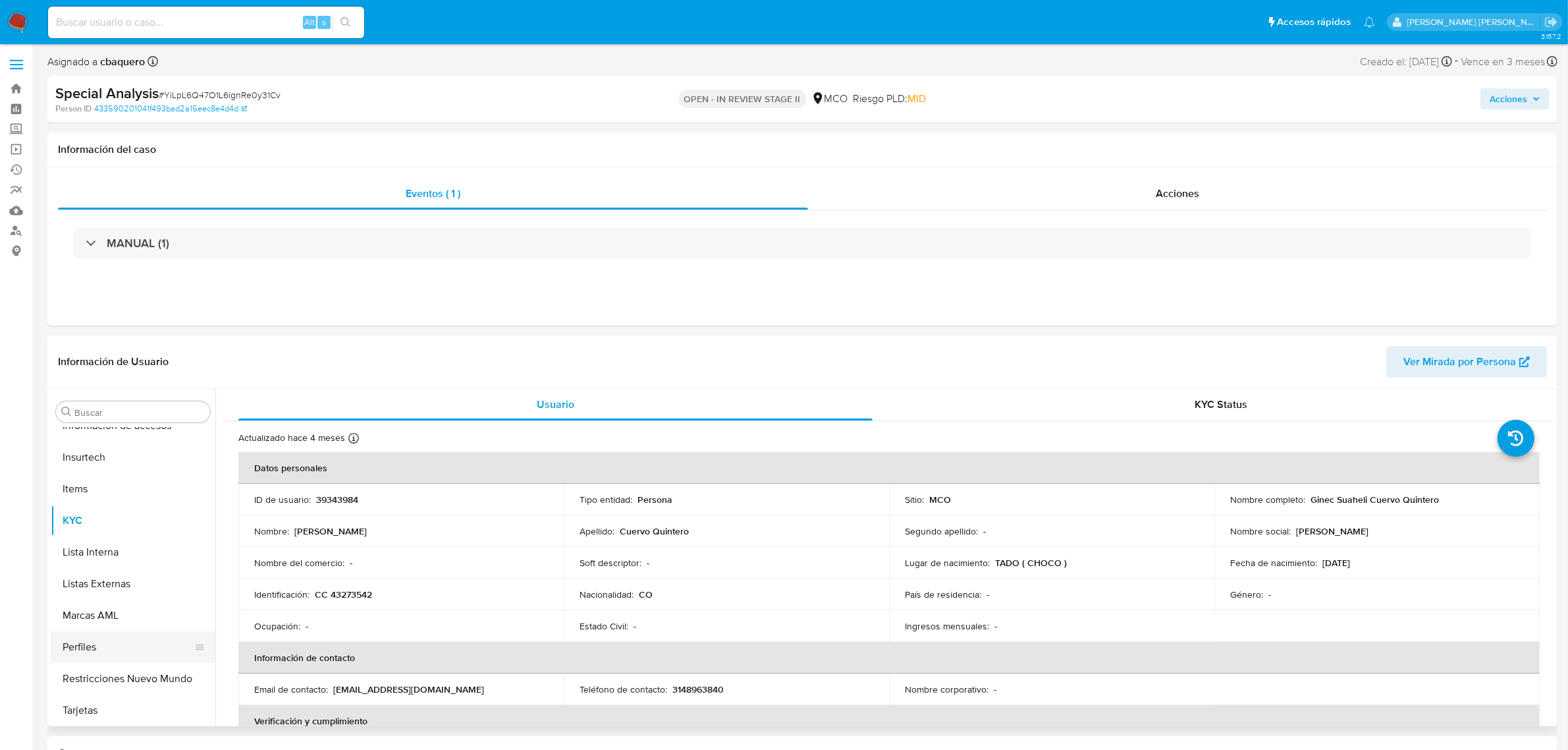
select select "10"
click at [140, 673] on button "Restricciones Nuevo Mundo" at bounding box center [128, 679] width 154 height 32
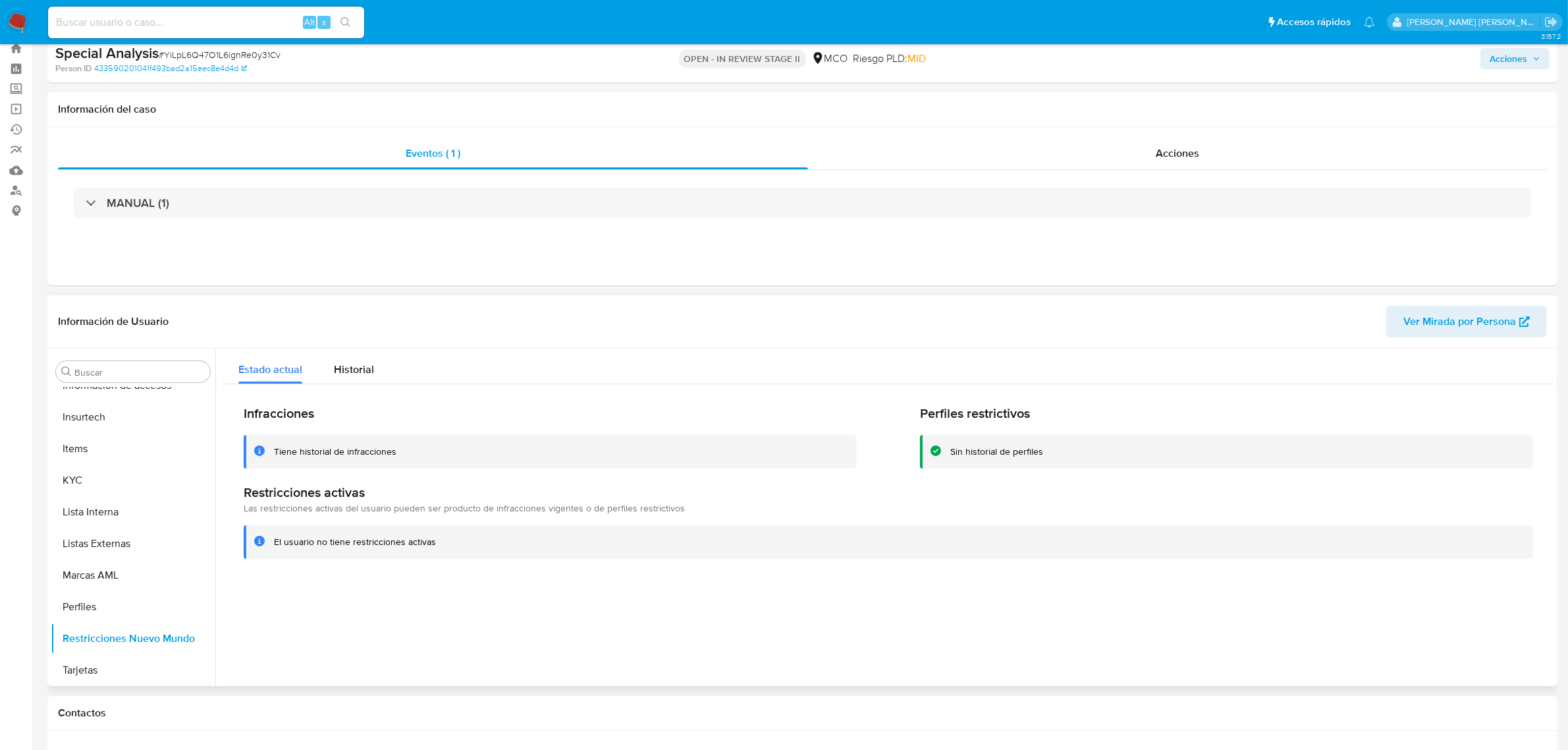
scroll to position [0, 0]
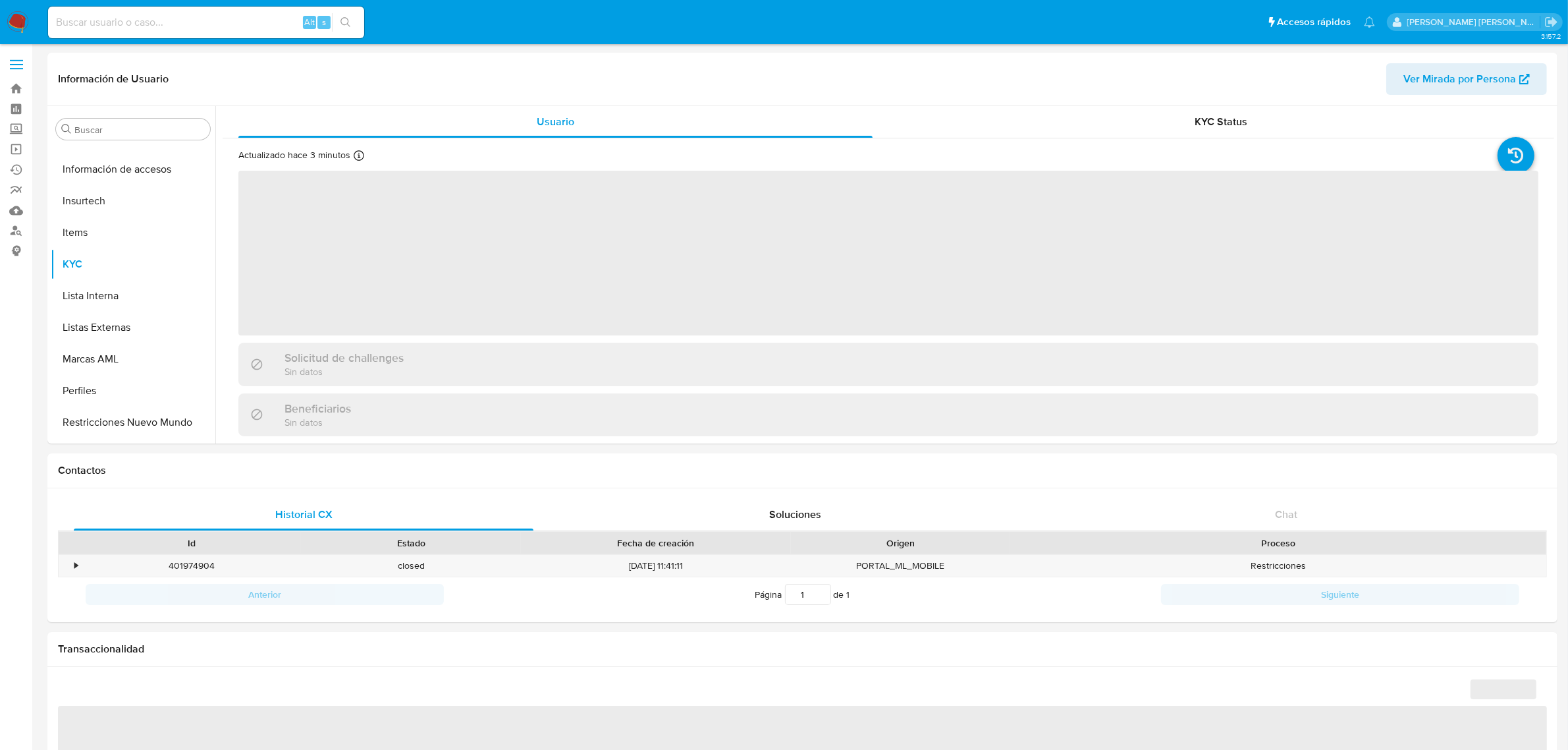
scroll to position [556, 0]
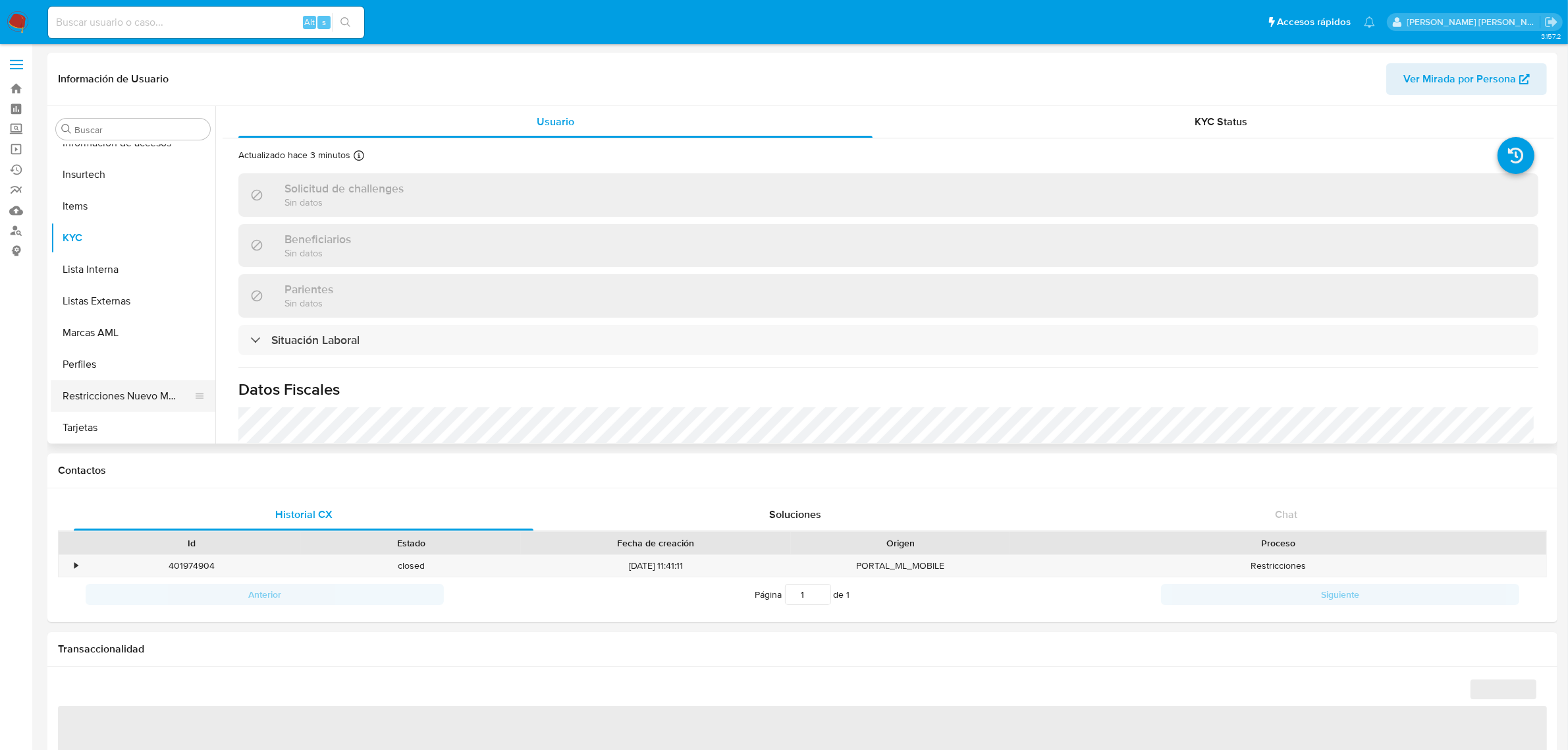
click at [126, 390] on button "Restricciones Nuevo Mundo" at bounding box center [128, 396] width 154 height 32
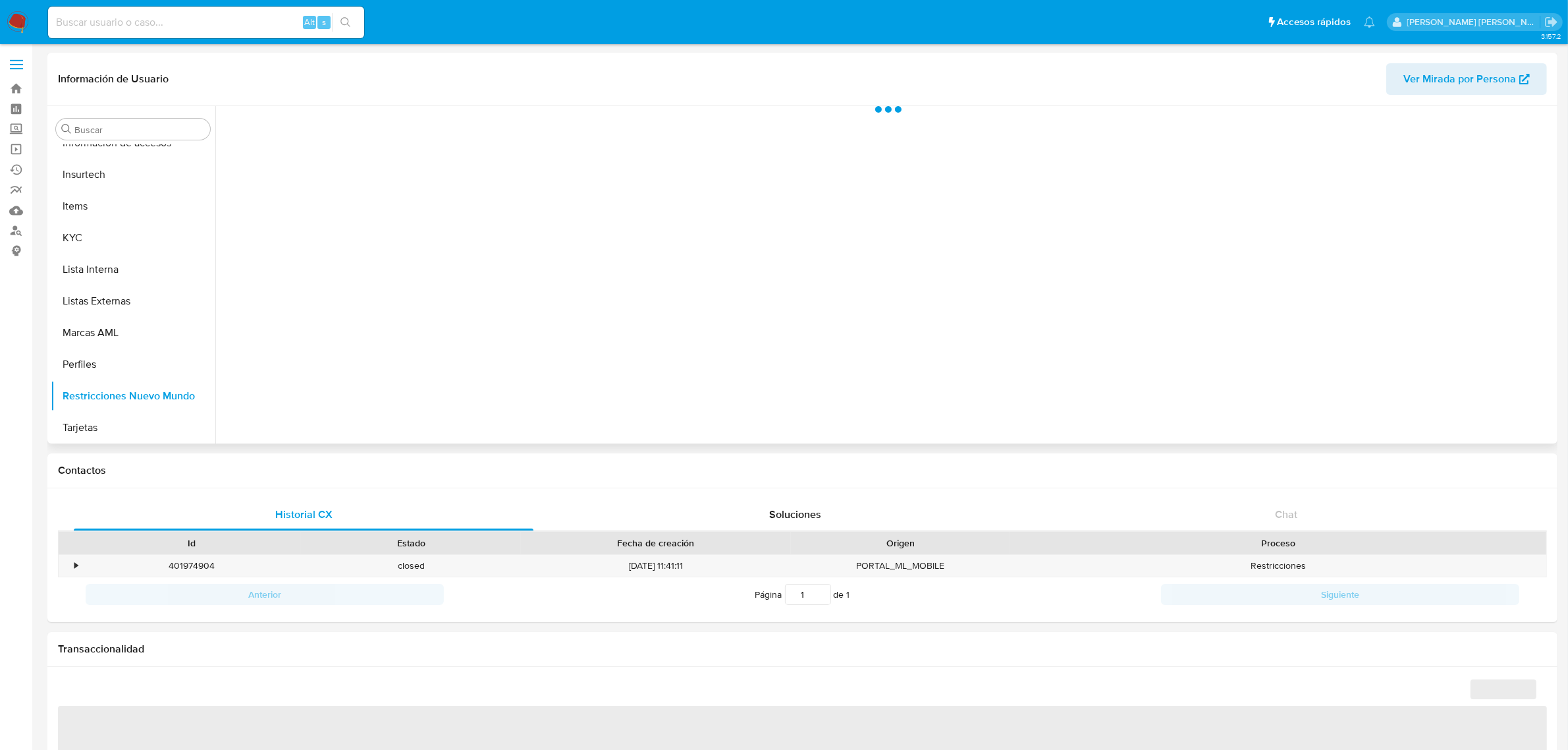
select select "10"
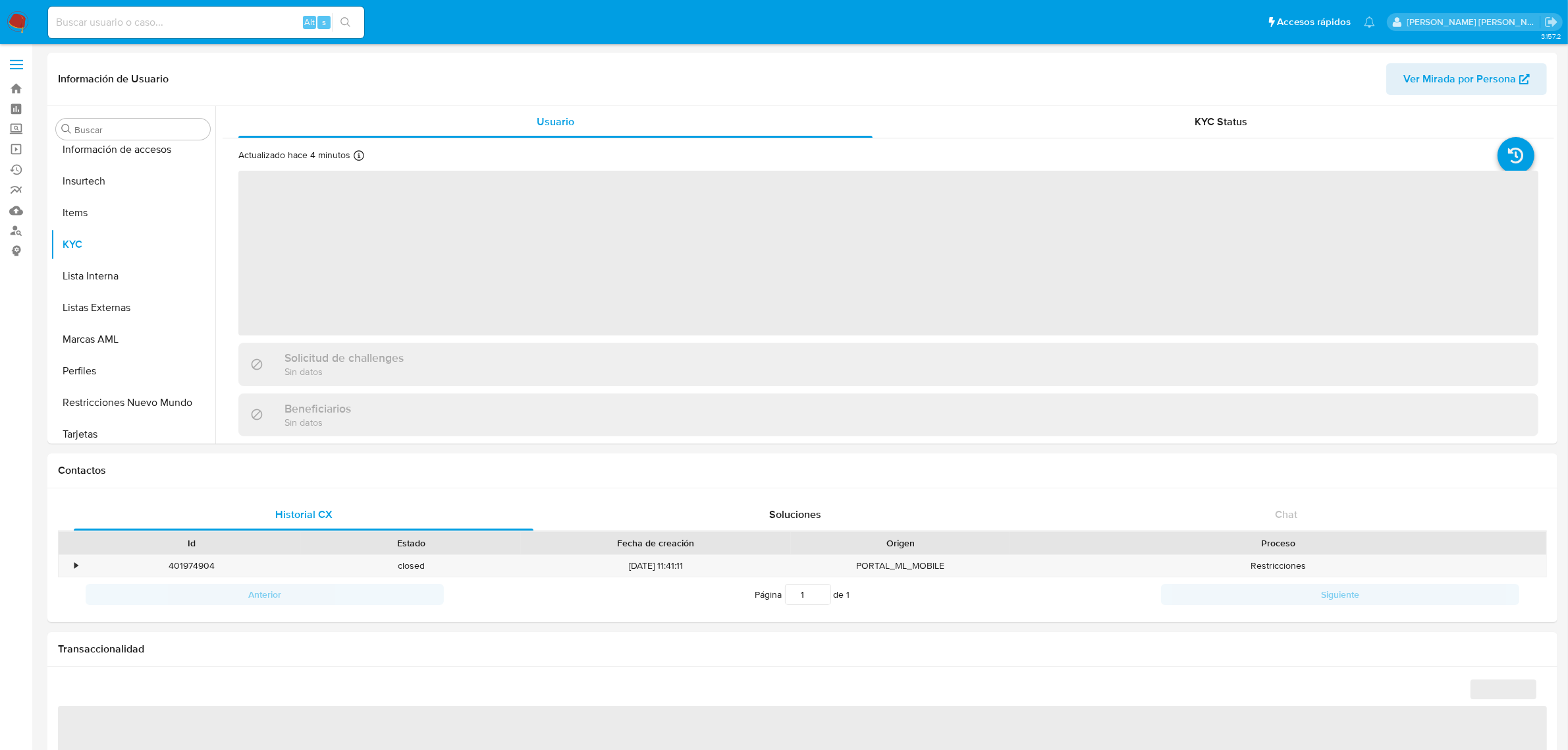
scroll to position [556, 0]
click at [112, 399] on button "Restricciones Nuevo Mundo" at bounding box center [128, 396] width 154 height 32
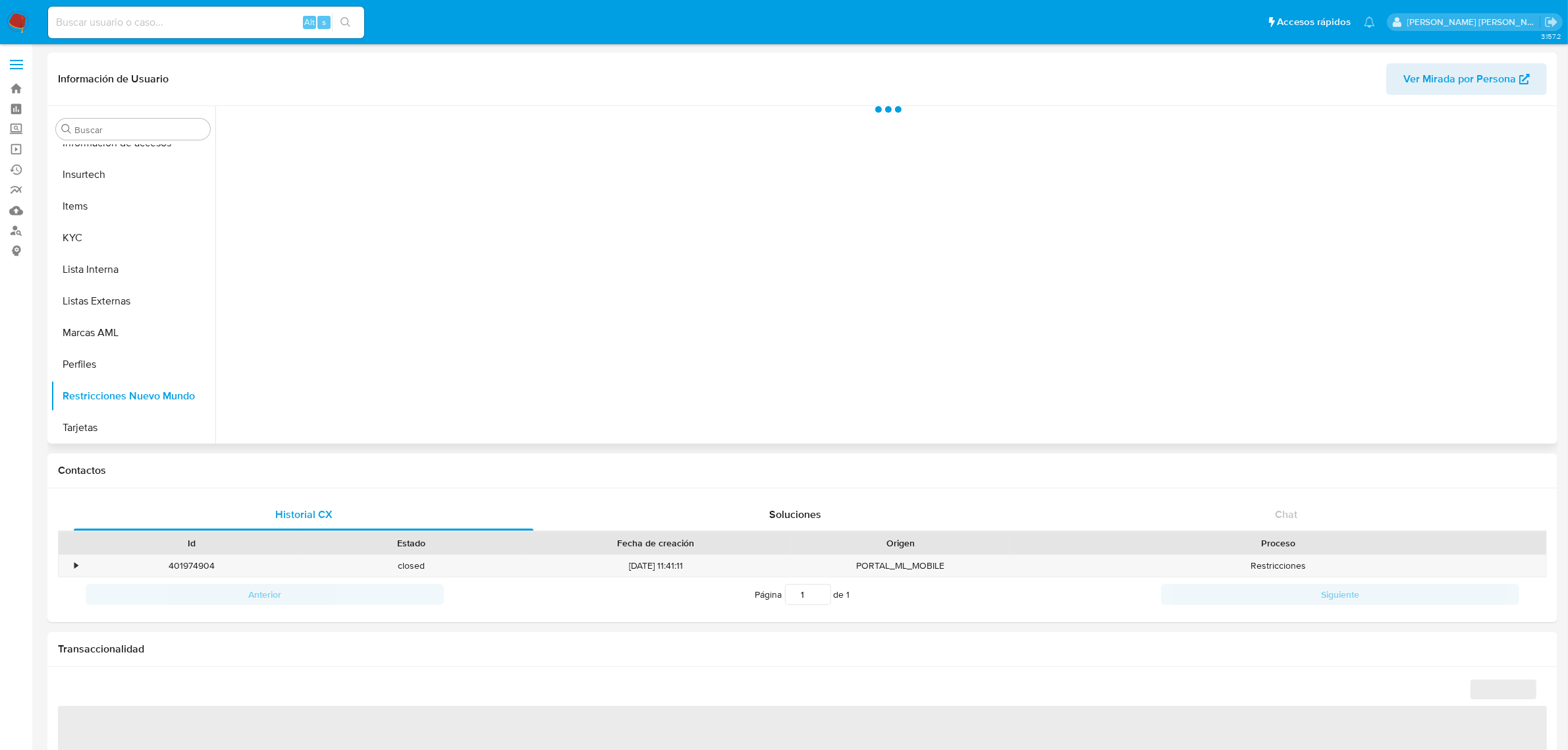
select select "10"
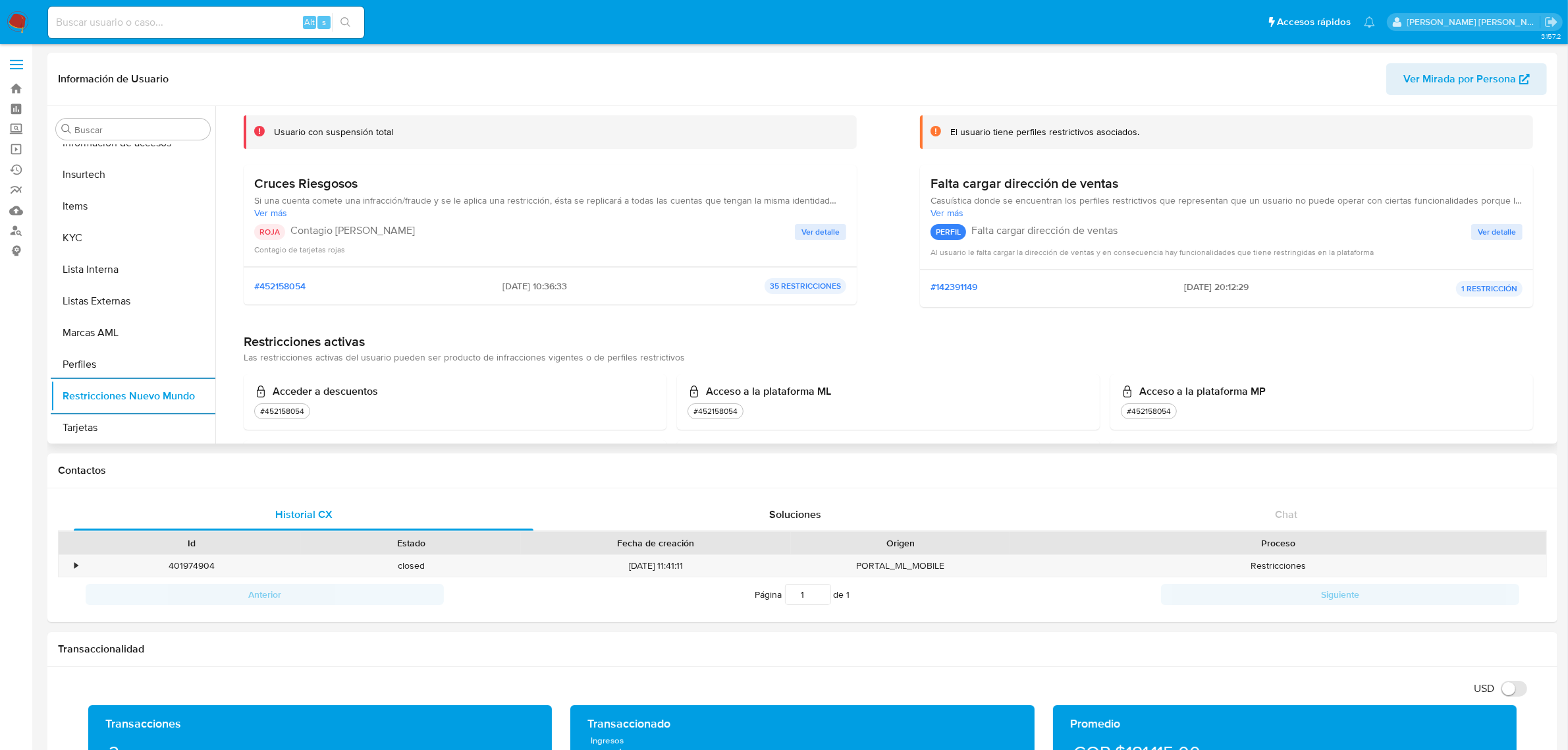
scroll to position [0, 0]
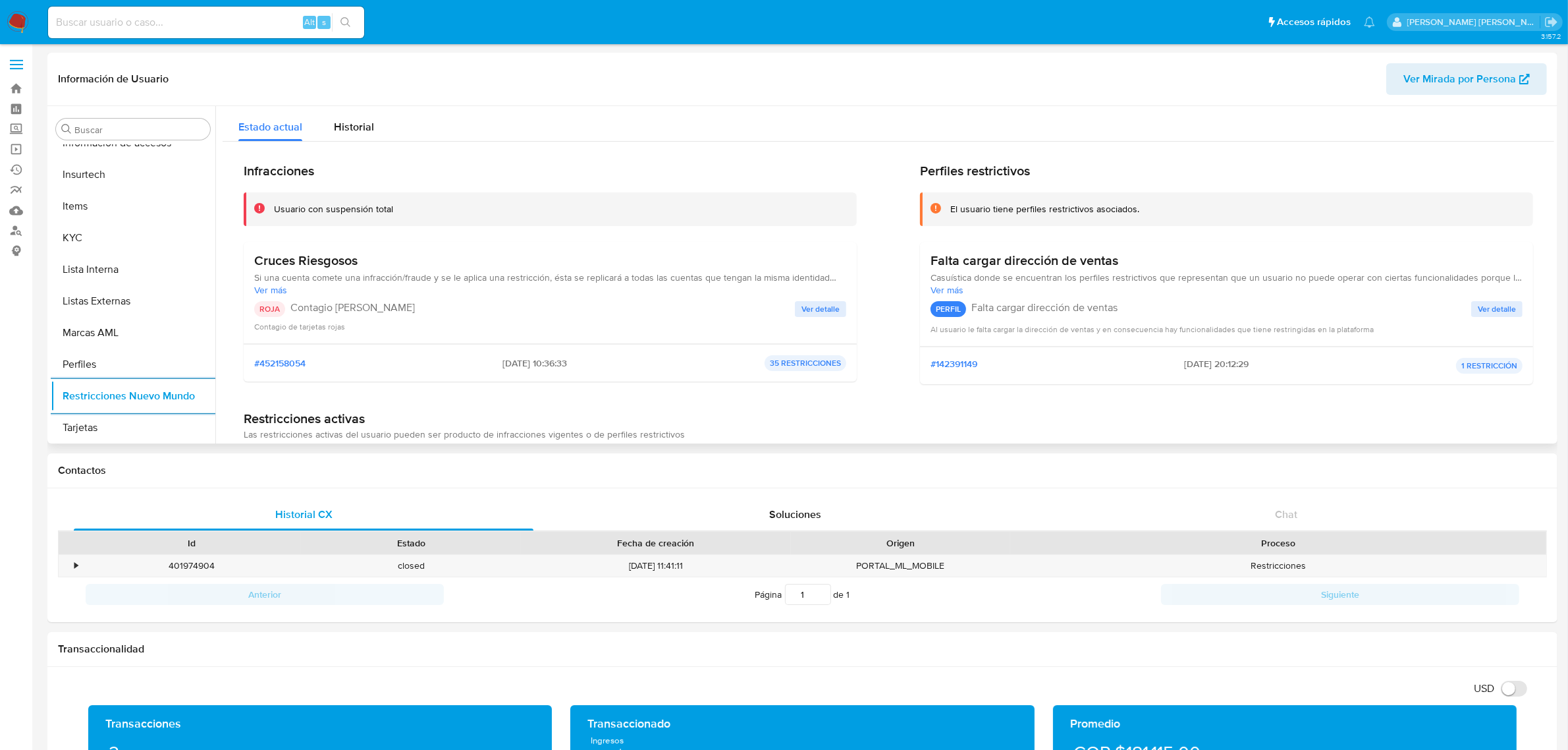
click at [270, 287] on span "Ver más" at bounding box center [550, 290] width 592 height 12
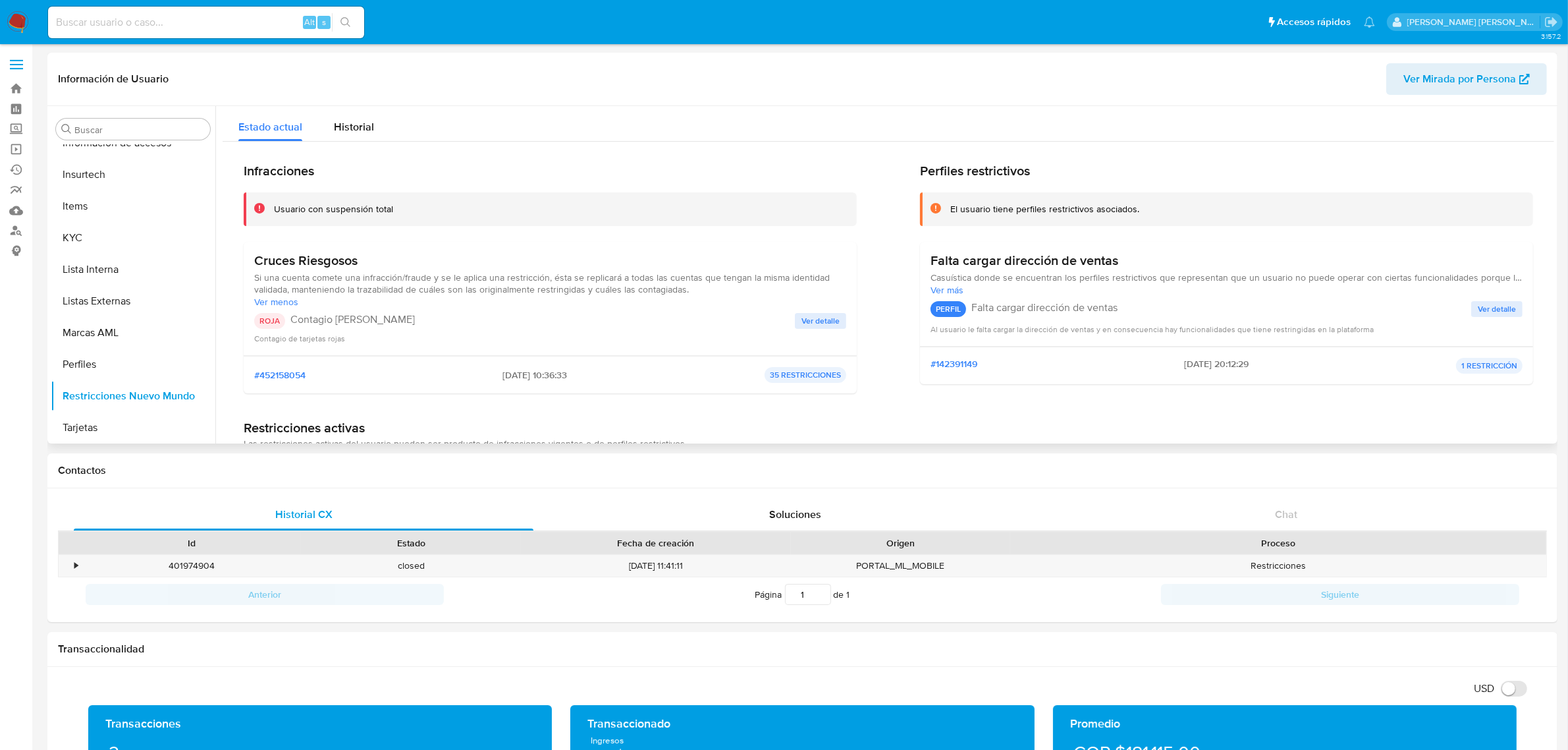
drag, startPoint x: 280, startPoint y: 282, endPoint x: 778, endPoint y: 281, distance: 498.0
click at [778, 281] on span "Si una cuenta comete una infracción/fraude y se le aplica una restricción, ésta…" at bounding box center [550, 283] width 592 height 24
click at [684, 284] on span "Si una cuenta comete una infracción/fraude y se le aplica una restricción, ésta…" at bounding box center [550, 283] width 592 height 24
drag, startPoint x: 527, startPoint y: 277, endPoint x: 781, endPoint y: 277, distance: 254.0
click at [778, 277] on span "Si una cuenta comete una infracción/fraude y se le aplica una restricción, ésta…" at bounding box center [550, 283] width 592 height 24
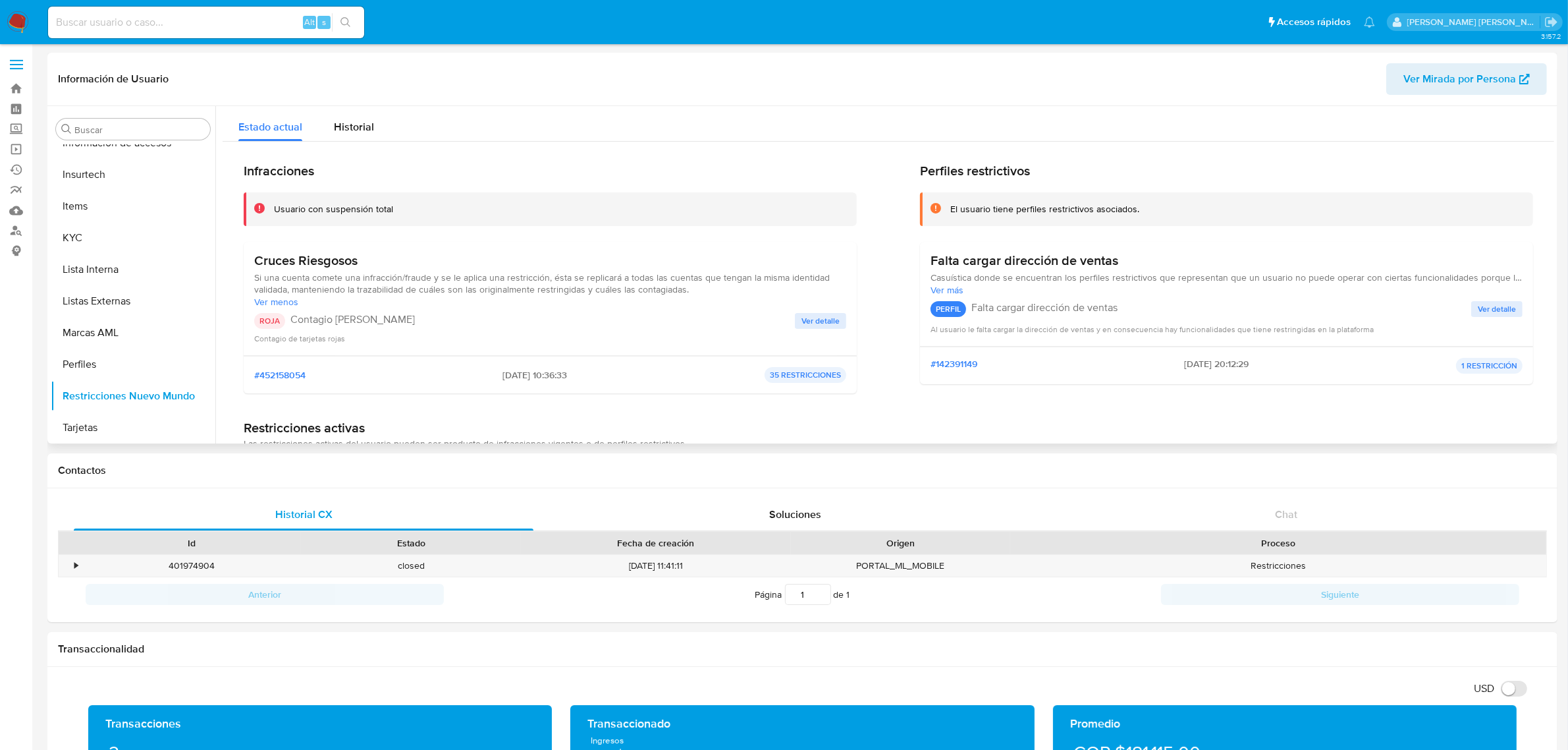
click at [793, 277] on span "Si una cuenta comete una infracción/fraude y se le aplica una restricción, ésta…" at bounding box center [550, 283] width 592 height 24
drag, startPoint x: 273, startPoint y: 288, endPoint x: 287, endPoint y: 289, distance: 14.0
click at [287, 288] on span "Si una cuenta comete una infracción/fraude y se le aplica una restricción, ésta…" at bounding box center [550, 283] width 592 height 24
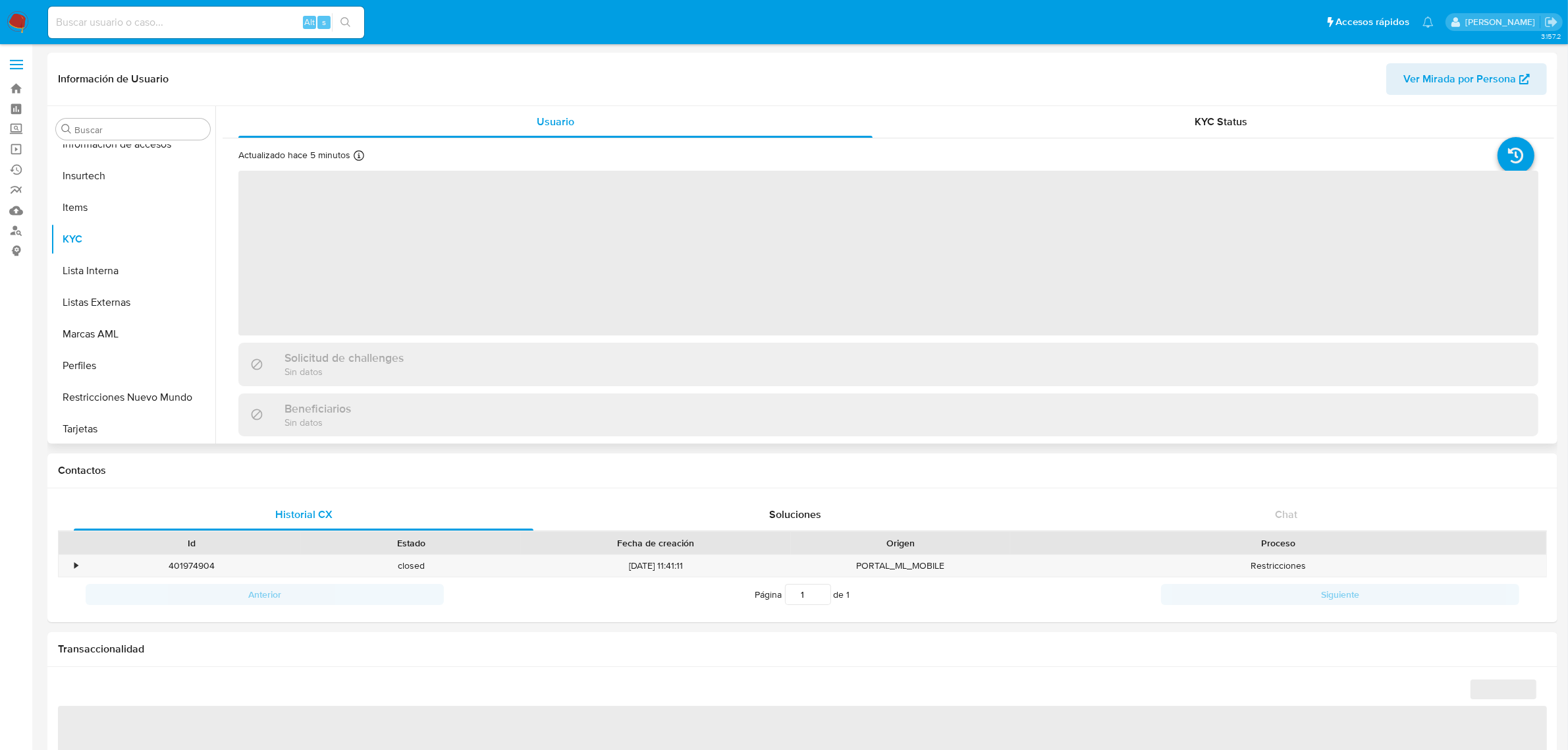
scroll to position [556, 0]
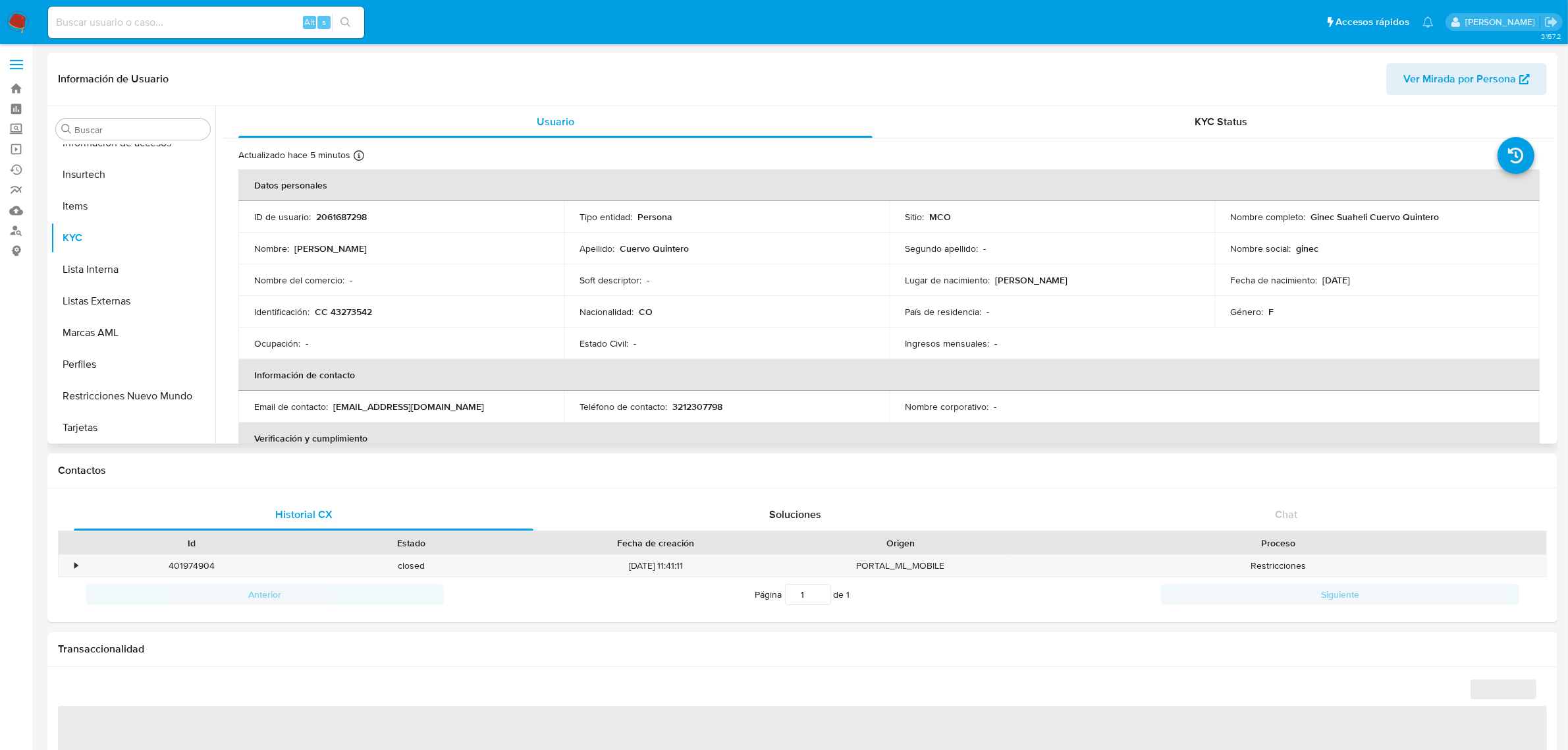
select select "10"
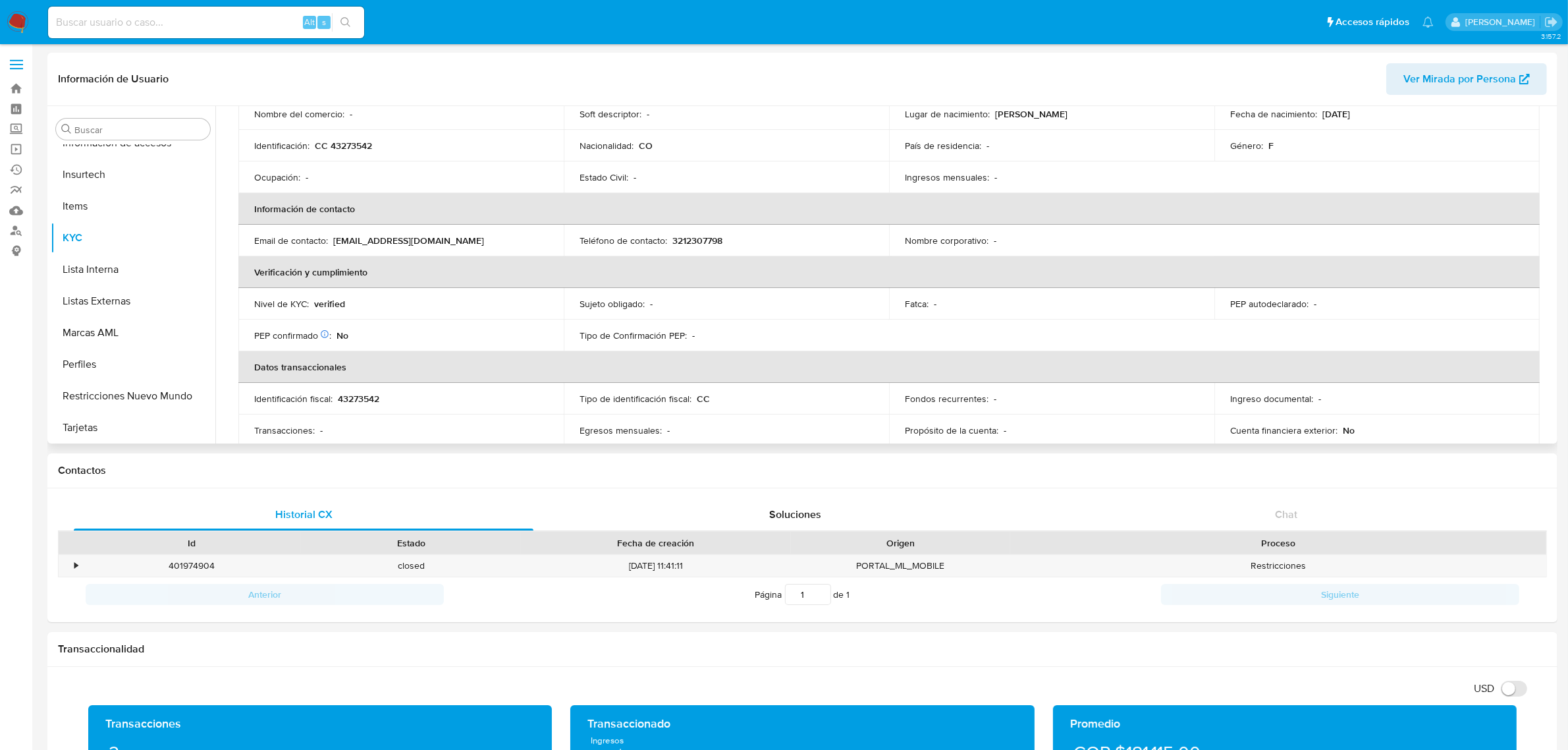
scroll to position [330, 0]
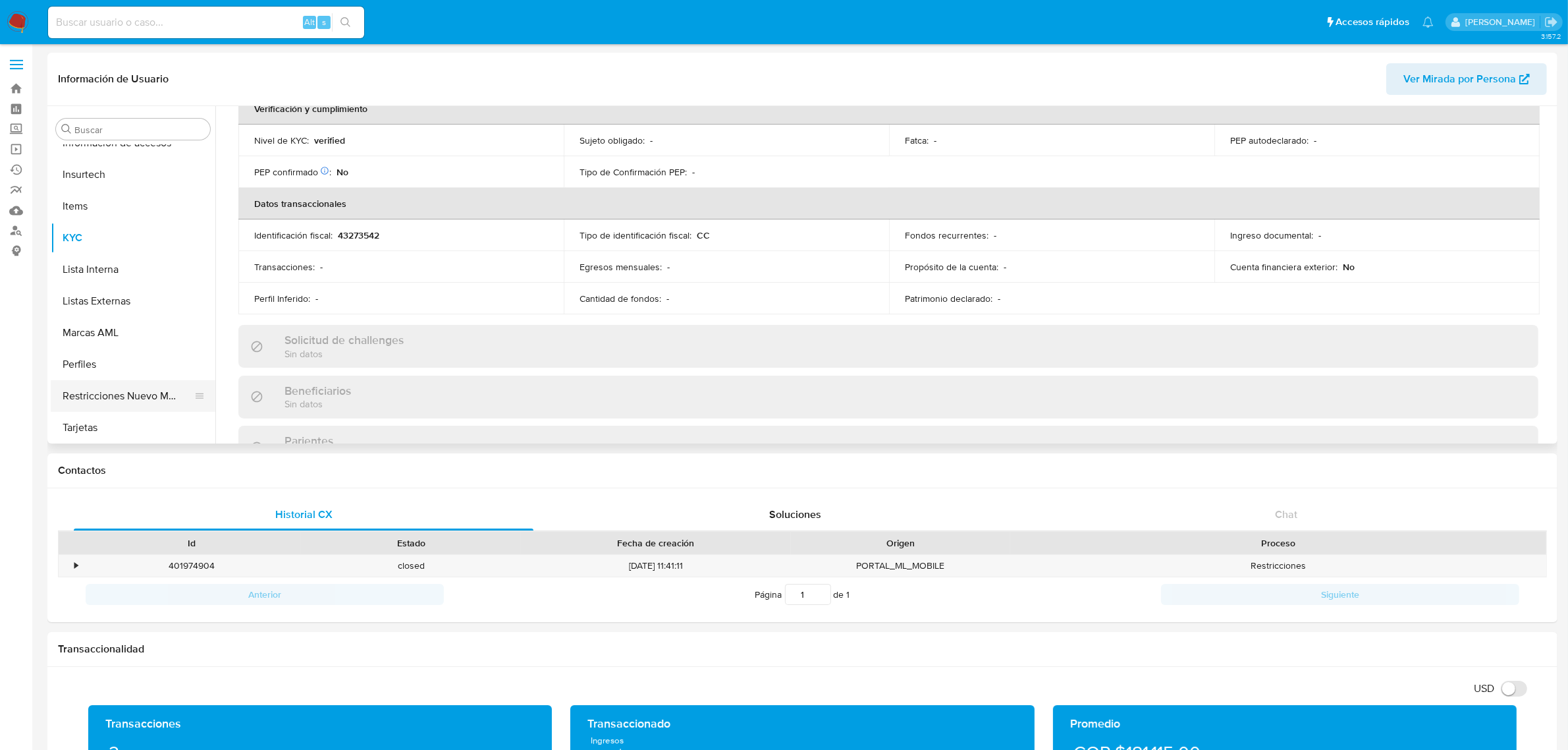
click at [140, 393] on button "Restricciones Nuevo Mundo" at bounding box center [128, 396] width 154 height 32
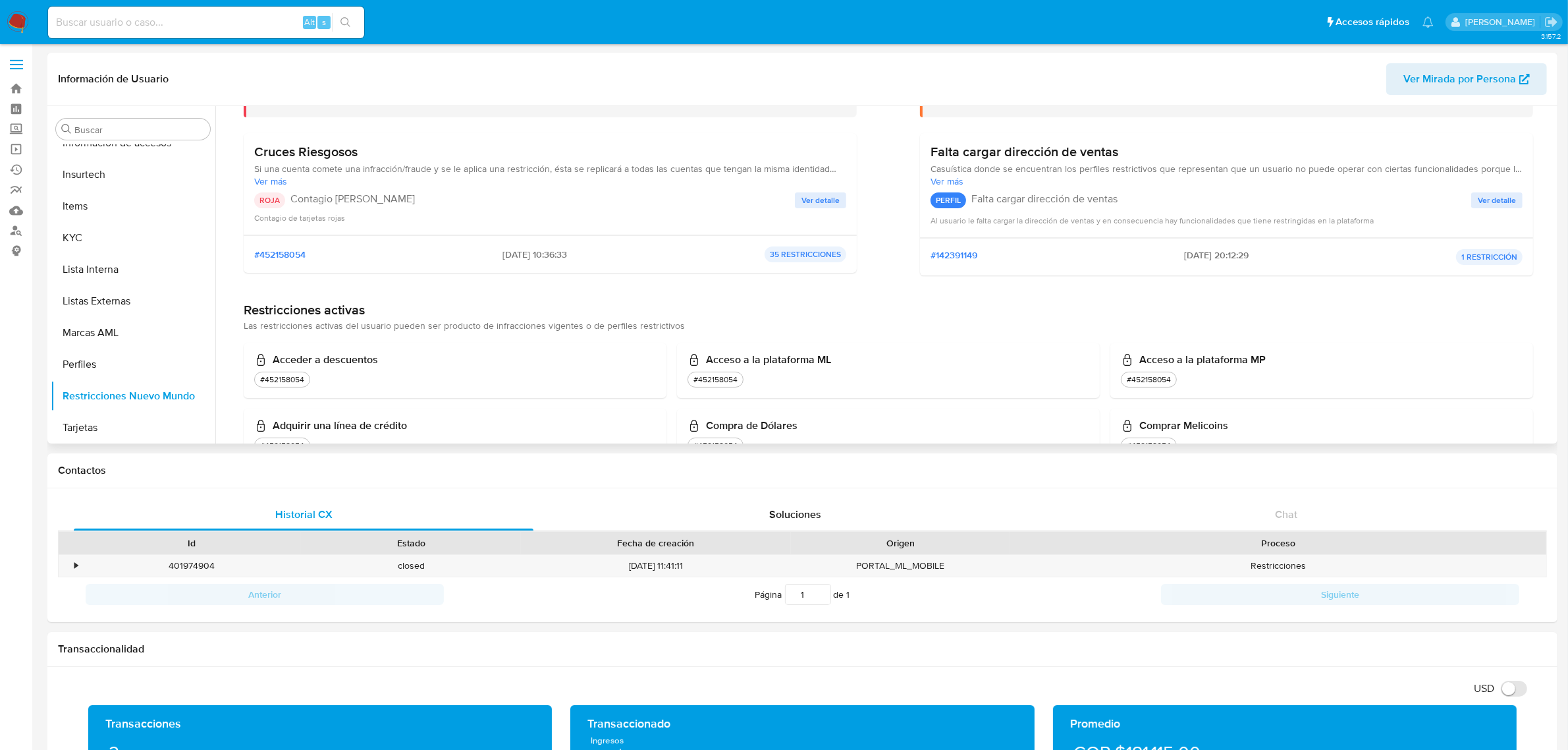
scroll to position [82, 0]
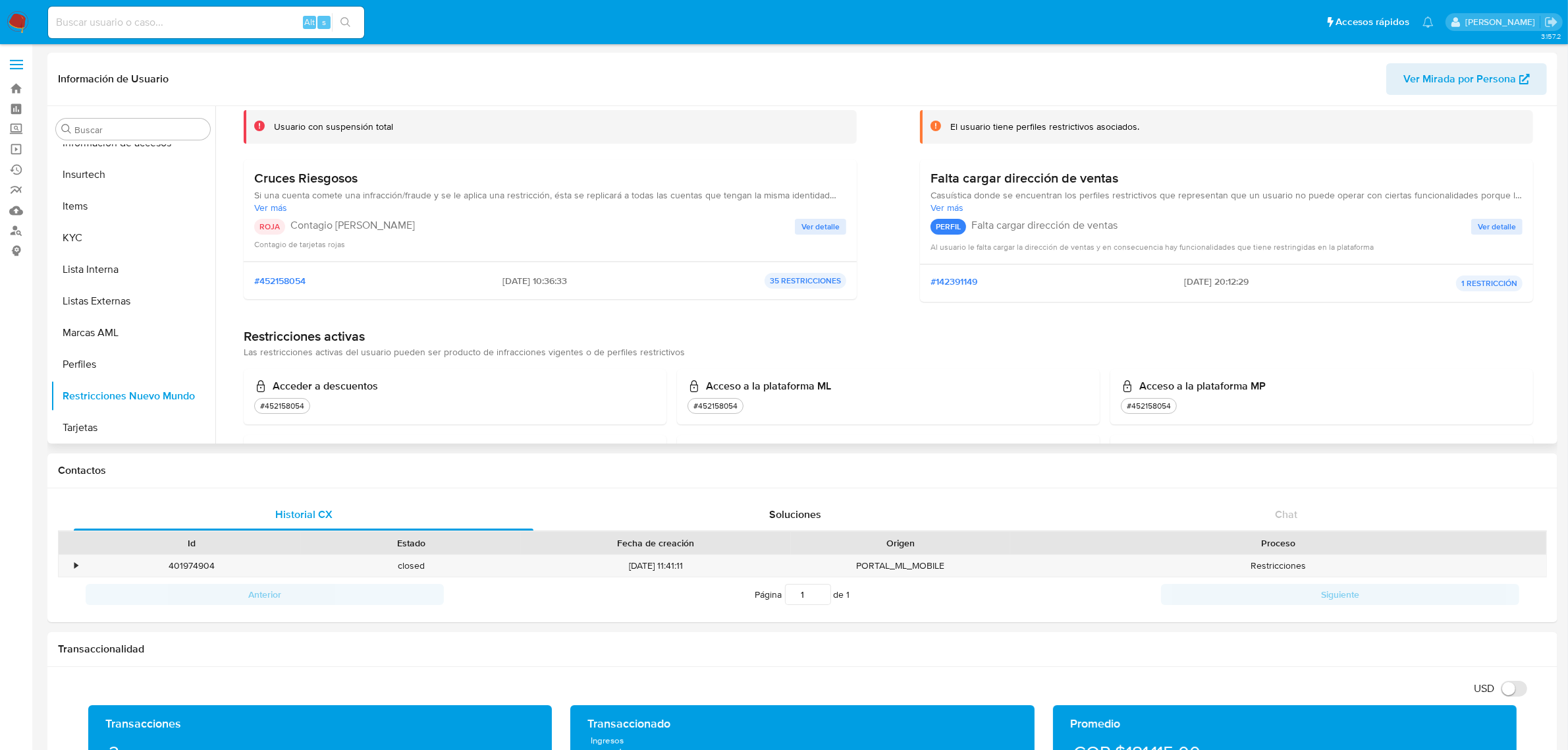
click at [822, 226] on span "Ver detalle" at bounding box center [821, 227] width 38 height 13
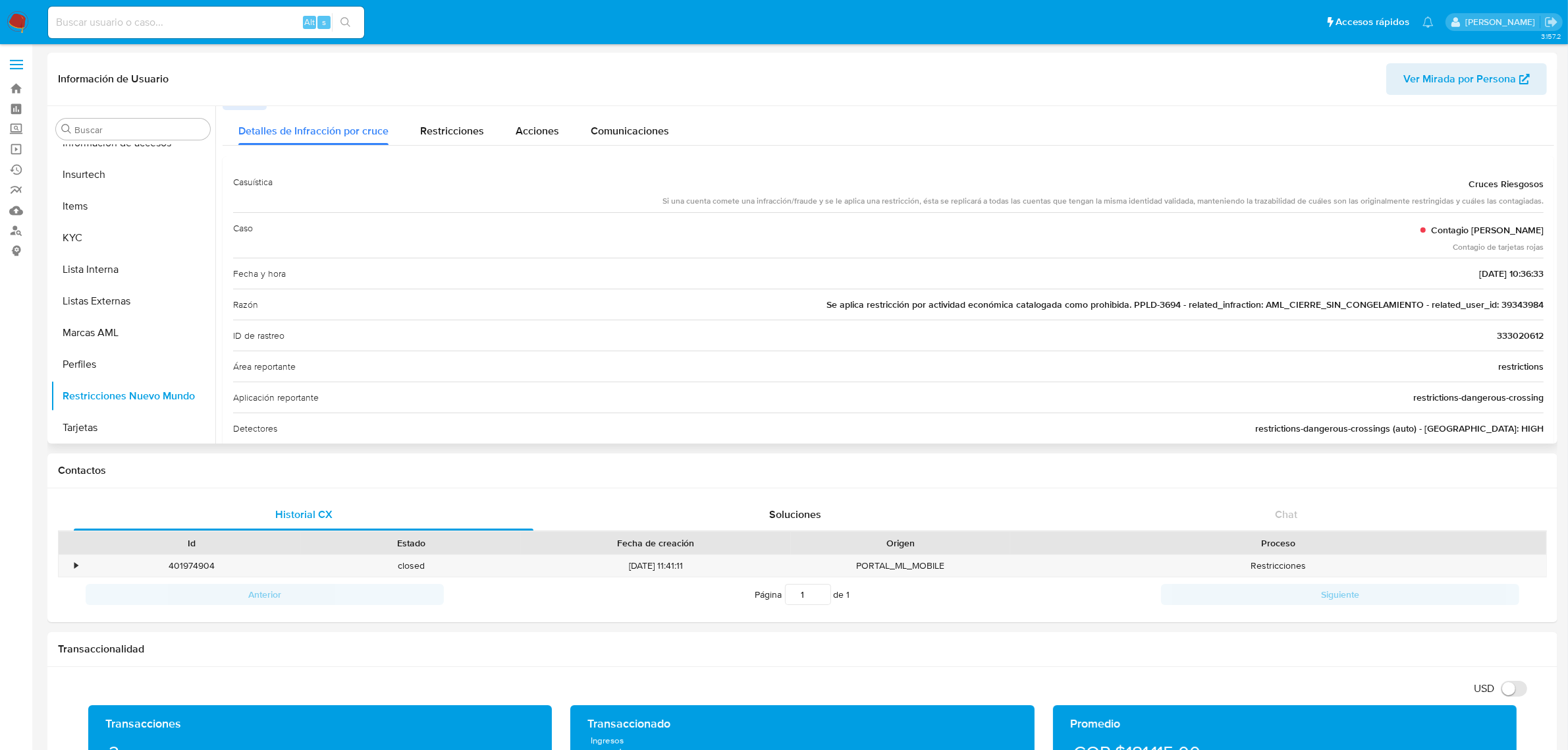
scroll to position [0, 0]
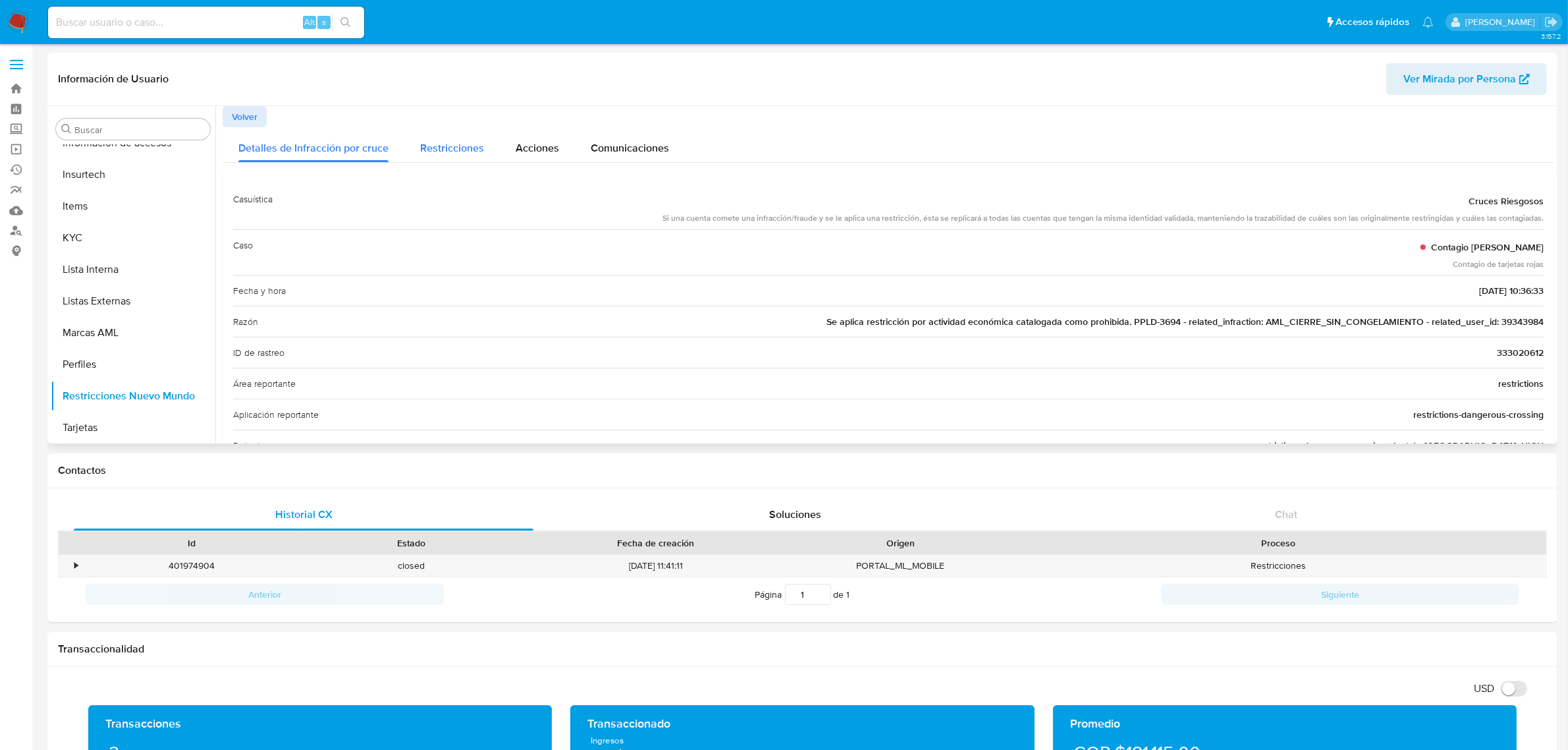
click at [466, 151] on span "Restricciones" at bounding box center [451, 148] width 64 height 15
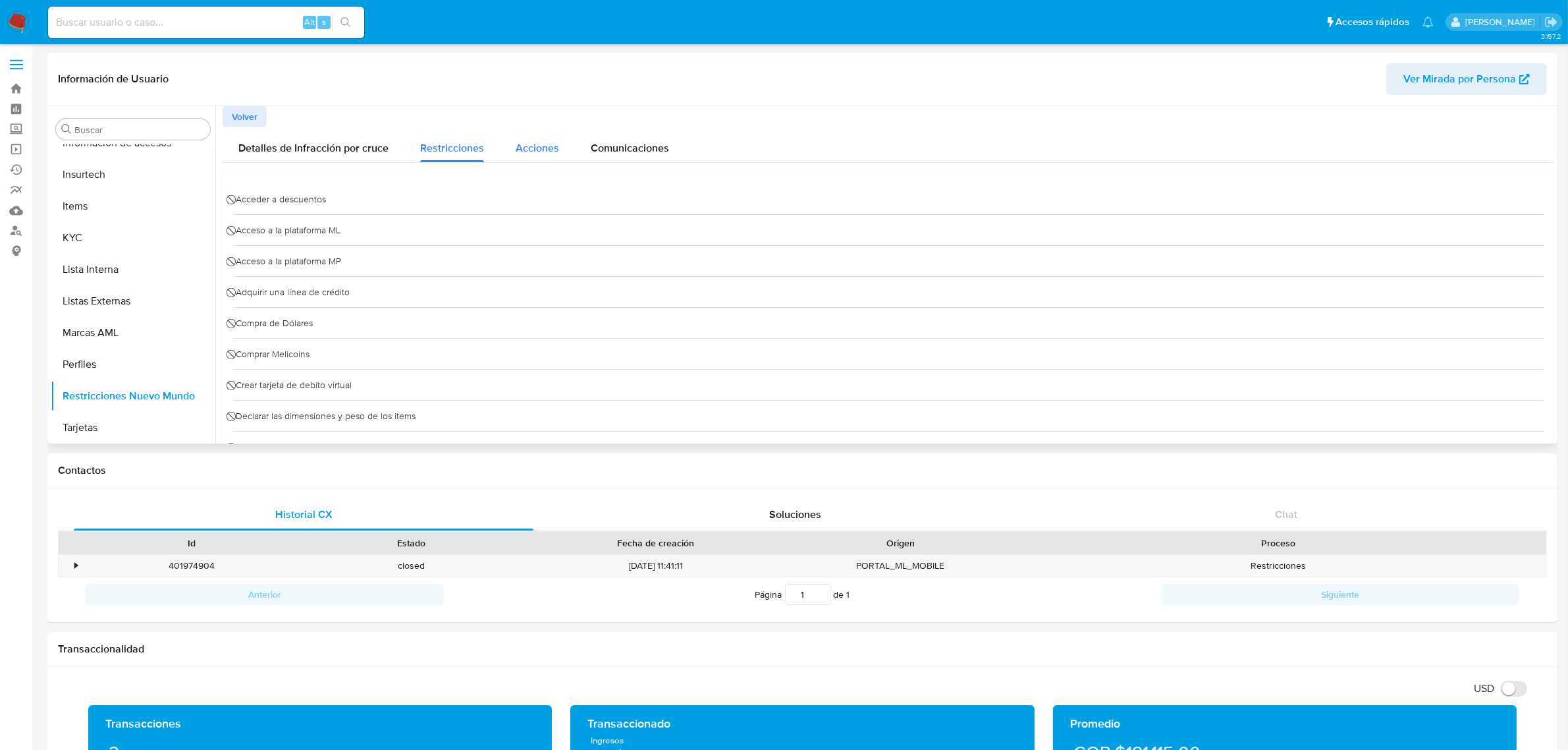
click at [530, 146] on span "Acciones" at bounding box center [537, 148] width 44 height 15
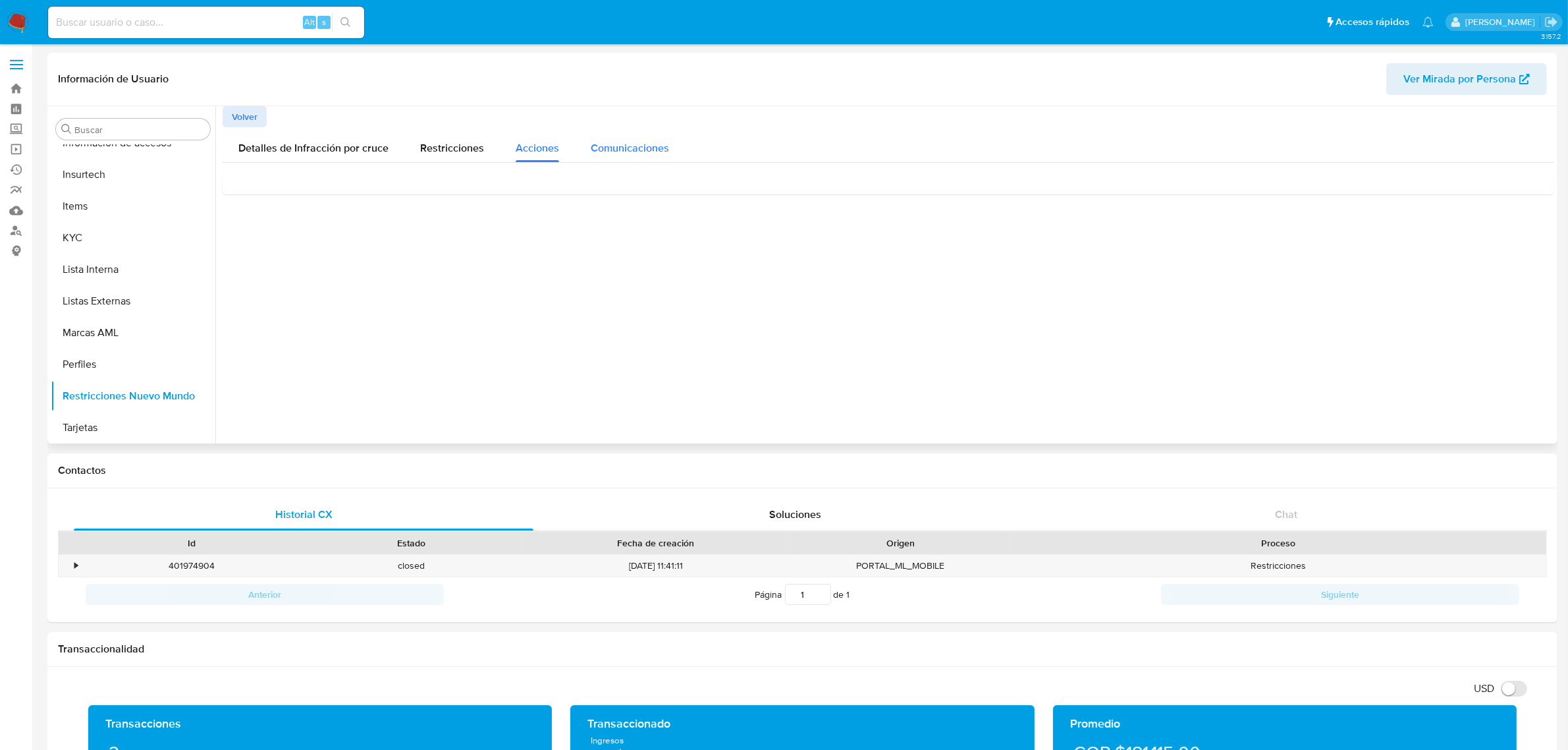
click at [630, 141] on span "Comunicaciones" at bounding box center [629, 148] width 78 height 15
click at [326, 149] on span "Detalles de Infracción por cruce" at bounding box center [314, 148] width 150 height 15
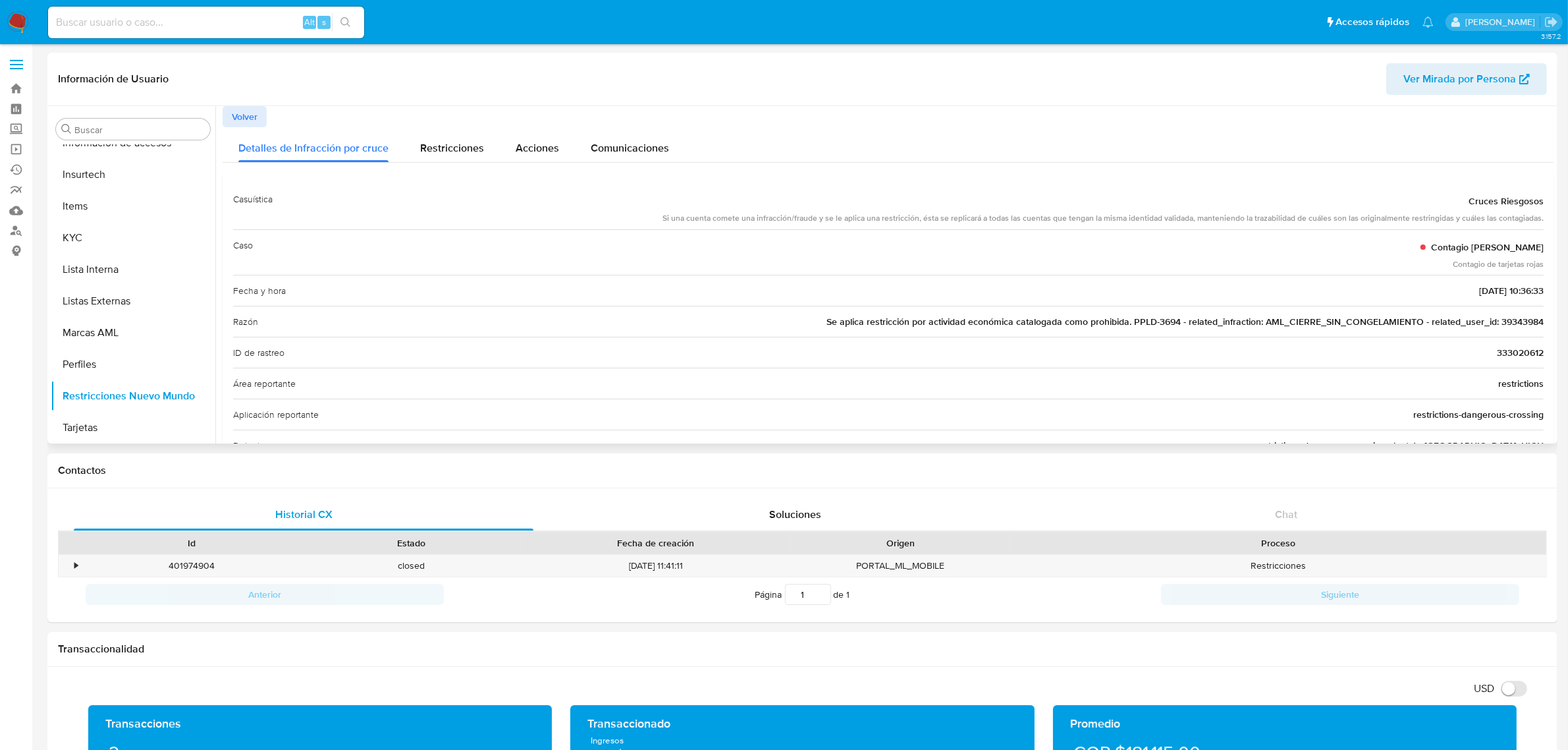
drag, startPoint x: 929, startPoint y: 321, endPoint x: 1416, endPoint y: 325, distance: 487.0
click at [1412, 325] on span "Se aplica restricción por actividad económica catalogada como prohibida. PPLD-3…" at bounding box center [1185, 321] width 717 height 13
click at [1427, 324] on span "Se aplica restricción por actividad económica catalogada como prohibida. PPLD-3…" at bounding box center [1185, 321] width 717 height 13
drag, startPoint x: 1495, startPoint y: 321, endPoint x: 1542, endPoint y: 323, distance: 47.0
click at [1542, 323] on div "Casuística Cruces Riesgosos Si una cuenta comete una infracción/fraude y se le …" at bounding box center [889, 555] width 1332 height 763
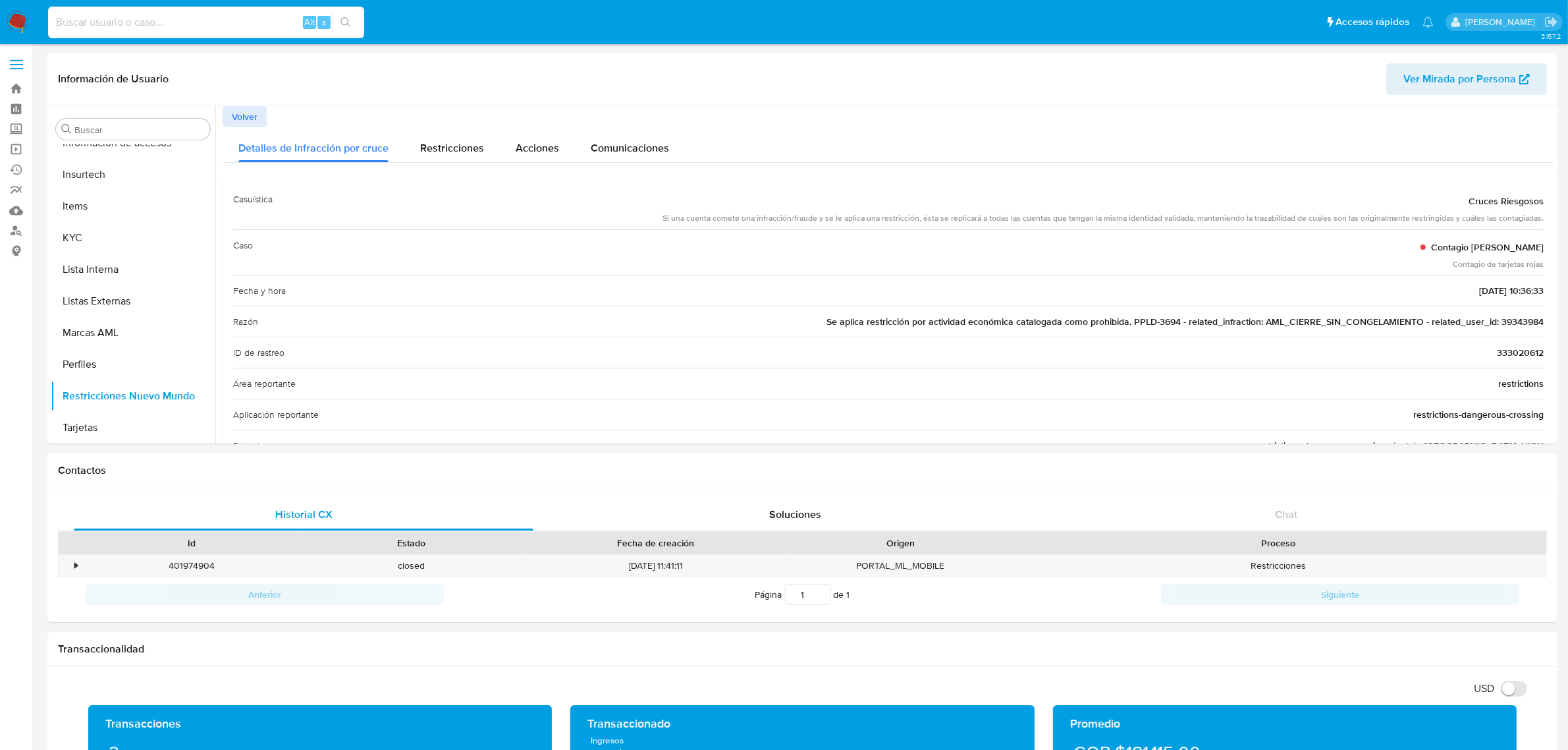
click at [205, 22] on input at bounding box center [206, 22] width 316 height 17
paste input "39343984"
type input "39343984"
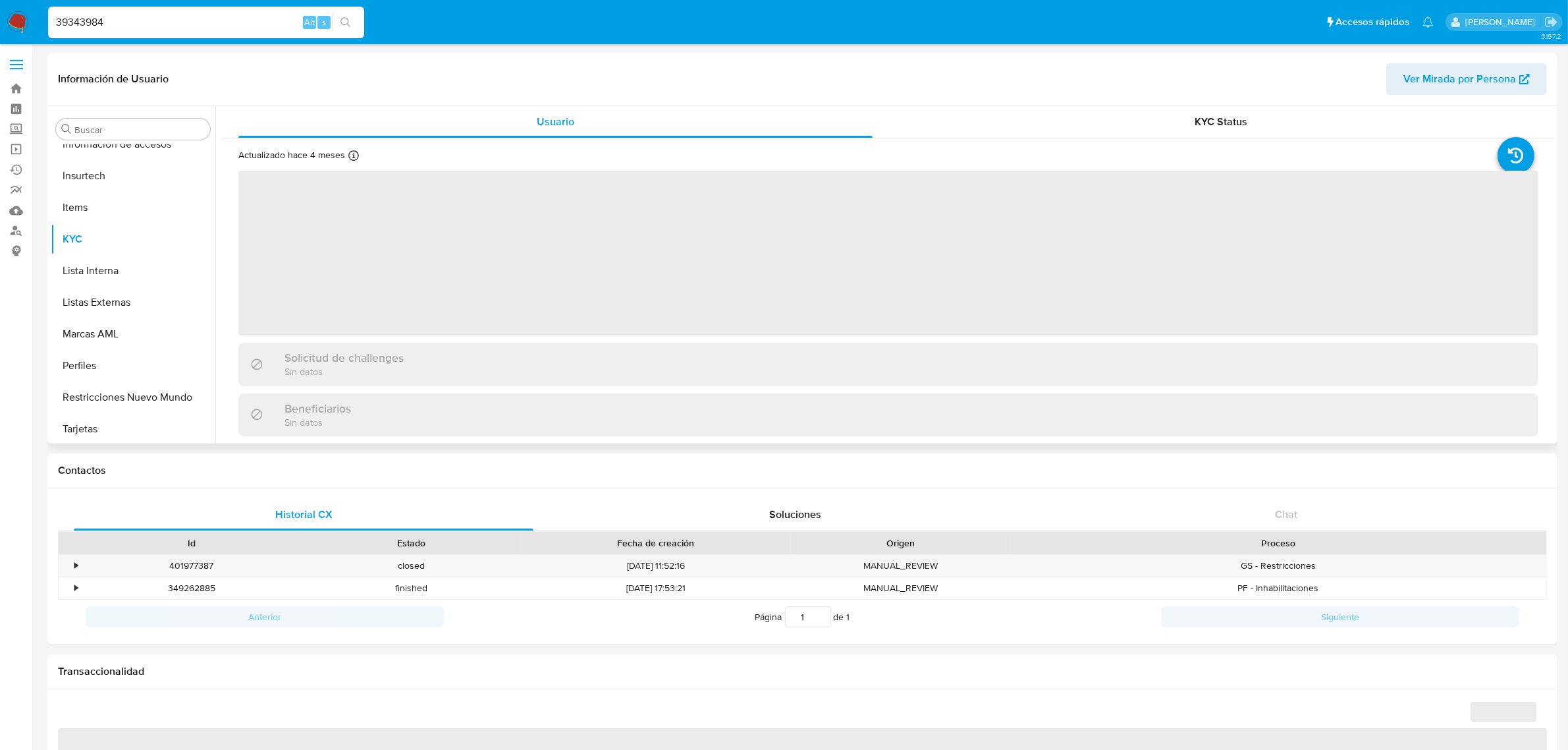
scroll to position [556, 0]
click at [118, 387] on button "Restricciones Nuevo Mundo" at bounding box center [128, 396] width 154 height 32
select select "10"
